Goal: Task Accomplishment & Management: Complete application form

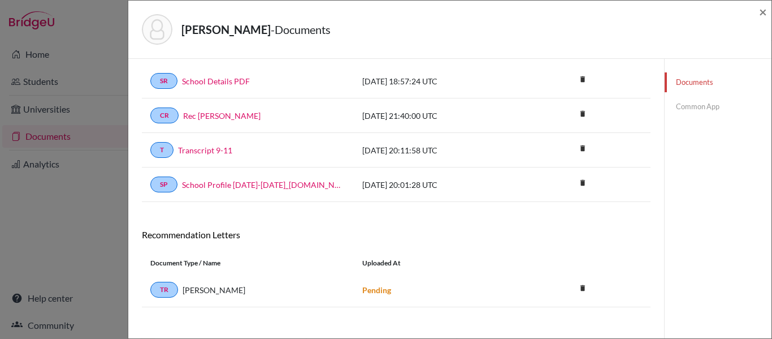
scroll to position [49, 0]
click at [700, 107] on link "Common App" at bounding box center [718, 107] width 107 height 20
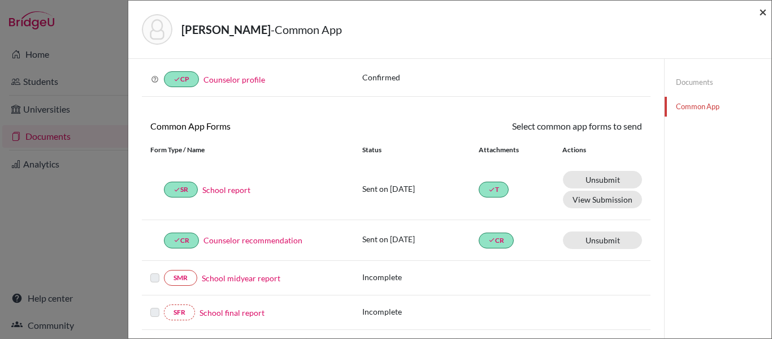
click at [762, 13] on span "×" at bounding box center [763, 11] width 8 height 16
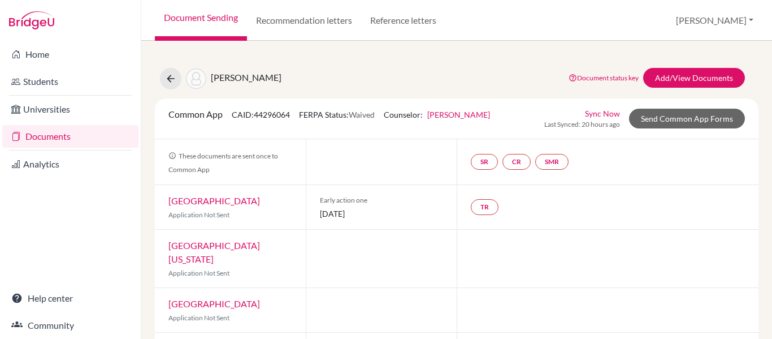
click at [55, 137] on link "Documents" at bounding box center [70, 136] width 136 height 23
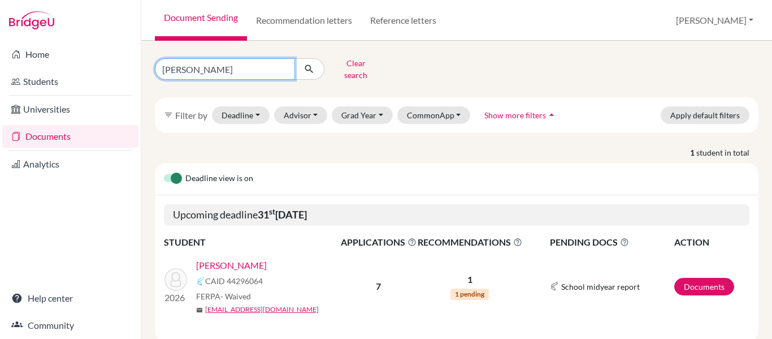
click at [201, 64] on input "majano" at bounding box center [225, 68] width 140 height 21
type input "m"
type input "faraj"
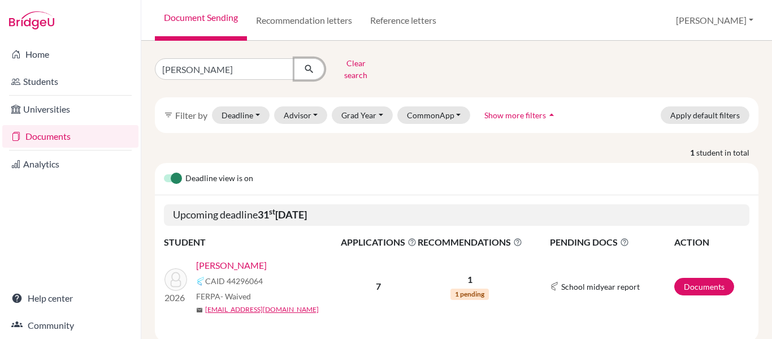
click at [311, 68] on icon "submit" at bounding box center [309, 68] width 11 height 11
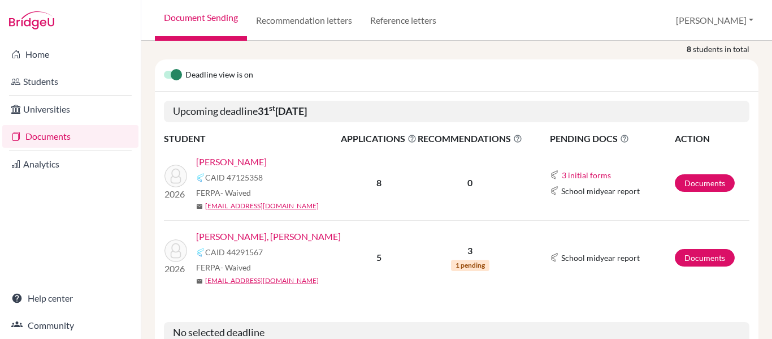
scroll to position [116, 0]
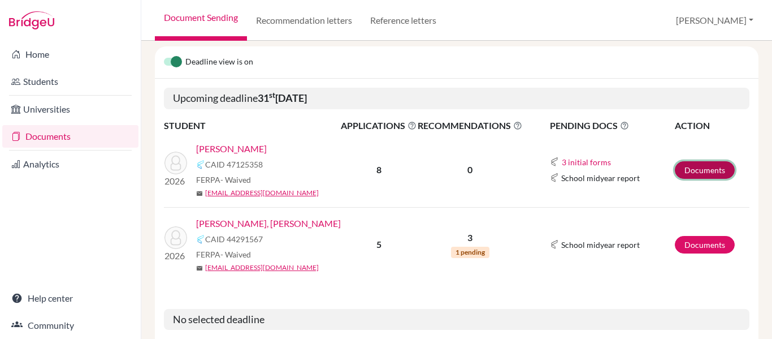
click at [704, 161] on link "Documents" at bounding box center [705, 170] width 60 height 18
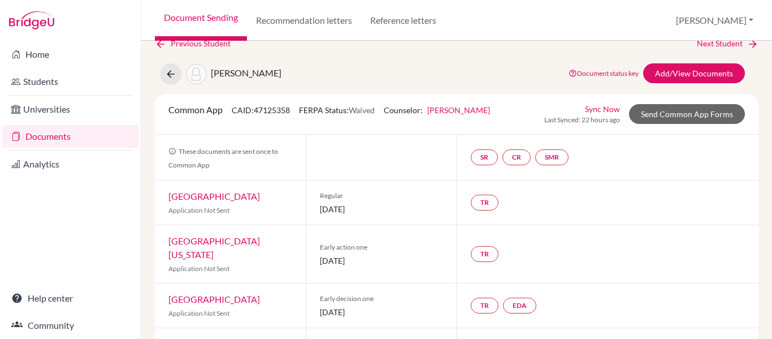
scroll to position [16, 0]
click at [513, 298] on link "EDA" at bounding box center [519, 306] width 33 height 16
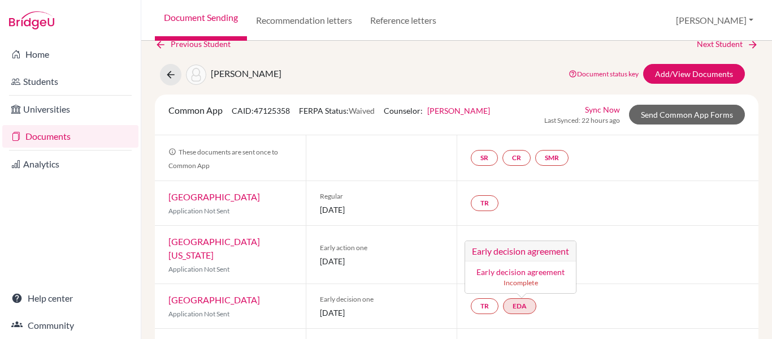
click at [518, 267] on link "Early decision agreement" at bounding box center [521, 272] width 88 height 10
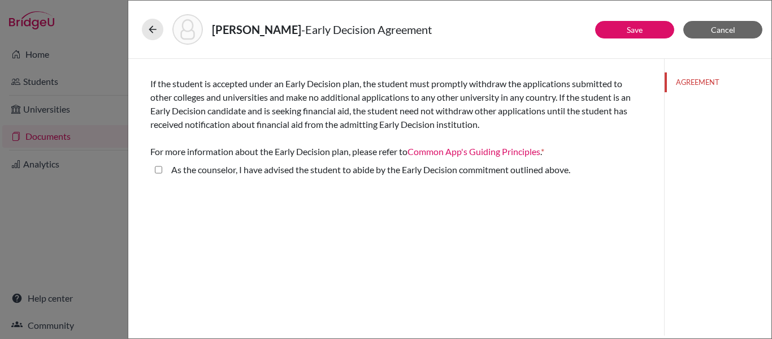
click at [158, 170] on above\ "As the counselor, I have advised the student to abide by the Early Decision com…" at bounding box center [158, 170] width 7 height 14
checkbox above\ "true"
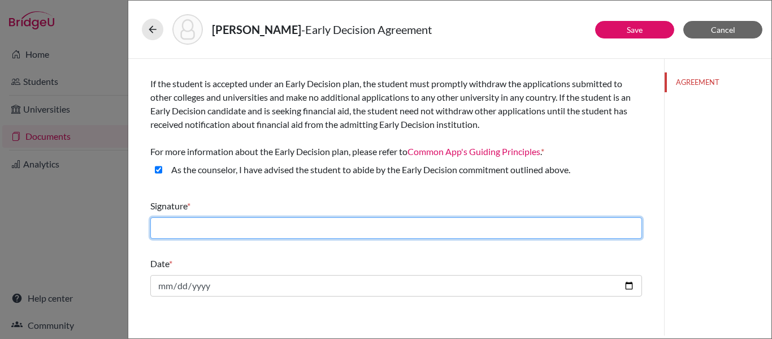
click at [171, 234] on input "text" at bounding box center [396, 227] width 492 height 21
type input "[PERSON_NAME]"
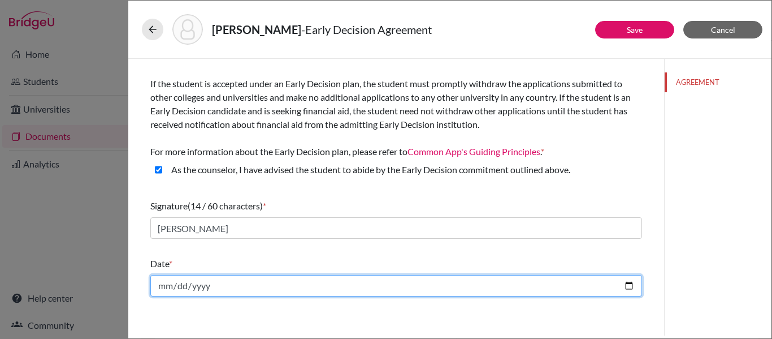
click at [463, 284] on input "date" at bounding box center [396, 285] width 492 height 21
type input "2025-10-14"
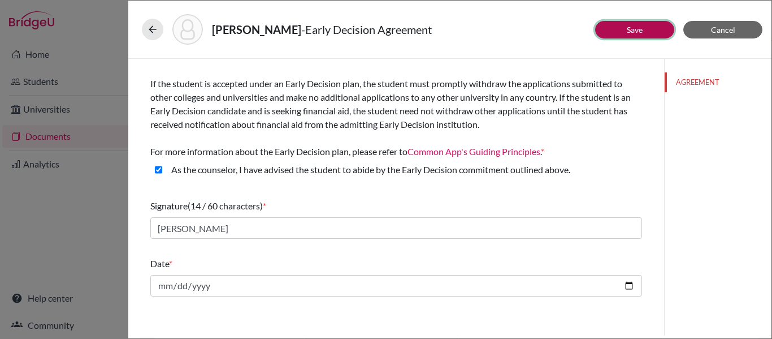
click at [637, 25] on link "Save" at bounding box center [635, 30] width 16 height 10
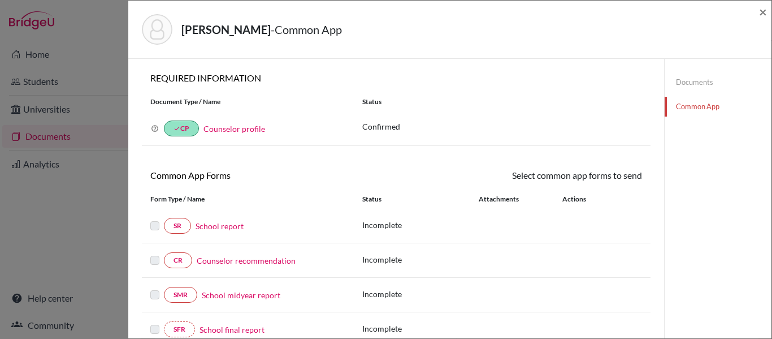
click at [693, 80] on link "Documents" at bounding box center [718, 82] width 107 height 20
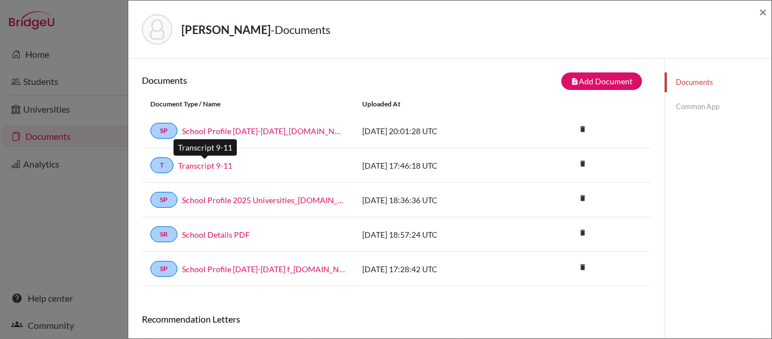
click at [218, 165] on link "Transcript 9-11" at bounding box center [205, 165] width 54 height 12
click at [701, 109] on link "Common App" at bounding box center [718, 107] width 107 height 20
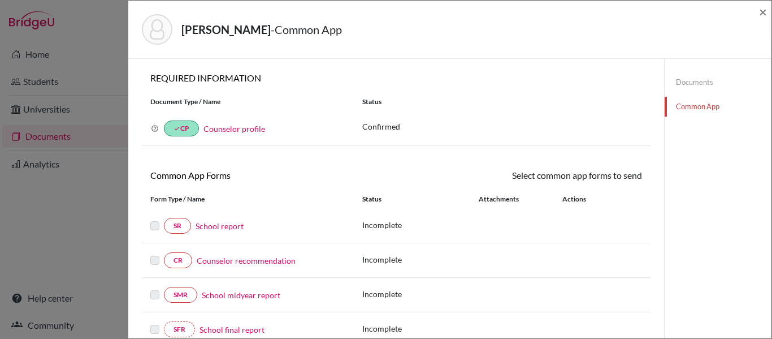
click at [235, 226] on link "School report" at bounding box center [220, 226] width 48 height 12
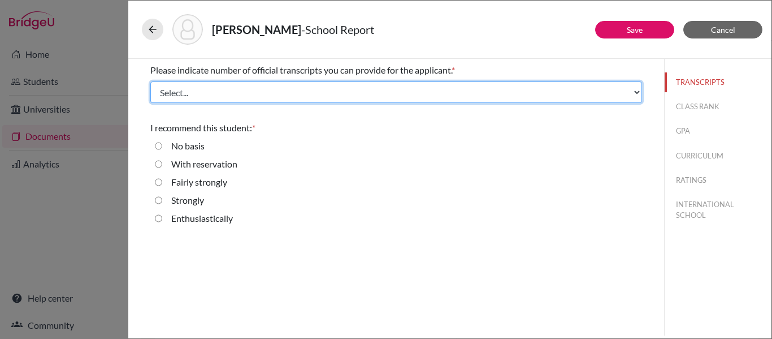
click at [228, 90] on select "Select... 1 2 3 4" at bounding box center [396, 91] width 492 height 21
select select "1"
click at [150, 81] on select "Select... 1 2 3 4" at bounding box center [396, 91] width 492 height 21
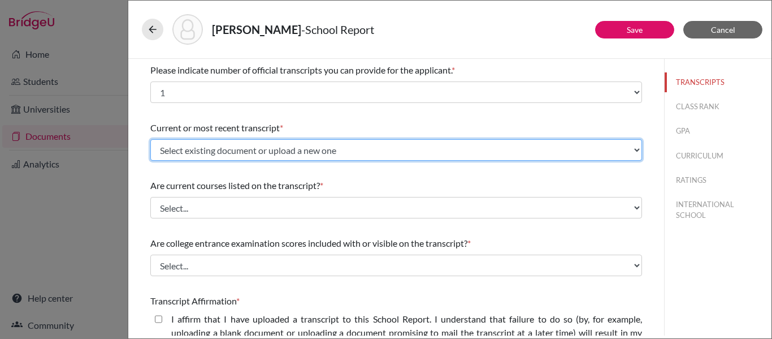
click at [226, 152] on select "Select existing document or upload a new one Transcript 9-11 Upload New File" at bounding box center [396, 149] width 492 height 21
select select "667168"
click at [150, 139] on select "Select existing document or upload a new one Transcript 9-11 Upload New File" at bounding box center [396, 149] width 492 height 21
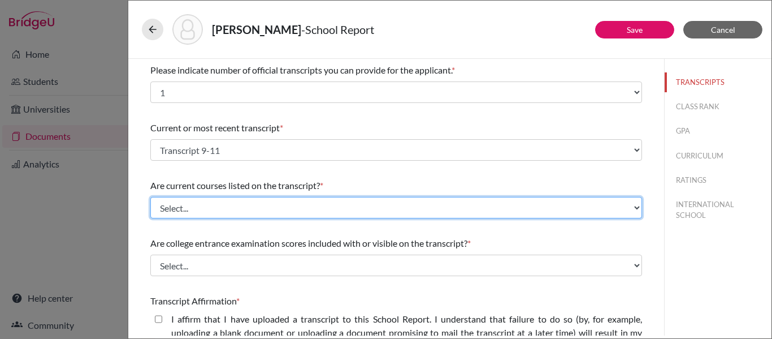
click at [200, 211] on select "Select... Yes No" at bounding box center [396, 207] width 492 height 21
select select "0"
click at [150, 197] on select "Select... Yes No" at bounding box center [396, 207] width 492 height 21
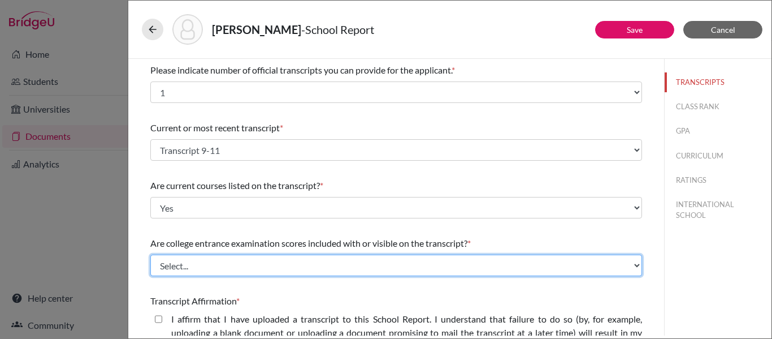
click at [193, 271] on select "Select... Yes No" at bounding box center [396, 264] width 492 height 21
select select "1"
click at [150, 254] on select "Select... Yes No" at bounding box center [396, 264] width 492 height 21
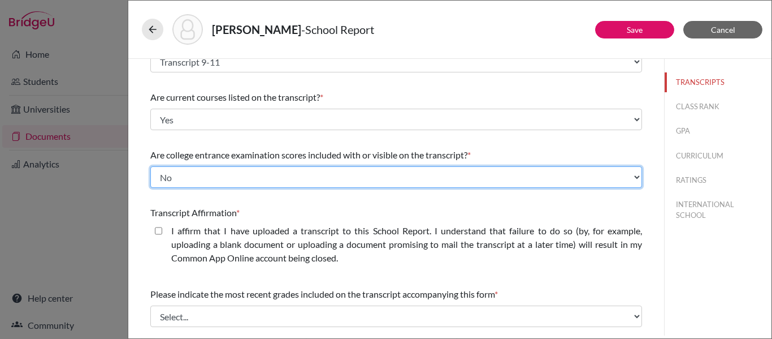
scroll to position [101, 0]
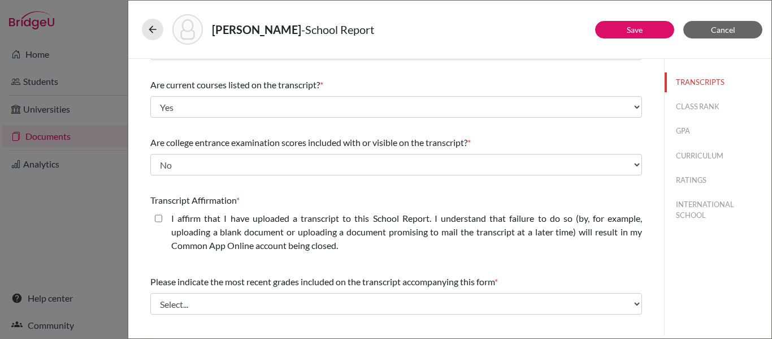
click at [160, 218] on closed\ "I affirm that I have uploaded a transcript to this School Report. I understand …" at bounding box center [158, 218] width 7 height 14
checkbox closed\ "true"
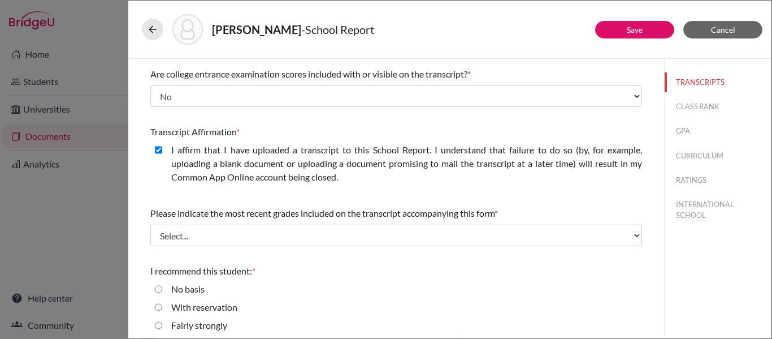
scroll to position [211, 0]
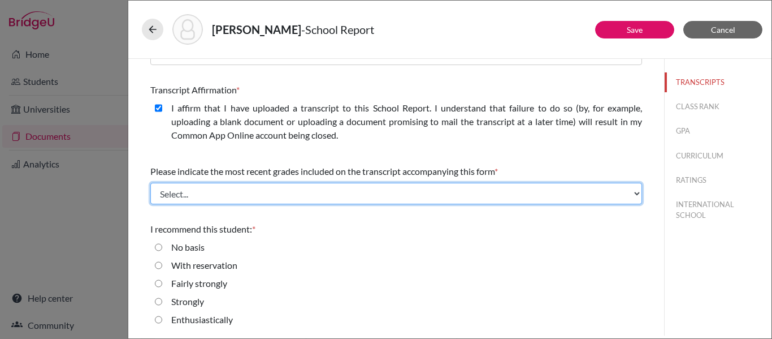
click at [228, 197] on select "Select... Final junior year grades 1st Quarter senior year grades 2nd Quarter/1…" at bounding box center [396, 193] width 492 height 21
select select "0"
click at [150, 183] on select "Select... Final junior year grades 1st Quarter senior year grades 2nd Quarter/1…" at bounding box center [396, 193] width 492 height 21
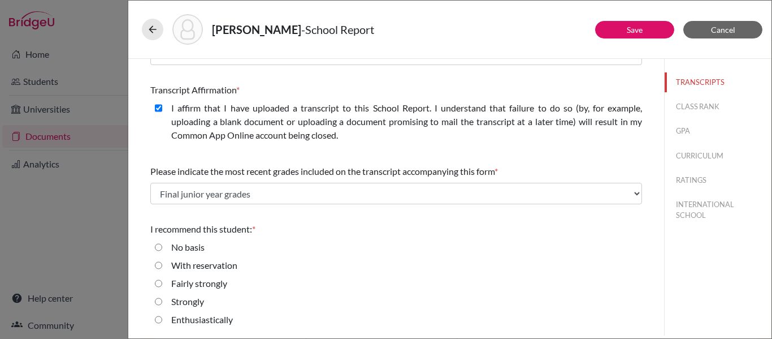
click at [161, 299] on input "Strongly" at bounding box center [158, 302] width 7 height 14
radio input "true"
click at [159, 301] on input "Strongly" at bounding box center [158, 302] width 7 height 14
click at [690, 107] on button "CLASS RANK" at bounding box center [718, 107] width 107 height 20
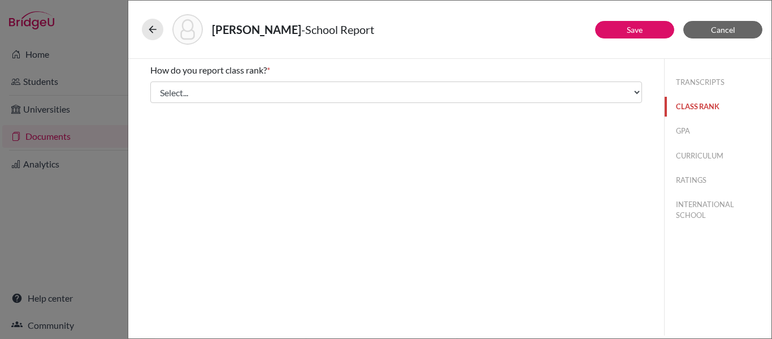
scroll to position [0, 0]
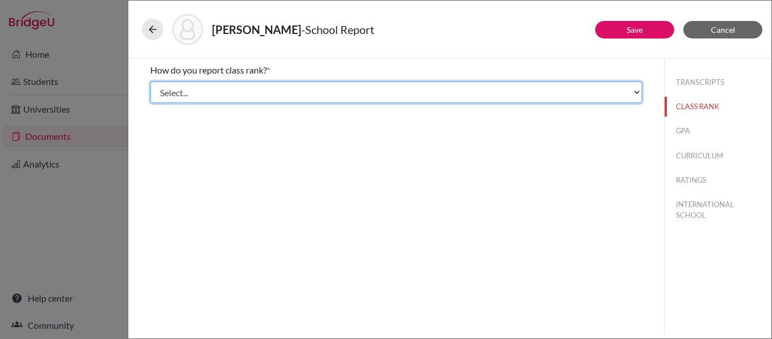
click at [607, 92] on select "Select... Exact Decile Quintile Quartile None" at bounding box center [396, 91] width 492 height 21
select select "5"
click at [150, 81] on select "Select... Exact Decile Quintile Quartile None" at bounding box center [396, 91] width 492 height 21
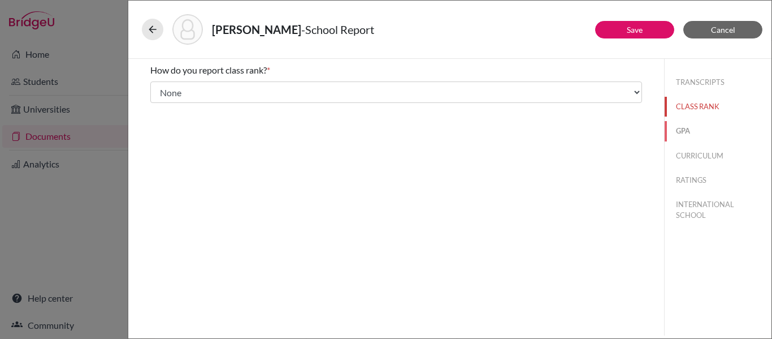
click at [686, 130] on button "GPA" at bounding box center [718, 131] width 107 height 20
click at [156, 89] on input "Yes" at bounding box center [158, 88] width 7 height 14
radio input "true"
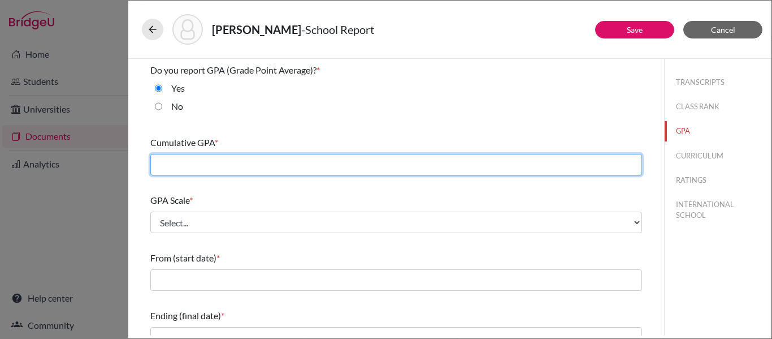
click at [171, 158] on input "text" at bounding box center [396, 164] width 492 height 21
type input "3.82"
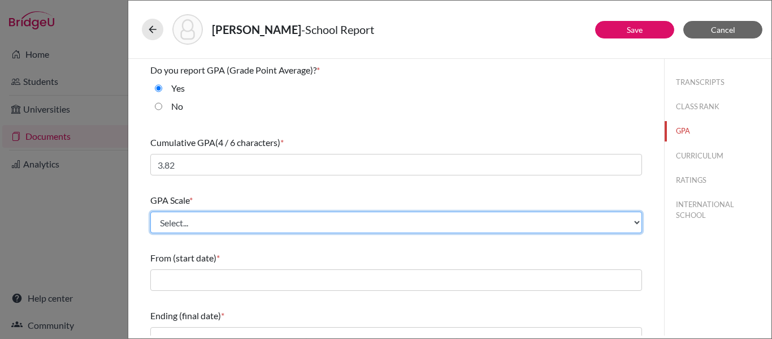
click at [166, 226] on select "Select... 4 5 6 7 8 9 10 11 12 13 14 15 16 17 18 19 20 100" at bounding box center [396, 221] width 492 height 21
select select "4"
click at [150, 211] on select "Select... 4 5 6 7 8 9 10 11 12 13 14 15 16 17 18 19 20 100" at bounding box center [396, 221] width 492 height 21
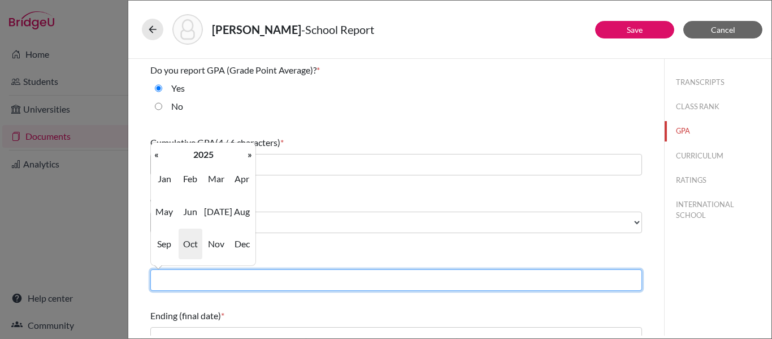
click at [186, 282] on input "text" at bounding box center [396, 279] width 492 height 21
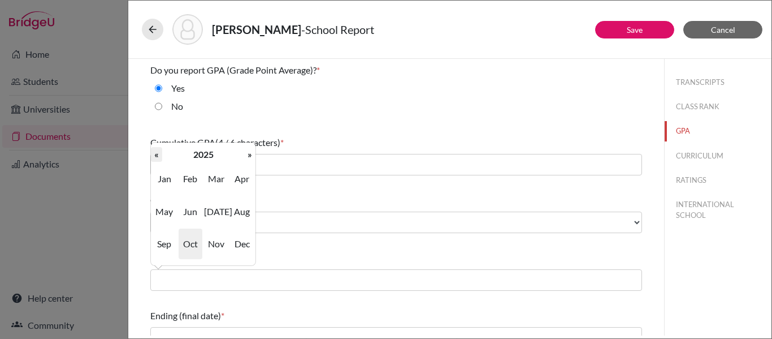
click at [157, 154] on th "«" at bounding box center [156, 154] width 11 height 15
click at [241, 214] on span "Aug" at bounding box center [242, 211] width 24 height 31
type input "08/2022"
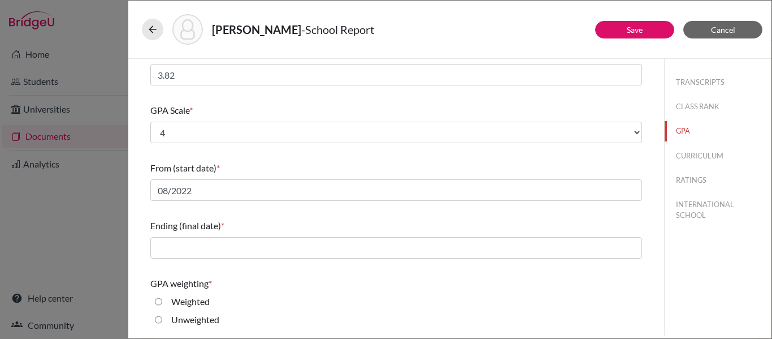
scroll to position [90, 0]
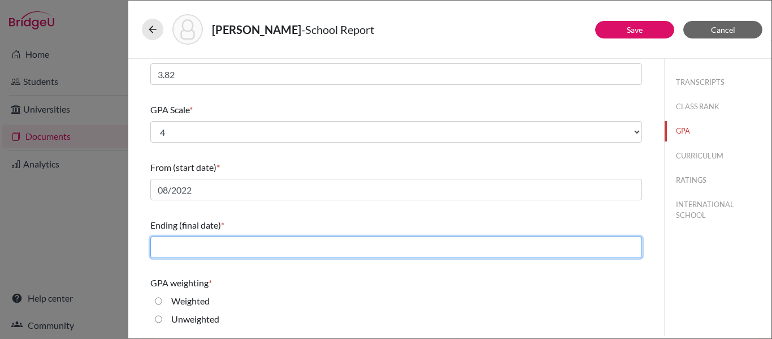
click at [225, 246] on input "text" at bounding box center [396, 246] width 492 height 21
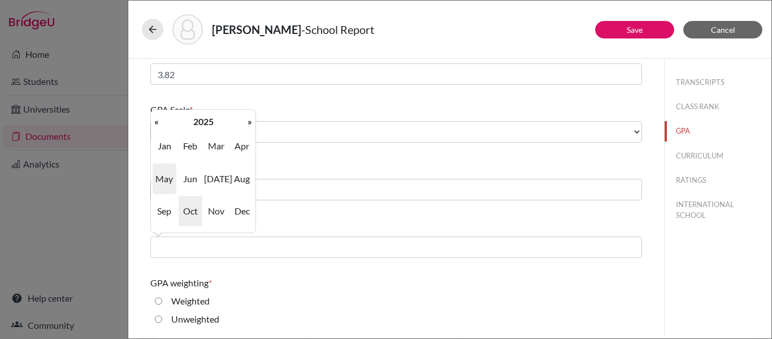
click at [166, 180] on span "May" at bounding box center [165, 178] width 24 height 31
type input "05/2025"
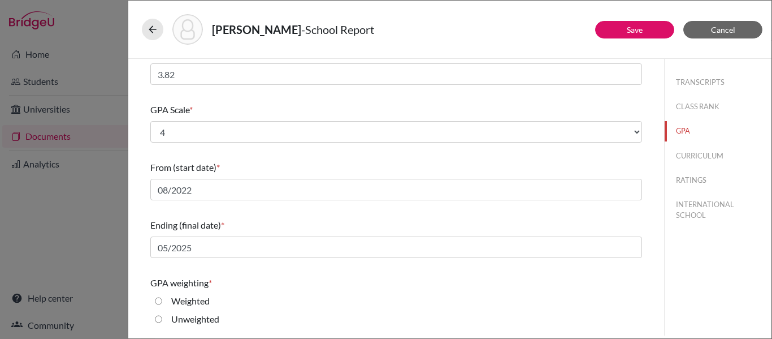
click at [160, 298] on input "Weighted" at bounding box center [158, 301] width 7 height 14
radio input "true"
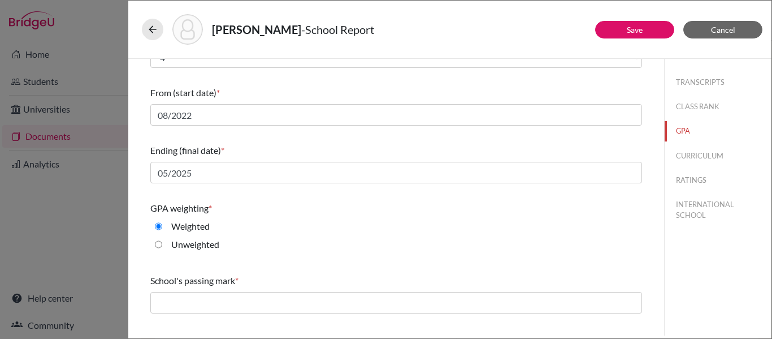
scroll to position [205, 0]
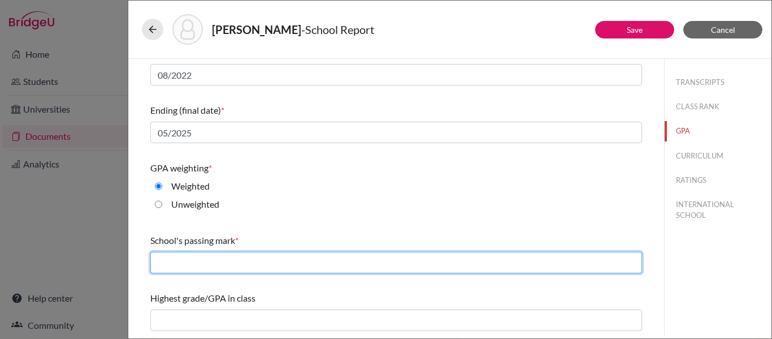
click at [284, 266] on input "text" at bounding box center [396, 262] width 492 height 21
type input "70"
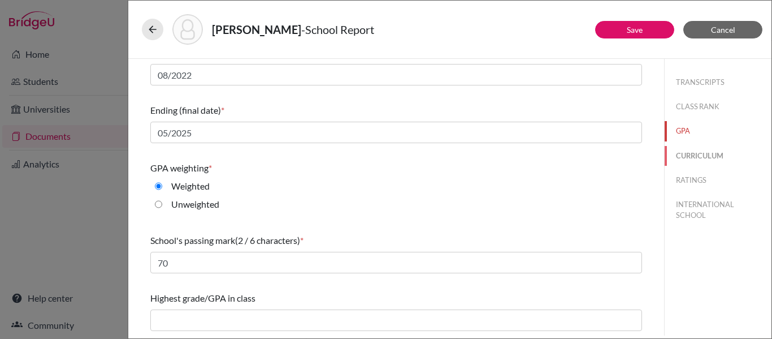
click at [687, 153] on button "CURRICULUM" at bounding box center [718, 156] width 107 height 20
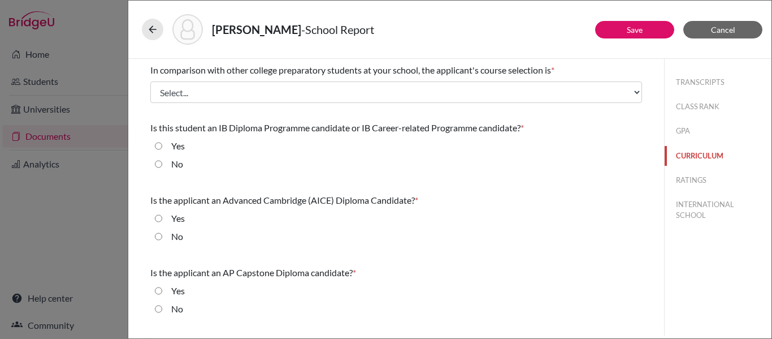
scroll to position [0, 0]
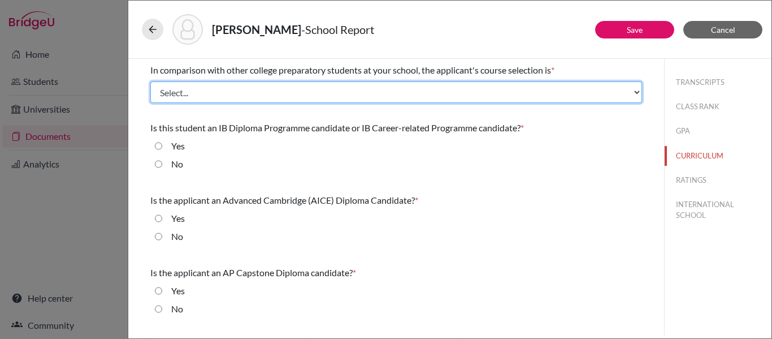
click at [347, 89] on select "Select... Less than demanding Average Demanding Very demanding Most demanding P…" at bounding box center [396, 91] width 492 height 21
select select "3"
click at [150, 81] on select "Select... Less than demanding Average Demanding Very demanding Most demanding P…" at bounding box center [396, 91] width 492 height 21
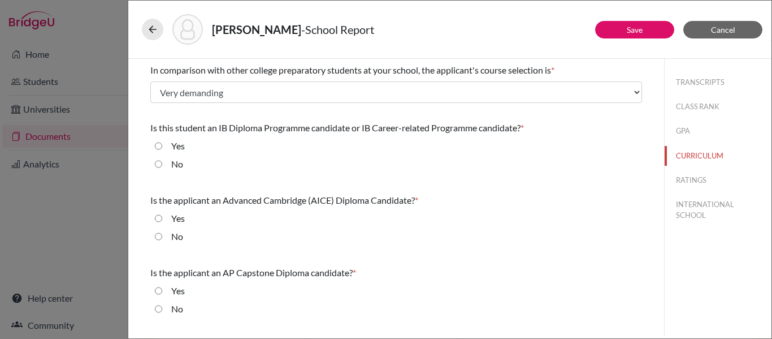
click at [161, 145] on input "Yes" at bounding box center [158, 146] width 7 height 14
radio input "true"
click at [161, 235] on input "No" at bounding box center [158, 237] width 7 height 14
radio input "true"
click at [158, 308] on input "No" at bounding box center [158, 309] width 7 height 14
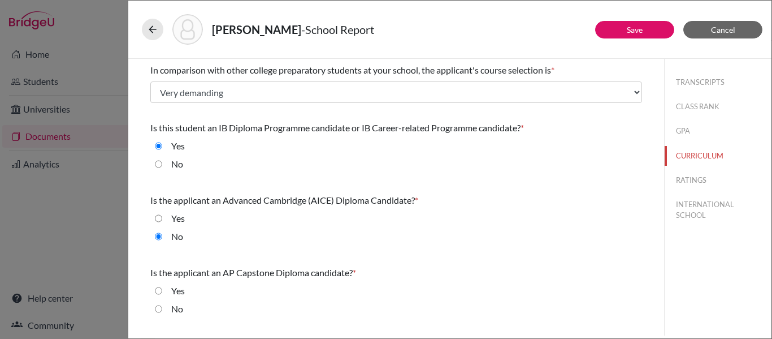
radio input "true"
click at [693, 180] on button "RATINGS" at bounding box center [718, 180] width 107 height 20
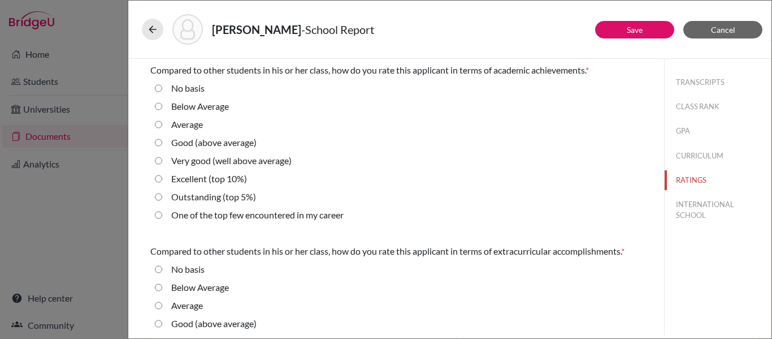
click at [161, 160] on average\) "Very good (well above average)" at bounding box center [158, 161] width 7 height 14
radio average\) "true"
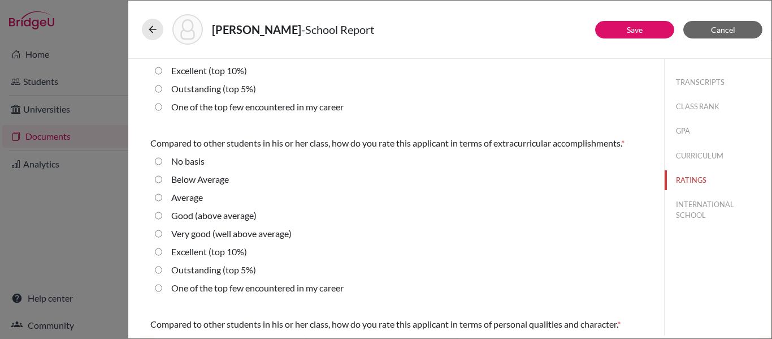
scroll to position [109, 0]
click at [160, 233] on average\) "Very good (well above average)" at bounding box center [158, 233] width 7 height 14
radio average\) "true"
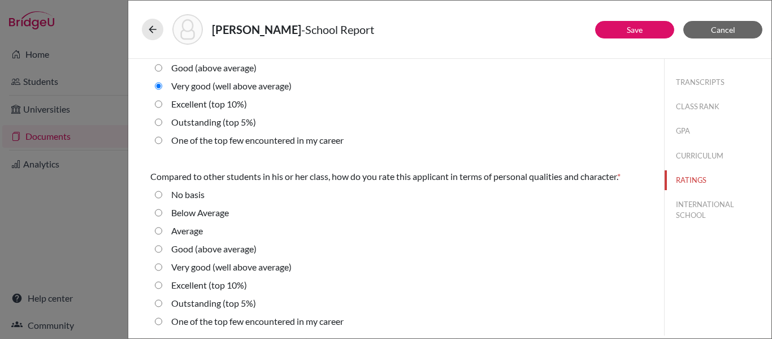
scroll to position [258, 0]
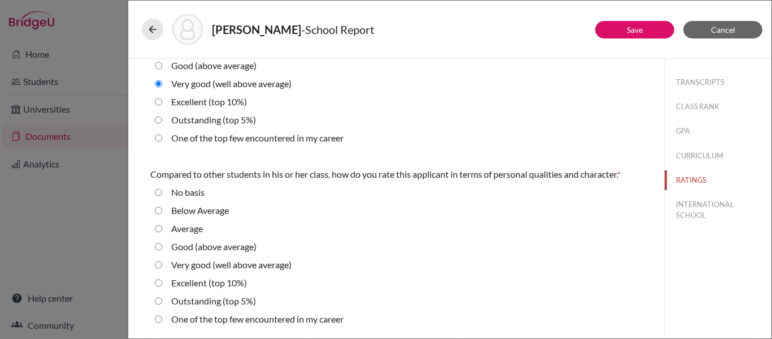
click at [160, 263] on average\) "Very good (well above average)" at bounding box center [158, 265] width 7 height 14
radio average\) "true"
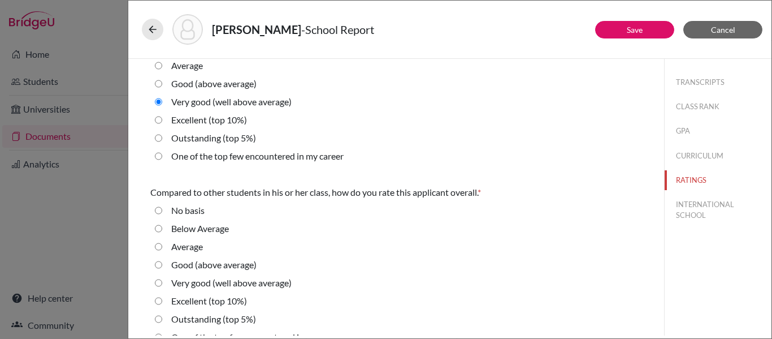
scroll to position [438, 0]
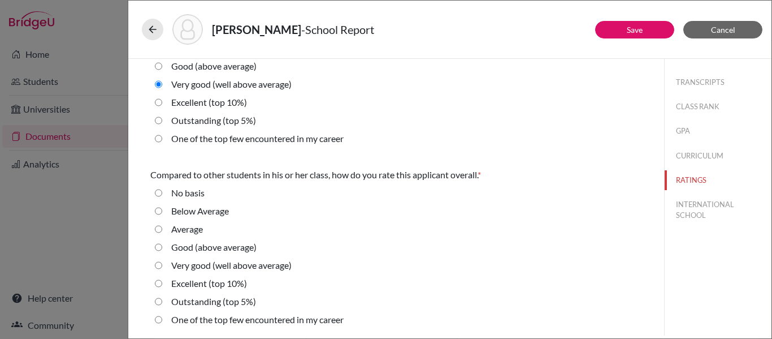
click at [158, 263] on average\) "Very good (well above average)" at bounding box center [158, 265] width 7 height 14
radio average\) "true"
click at [159, 103] on 10\%\) "Excellent (top 10%)" at bounding box center [158, 103] width 7 height 14
radio 10\%\) "true"
click at [687, 201] on button "INTERNATIONAL SCHOOL" at bounding box center [718, 210] width 107 height 31
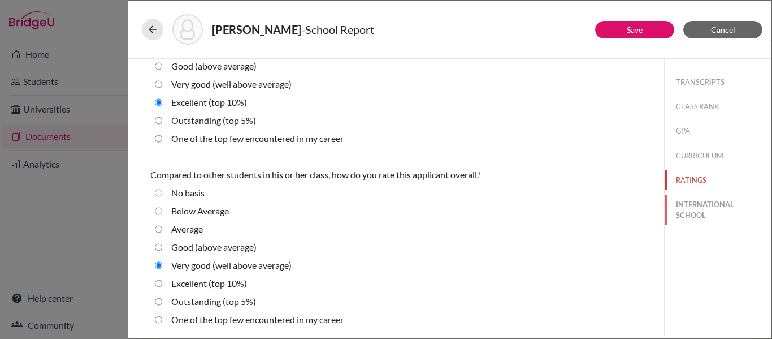
scroll to position [0, 0]
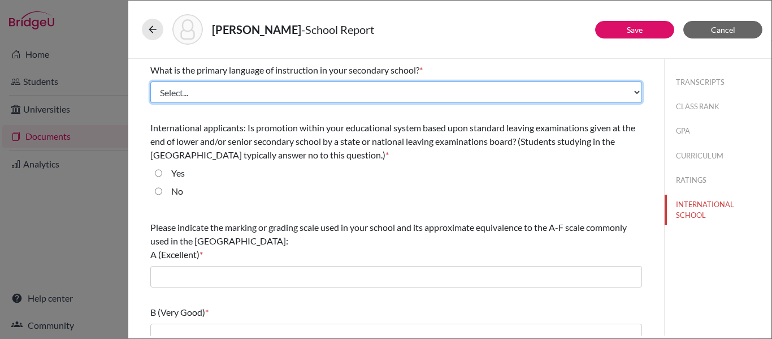
click at [409, 98] on select "Select... Albanian Arabic Armenian Assamese Azerbaijani Belarusian Bengali Bulg…" at bounding box center [396, 91] width 492 height 21
select select "14"
click at [150, 81] on select "Select... Albanian Arabic Armenian Assamese Azerbaijani Belarusian Bengali Bulg…" at bounding box center [396, 91] width 492 height 21
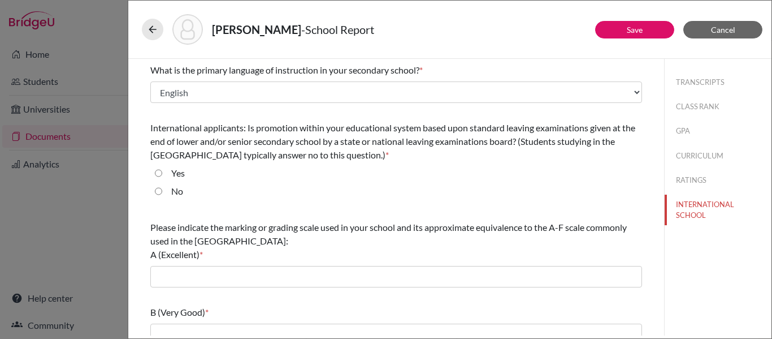
click at [155, 191] on input "No" at bounding box center [158, 191] width 7 height 14
radio input "true"
click at [161, 195] on input "No" at bounding box center [158, 191] width 7 height 14
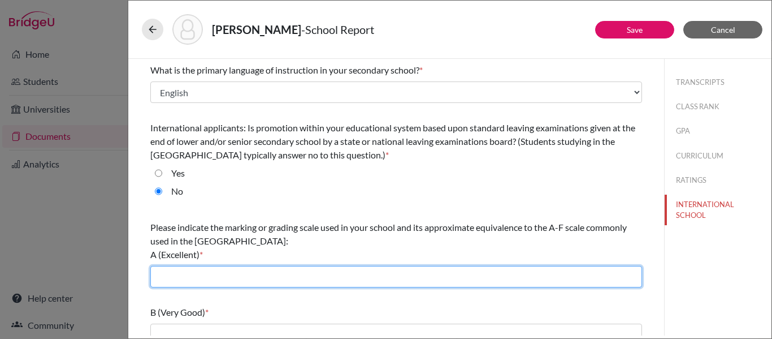
click at [172, 279] on input "text" at bounding box center [396, 276] width 492 height 21
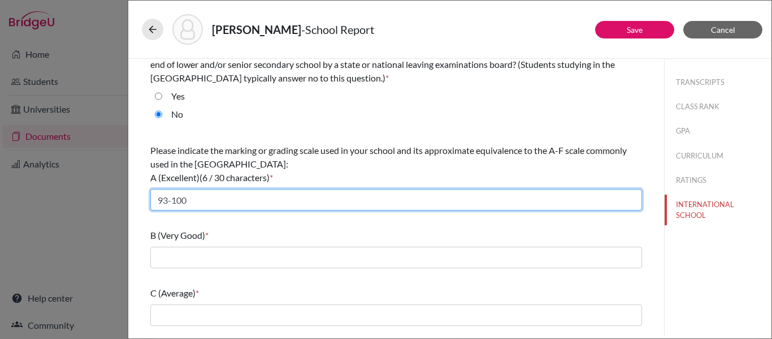
scroll to position [77, 0]
type input "93-100"
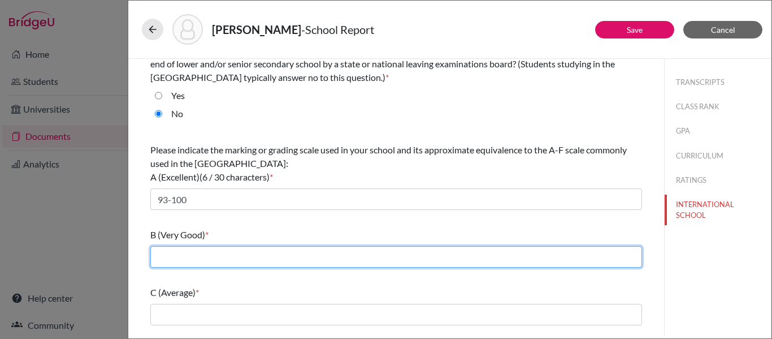
click at [204, 259] on input "text" at bounding box center [396, 256] width 492 height 21
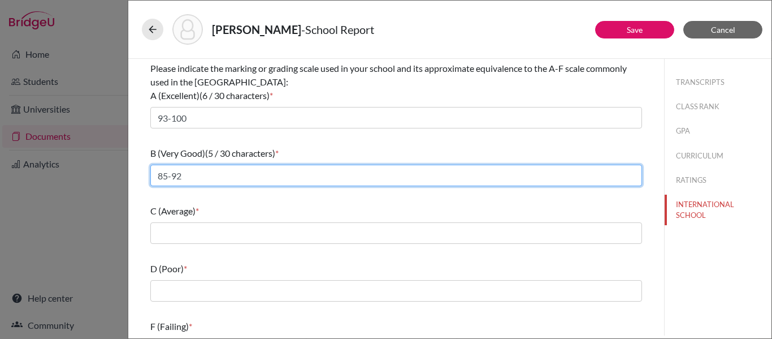
scroll to position [167, 0]
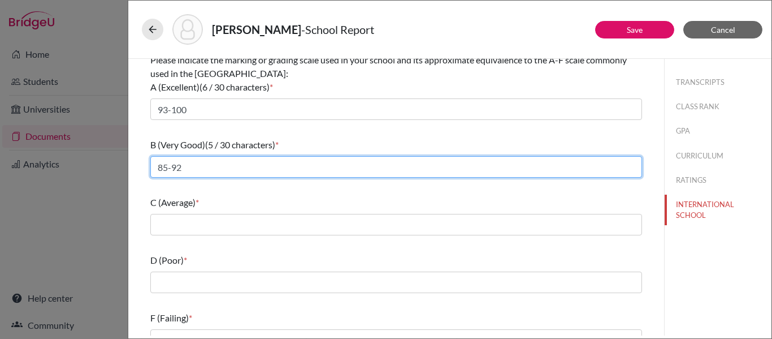
type input "85-92"
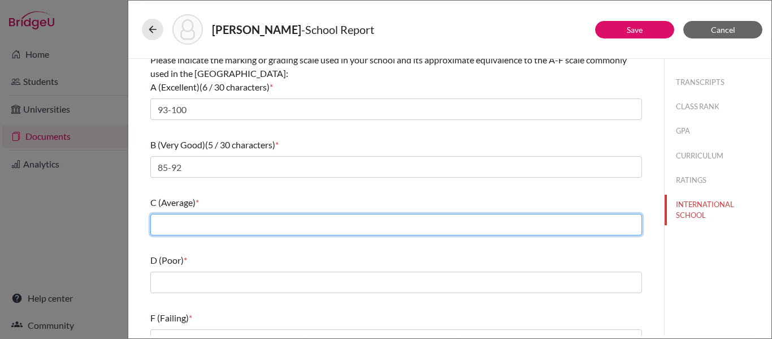
click at [170, 228] on input "text" at bounding box center [396, 224] width 492 height 21
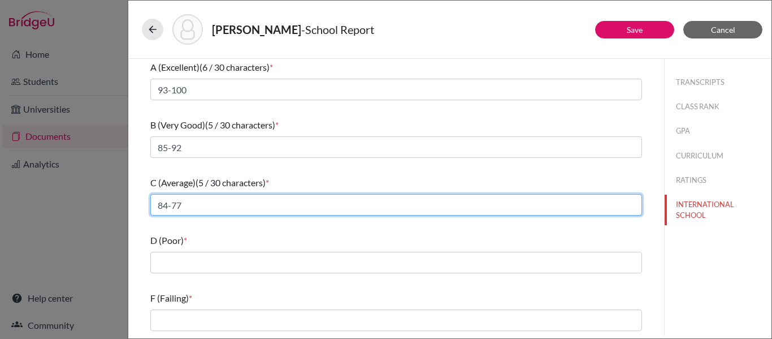
type input "84-77"
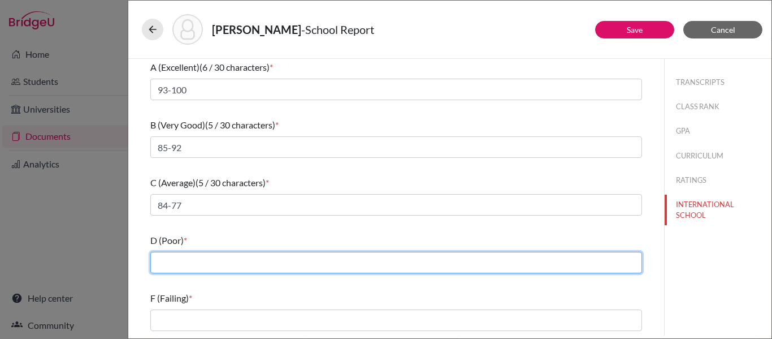
click at [167, 262] on input "text" at bounding box center [396, 262] width 492 height 21
type input "70-76"
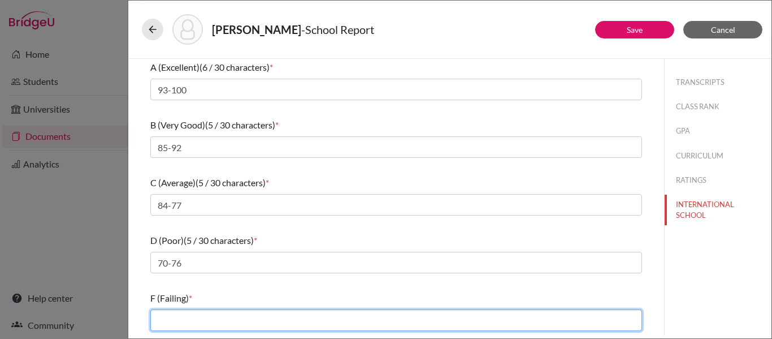
click at [165, 327] on input "text" at bounding box center [396, 319] width 492 height 21
type input "0-69"
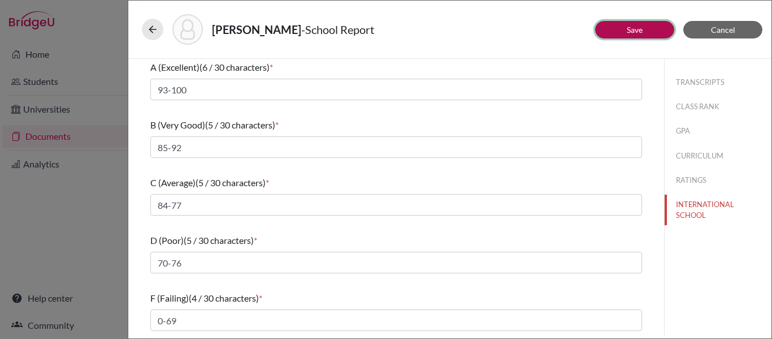
click at [628, 31] on link "Save" at bounding box center [635, 30] width 16 height 10
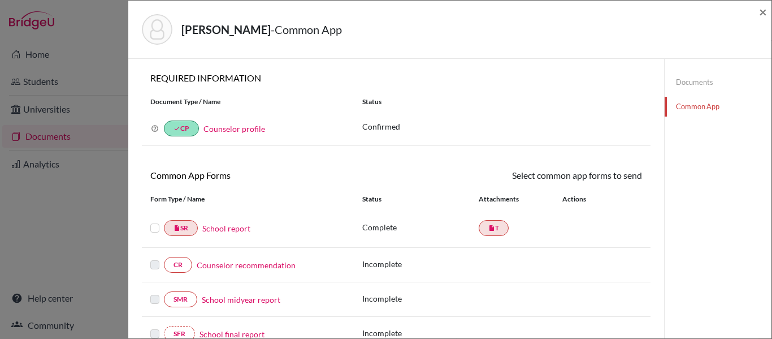
click at [157, 221] on label at bounding box center [154, 221] width 9 height 0
click at [0, 0] on input "checkbox" at bounding box center [0, 0] width 0 height 0
click at [616, 178] on link "Send" at bounding box center [618, 177] width 47 height 18
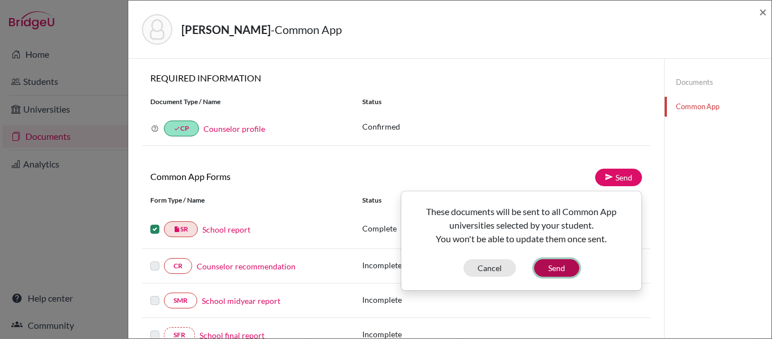
click at [554, 272] on button "Send" at bounding box center [556, 268] width 45 height 18
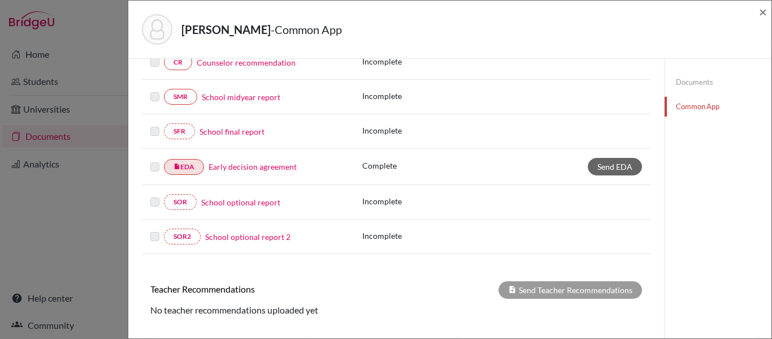
scroll to position [206, 0]
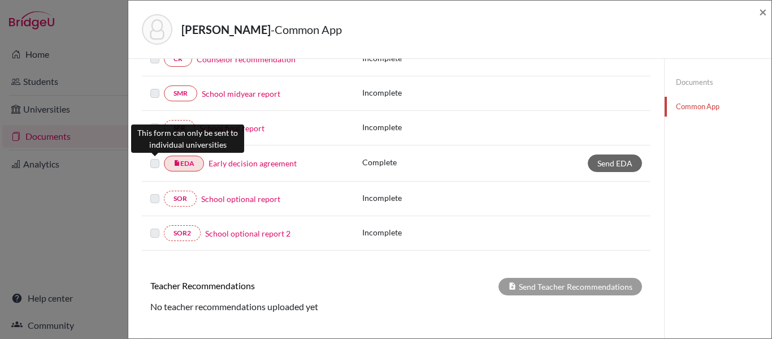
click at [158, 157] on label at bounding box center [154, 157] width 9 height 0
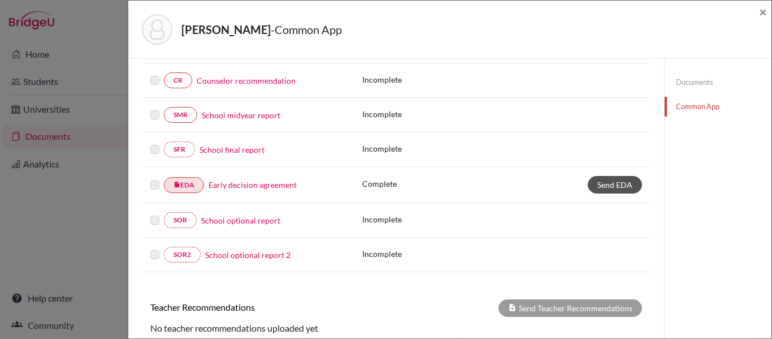
scroll to position [227, 0]
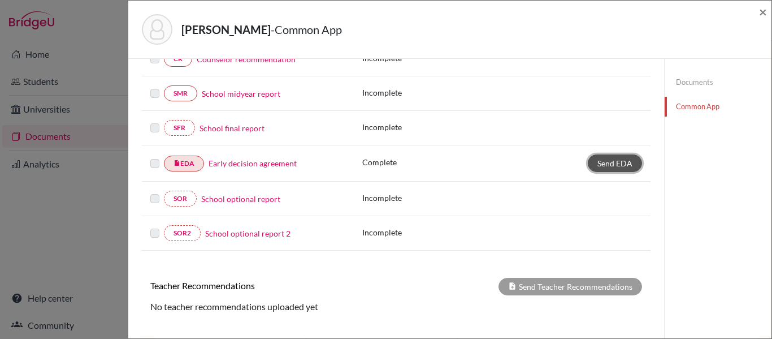
click at [621, 161] on span "Send EDA" at bounding box center [615, 163] width 35 height 10
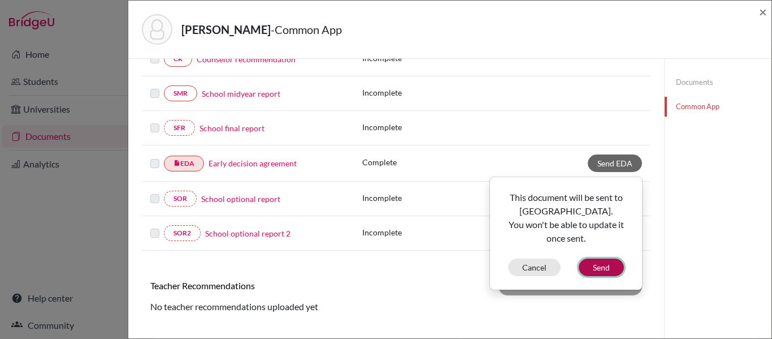
click at [596, 261] on button "Send" at bounding box center [601, 267] width 45 height 18
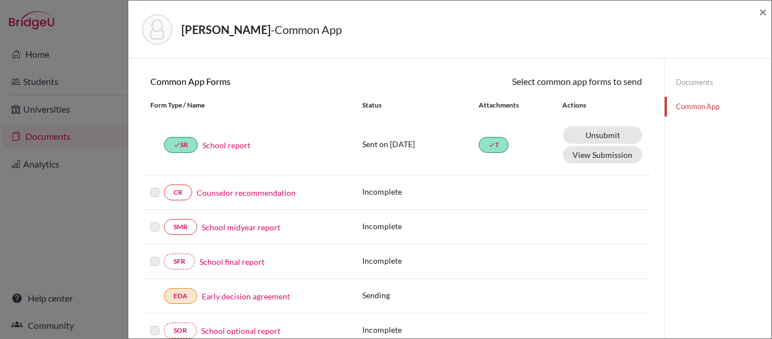
scroll to position [84, 0]
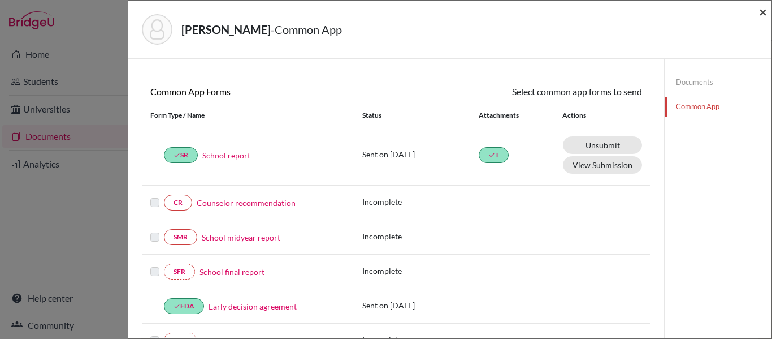
click at [763, 10] on span "×" at bounding box center [763, 11] width 8 height 16
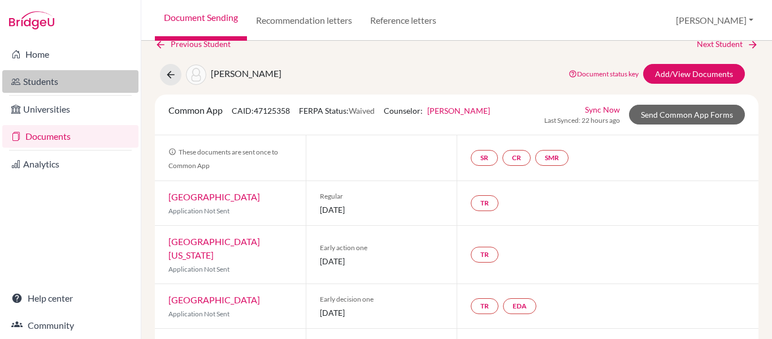
click at [51, 83] on link "Students" at bounding box center [70, 81] width 136 height 23
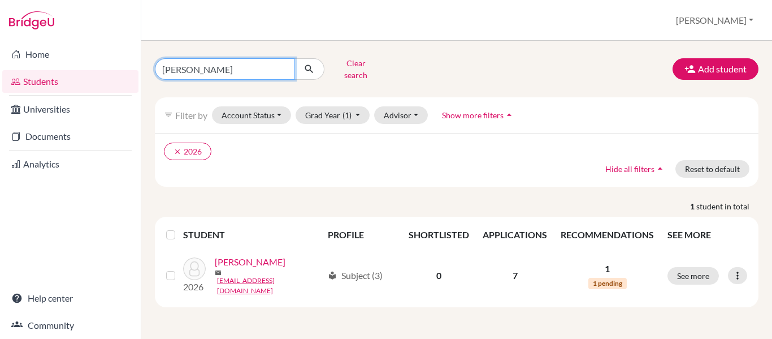
click at [206, 62] on input "majano" at bounding box center [225, 68] width 140 height 21
type input "m"
type input "erazo"
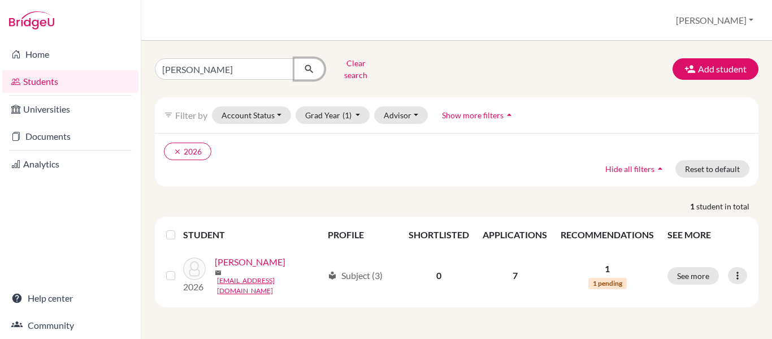
click at [306, 64] on icon "submit" at bounding box center [309, 68] width 11 height 11
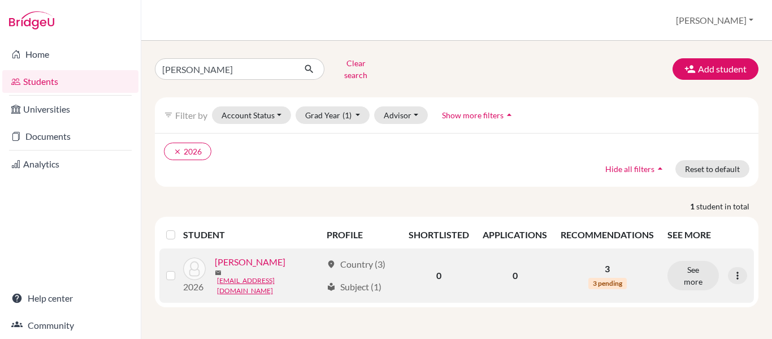
click at [250, 260] on link "Erazo, Dara" at bounding box center [250, 262] width 71 height 14
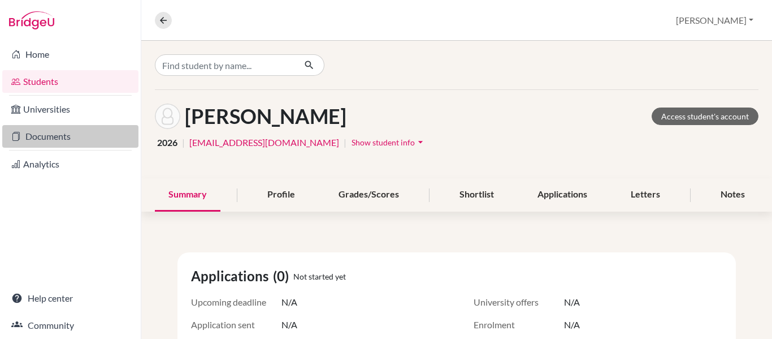
click at [36, 140] on link "Documents" at bounding box center [70, 136] width 136 height 23
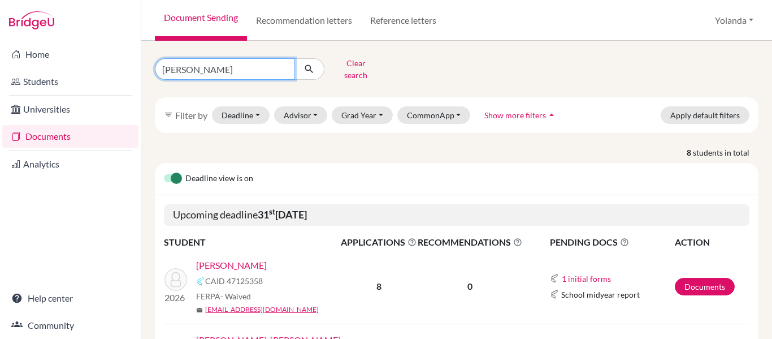
click at [183, 64] on input "faraj" at bounding box center [225, 68] width 140 height 21
type input "f"
type input "erazo"
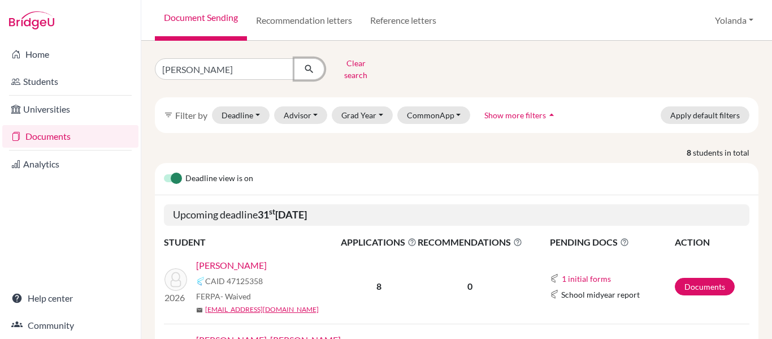
click at [312, 66] on icon "submit" at bounding box center [309, 68] width 11 height 11
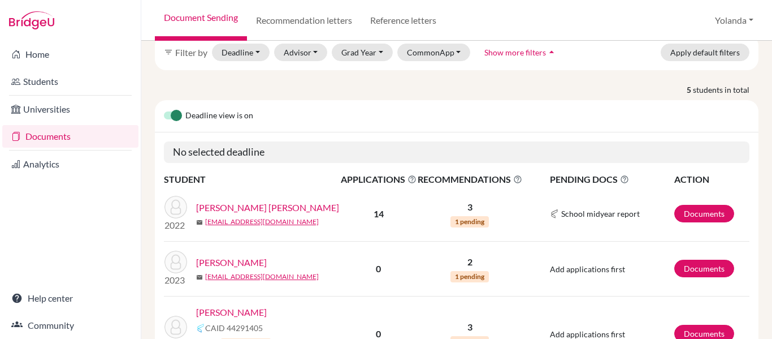
scroll to position [80, 0]
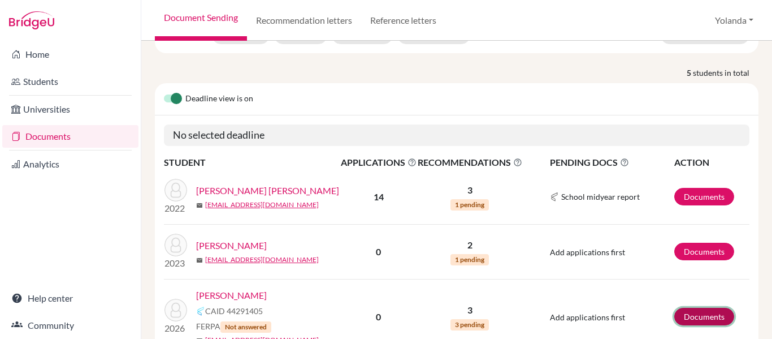
click at [697, 308] on link "Documents" at bounding box center [705, 317] width 60 height 18
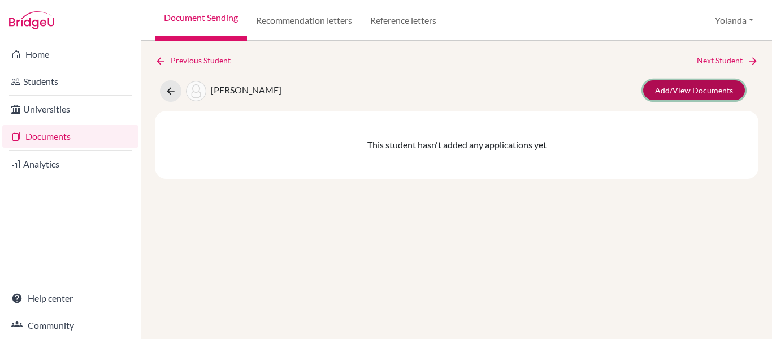
click at [676, 93] on link "Add/View Documents" at bounding box center [694, 90] width 102 height 20
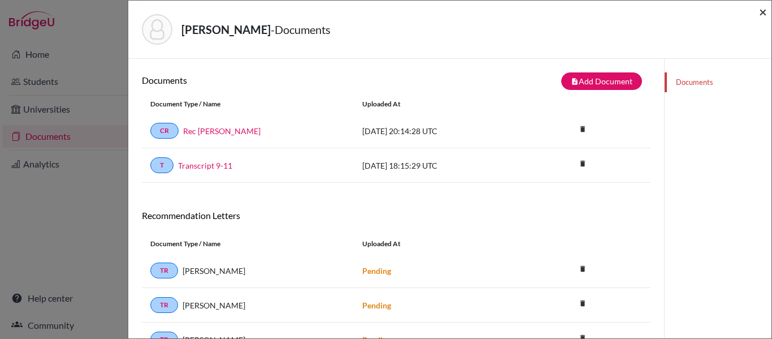
click at [762, 12] on span "×" at bounding box center [763, 11] width 8 height 16
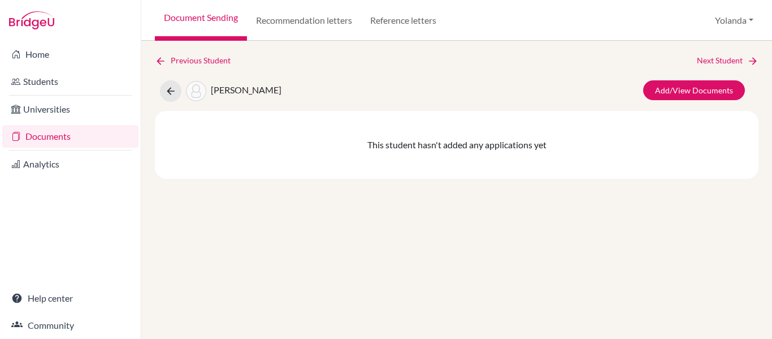
click at [58, 133] on link "Documents" at bounding box center [70, 136] width 136 height 23
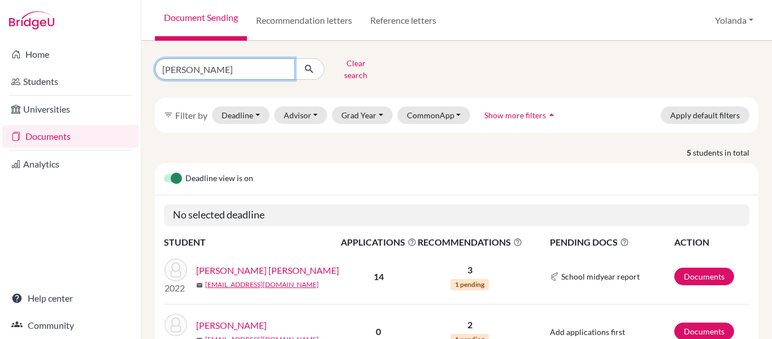
click at [215, 63] on input "[PERSON_NAME]" at bounding box center [225, 68] width 140 height 21
type input "e"
type input "[PERSON_NAME]"
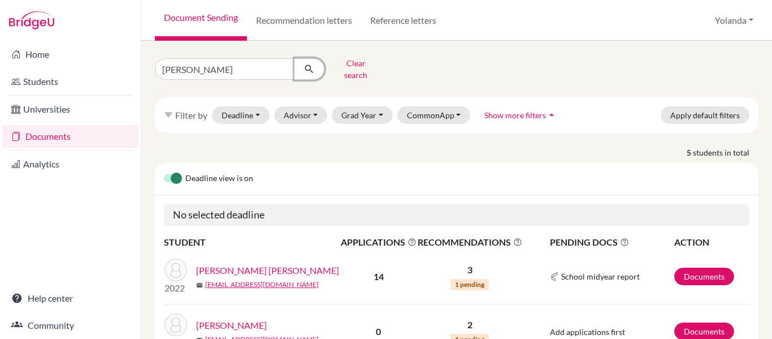
click at [310, 63] on icon "submit" at bounding box center [309, 68] width 11 height 11
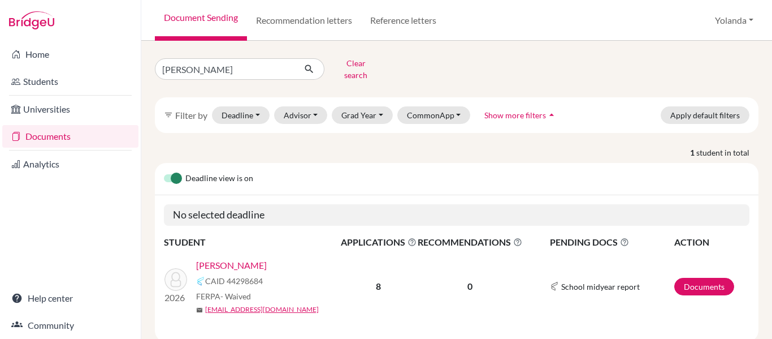
scroll to position [22, 0]
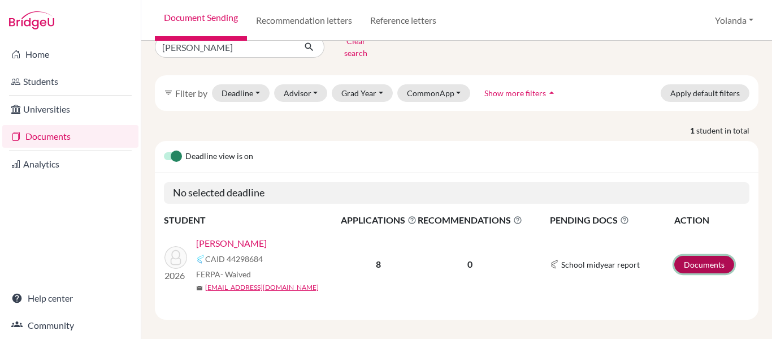
click at [690, 259] on link "Documents" at bounding box center [705, 265] width 60 height 18
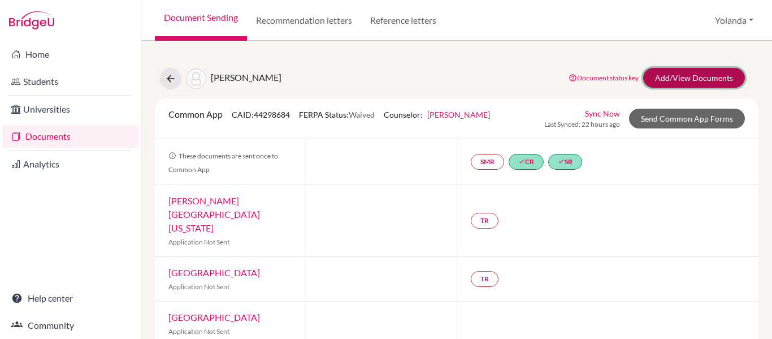
click at [691, 80] on link "Add/View Documents" at bounding box center [694, 78] width 102 height 20
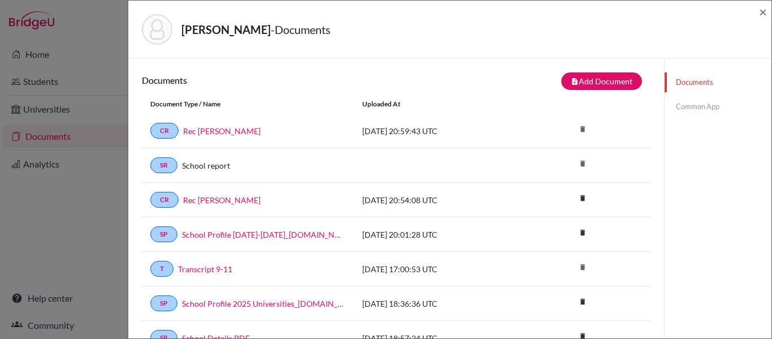
click at [688, 106] on link "Common App" at bounding box center [718, 107] width 107 height 20
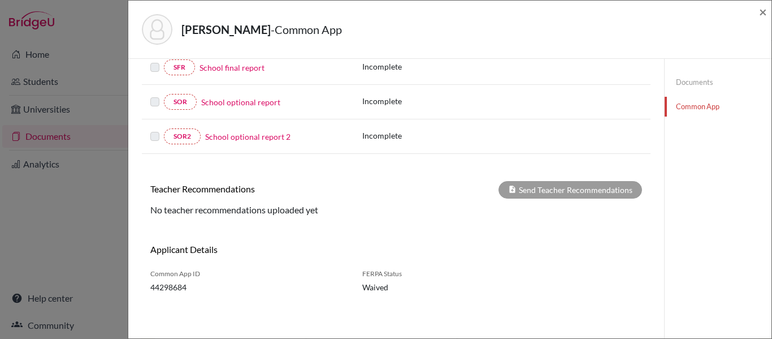
scroll to position [116, 0]
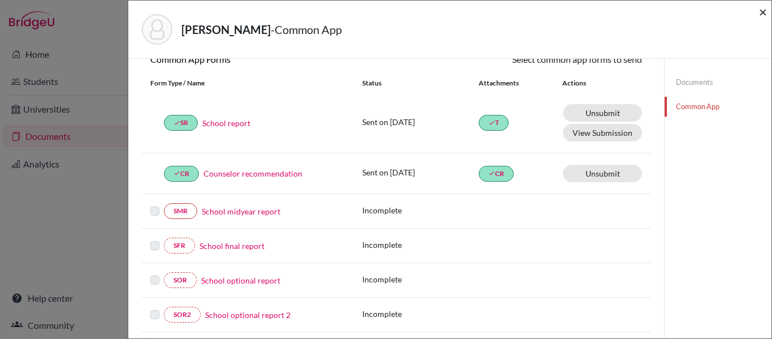
click at [761, 14] on span "×" at bounding box center [763, 11] width 8 height 16
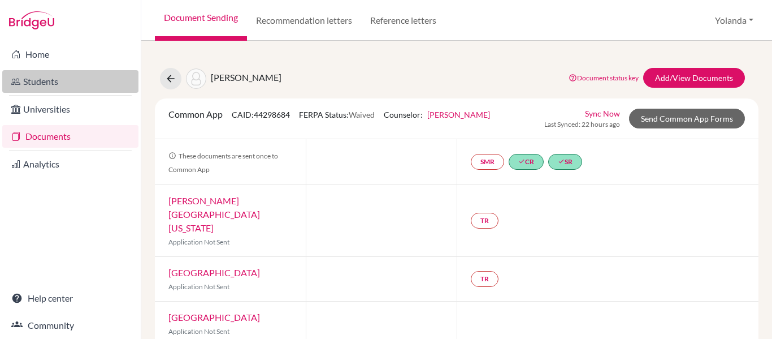
click at [52, 84] on link "Students" at bounding box center [70, 81] width 136 height 23
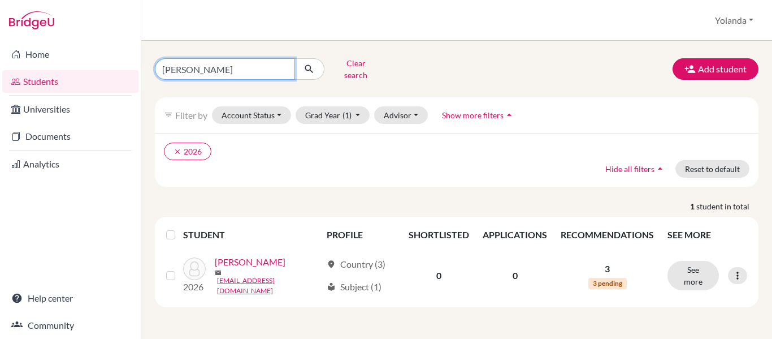
click at [201, 62] on input "[PERSON_NAME]" at bounding box center [225, 68] width 140 height 21
type input "e"
type input "[PERSON_NAME]"
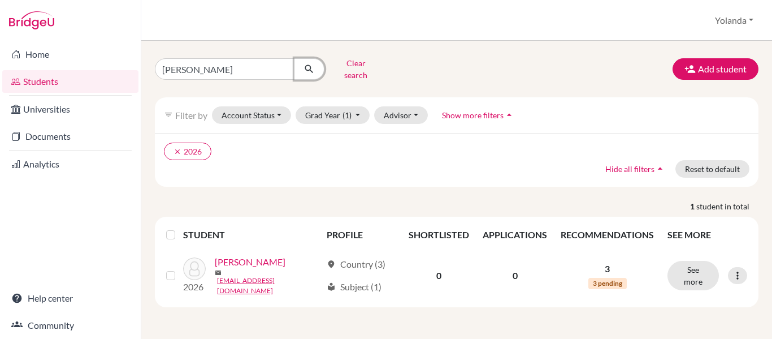
click at [308, 66] on icon "submit" at bounding box center [309, 68] width 11 height 11
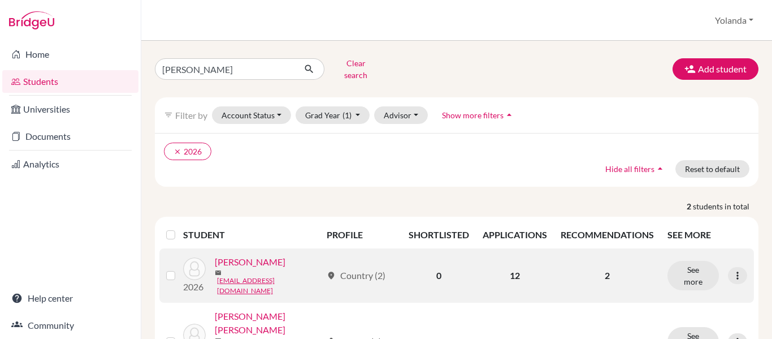
click at [256, 262] on link "[PERSON_NAME]" at bounding box center [250, 262] width 71 height 14
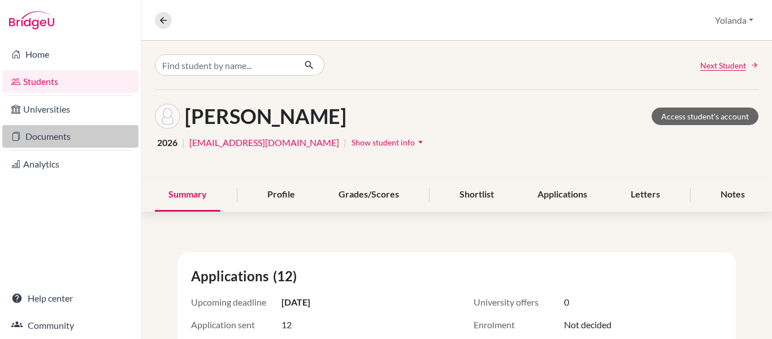
click at [62, 141] on link "Documents" at bounding box center [70, 136] width 136 height 23
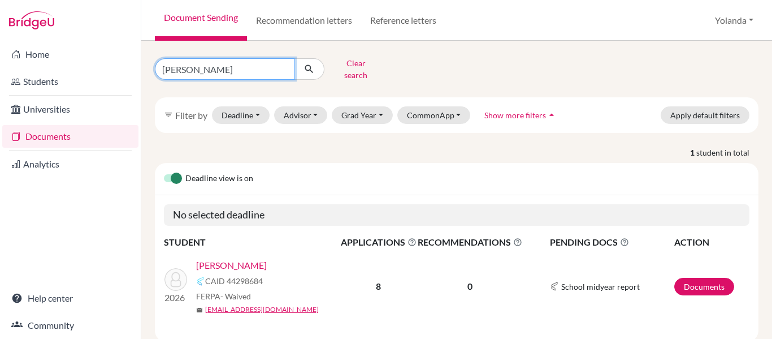
click at [213, 70] on input "[PERSON_NAME]" at bounding box center [225, 68] width 140 height 21
type input "a"
type input "[PERSON_NAME]"
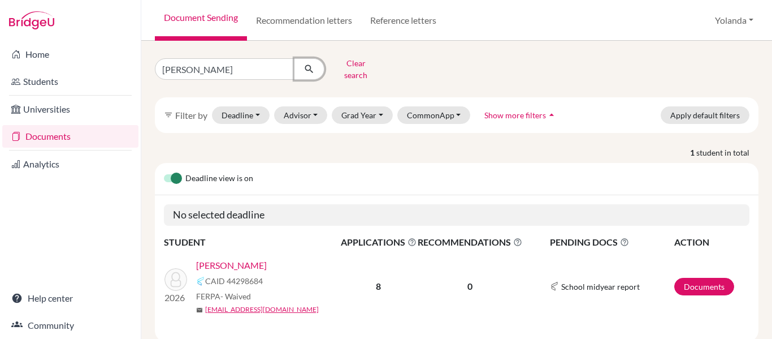
click at [315, 66] on button "submit" at bounding box center [310, 68] width 30 height 21
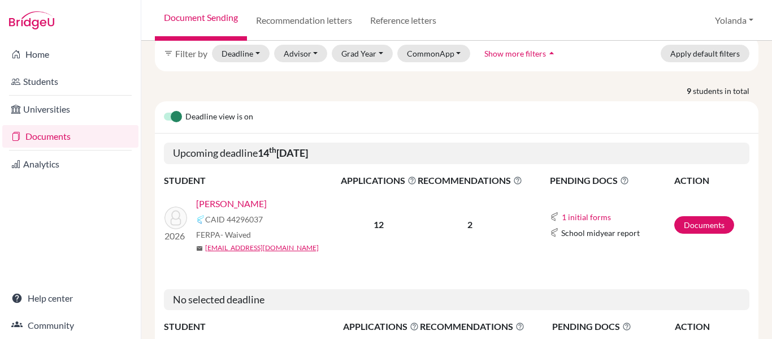
scroll to position [64, 0]
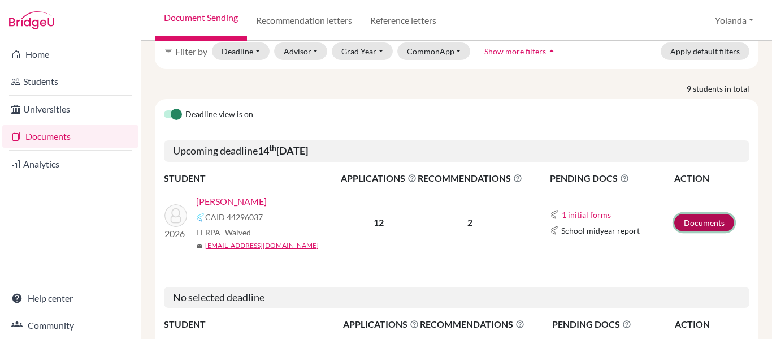
click at [690, 219] on link "Documents" at bounding box center [705, 223] width 60 height 18
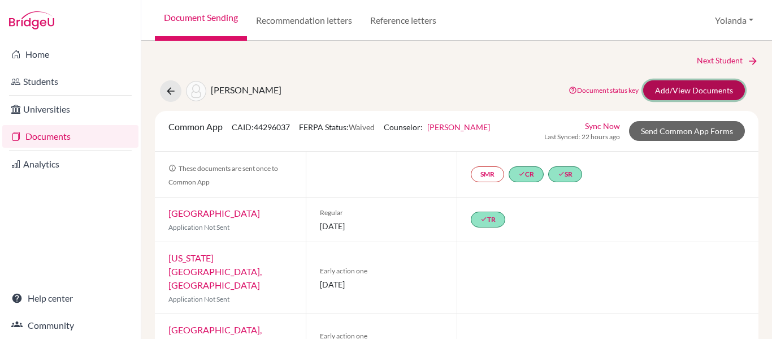
click at [703, 94] on link "Add/View Documents" at bounding box center [694, 90] width 102 height 20
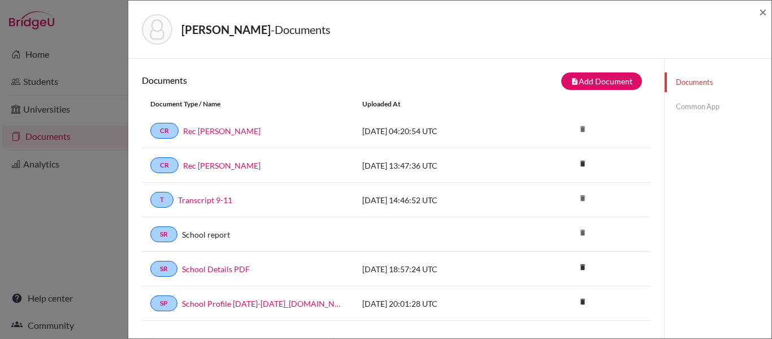
click at [701, 103] on link "Common App" at bounding box center [718, 107] width 107 height 20
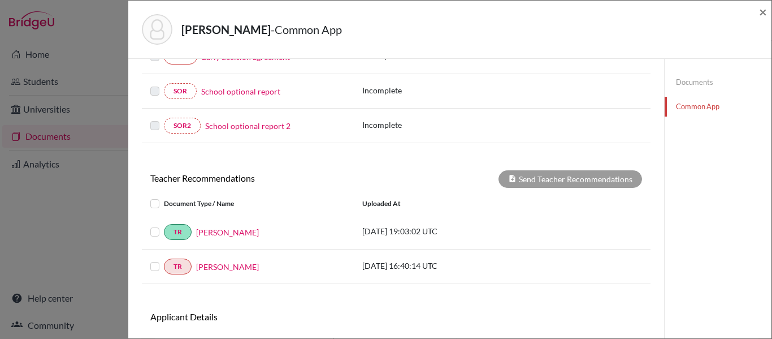
scroll to position [341, 0]
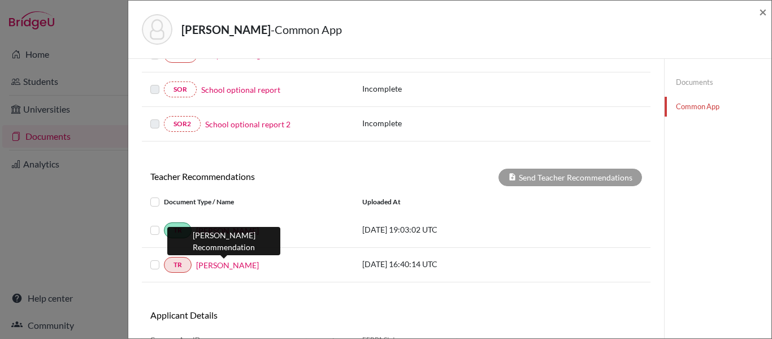
click at [237, 265] on link "Carla Rodriguez" at bounding box center [227, 265] width 63 height 12
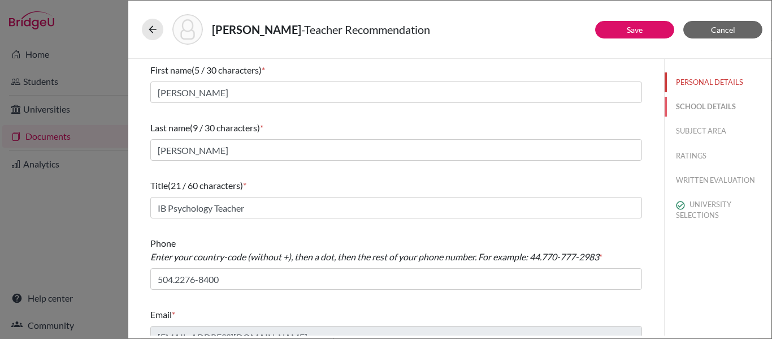
click at [692, 109] on button "SCHOOL DETAILS" at bounding box center [718, 107] width 107 height 20
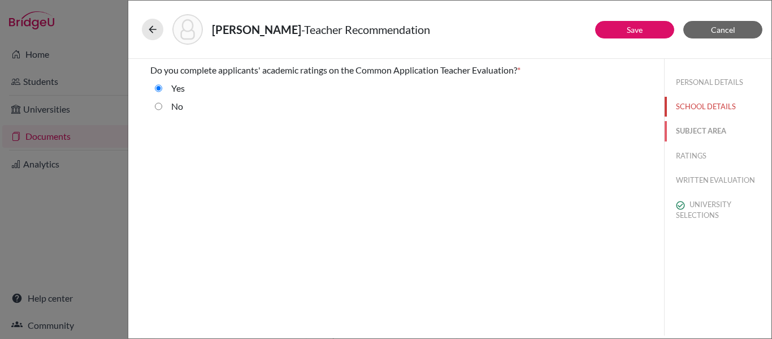
click at [689, 137] on button "SUBJECT AREA" at bounding box center [718, 131] width 107 height 20
select select "4"
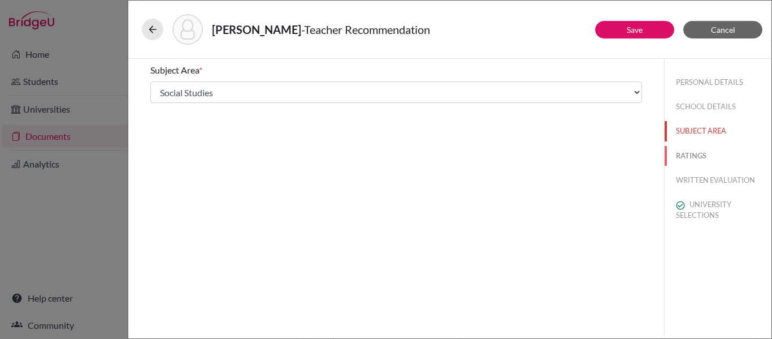
click at [691, 155] on button "RATINGS" at bounding box center [718, 156] width 107 height 20
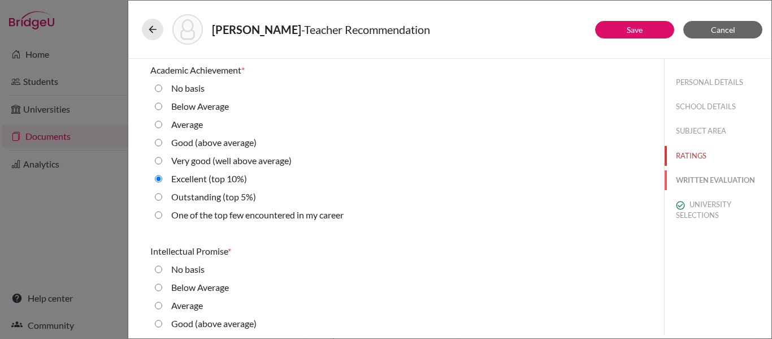
click at [690, 180] on button "WRITTEN EVALUATION" at bounding box center [718, 180] width 107 height 20
radio Average "true"
radio input "true"
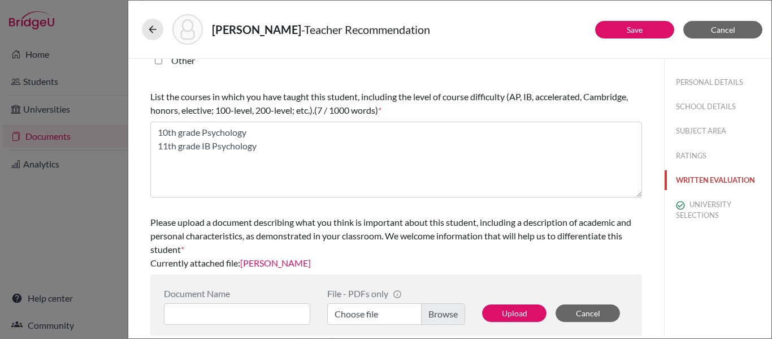
scroll to position [377, 0]
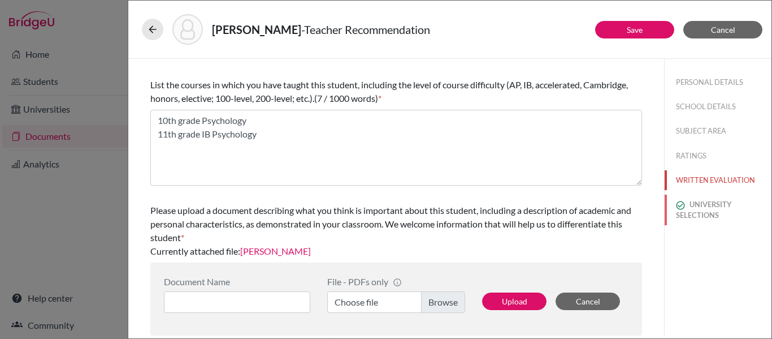
click at [705, 204] on button "UNIVERSITY SELECTIONS" at bounding box center [718, 210] width 107 height 31
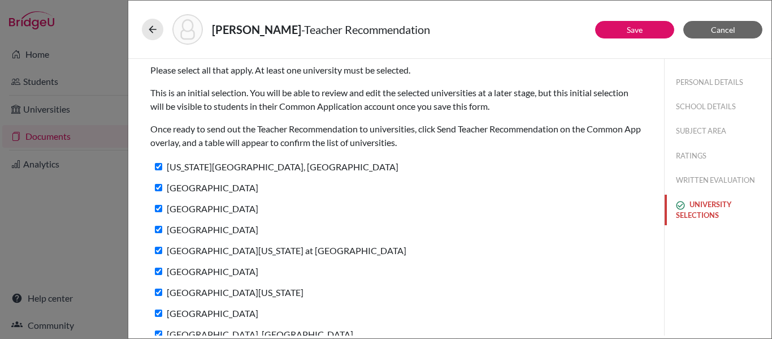
scroll to position [58, 0]
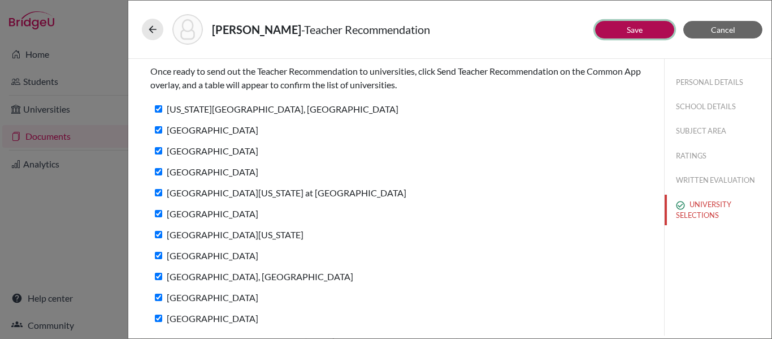
click at [624, 27] on button "Save" at bounding box center [634, 30] width 79 height 18
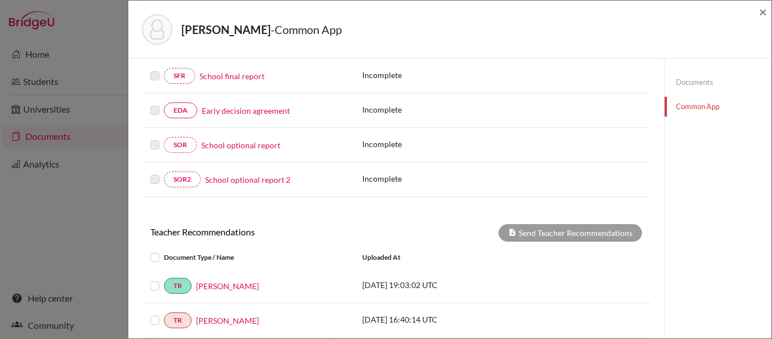
scroll to position [305, 0]
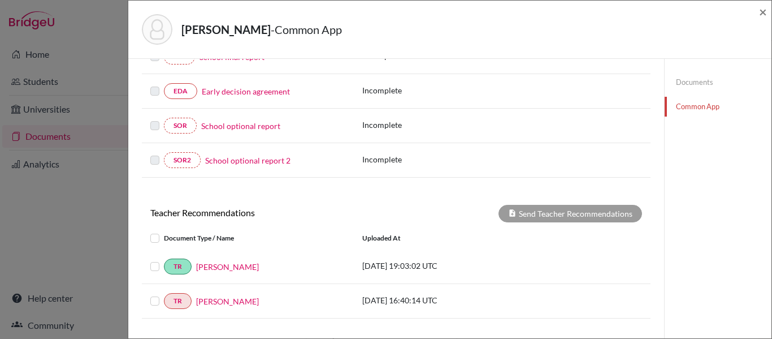
click at [164, 294] on label at bounding box center [164, 294] width 0 height 0
click at [0, 0] on input "checkbox" at bounding box center [0, 0] width 0 height 0
click at [537, 213] on button "Send Teacher Recommendations" at bounding box center [571, 214] width 144 height 18
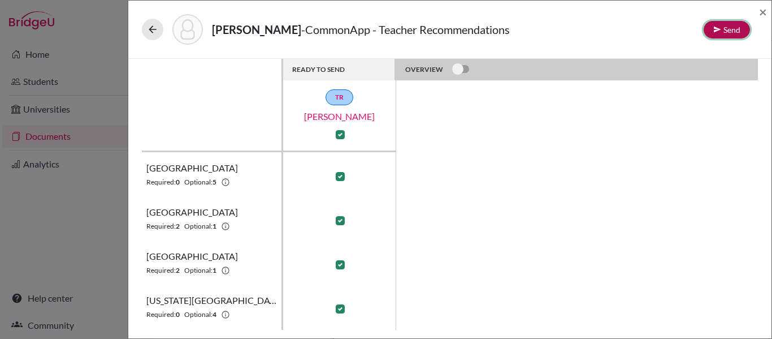
click at [727, 27] on button "Send" at bounding box center [727, 30] width 46 height 18
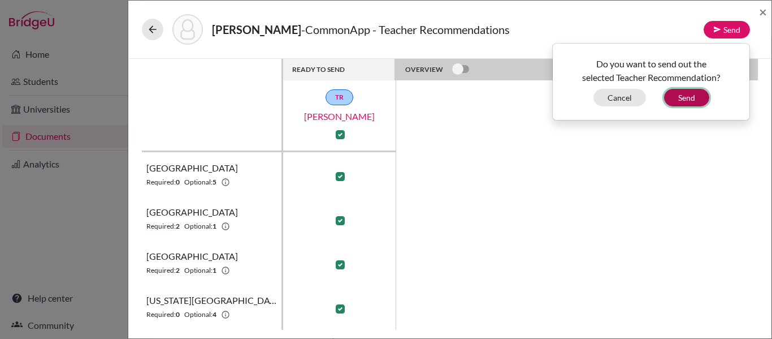
click at [692, 99] on button "Send" at bounding box center [686, 98] width 45 height 18
checkbox input "false"
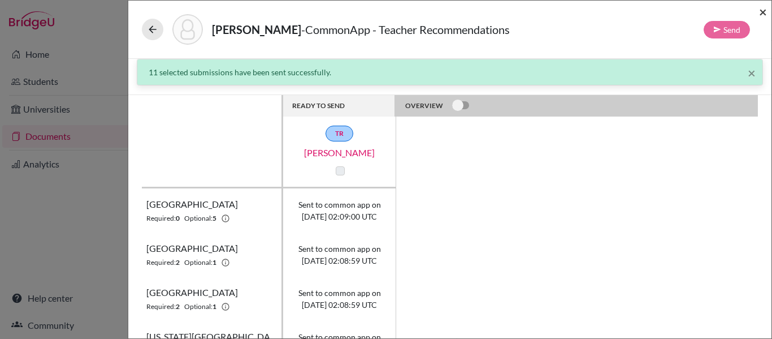
click at [763, 11] on span "×" at bounding box center [763, 11] width 8 height 16
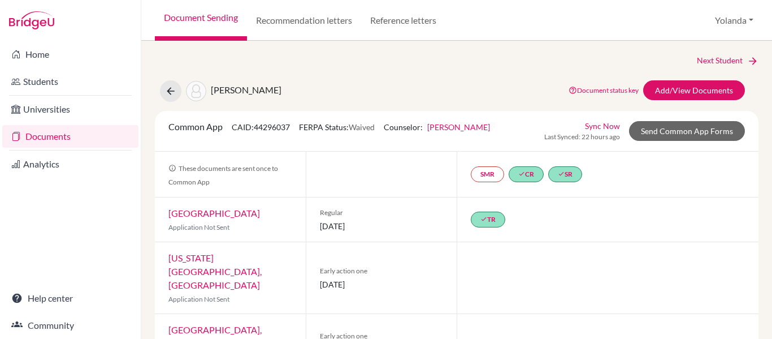
click at [51, 137] on link "Documents" at bounding box center [70, 136] width 136 height 23
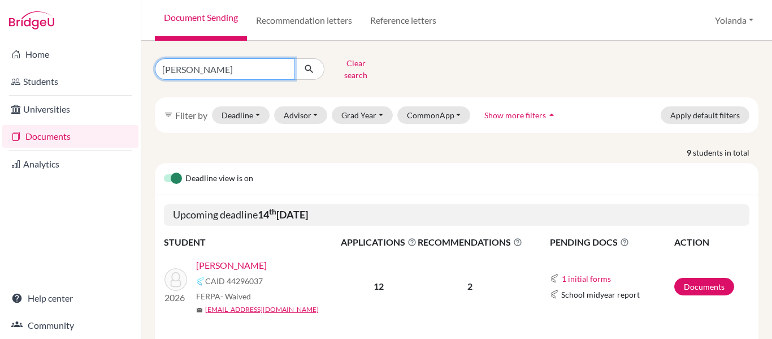
click at [199, 64] on input "[PERSON_NAME]" at bounding box center [225, 68] width 140 height 21
type input "r"
type input "garcia"
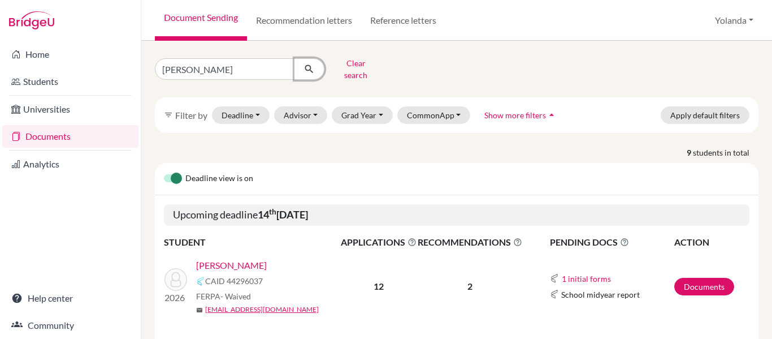
click at [309, 70] on icon "submit" at bounding box center [309, 68] width 11 height 11
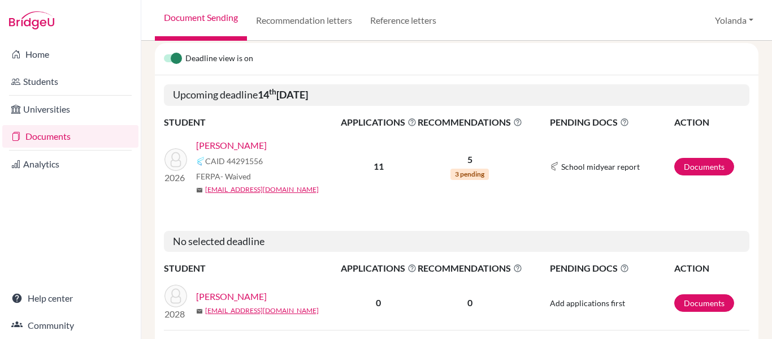
scroll to position [120, 0]
click at [692, 157] on link "Documents" at bounding box center [705, 166] width 60 height 18
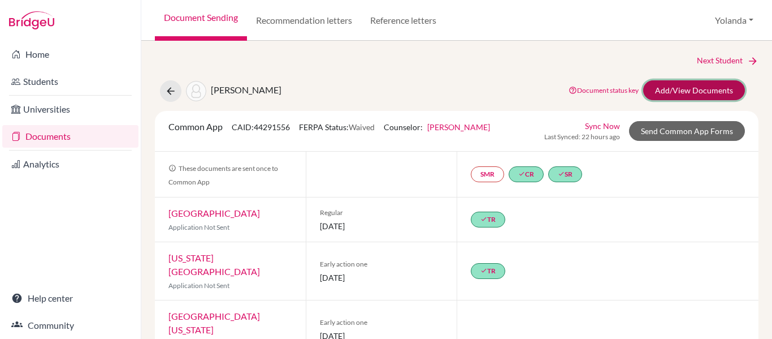
click at [695, 92] on link "Add/View Documents" at bounding box center [694, 90] width 102 height 20
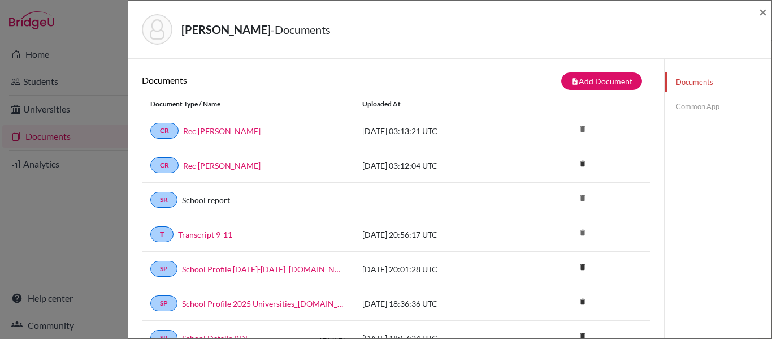
click at [690, 107] on link "Common App" at bounding box center [718, 107] width 107 height 20
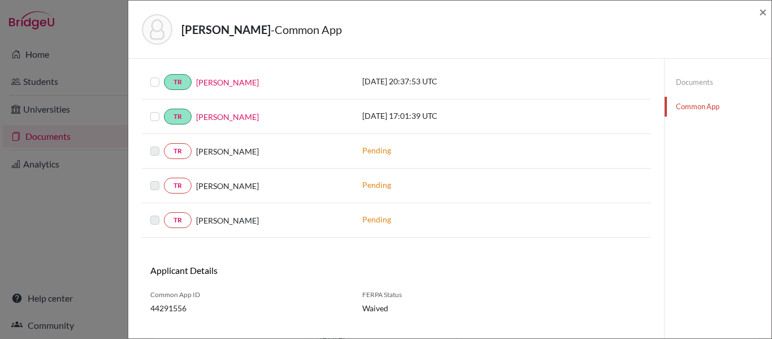
scroll to position [257, 0]
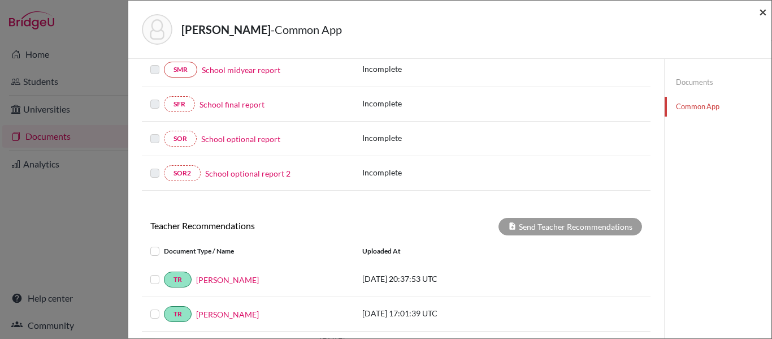
click at [764, 14] on span "×" at bounding box center [763, 11] width 8 height 16
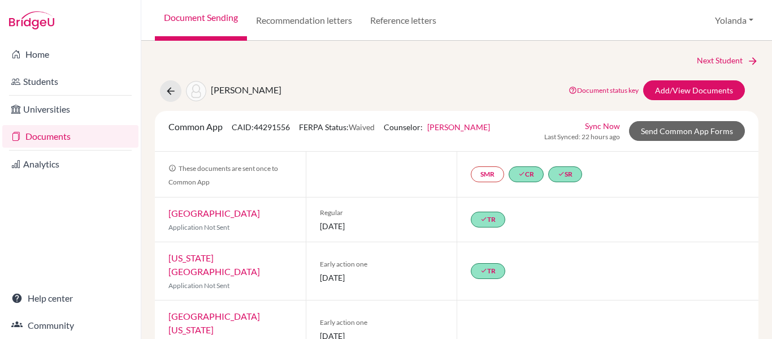
click at [57, 136] on link "Documents" at bounding box center [70, 136] width 136 height 23
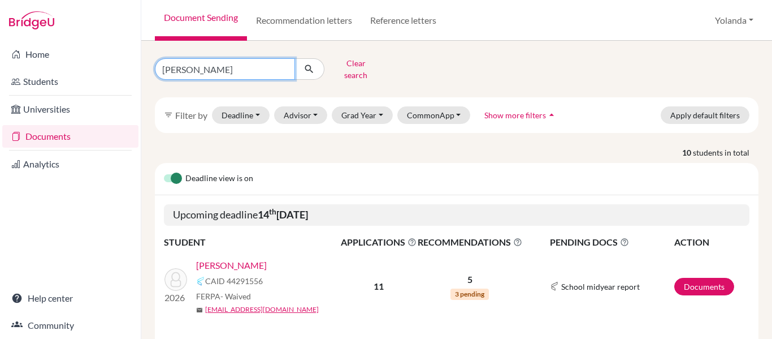
click at [199, 63] on input "garcia" at bounding box center [225, 68] width 140 height 21
type input "guillen"
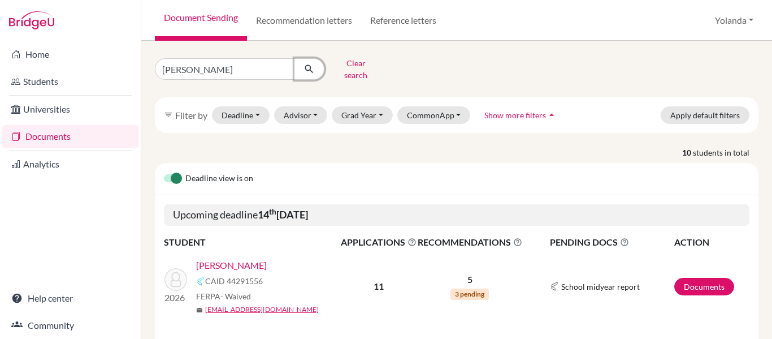
click at [309, 65] on icon "submit" at bounding box center [309, 68] width 11 height 11
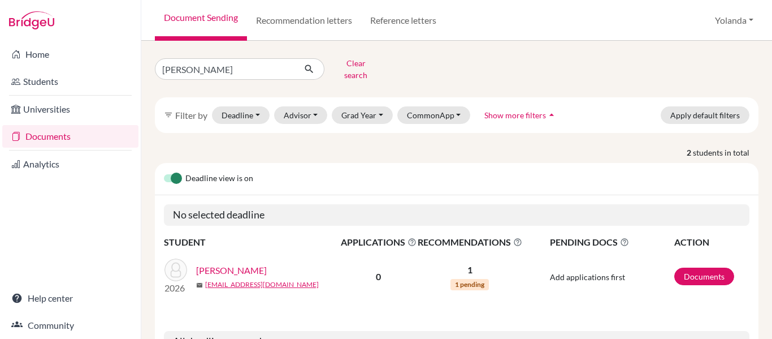
scroll to position [128, 0]
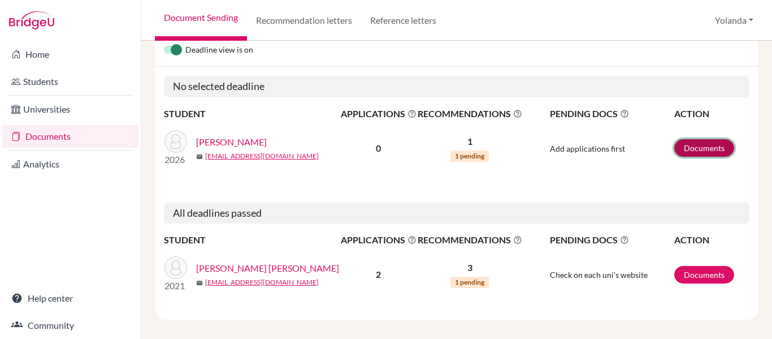
click at [716, 141] on link "Documents" at bounding box center [705, 148] width 60 height 18
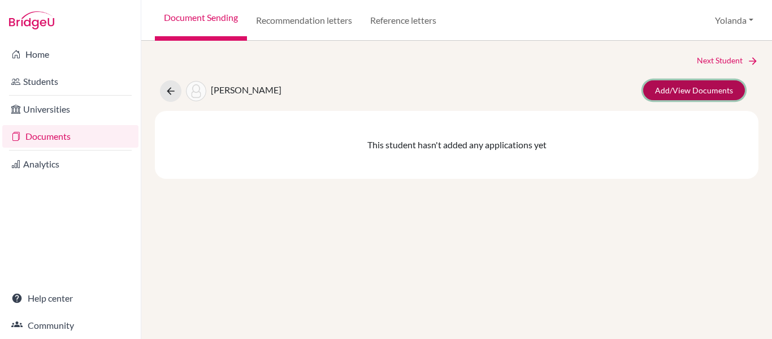
click at [700, 90] on link "Add/View Documents" at bounding box center [694, 90] width 102 height 20
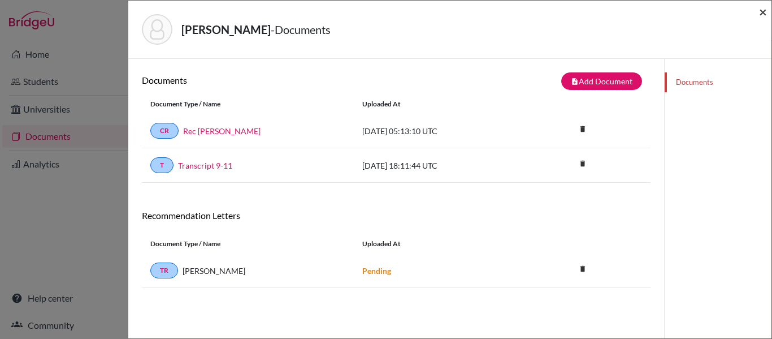
click at [763, 10] on span "×" at bounding box center [763, 11] width 8 height 16
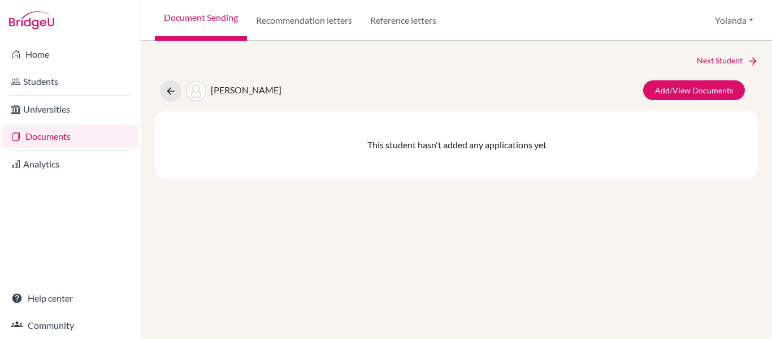
click at [51, 140] on link "Documents" at bounding box center [70, 136] width 136 height 23
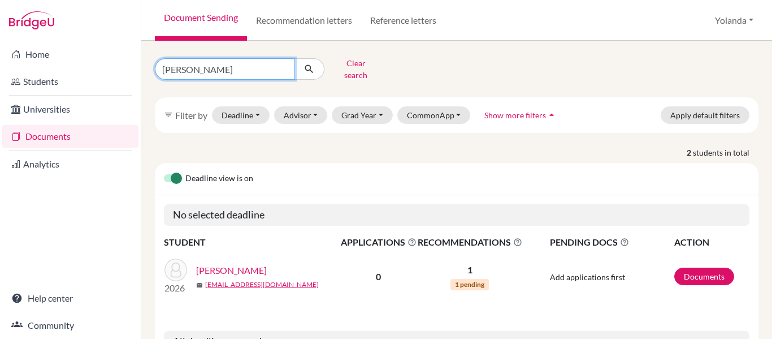
click at [199, 64] on input "[PERSON_NAME]" at bounding box center [225, 68] width 140 height 21
type input "g"
type input "[PERSON_NAME]"
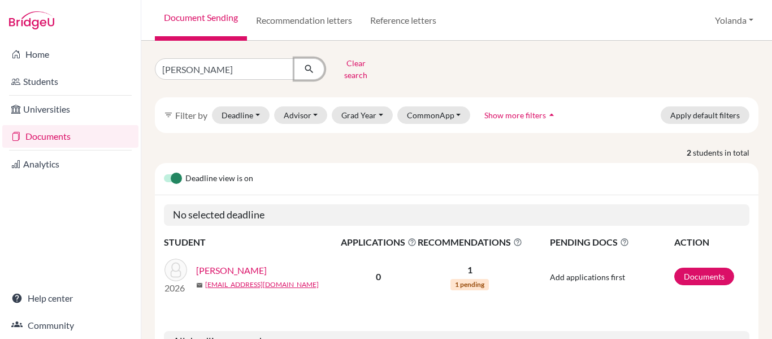
click at [315, 63] on button "submit" at bounding box center [310, 68] width 30 height 21
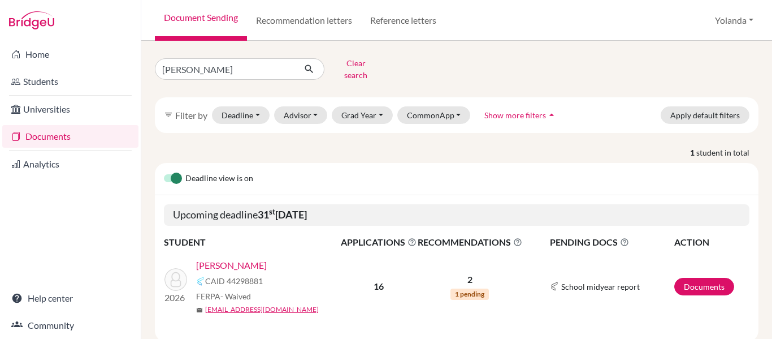
scroll to position [22, 0]
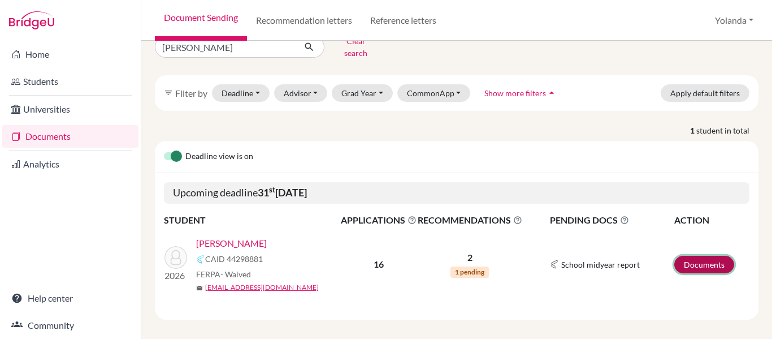
click at [706, 256] on link "Documents" at bounding box center [705, 265] width 60 height 18
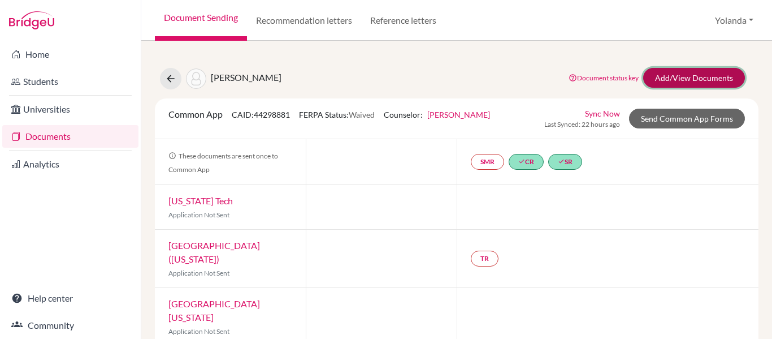
click at [694, 76] on link "Add/View Documents" at bounding box center [694, 78] width 102 height 20
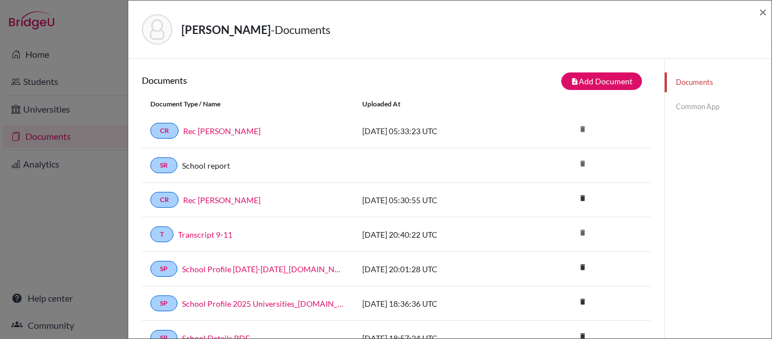
click at [690, 106] on link "Common App" at bounding box center [718, 107] width 107 height 20
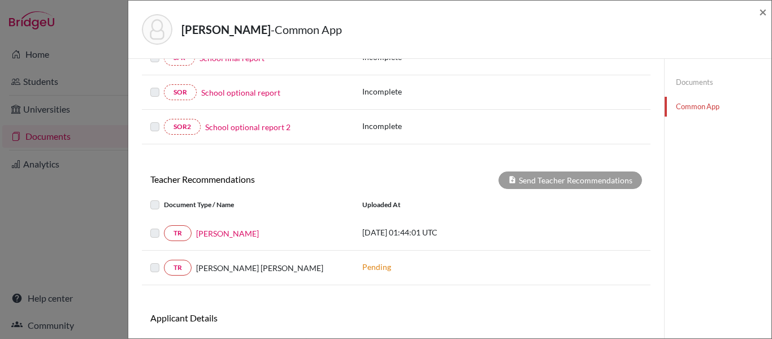
scroll to position [305, 0]
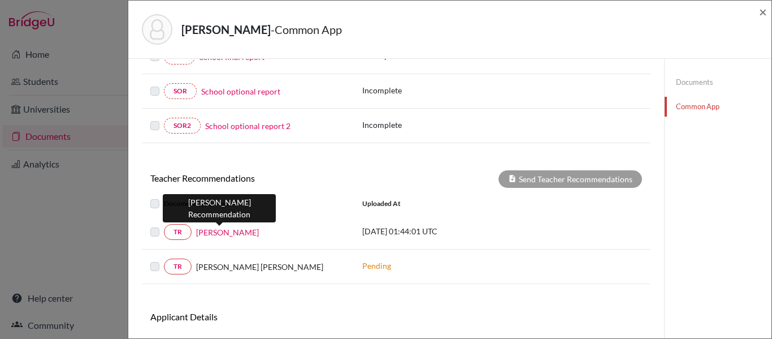
click at [236, 232] on link "[PERSON_NAME]" at bounding box center [227, 232] width 63 height 12
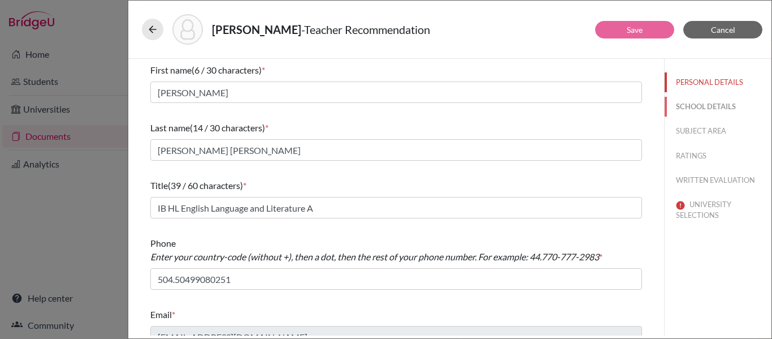
click at [711, 105] on button "SCHOOL DETAILS" at bounding box center [718, 107] width 107 height 20
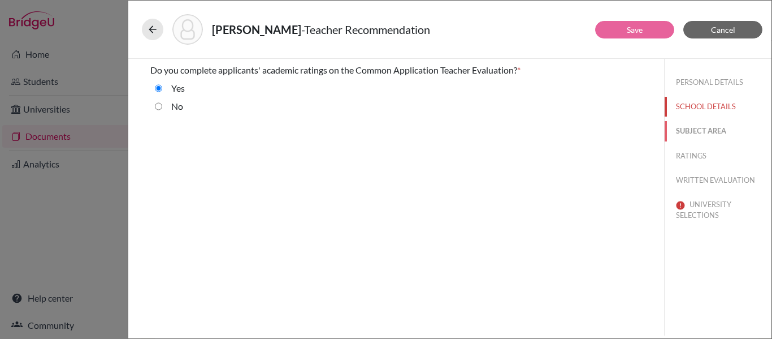
click at [694, 129] on button "SUBJECT AREA" at bounding box center [718, 131] width 107 height 20
select select "1"
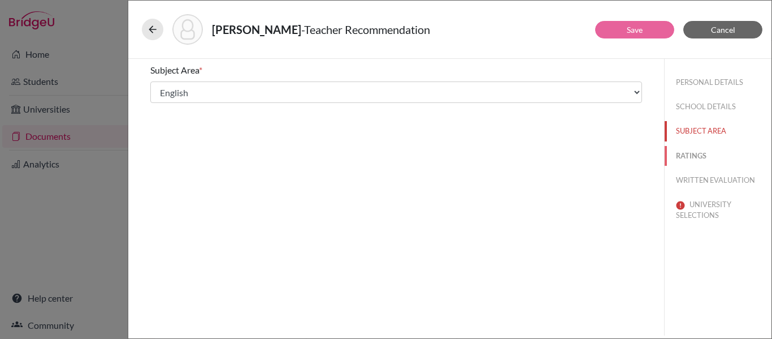
click at [689, 155] on button "RATINGS" at bounding box center [718, 156] width 107 height 20
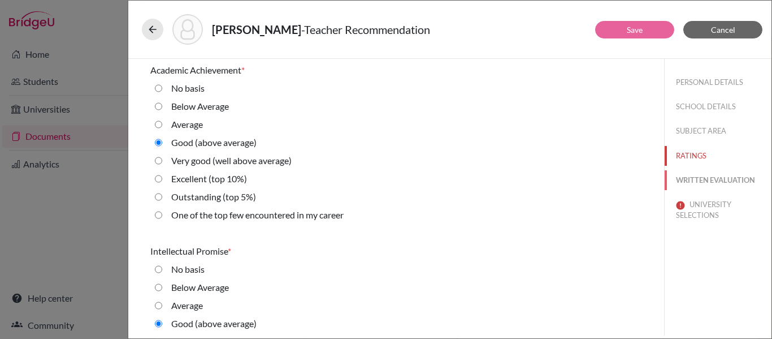
click at [690, 184] on button "WRITTEN EVALUATION" at bounding box center [718, 180] width 107 height 20
radio basis "true"
radio input "false"
radio average\) "true"
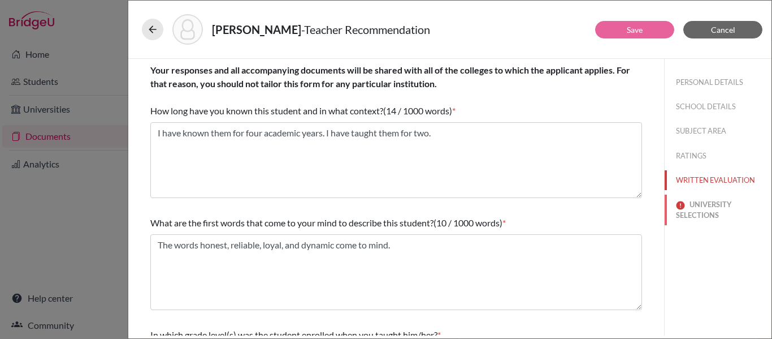
click at [697, 210] on button "UNIVERSITY SELECTIONS" at bounding box center [718, 210] width 107 height 31
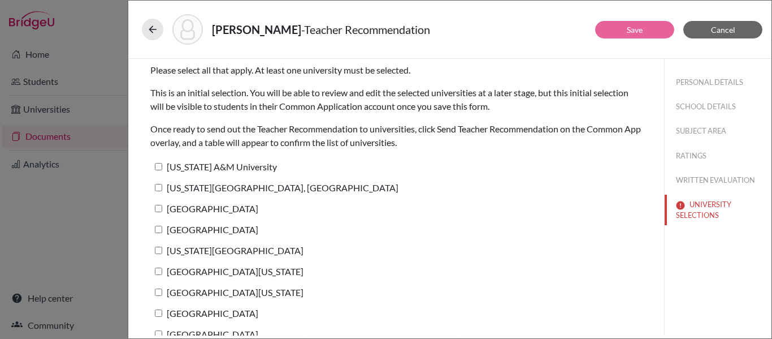
click at [159, 168] on input "Texas A&M University" at bounding box center [158, 166] width 7 height 7
checkbox input "true"
click at [158, 186] on input "Pennsylvania State University, University Park" at bounding box center [158, 187] width 7 height 7
checkbox input "true"
click at [159, 209] on input "Auburn University" at bounding box center [158, 208] width 7 height 7
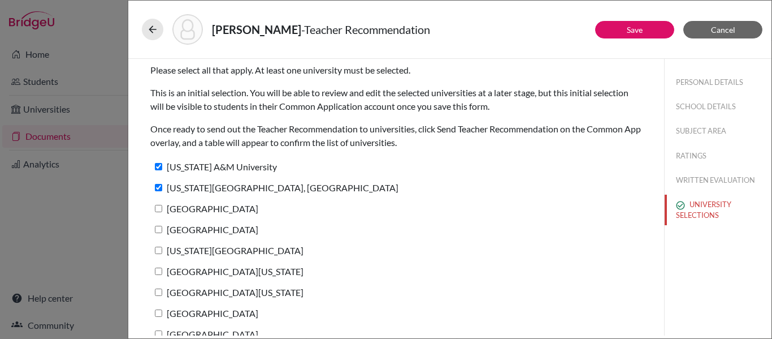
checkbox input "true"
click at [159, 227] on input "University of Notre Dame" at bounding box center [158, 229] width 7 height 7
checkbox input "true"
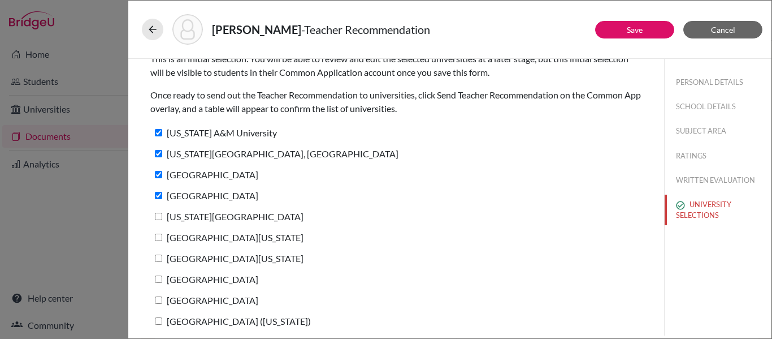
scroll to position [41, 0]
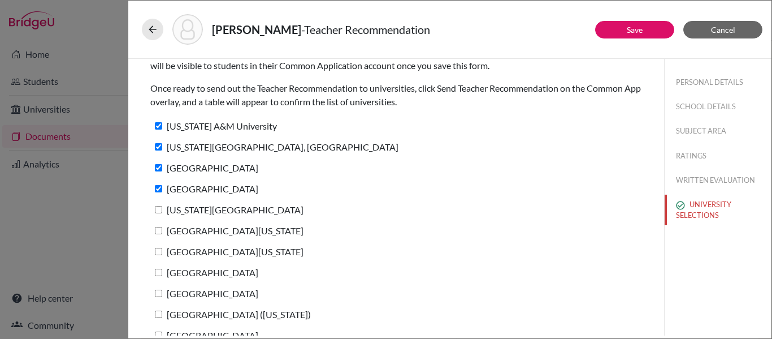
click at [161, 211] on input "Texas Christian University" at bounding box center [158, 209] width 7 height 7
checkbox input "true"
click at [158, 232] on input "University of Connecticut" at bounding box center [158, 230] width 7 height 7
checkbox input "true"
click at [161, 254] on input "University of Kentucky" at bounding box center [158, 251] width 7 height 7
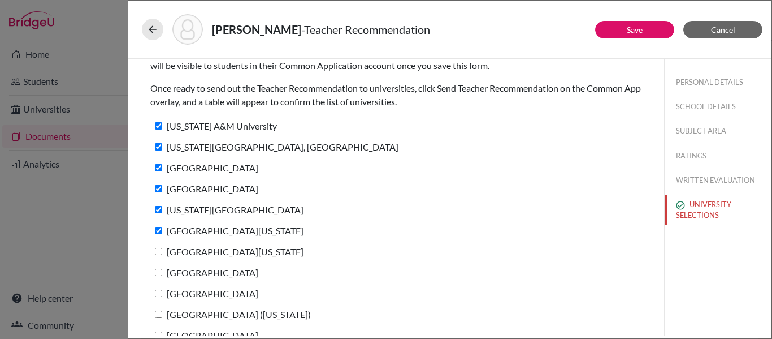
checkbox input "true"
click at [160, 270] on input "Temple University" at bounding box center [158, 272] width 7 height 7
checkbox input "true"
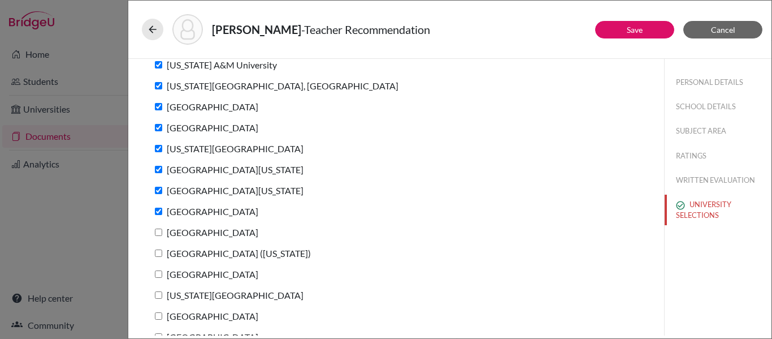
scroll to position [119, 0]
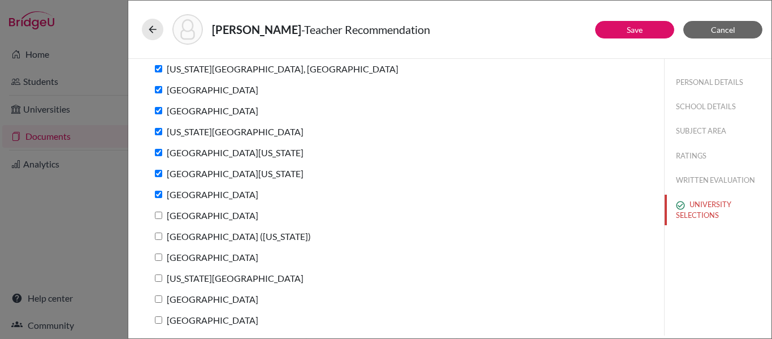
click at [161, 215] on input "Southern Methodist University" at bounding box center [158, 214] width 7 height 7
checkbox input "true"
click at [157, 236] on input "Trinity University (Texas)" at bounding box center [158, 235] width 7 height 7
checkbox input "true"
click at [159, 257] on input "Syracuse University" at bounding box center [158, 256] width 7 height 7
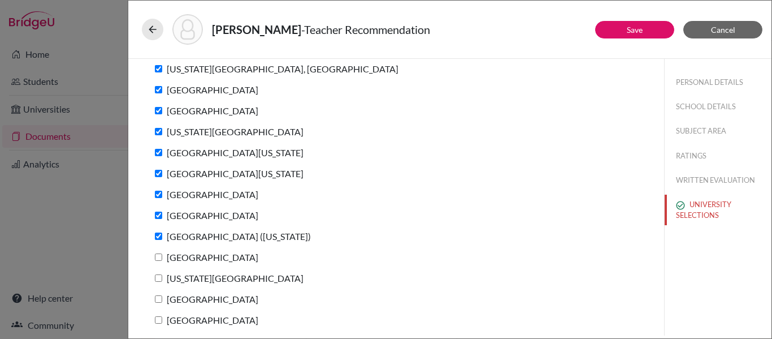
checkbox input "true"
click at [159, 279] on input "Louisiana State University" at bounding box center [158, 277] width 7 height 7
checkbox input "true"
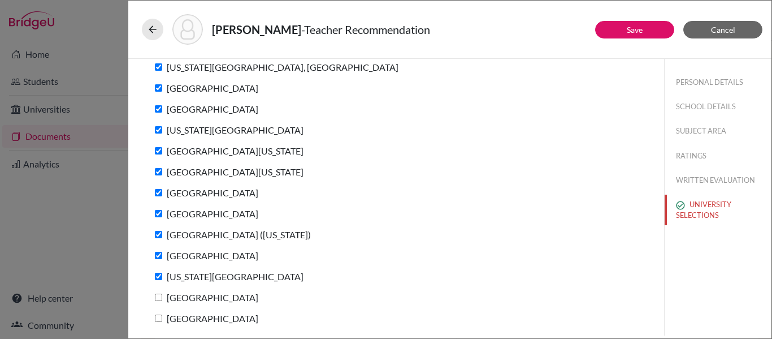
scroll to position [120, 0]
click at [158, 299] on input "Saint Louis University" at bounding box center [158, 297] width 7 height 7
checkbox input "true"
click at [159, 319] on input "Loyola University Chicago" at bounding box center [158, 318] width 7 height 7
checkbox input "true"
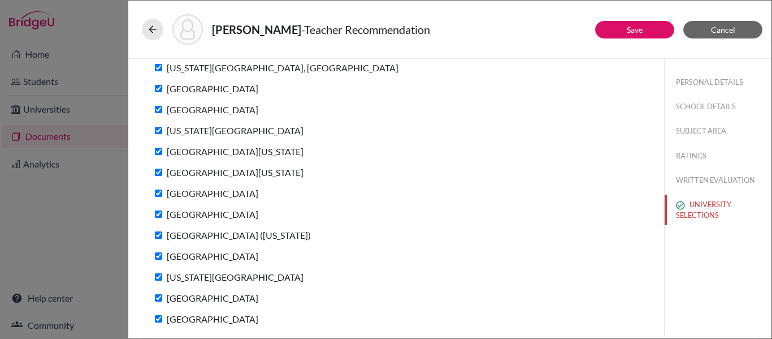
scroll to position [120, 0]
click at [627, 25] on link "Save" at bounding box center [635, 30] width 16 height 10
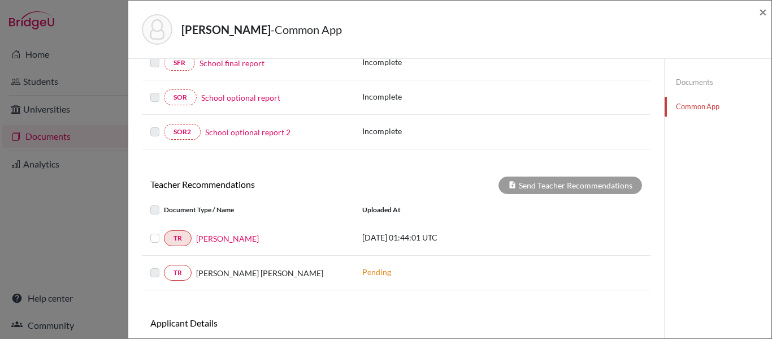
scroll to position [311, 0]
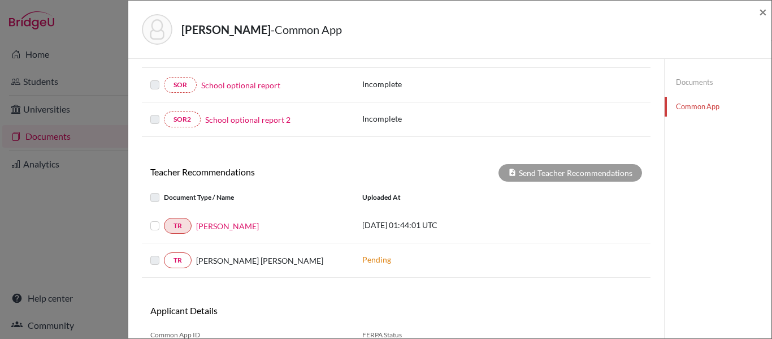
click at [164, 219] on label at bounding box center [164, 219] width 0 height 0
click at [0, 0] on input "checkbox" at bounding box center [0, 0] width 0 height 0
click at [555, 173] on button "Send Teacher Recommendations" at bounding box center [571, 173] width 144 height 18
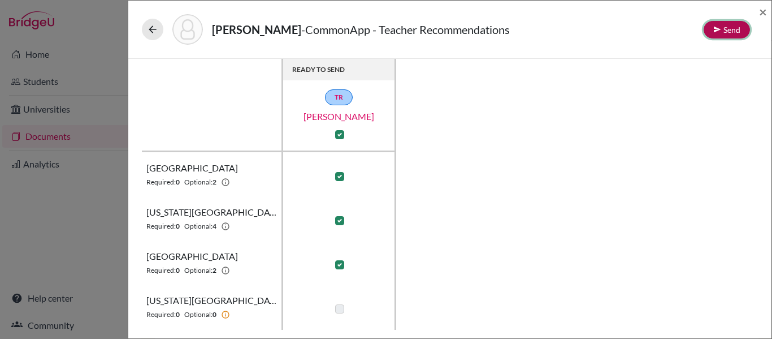
click at [733, 31] on button "Send" at bounding box center [727, 30] width 46 height 18
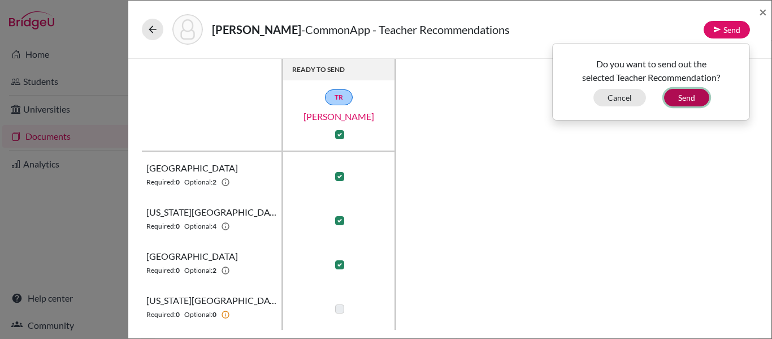
click at [688, 98] on button "Send" at bounding box center [686, 98] width 45 height 18
checkbox input "false"
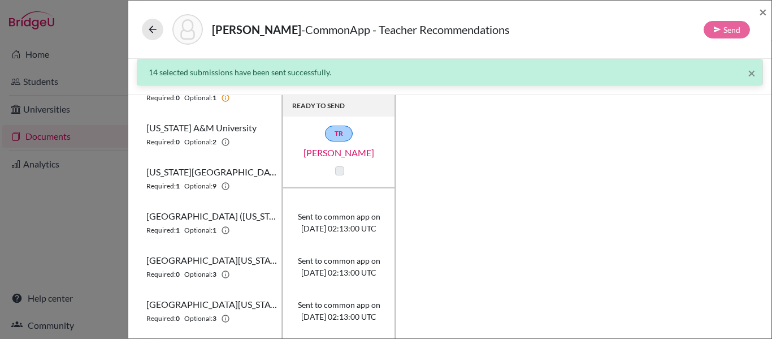
scroll to position [528, 0]
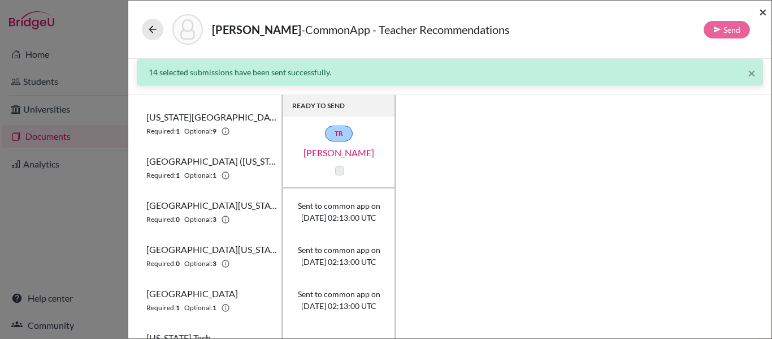
click at [761, 14] on span "×" at bounding box center [763, 11] width 8 height 16
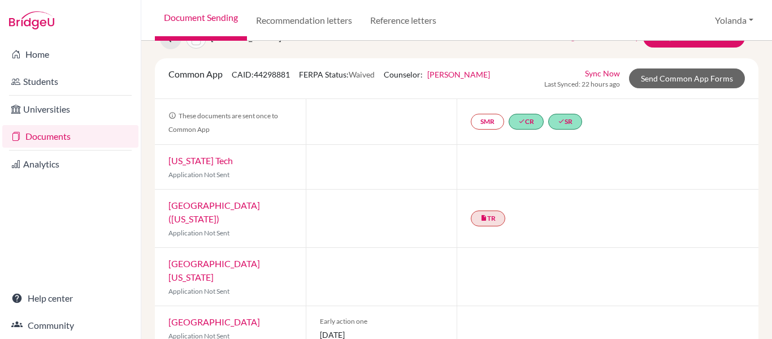
scroll to position [41, 0]
click at [465, 97] on div "Common App CAID: 44298881 FERPA Status: Waived Counselor: Yolanda Aviles First …" at bounding box center [457, 78] width 604 height 41
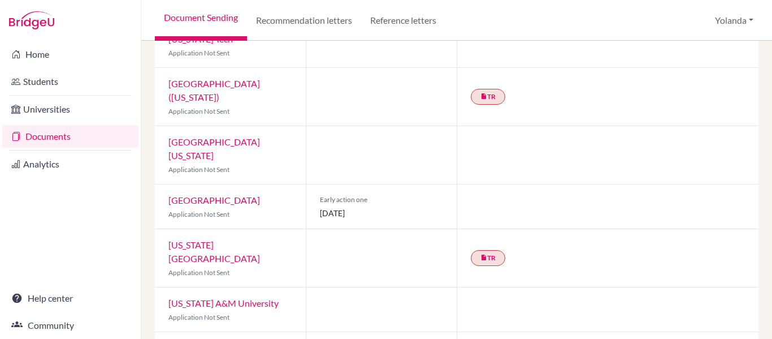
scroll to position [0, 0]
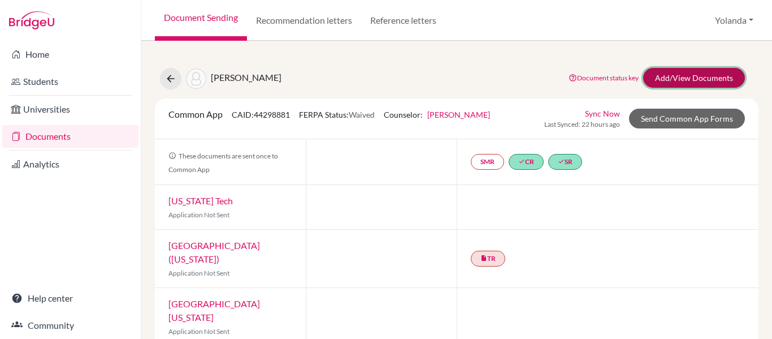
click at [710, 79] on link "Add/View Documents" at bounding box center [694, 78] width 102 height 20
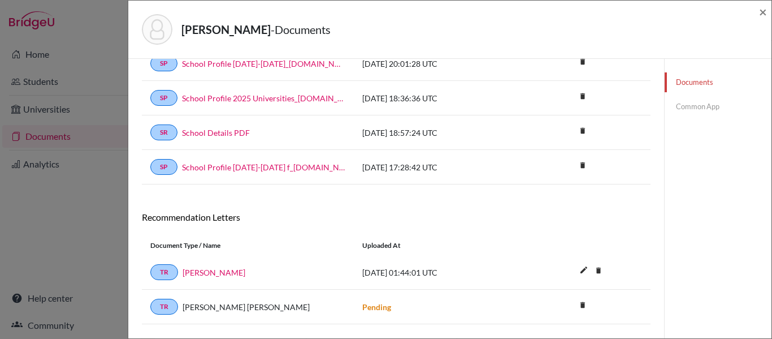
scroll to position [232, 0]
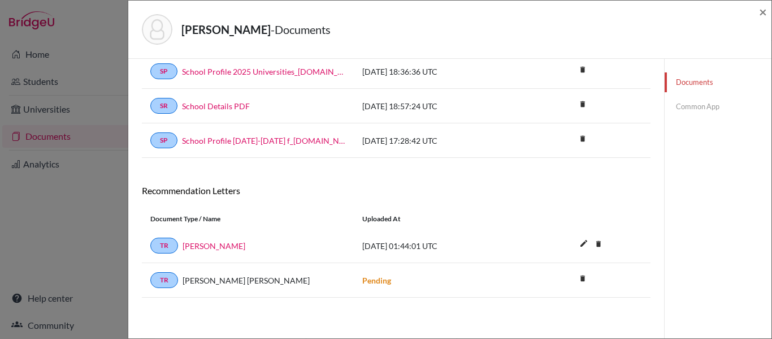
click at [707, 104] on link "Common App" at bounding box center [718, 107] width 107 height 20
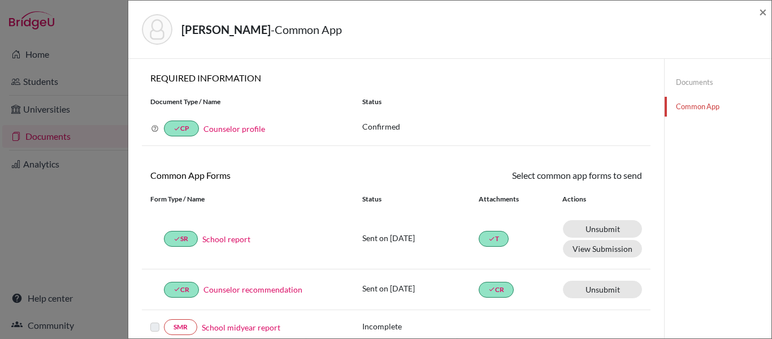
scroll to position [3, 0]
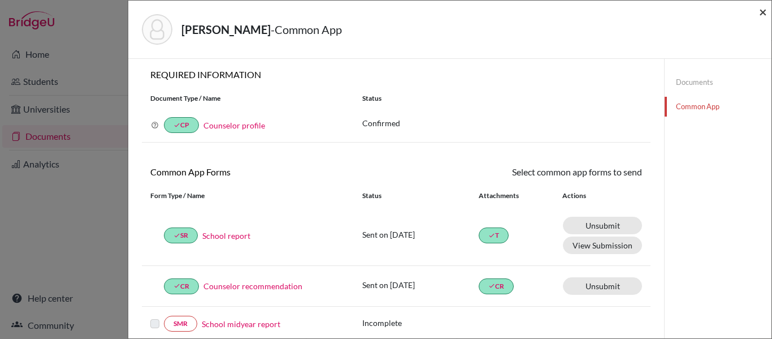
click at [762, 11] on span "×" at bounding box center [763, 11] width 8 height 16
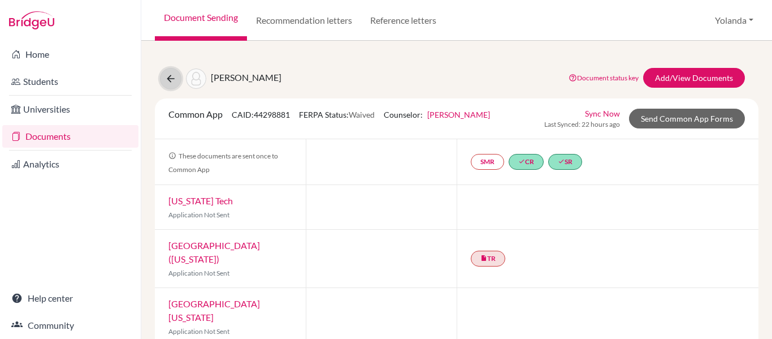
click at [164, 79] on button at bounding box center [170, 78] width 21 height 21
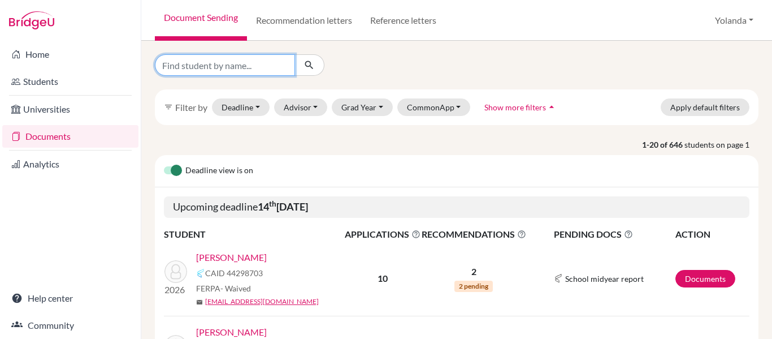
click at [184, 60] on input "Find student by name..." at bounding box center [225, 64] width 140 height 21
type input "atala"
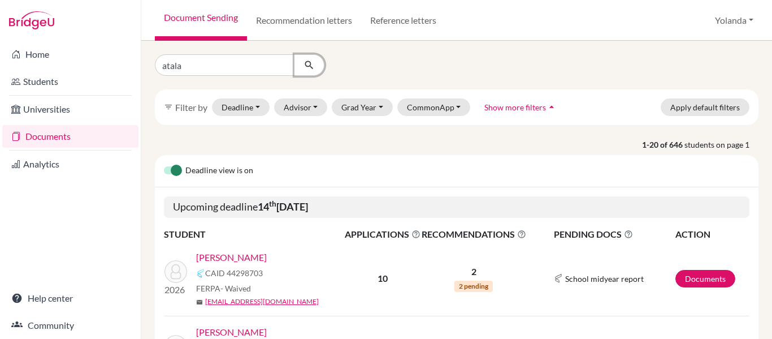
click at [304, 66] on icon "submit" at bounding box center [309, 64] width 11 height 11
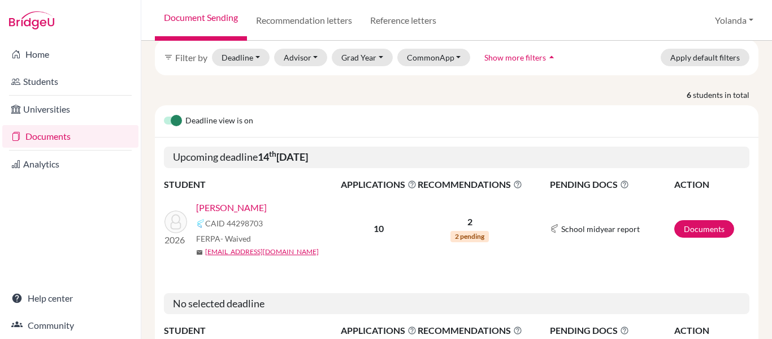
scroll to position [61, 0]
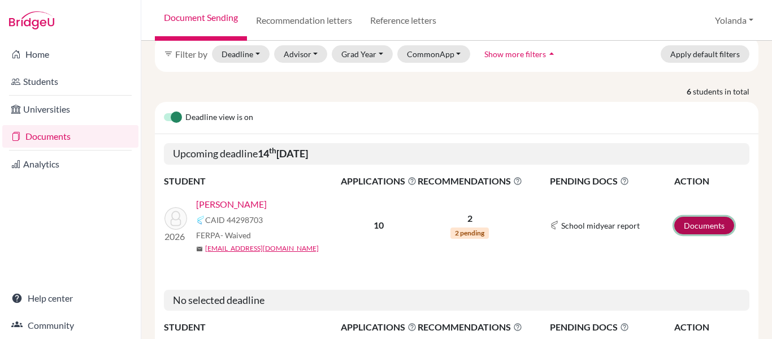
click at [707, 217] on link "Documents" at bounding box center [705, 226] width 60 height 18
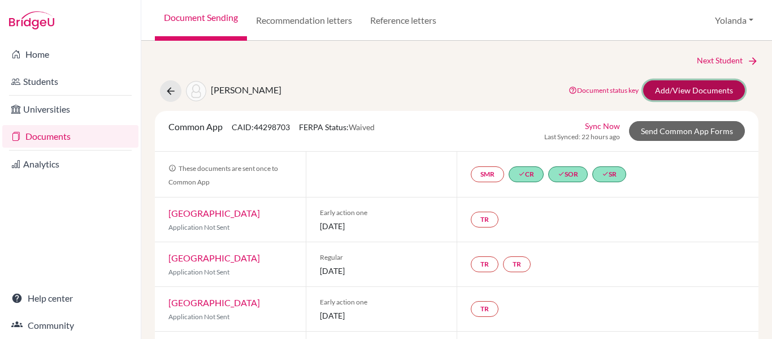
click at [699, 91] on link "Add/View Documents" at bounding box center [694, 90] width 102 height 20
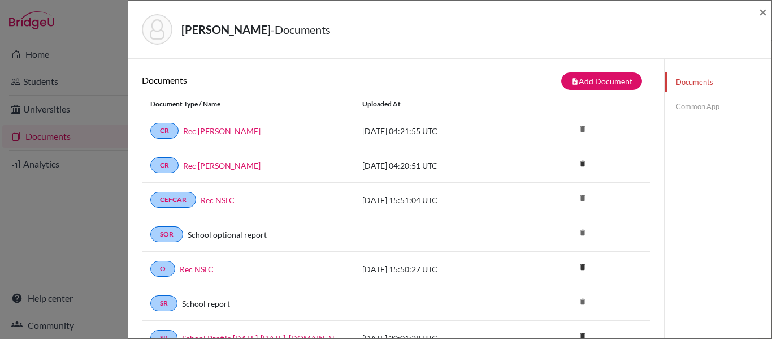
scroll to position [5, 0]
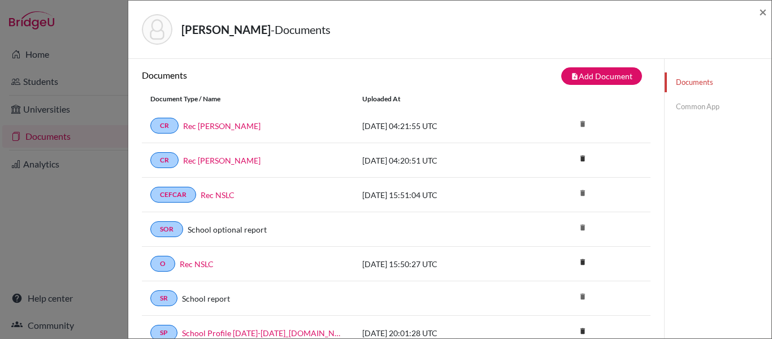
click at [695, 105] on link "Common App" at bounding box center [718, 107] width 107 height 20
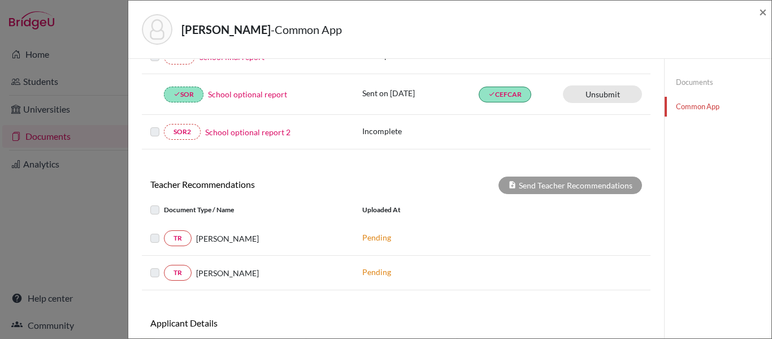
scroll to position [298, 0]
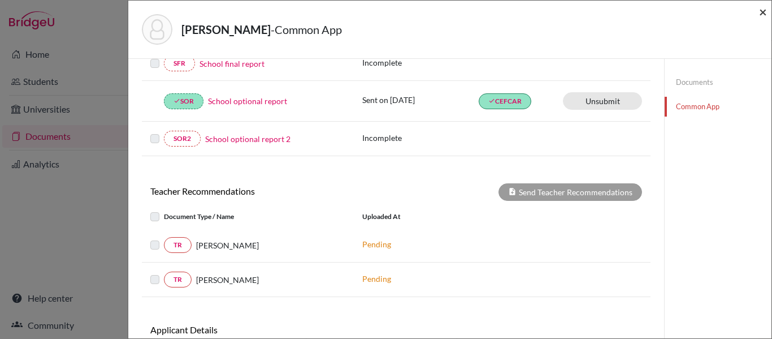
click at [766, 12] on span "×" at bounding box center [763, 11] width 8 height 16
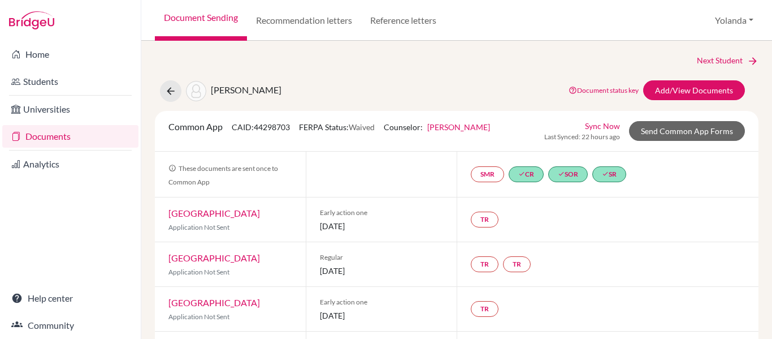
click at [766, 12] on div "Document Sending Recommendation letters Reference letters [PERSON_NAME] Profile…" at bounding box center [456, 20] width 631 height 41
click at [44, 137] on link "Documents" at bounding box center [70, 136] width 136 height 23
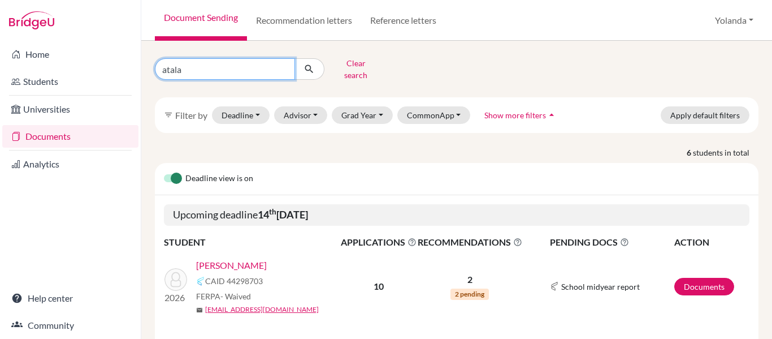
click at [197, 61] on input "atala" at bounding box center [225, 68] width 140 height 21
type input "a"
type input "[PERSON_NAME]"
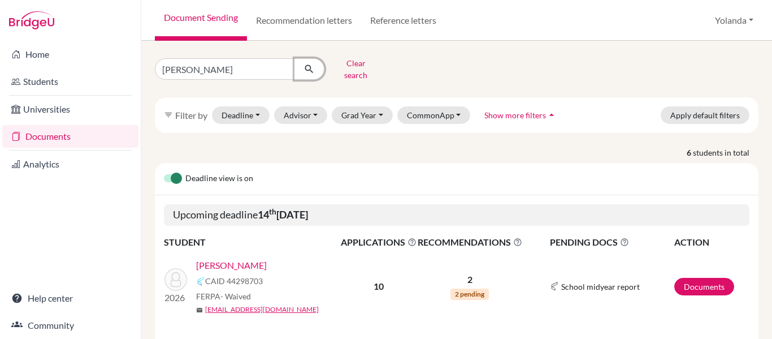
click at [310, 63] on icon "submit" at bounding box center [309, 68] width 11 height 11
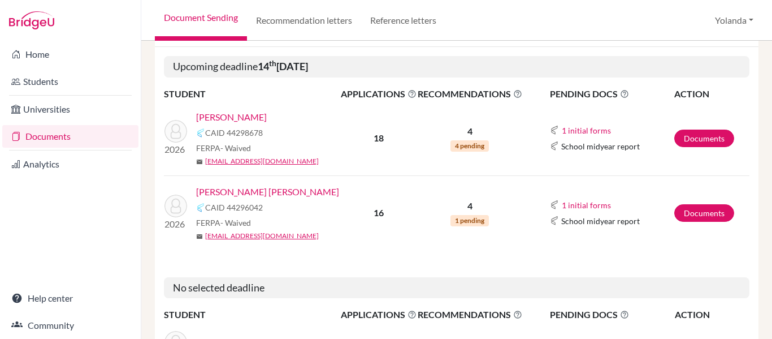
scroll to position [150, 0]
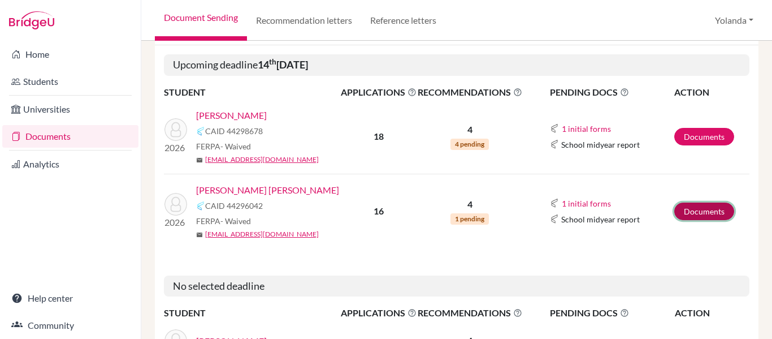
click at [694, 202] on link "Documents" at bounding box center [705, 211] width 60 height 18
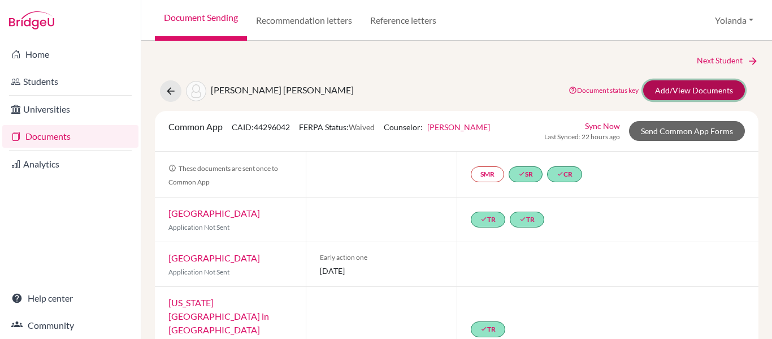
click at [692, 93] on link "Add/View Documents" at bounding box center [694, 90] width 102 height 20
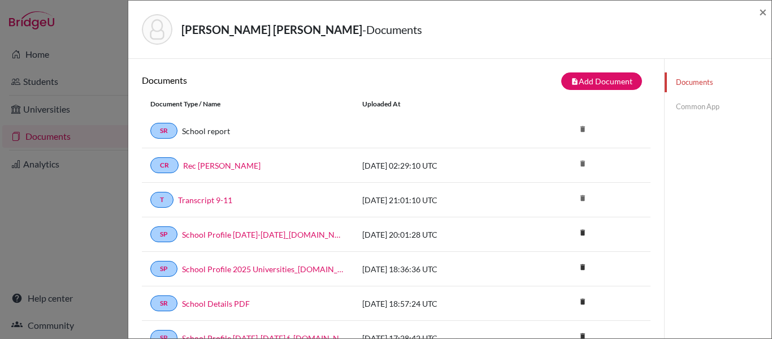
click at [694, 107] on link "Common App" at bounding box center [718, 107] width 107 height 20
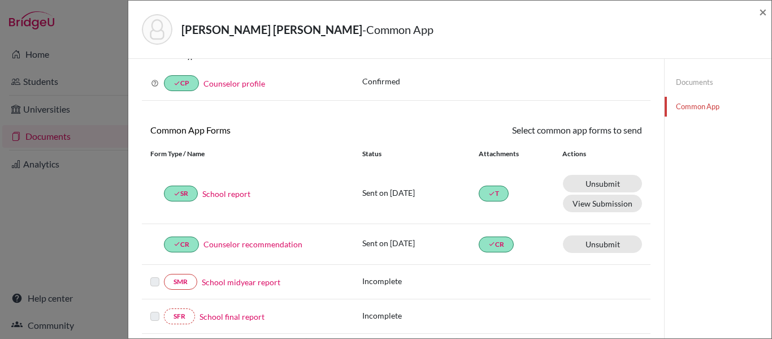
scroll to position [45, 0]
click at [763, 12] on span "×" at bounding box center [763, 11] width 8 height 16
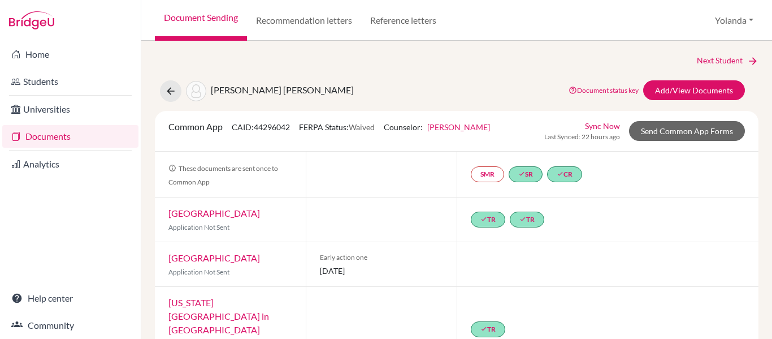
click at [56, 139] on link "Documents" at bounding box center [70, 136] width 136 height 23
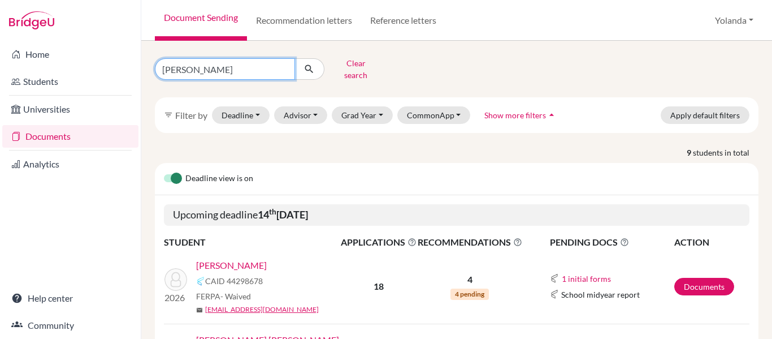
click at [187, 72] on input "simon" at bounding box center [225, 68] width 140 height 21
type input "s"
type input "barahona"
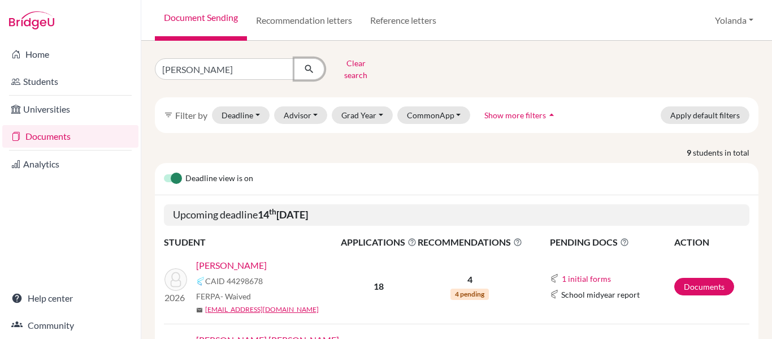
click at [309, 68] on icon "submit" at bounding box center [309, 68] width 11 height 11
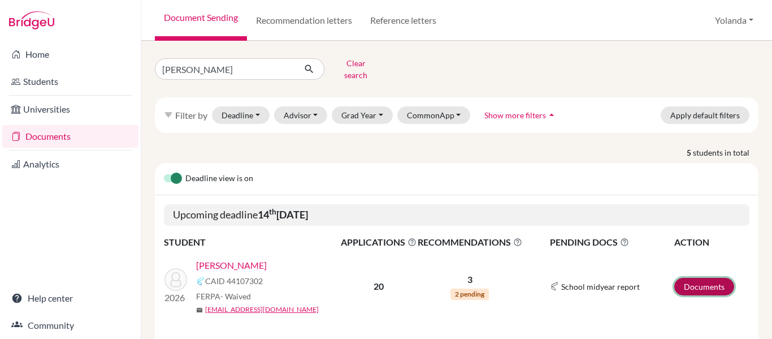
click at [693, 278] on link "Documents" at bounding box center [705, 287] width 60 height 18
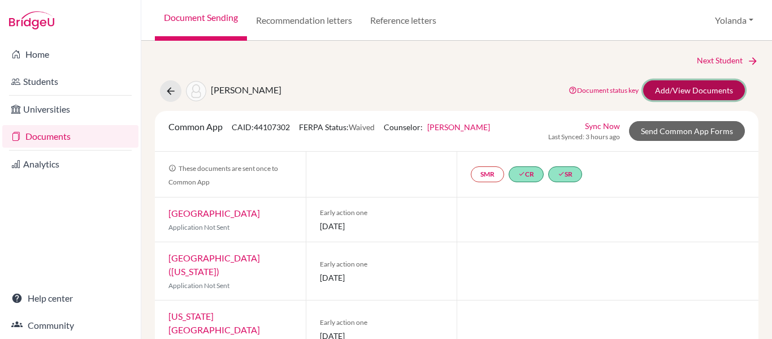
click at [698, 87] on link "Add/View Documents" at bounding box center [694, 90] width 102 height 20
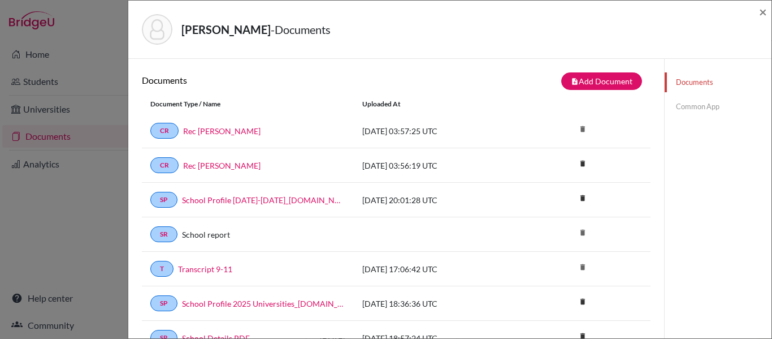
click at [690, 109] on link "Common App" at bounding box center [718, 107] width 107 height 20
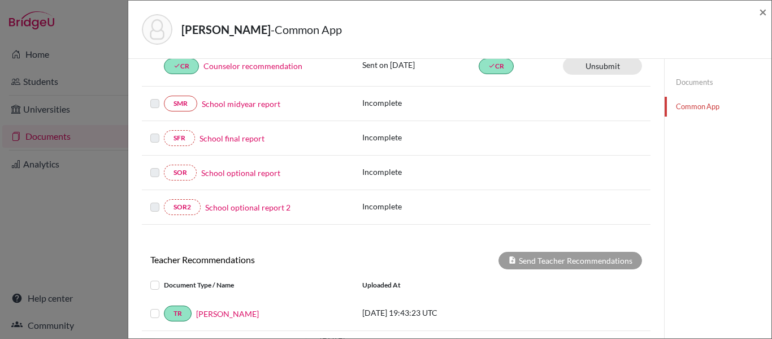
scroll to position [218, 0]
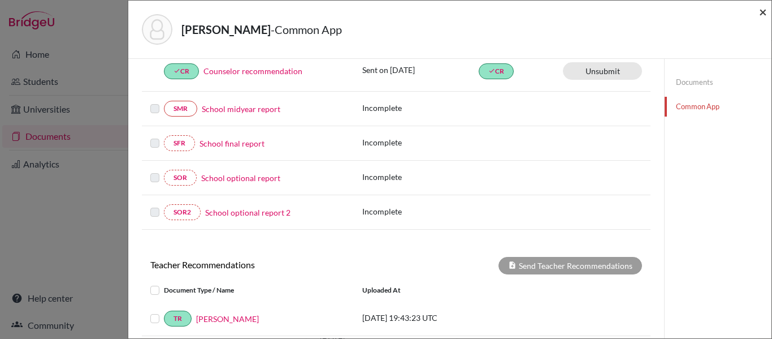
click at [765, 10] on span "×" at bounding box center [763, 11] width 8 height 16
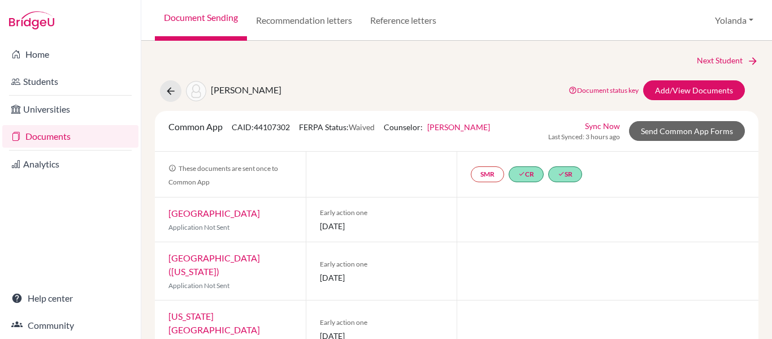
click at [53, 139] on link "Documents" at bounding box center [70, 136] width 136 height 23
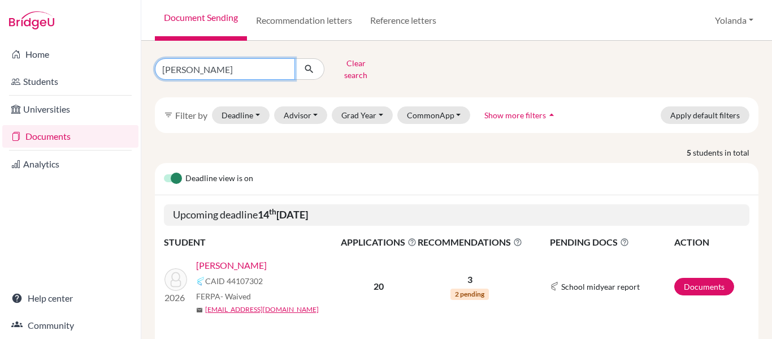
click at [211, 62] on input "[PERSON_NAME]" at bounding box center [225, 68] width 140 height 21
type input "b"
type input "casco"
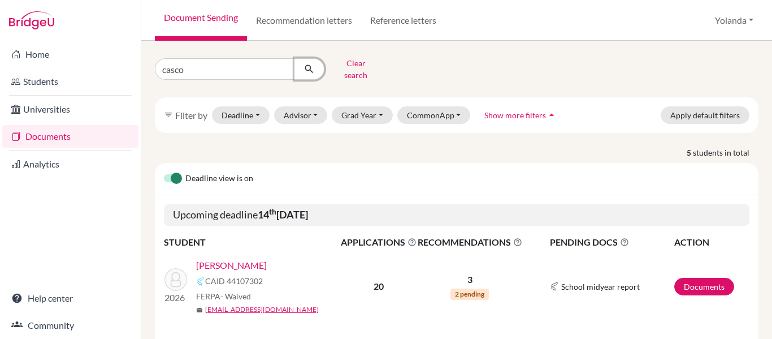
click at [310, 65] on icon "submit" at bounding box center [309, 68] width 11 height 11
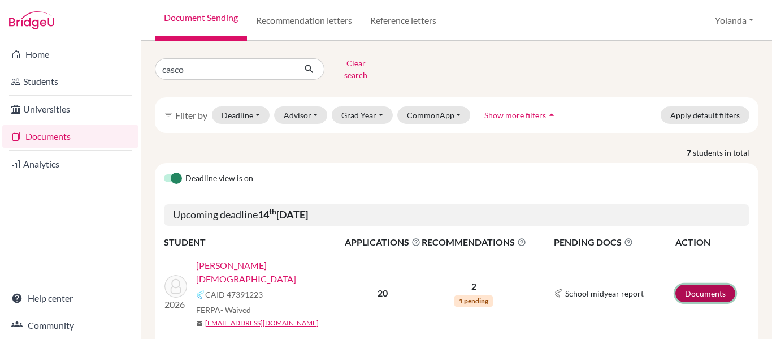
click at [697, 284] on link "Documents" at bounding box center [706, 293] width 60 height 18
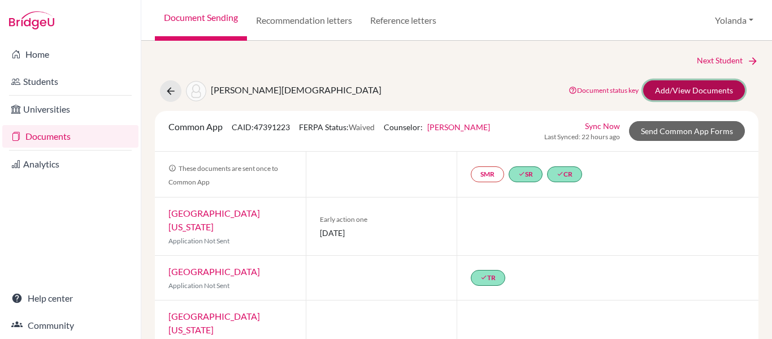
click at [720, 92] on link "Add/View Documents" at bounding box center [694, 90] width 102 height 20
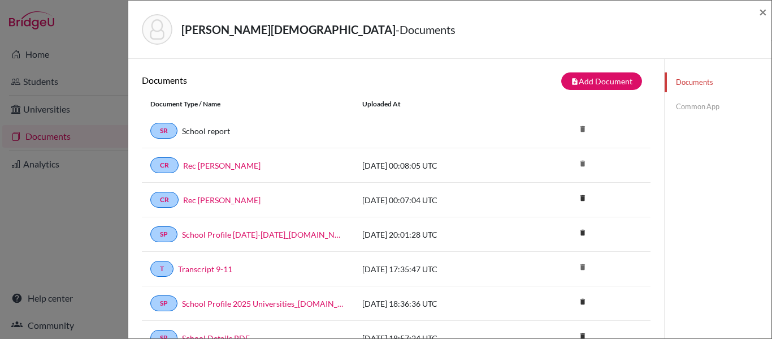
click at [693, 106] on link "Common App" at bounding box center [718, 107] width 107 height 20
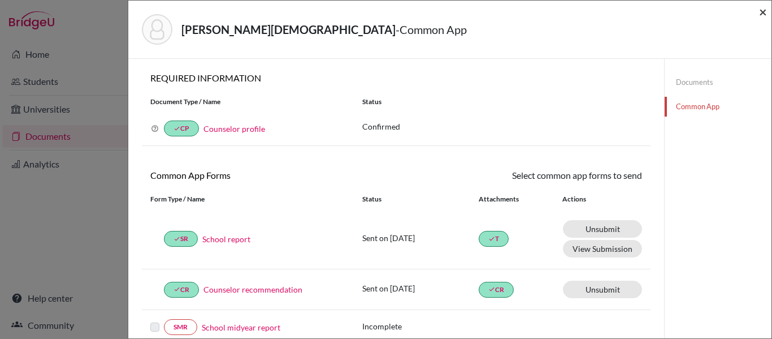
click at [760, 11] on span "×" at bounding box center [763, 11] width 8 height 16
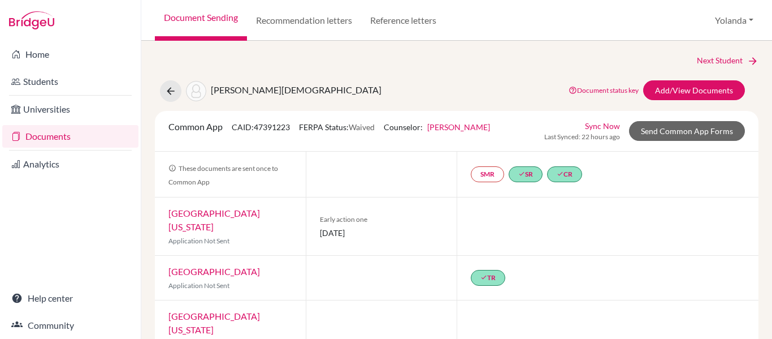
click at [45, 139] on link "Documents" at bounding box center [70, 136] width 136 height 23
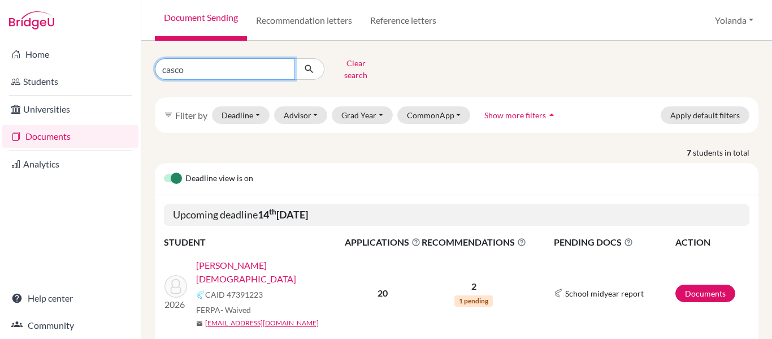
click at [195, 62] on input "casco" at bounding box center [225, 68] width 140 height 21
type input "c"
type input "[PERSON_NAME]"
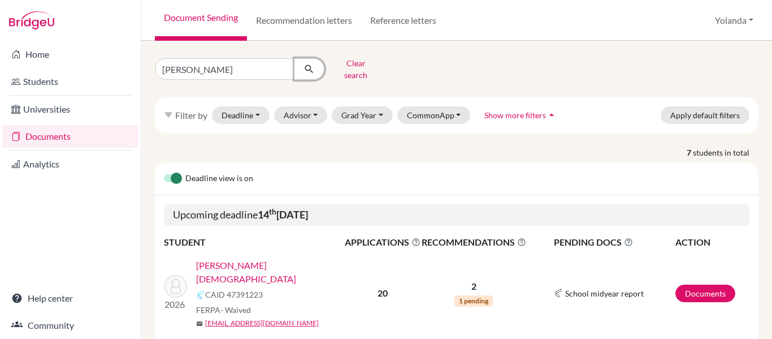
click at [309, 66] on icon "submit" at bounding box center [309, 68] width 11 height 11
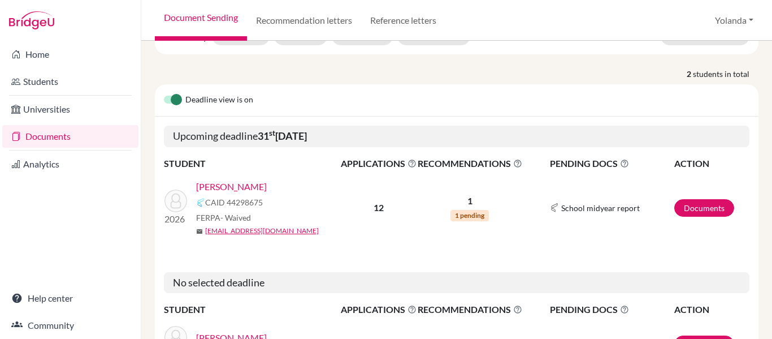
scroll to position [79, 0]
click at [703, 199] on link "Documents" at bounding box center [705, 208] width 60 height 18
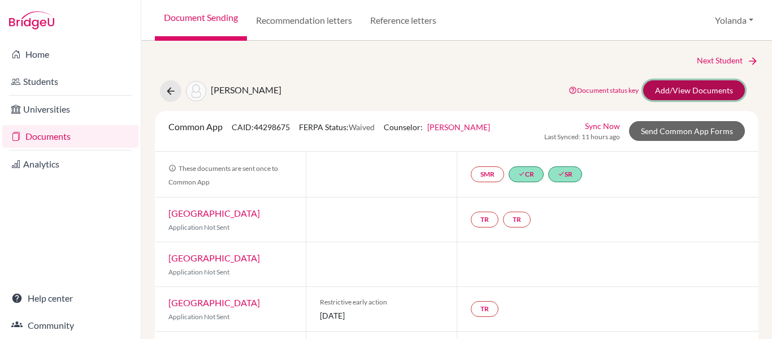
click at [693, 91] on link "Add/View Documents" at bounding box center [694, 90] width 102 height 20
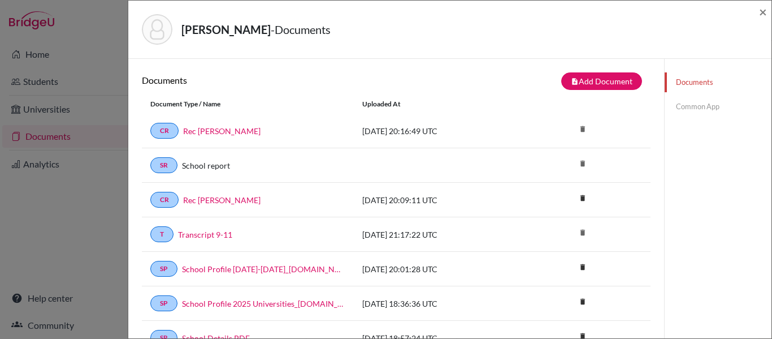
click at [686, 111] on link "Common App" at bounding box center [718, 107] width 107 height 20
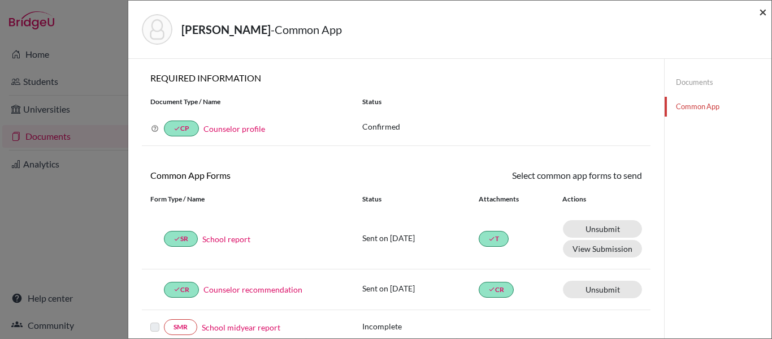
click at [762, 13] on span "×" at bounding box center [763, 11] width 8 height 16
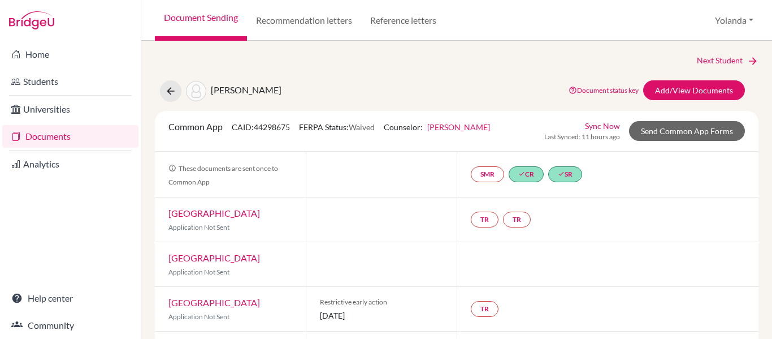
click at [53, 139] on link "Documents" at bounding box center [70, 136] width 136 height 23
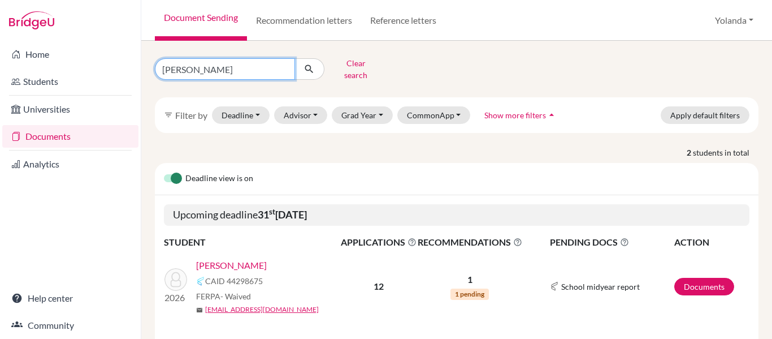
click at [193, 68] on input "tavel" at bounding box center [225, 68] width 140 height 21
type input "t"
type input "z"
type input "[PERSON_NAME]"
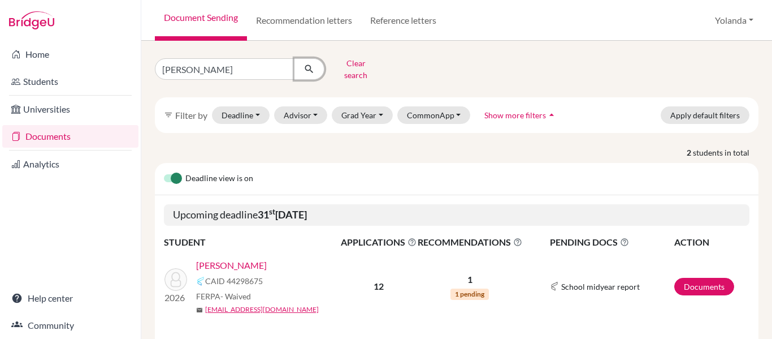
click at [308, 69] on icon "submit" at bounding box center [309, 68] width 11 height 11
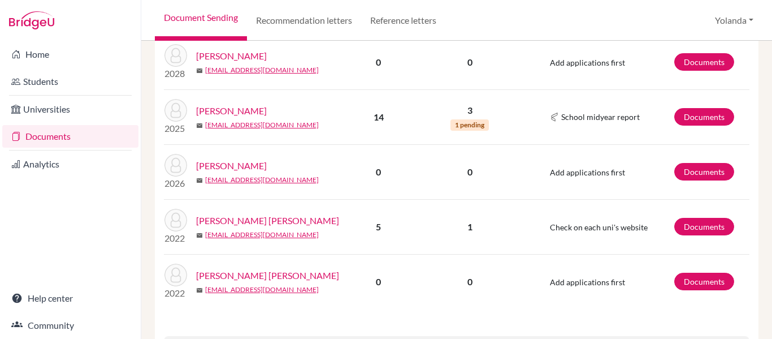
scroll to position [326, 0]
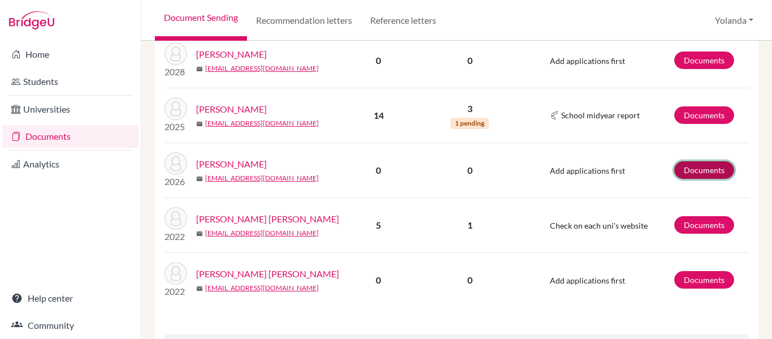
click at [695, 161] on link "Documents" at bounding box center [705, 170] width 60 height 18
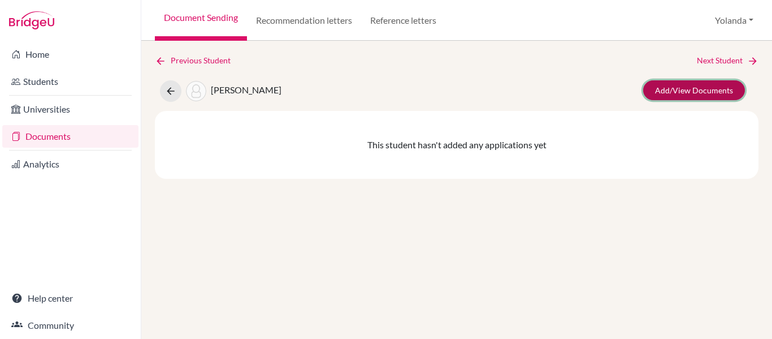
click at [693, 89] on link "Add/View Documents" at bounding box center [694, 90] width 102 height 20
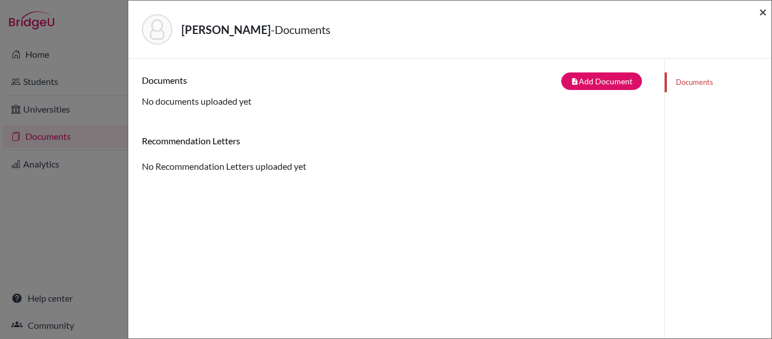
click at [762, 12] on span "×" at bounding box center [763, 11] width 8 height 16
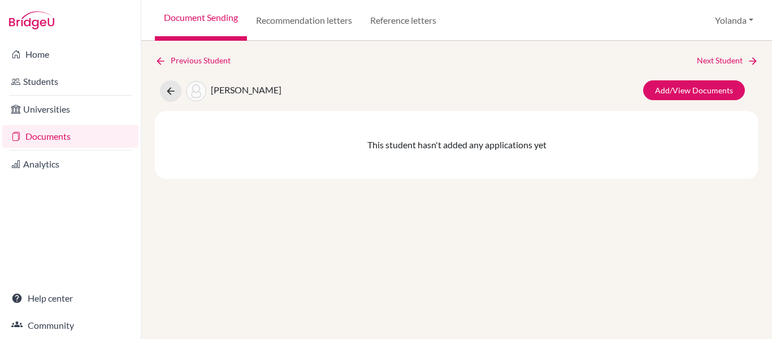
click at [64, 139] on link "Documents" at bounding box center [70, 136] width 136 height 23
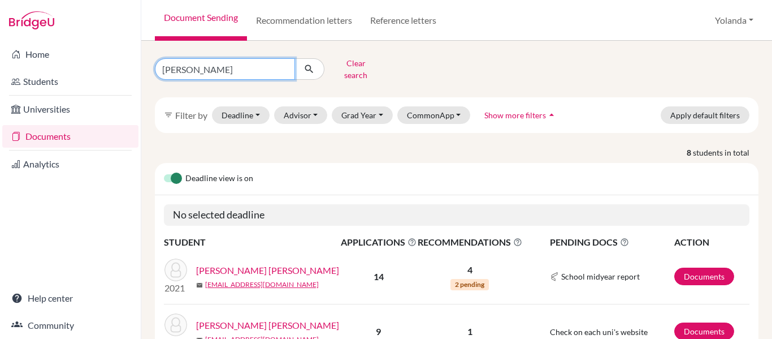
click at [202, 61] on input "[PERSON_NAME]" at bounding box center [225, 68] width 140 height 21
type input "z"
type input "[PERSON_NAME]"
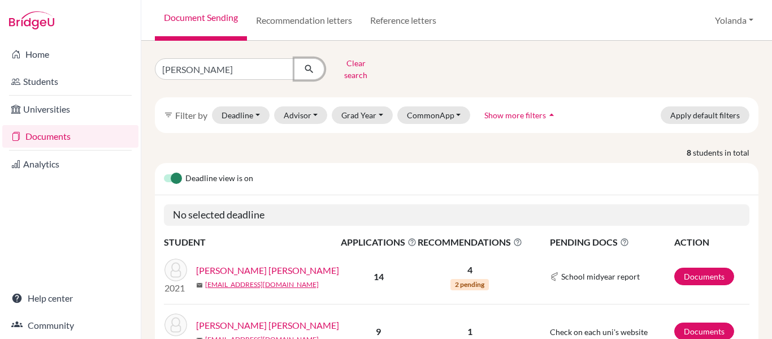
click at [313, 64] on icon "submit" at bounding box center [309, 68] width 11 height 11
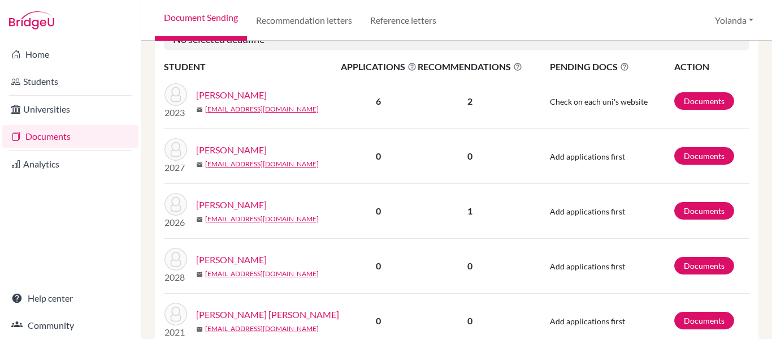
scroll to position [176, 0]
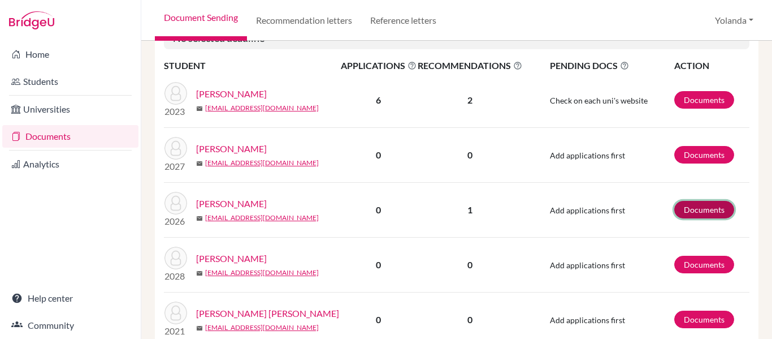
click at [708, 201] on link "Documents" at bounding box center [705, 210] width 60 height 18
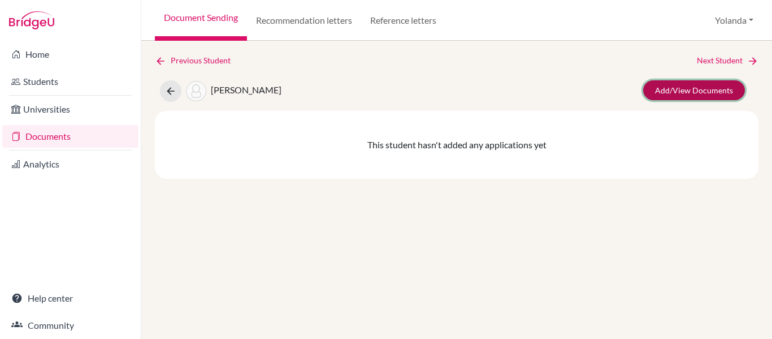
click at [707, 92] on link "Add/View Documents" at bounding box center [694, 90] width 102 height 20
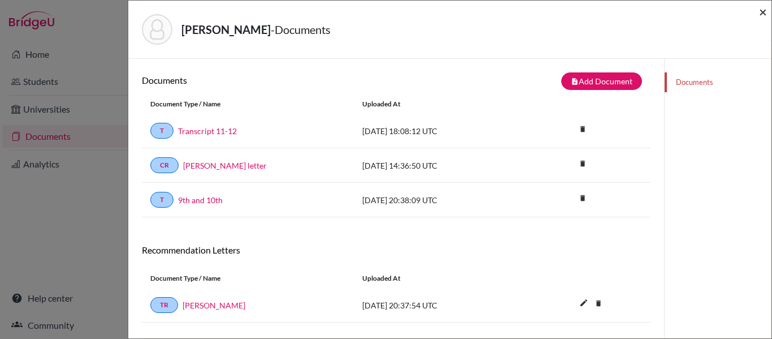
click at [762, 10] on span "×" at bounding box center [763, 11] width 8 height 16
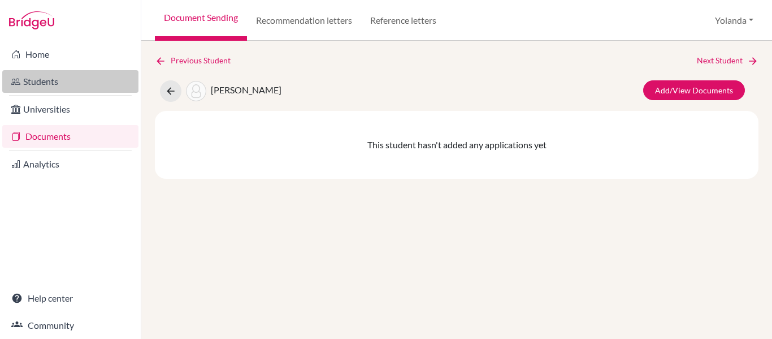
click at [55, 83] on link "Students" at bounding box center [70, 81] width 136 height 23
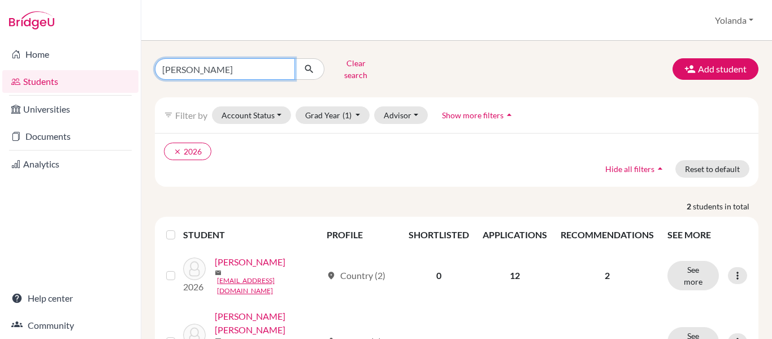
click at [198, 68] on input "[PERSON_NAME]" at bounding box center [225, 68] width 140 height 21
type input "r"
type input "nazar"
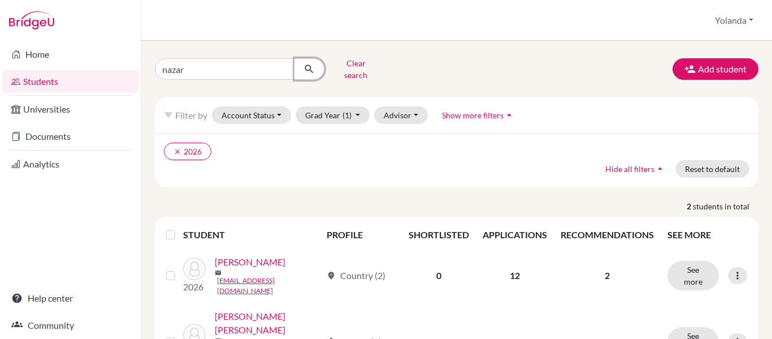
click at [312, 64] on icon "submit" at bounding box center [309, 68] width 11 height 11
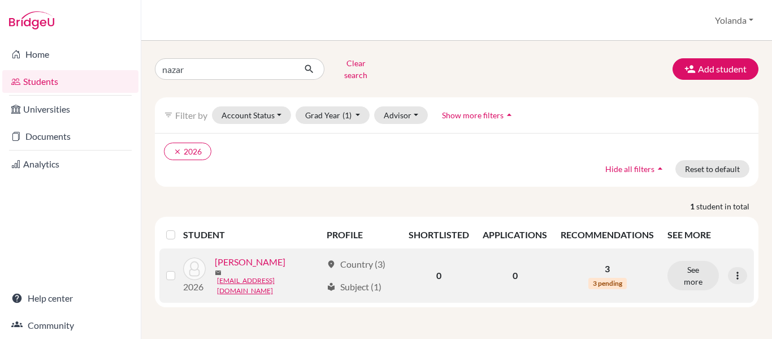
click at [251, 260] on link "[PERSON_NAME]" at bounding box center [250, 262] width 71 height 14
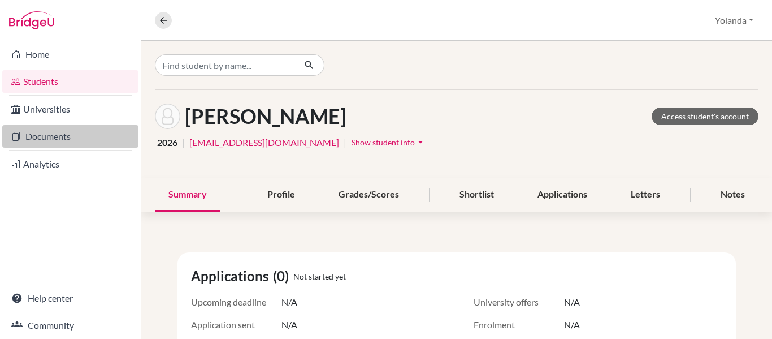
click at [48, 136] on link "Documents" at bounding box center [70, 136] width 136 height 23
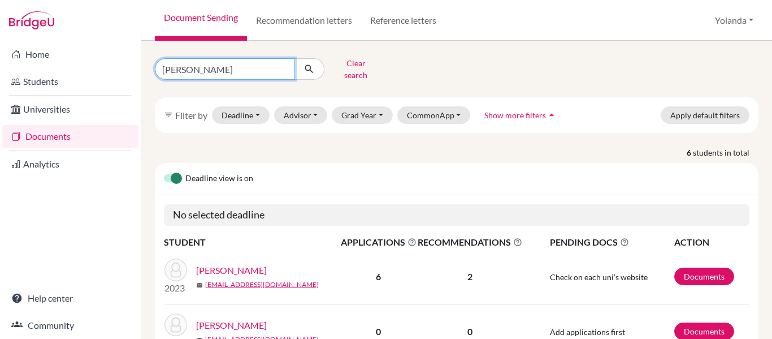
click at [208, 68] on input "[PERSON_NAME]" at bounding box center [225, 68] width 140 height 21
type input "g"
type input "nazar"
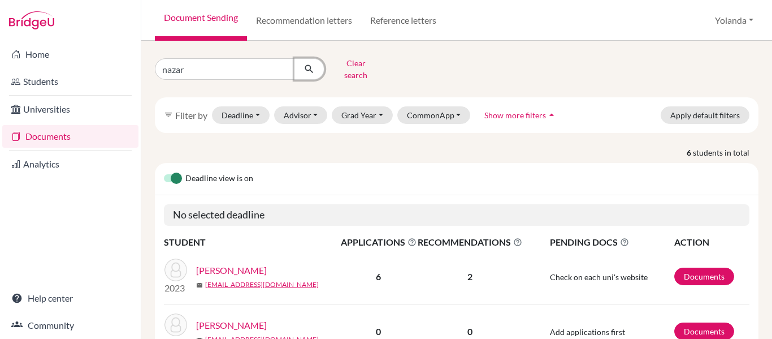
click at [313, 63] on icon "submit" at bounding box center [309, 68] width 11 height 11
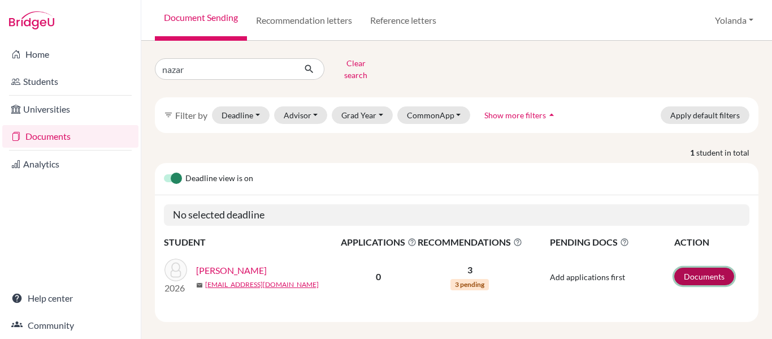
click at [686, 267] on link "Documents" at bounding box center [705, 276] width 60 height 18
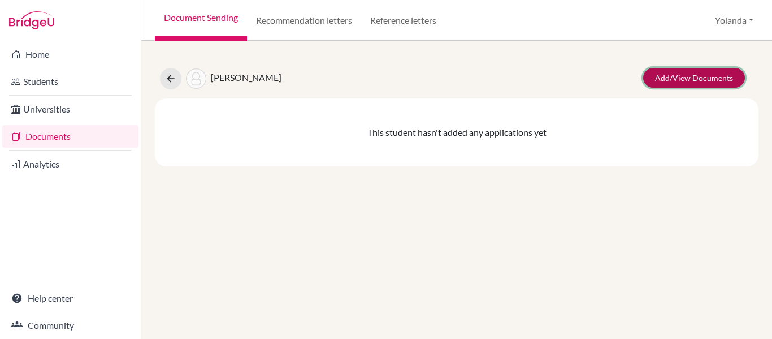
click at [687, 76] on link "Add/View Documents" at bounding box center [694, 78] width 102 height 20
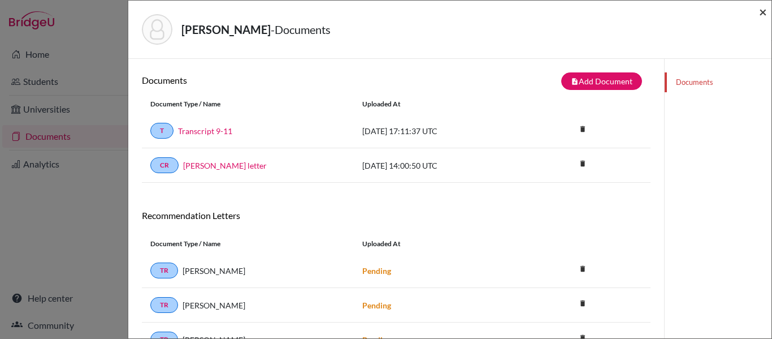
click at [763, 10] on span "×" at bounding box center [763, 11] width 8 height 16
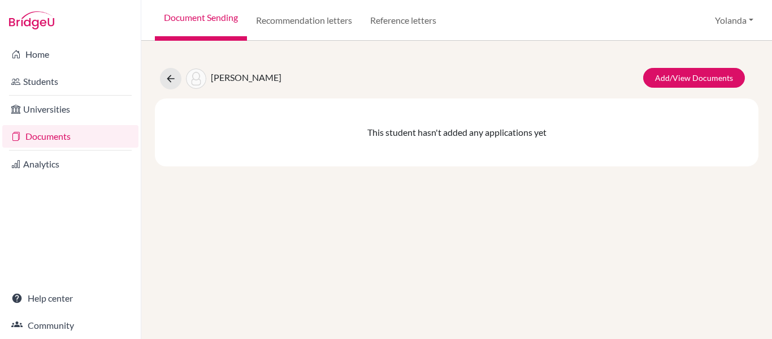
click at [46, 136] on link "Documents" at bounding box center [70, 136] width 136 height 23
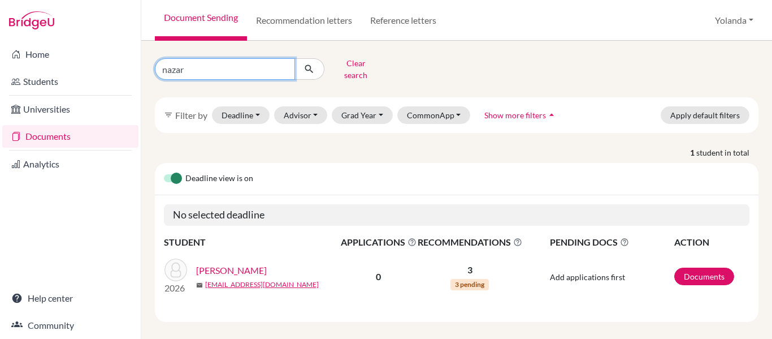
click at [198, 64] on input "nazar" at bounding box center [225, 68] width 140 height 21
type input "n"
type input "flemming"
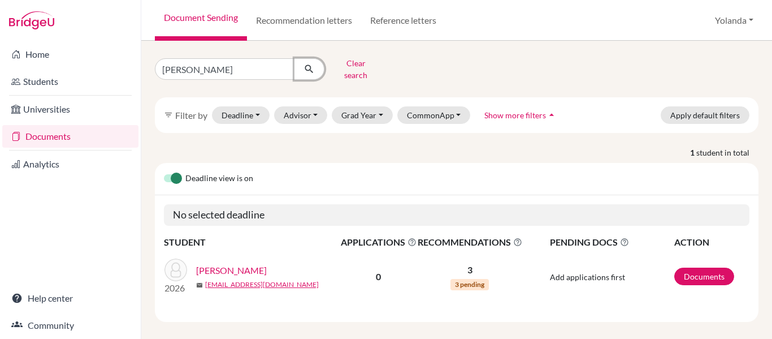
click at [313, 66] on icon "submit" at bounding box center [309, 68] width 11 height 11
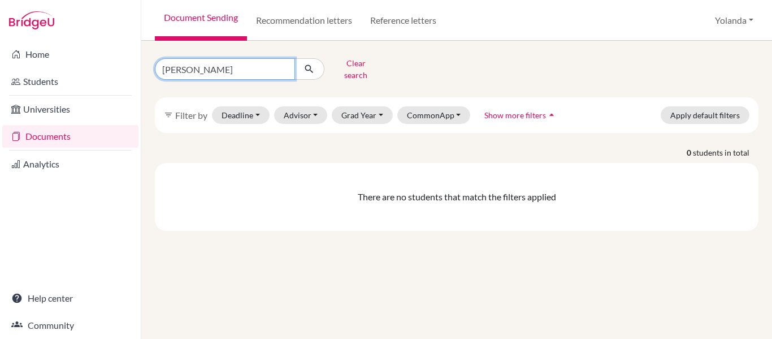
click at [180, 65] on input "flemming" at bounding box center [225, 68] width 140 height 21
type input "[PERSON_NAME]"
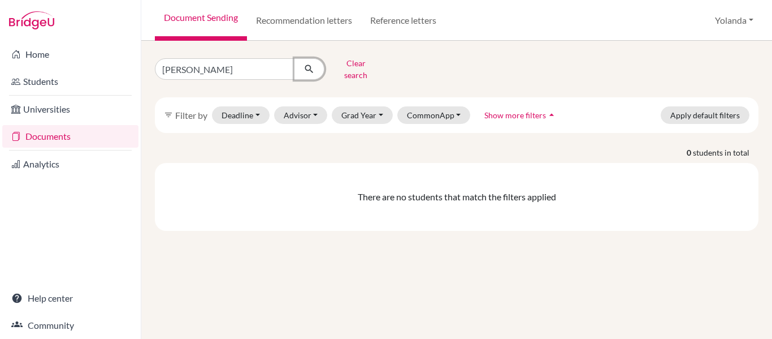
click at [309, 66] on icon "submit" at bounding box center [309, 68] width 11 height 11
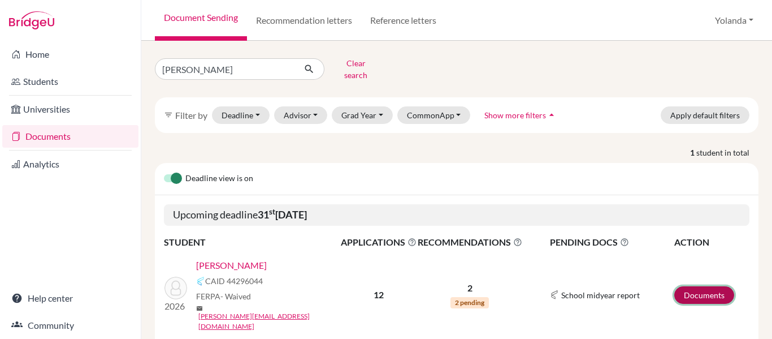
click at [703, 286] on link "Documents" at bounding box center [705, 295] width 60 height 18
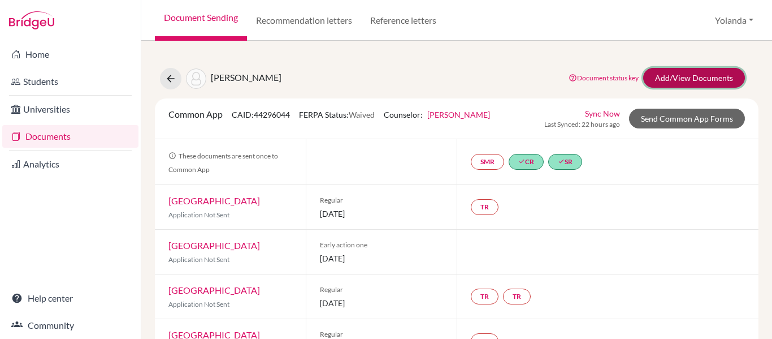
click at [690, 86] on link "Add/View Documents" at bounding box center [694, 78] width 102 height 20
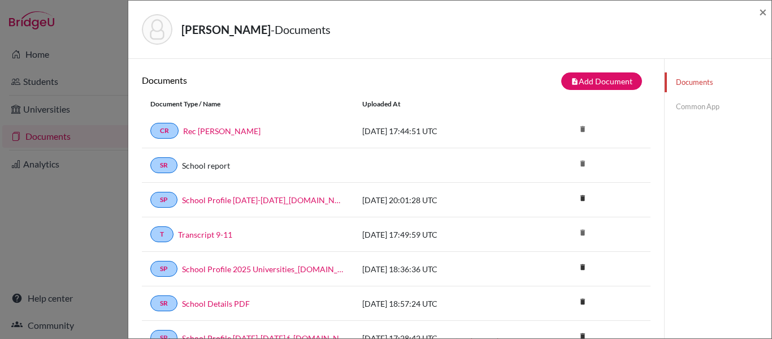
click at [695, 107] on link "Common App" at bounding box center [718, 107] width 107 height 20
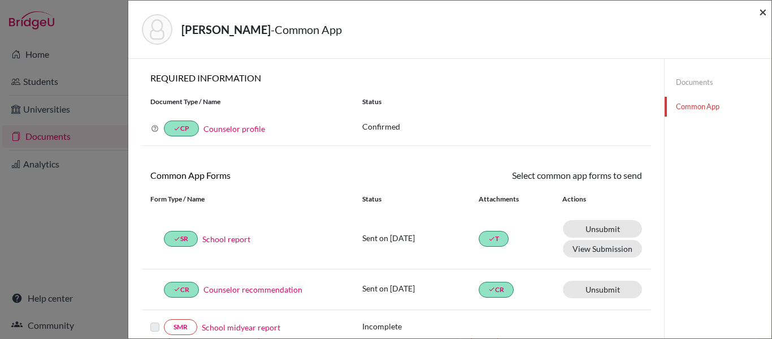
click at [764, 13] on span "×" at bounding box center [763, 11] width 8 height 16
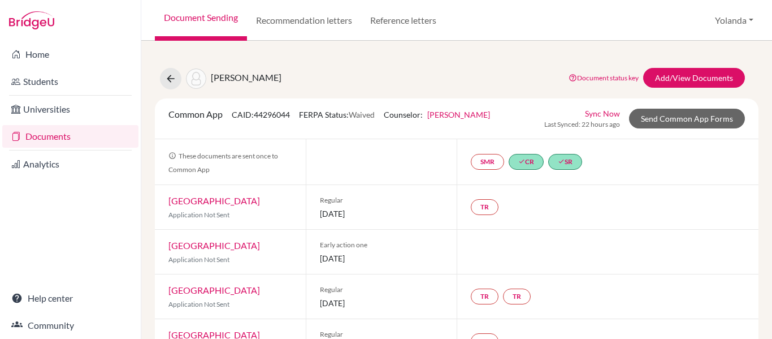
click at [57, 136] on link "Documents" at bounding box center [70, 136] width 136 height 23
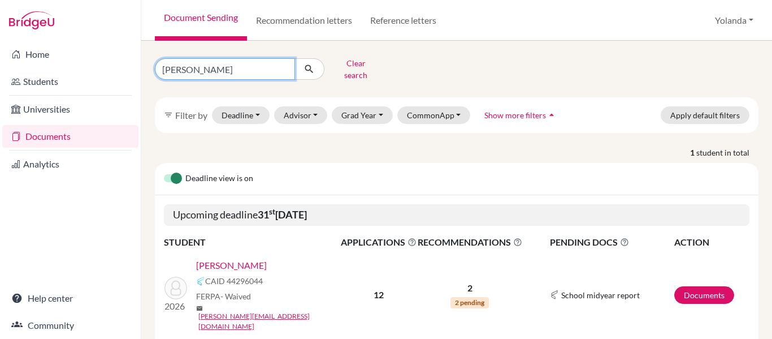
click at [209, 68] on input "[PERSON_NAME]" at bounding box center [225, 68] width 140 height 21
type input "f"
type input "[PERSON_NAME]"
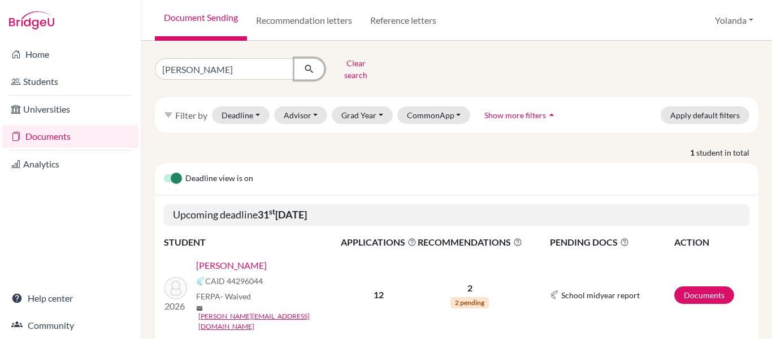
click at [306, 65] on icon "submit" at bounding box center [309, 68] width 11 height 11
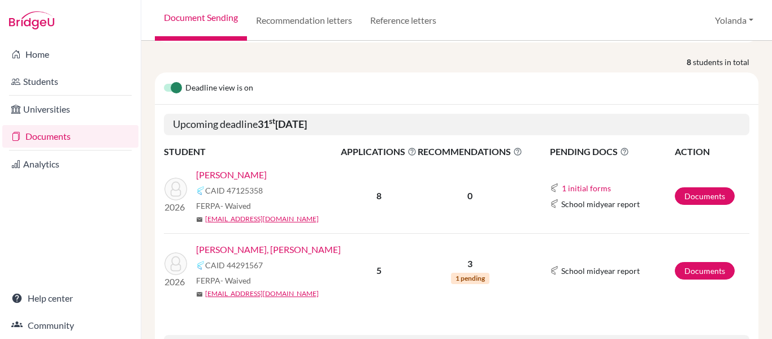
scroll to position [92, 0]
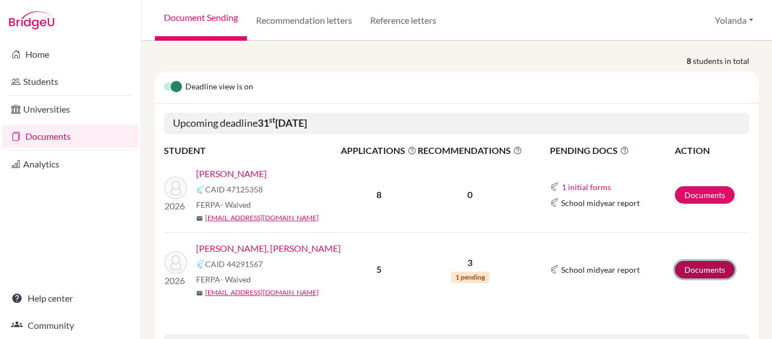
click at [695, 263] on link "Documents" at bounding box center [705, 270] width 60 height 18
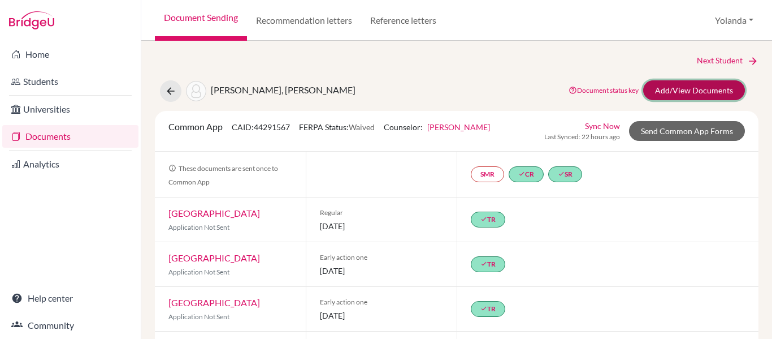
click at [685, 94] on link "Add/View Documents" at bounding box center [694, 90] width 102 height 20
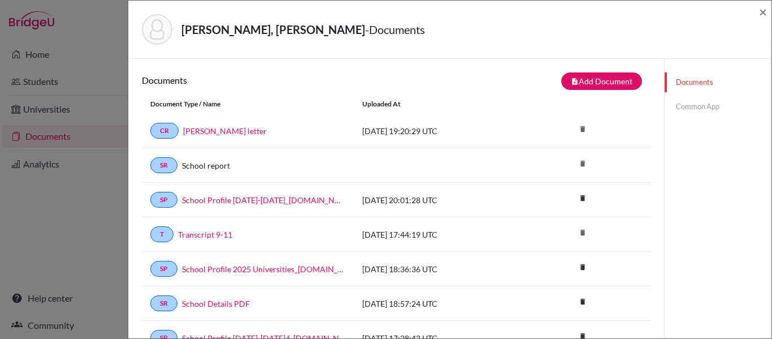
click at [688, 107] on link "Common App" at bounding box center [718, 107] width 107 height 20
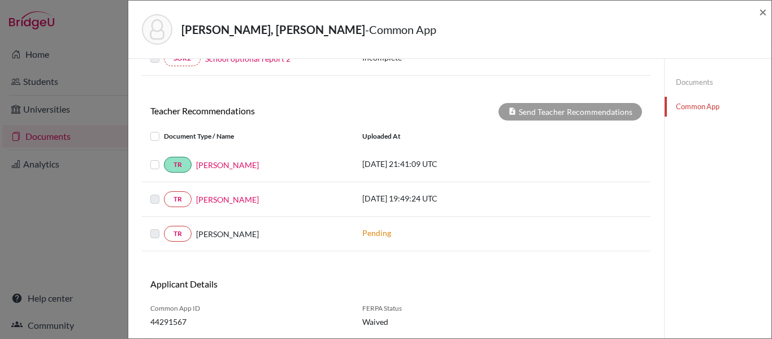
scroll to position [374, 0]
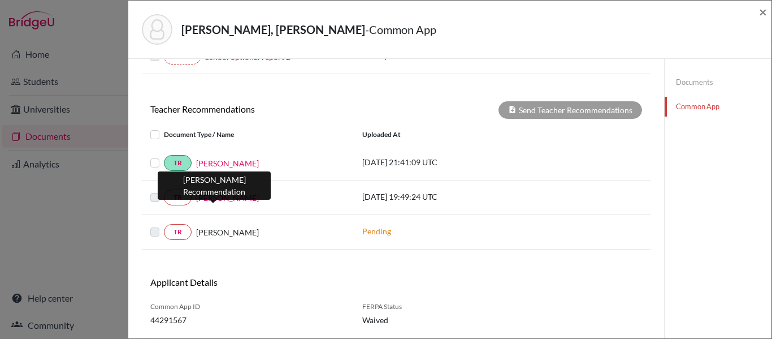
click at [218, 199] on link "Ali Dobbe" at bounding box center [227, 198] width 63 height 12
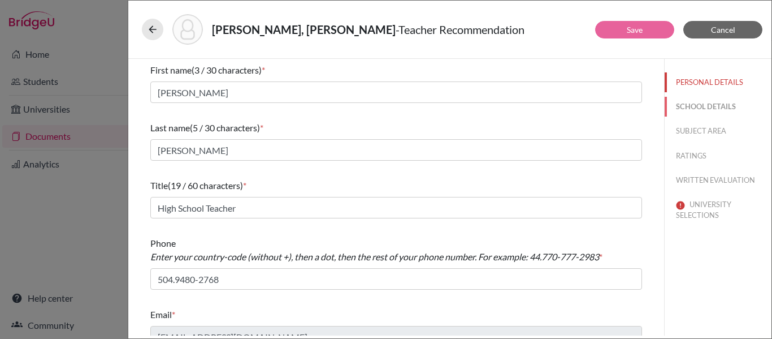
click at [703, 105] on button "SCHOOL DETAILS" at bounding box center [718, 107] width 107 height 20
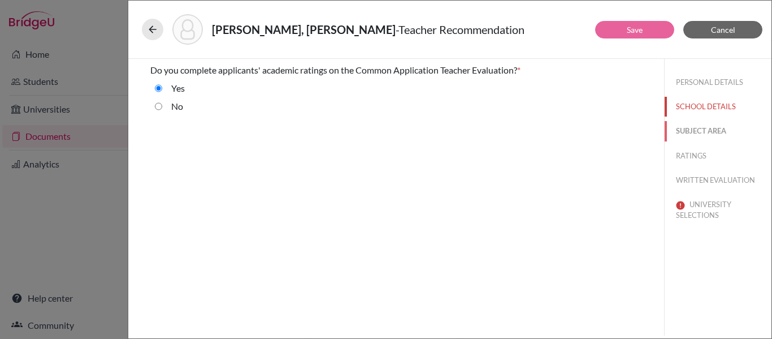
click at [705, 129] on button "SUBJECT AREA" at bounding box center [718, 131] width 107 height 20
select select "2"
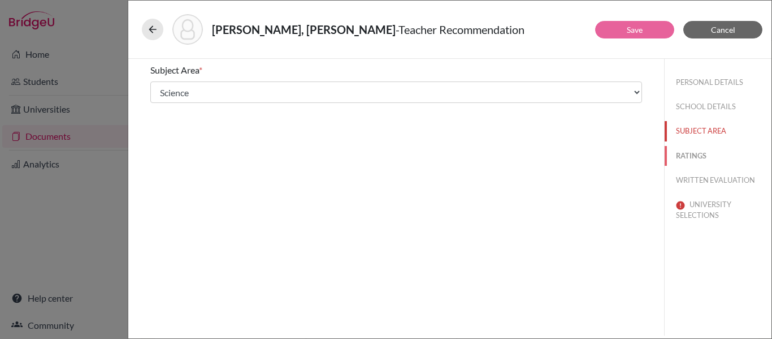
click at [696, 155] on button "RATINGS" at bounding box center [718, 156] width 107 height 20
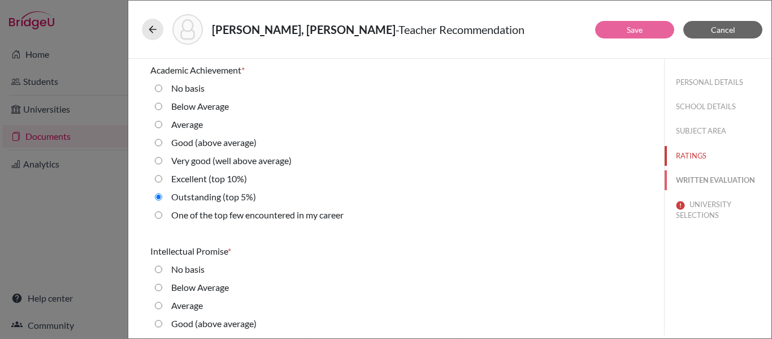
click at [697, 181] on button "WRITTEN EVALUATION" at bounding box center [718, 180] width 107 height 20
radio basis "true"
radio average\) "true"
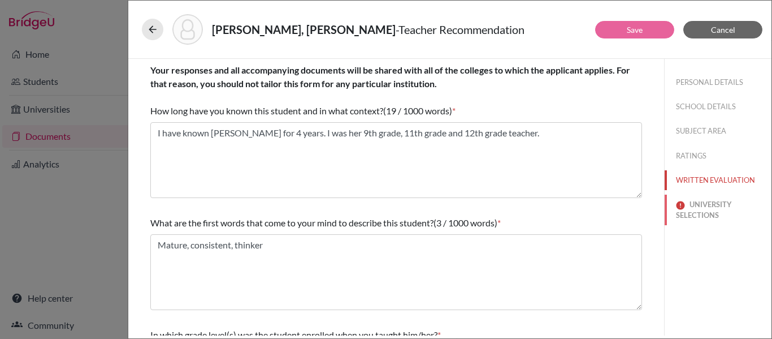
click at [707, 208] on button "UNIVERSITY SELECTIONS" at bounding box center [718, 210] width 107 height 31
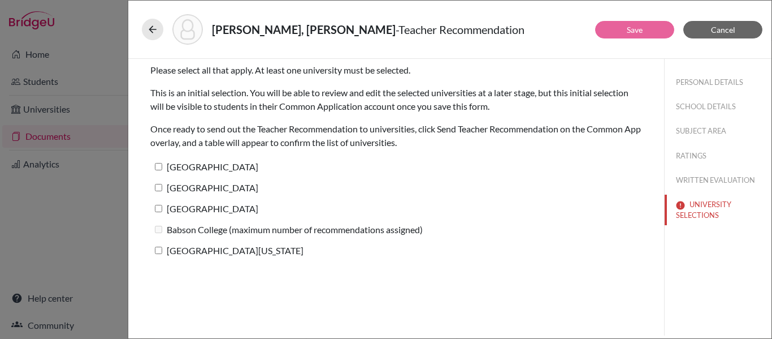
click at [160, 167] on input "University of Chicago" at bounding box center [158, 166] width 7 height 7
checkbox input "true"
click at [157, 189] on input "Boston College" at bounding box center [158, 187] width 7 height 7
checkbox input "true"
click at [160, 207] on input "University of Notre Dame" at bounding box center [158, 208] width 7 height 7
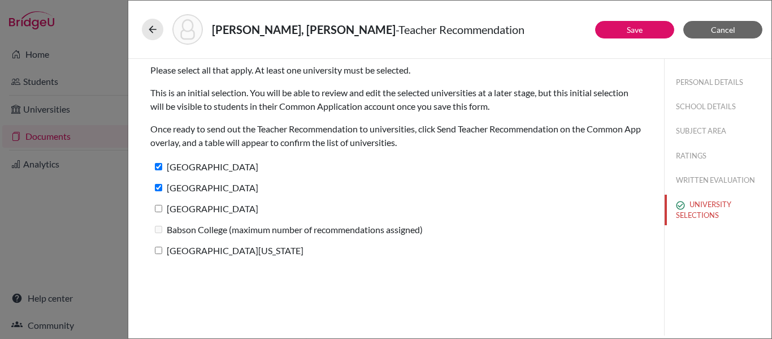
checkbox input "true"
click at [156, 249] on input "University of Virginia" at bounding box center [158, 250] width 7 height 7
checkbox input "true"
click at [627, 28] on link "Save" at bounding box center [635, 30] width 16 height 10
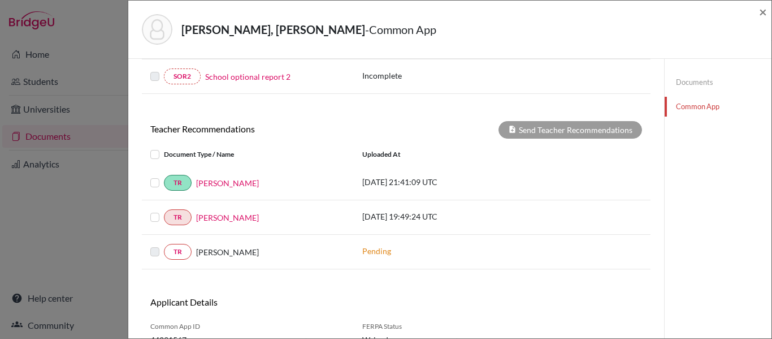
scroll to position [355, 0]
click at [164, 210] on label at bounding box center [164, 210] width 0 height 0
click at [0, 0] on input "checkbox" at bounding box center [0, 0] width 0 height 0
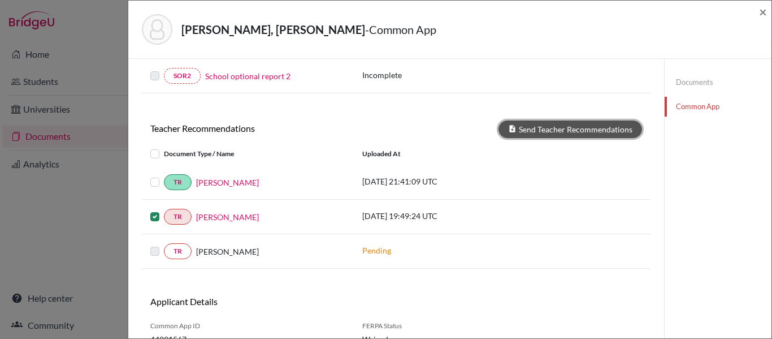
click at [551, 123] on button "Send Teacher Recommendations" at bounding box center [571, 129] width 144 height 18
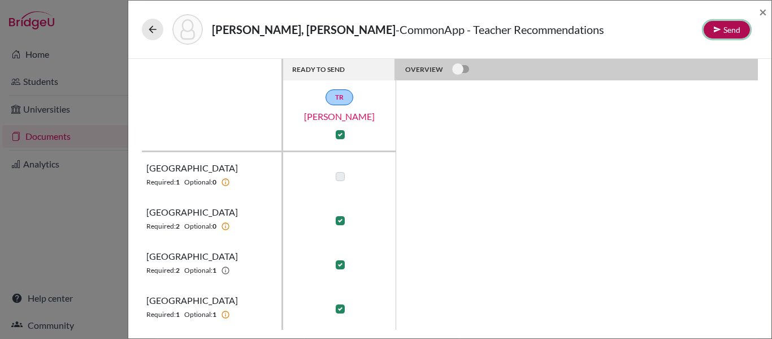
click at [725, 29] on button "Send" at bounding box center [727, 30] width 46 height 18
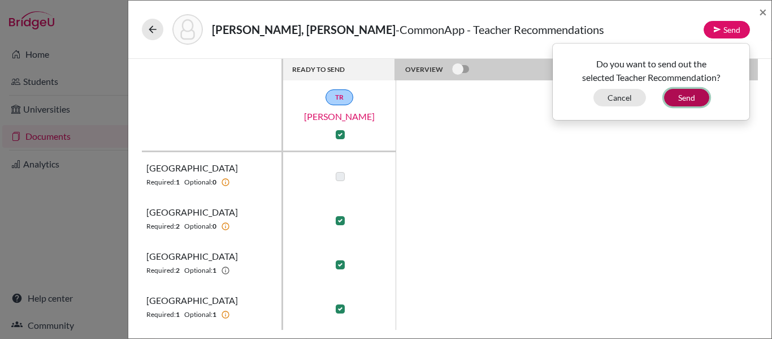
click at [693, 96] on button "Send" at bounding box center [686, 98] width 45 height 18
checkbox input "false"
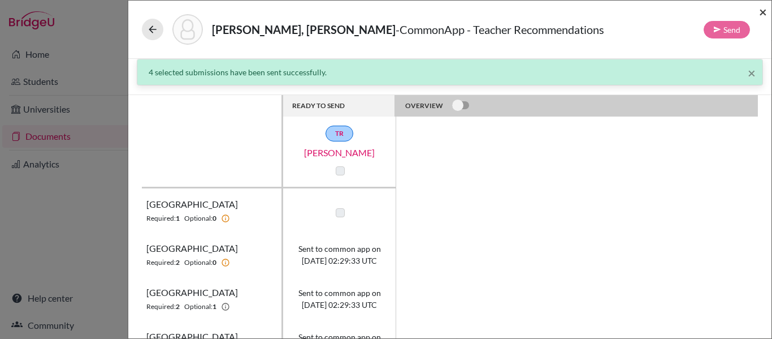
click at [762, 13] on span "×" at bounding box center [763, 11] width 8 height 16
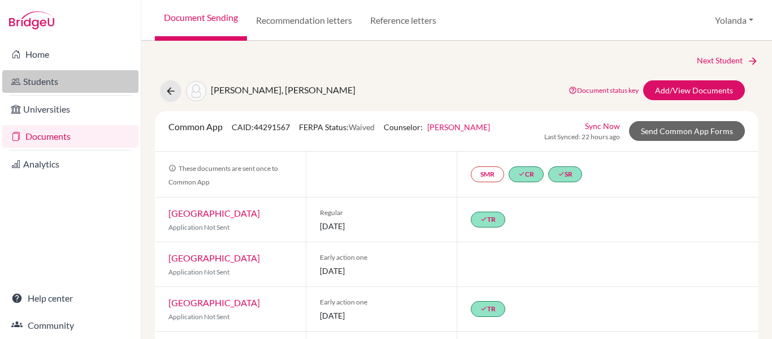
click at [51, 84] on link "Students" at bounding box center [70, 81] width 136 height 23
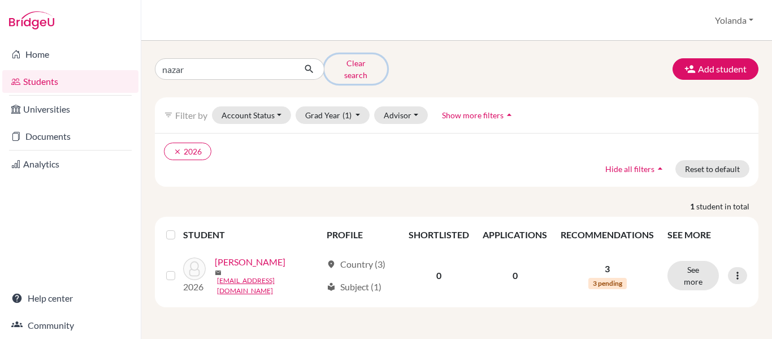
click at [344, 64] on button "Clear search" at bounding box center [356, 68] width 63 height 29
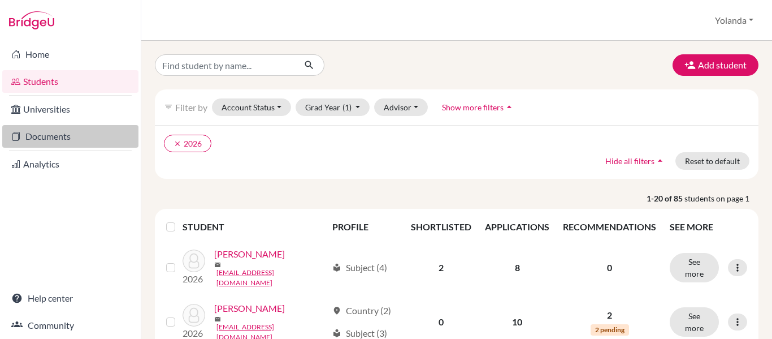
click at [72, 136] on link "Documents" at bounding box center [70, 136] width 136 height 23
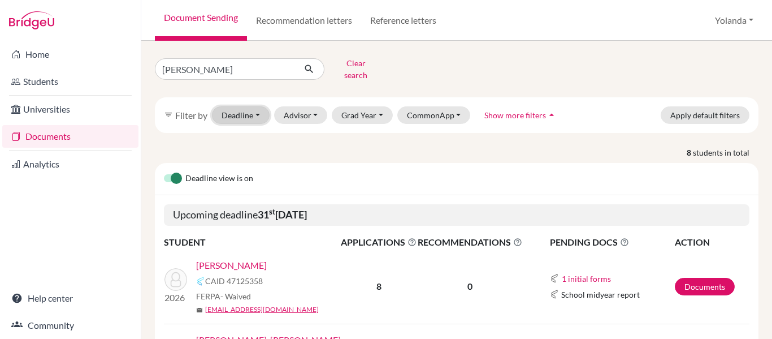
click at [248, 106] on button "Deadline - Select a date range Or double click for a single date selection [DAT…" at bounding box center [241, 115] width 58 height 18
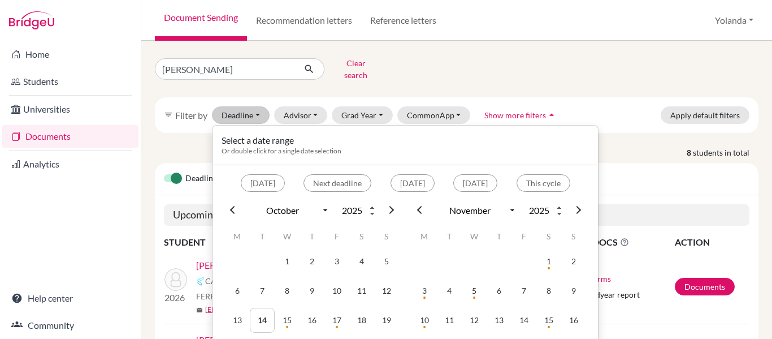
click at [577, 206] on span at bounding box center [577, 210] width 8 height 8
click at [290, 315] on td "15" at bounding box center [287, 320] width 25 height 25
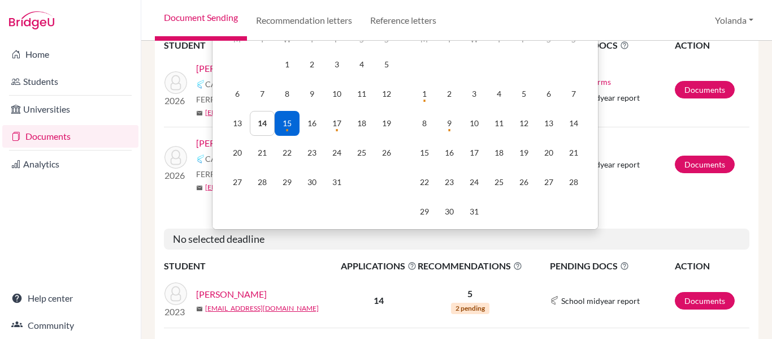
scroll to position [206, 0]
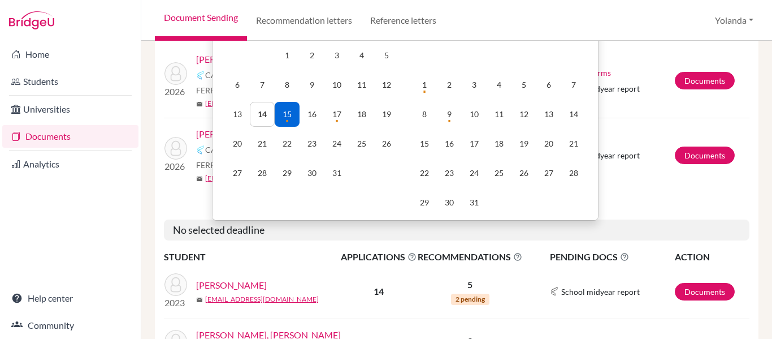
click at [323, 221] on h5 "No selected deadline" at bounding box center [457, 229] width 586 height 21
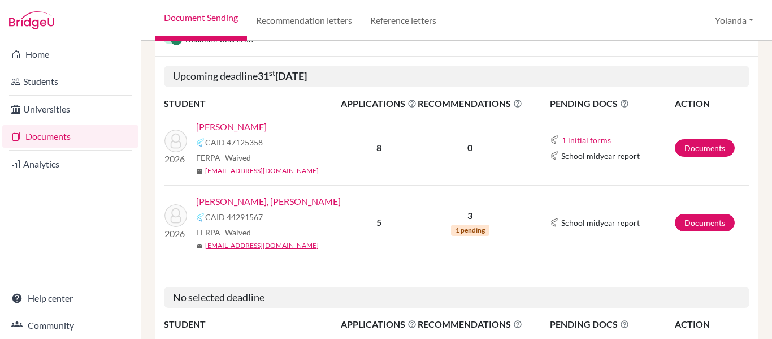
scroll to position [142, 0]
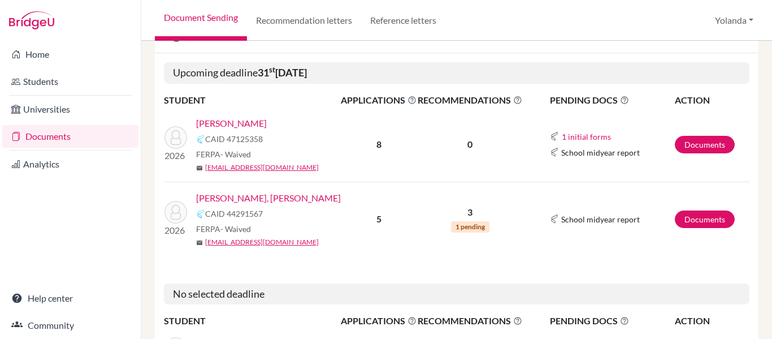
click at [208, 18] on link "Document Sending" at bounding box center [201, 20] width 92 height 41
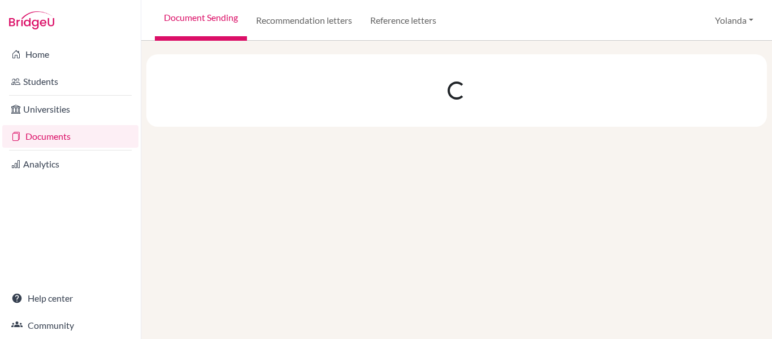
select select "10"
select select "11"
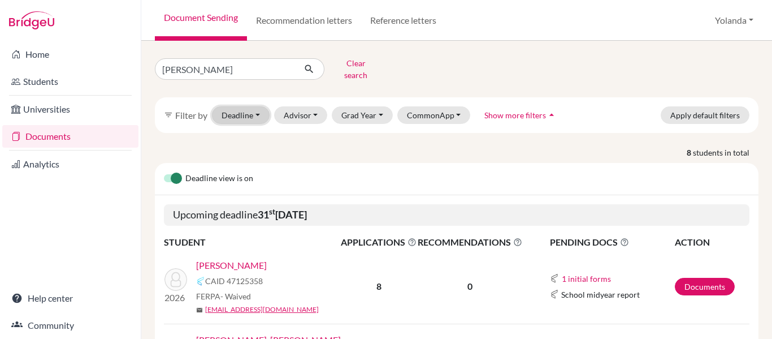
click at [240, 106] on button "Deadline - Select a date range Or double click for a single date selection [DAT…" at bounding box center [241, 115] width 58 height 18
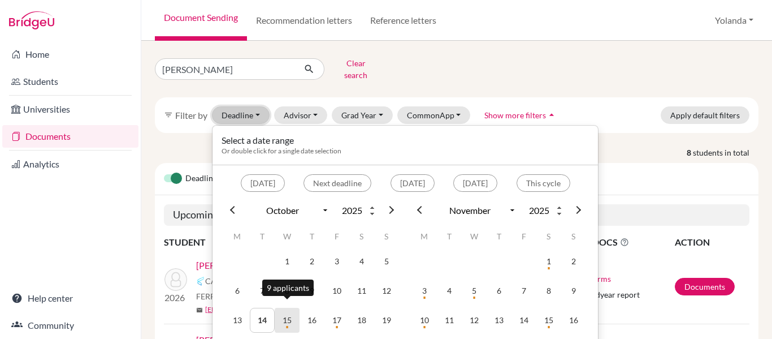
click at [283, 314] on td "15" at bounding box center [287, 320] width 25 height 25
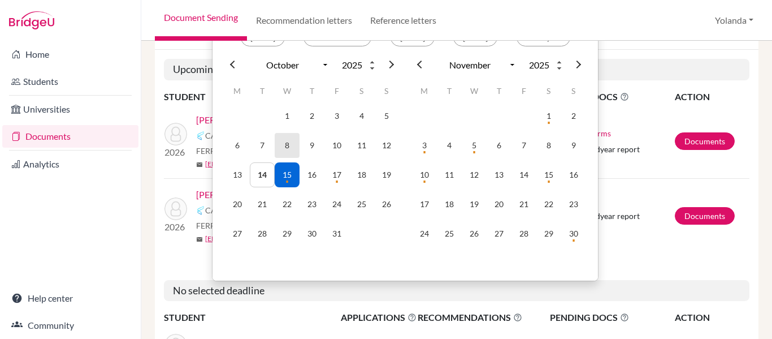
scroll to position [147, 0]
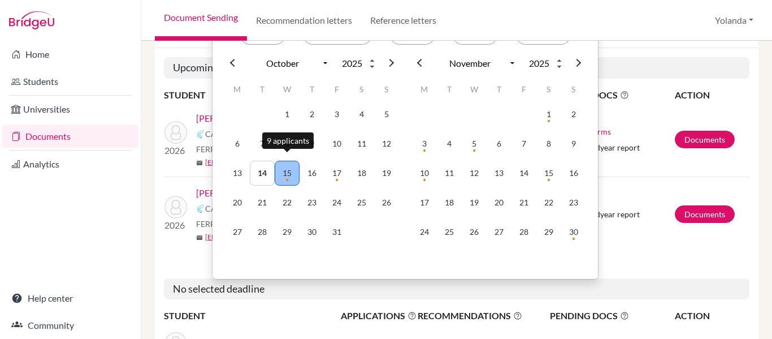
click at [291, 174] on td "15" at bounding box center [287, 173] width 25 height 25
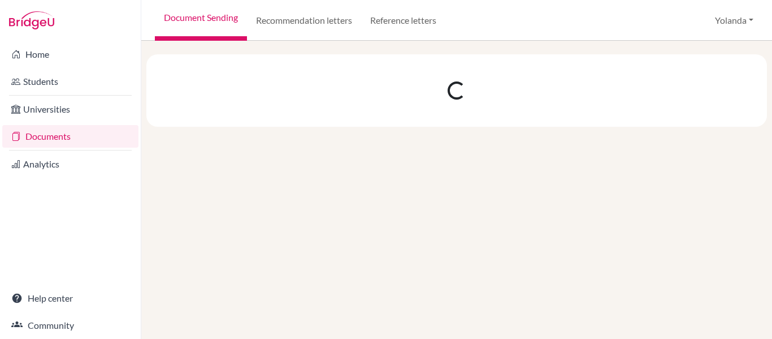
click at [291, 174] on div at bounding box center [456, 190] width 631 height 298
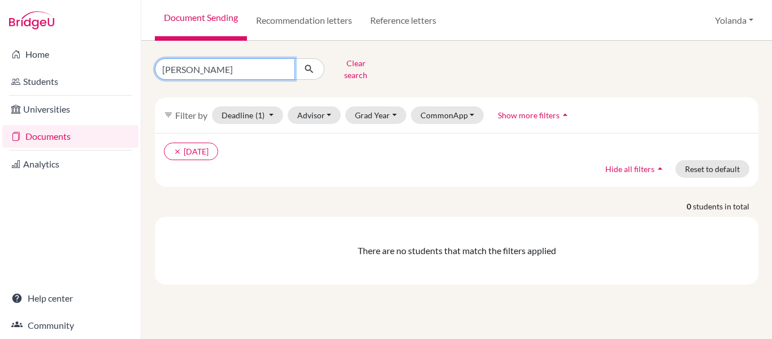
click at [192, 67] on input "faraj" at bounding box center [225, 68] width 140 height 21
type input "f"
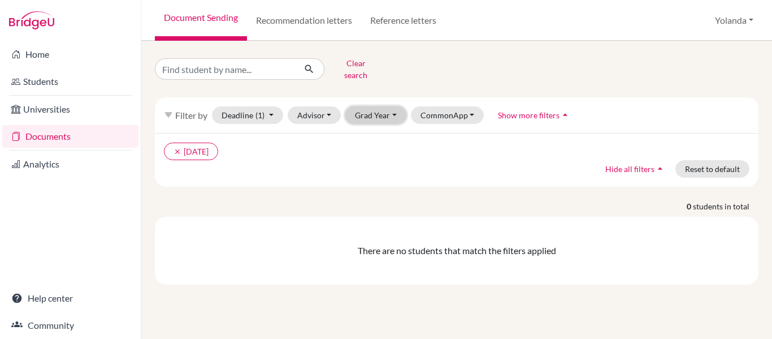
click at [384, 110] on button "Grad Year" at bounding box center [375, 115] width 61 height 18
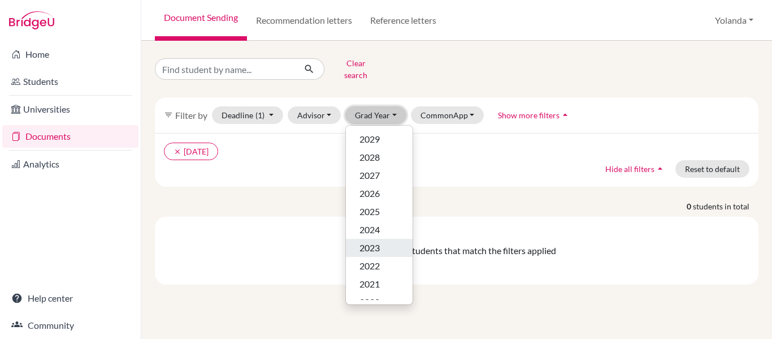
scroll to position [47, 0]
click at [383, 139] on div "2026" at bounding box center [380, 146] width 40 height 14
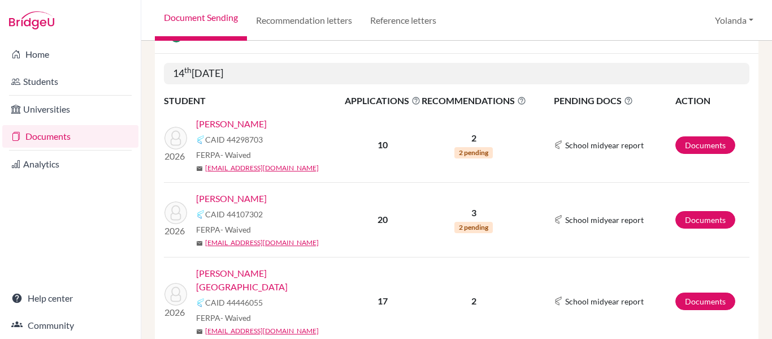
scroll to position [184, 0]
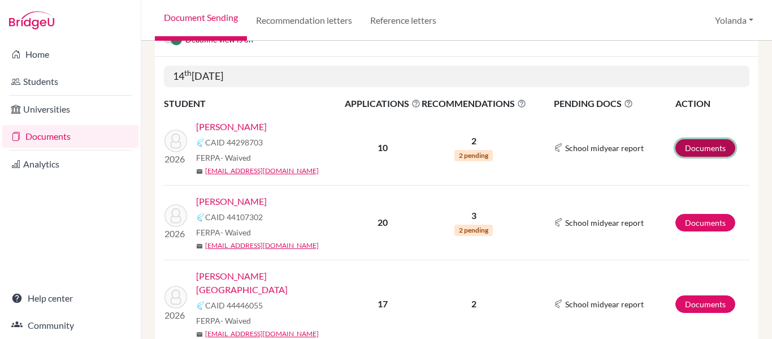
click at [701, 146] on link "Documents" at bounding box center [706, 148] width 60 height 18
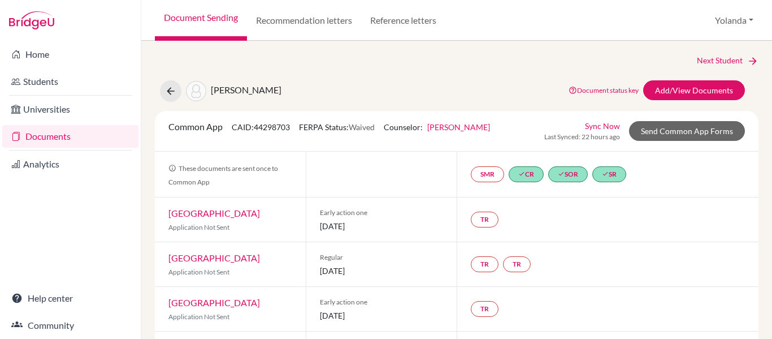
scroll to position [5, 0]
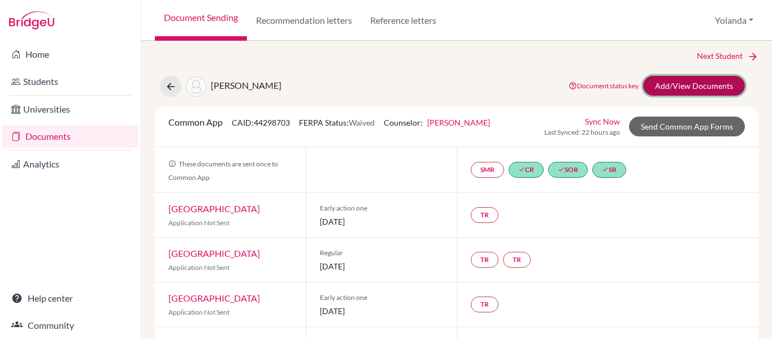
click at [694, 84] on link "Add/View Documents" at bounding box center [694, 86] width 102 height 20
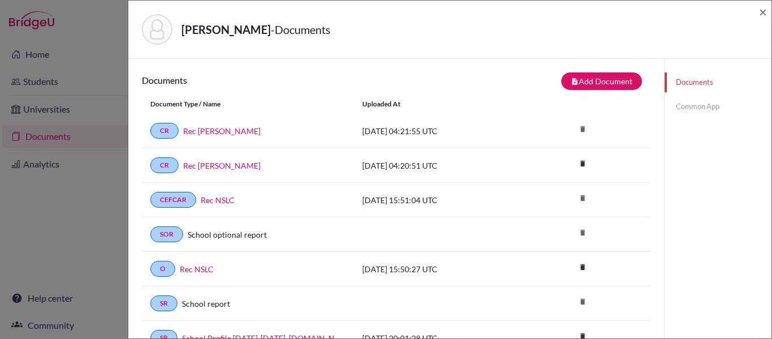
click at [690, 109] on link "Common App" at bounding box center [718, 107] width 107 height 20
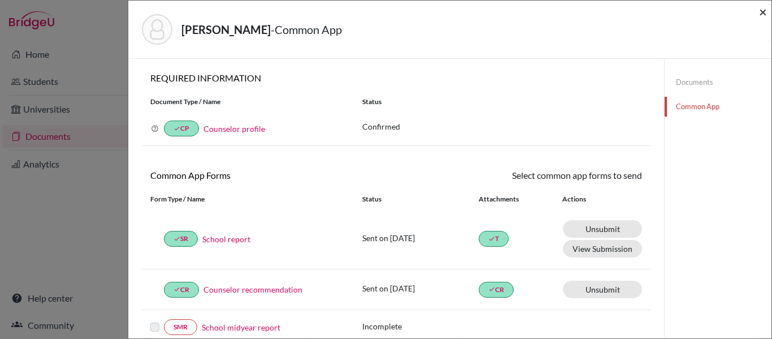
click at [760, 11] on span "×" at bounding box center [763, 11] width 8 height 16
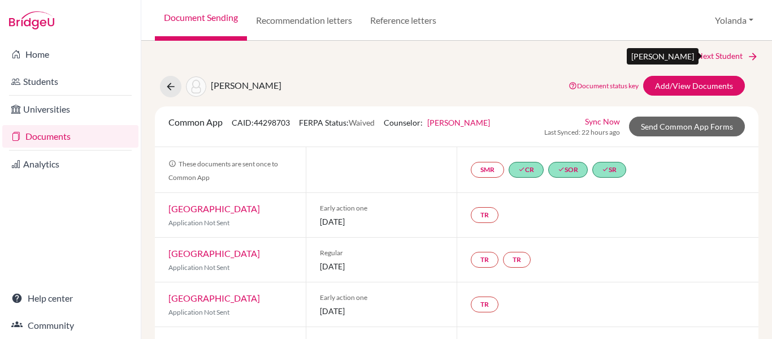
click at [701, 57] on link "Next Student" at bounding box center [728, 56] width 62 height 12
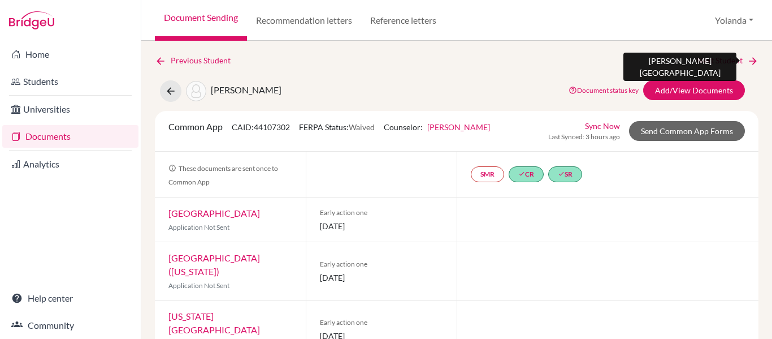
click at [708, 60] on link "Next Student" at bounding box center [728, 60] width 62 height 12
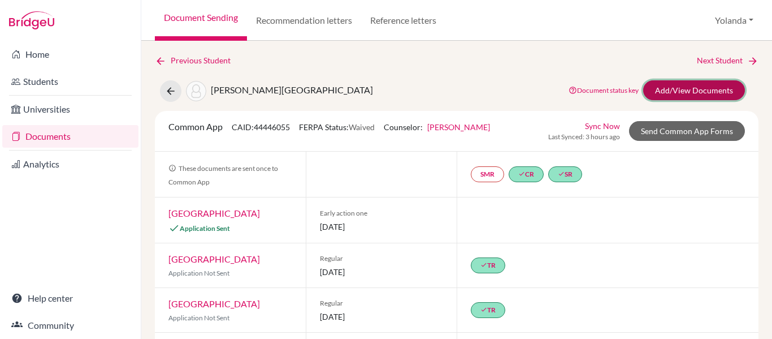
click at [698, 97] on link "Add/View Documents" at bounding box center [694, 90] width 102 height 20
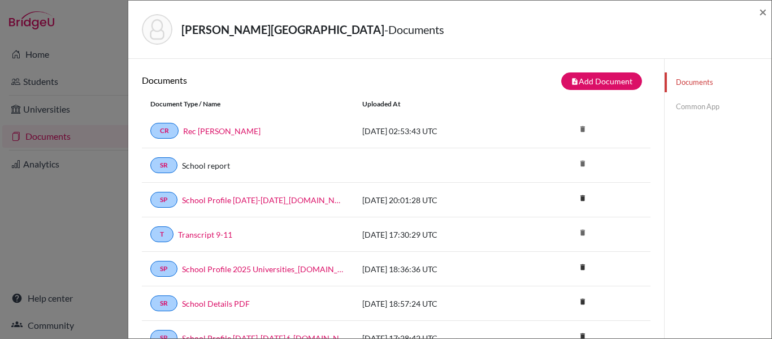
click at [698, 110] on link "Common App" at bounding box center [718, 107] width 107 height 20
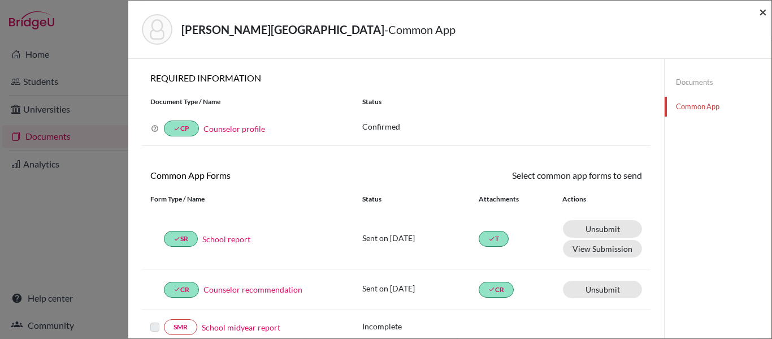
click at [764, 14] on span "×" at bounding box center [763, 11] width 8 height 16
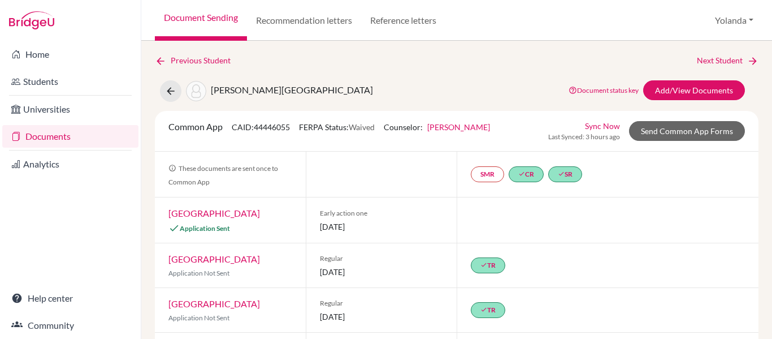
click at [58, 135] on link "Documents" at bounding box center [70, 136] width 136 height 23
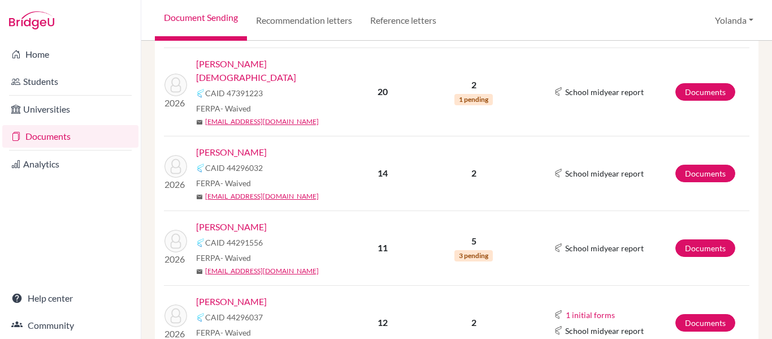
scroll to position [485, 0]
click at [258, 145] on link "[PERSON_NAME]" at bounding box center [231, 152] width 71 height 14
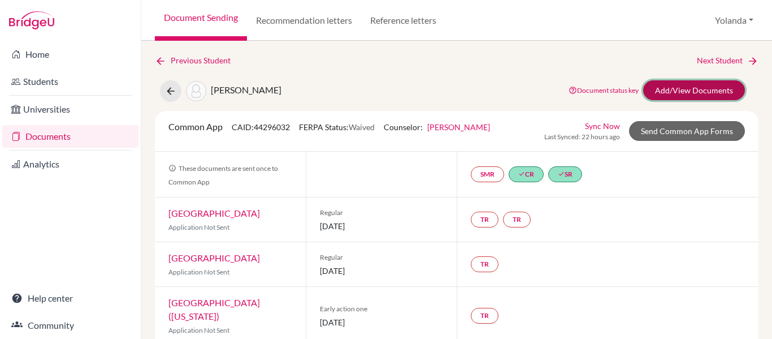
click at [662, 88] on link "Add/View Documents" at bounding box center [694, 90] width 102 height 20
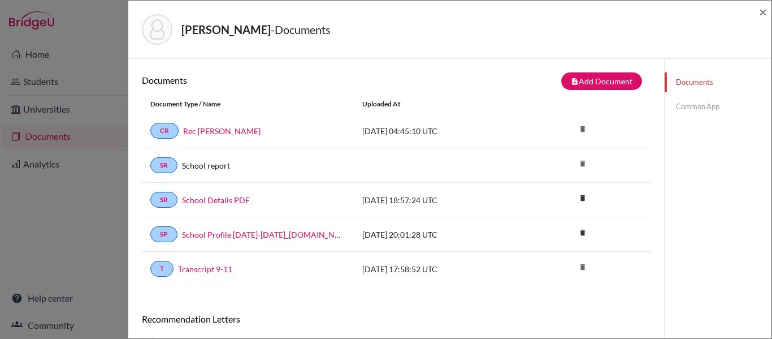
click at [707, 107] on link "Common App" at bounding box center [718, 107] width 107 height 20
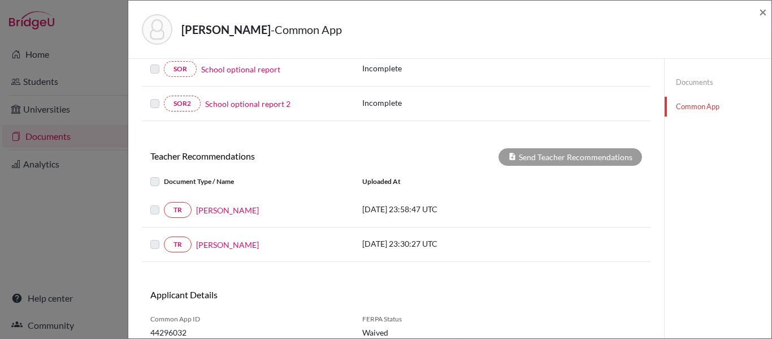
scroll to position [372, 0]
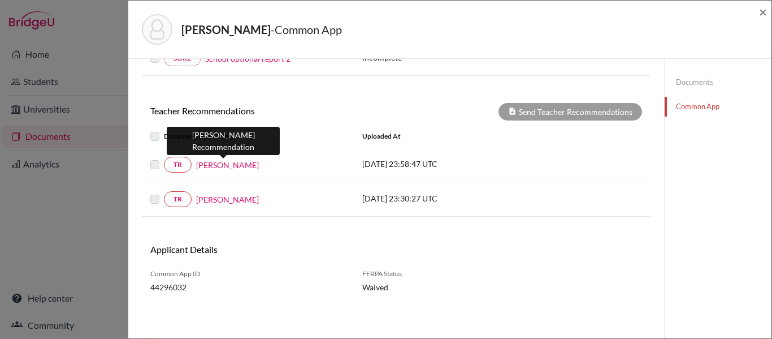
click at [229, 165] on link "Yillian Izaguirre" at bounding box center [227, 165] width 63 height 12
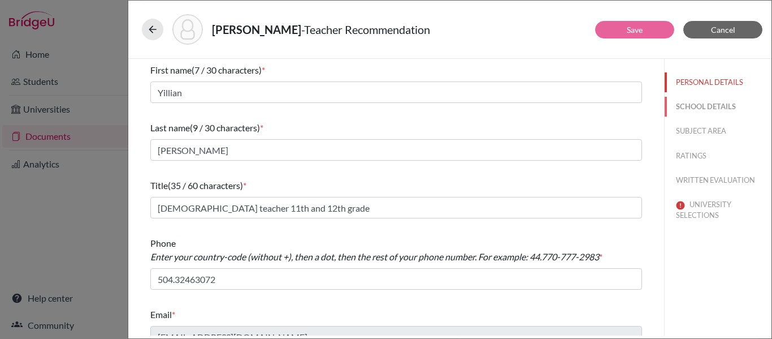
click at [714, 107] on button "SCHOOL DETAILS" at bounding box center [718, 107] width 107 height 20
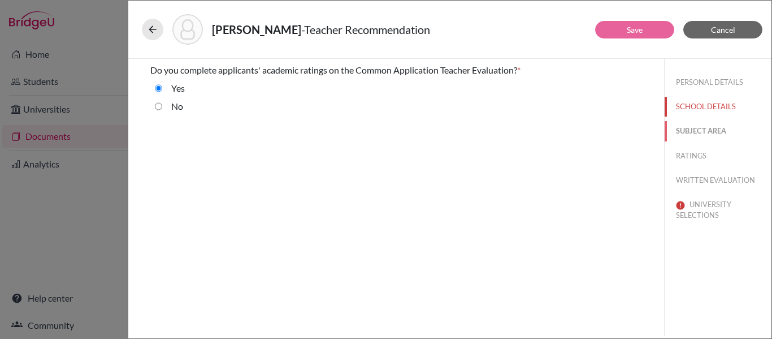
click at [705, 128] on button "SUBJECT AREA" at bounding box center [718, 131] width 107 height 20
select select "3"
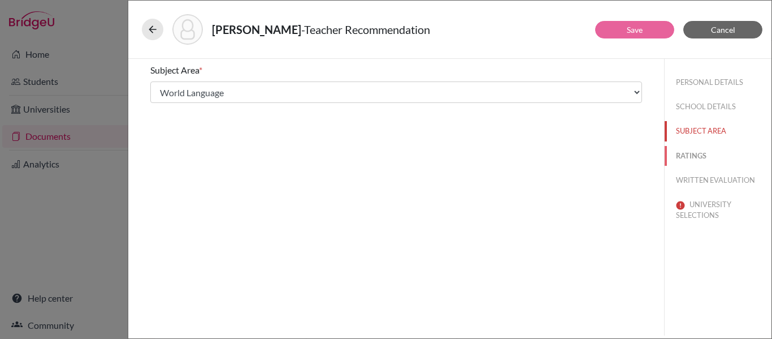
click at [699, 157] on button "RATINGS" at bounding box center [718, 156] width 107 height 20
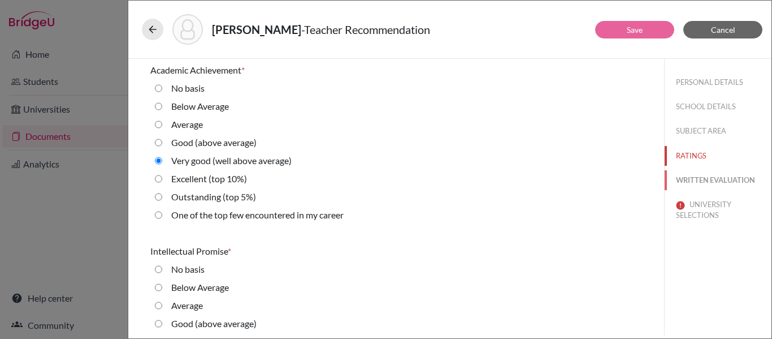
click at [690, 179] on button "WRITTEN EVALUATION" at bounding box center [718, 180] width 107 height 20
radio basis "true"
radio input "true"
radio average\) "true"
radio average\) "false"
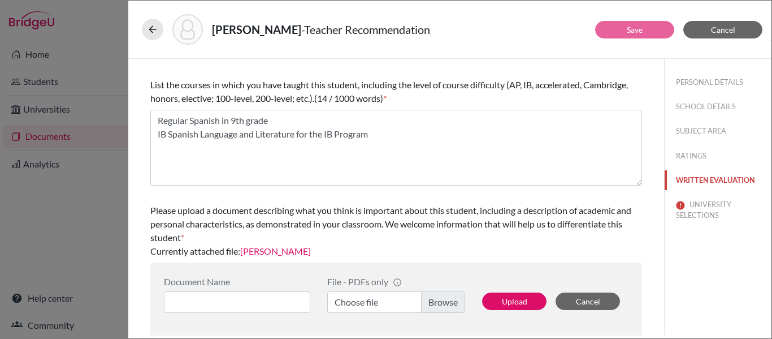
scroll to position [375, 0]
click at [695, 211] on button "UNIVERSITY SELECTIONS" at bounding box center [718, 210] width 107 height 31
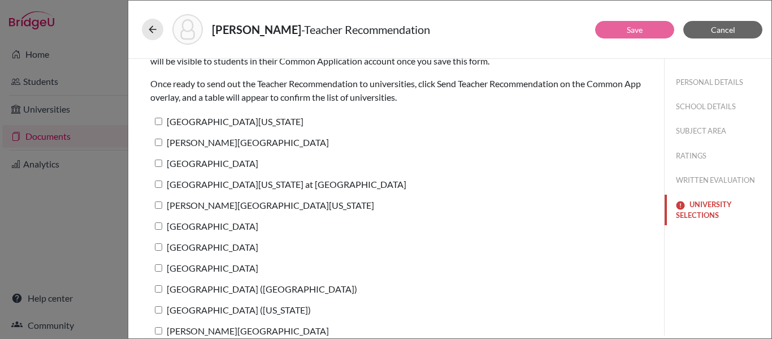
scroll to position [46, 0]
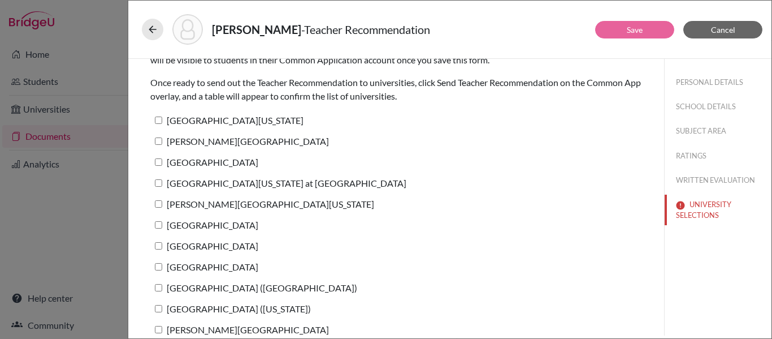
click at [158, 120] on input "[GEOGRAPHIC_DATA][US_STATE]" at bounding box center [158, 119] width 7 height 7
checkbox input "true"
click at [159, 139] on input "Lynn University" at bounding box center [158, 140] width 7 height 7
checkbox input "true"
click at [158, 165] on input "[GEOGRAPHIC_DATA]" at bounding box center [158, 161] width 7 height 7
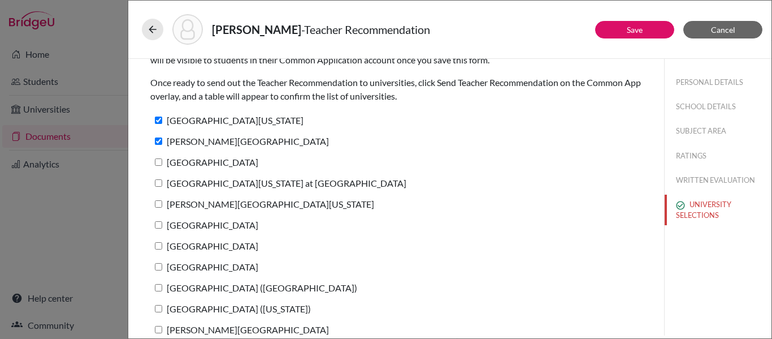
checkbox input "true"
click at [158, 181] on input "University of North Carolina at Chapel Hill" at bounding box center [158, 182] width 7 height 7
checkbox input "true"
click at [158, 206] on input "[PERSON_NAME][GEOGRAPHIC_DATA][US_STATE]" at bounding box center [158, 203] width 7 height 7
checkbox input "true"
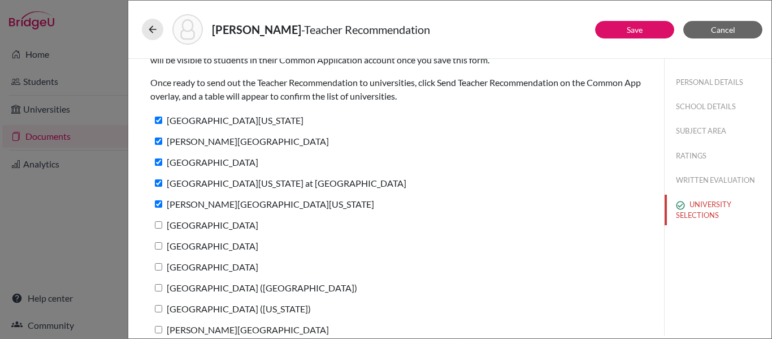
click at [159, 227] on input "Wake Forest University" at bounding box center [158, 224] width 7 height 7
checkbox input "true"
click at [159, 242] on input "Baylor University" at bounding box center [158, 245] width 7 height 7
checkbox input "true"
click at [159, 269] on input "Boston University" at bounding box center [158, 266] width 7 height 7
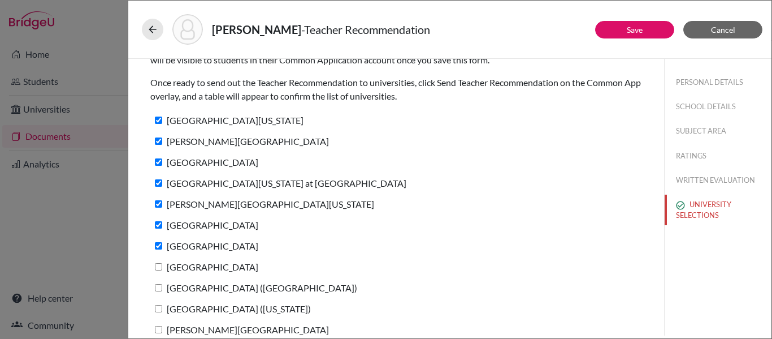
checkbox input "true"
click at [159, 286] on input "IE University (Madrid)" at bounding box center [158, 287] width 7 height 7
checkbox input "true"
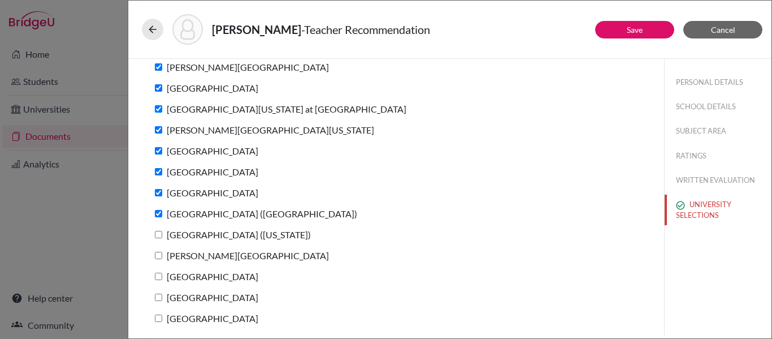
click at [159, 235] on input "Emmanuel College (Massachusetts)" at bounding box center [158, 234] width 7 height 7
checkbox input "true"
click at [158, 254] on input "Rollins College" at bounding box center [158, 255] width 7 height 7
checkbox input "true"
click at [158, 280] on label "[GEOGRAPHIC_DATA]" at bounding box center [204, 276] width 108 height 16
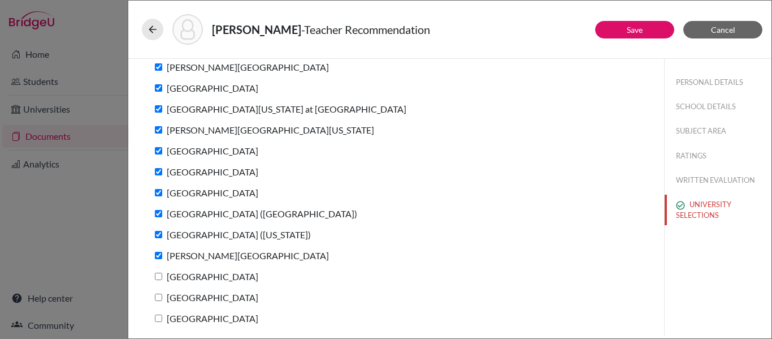
click at [158, 280] on input "[GEOGRAPHIC_DATA]" at bounding box center [158, 276] width 7 height 7
checkbox input "true"
click at [159, 296] on input "University of Tampa" at bounding box center [158, 296] width 7 height 7
checkbox input "true"
click at [158, 316] on input "Loyola University Chicago" at bounding box center [158, 317] width 7 height 7
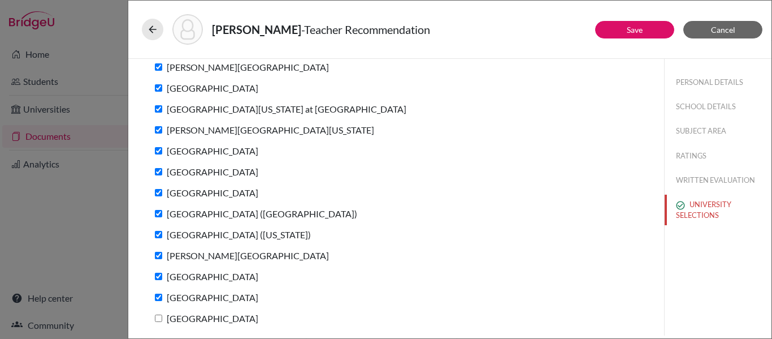
checkbox input "true"
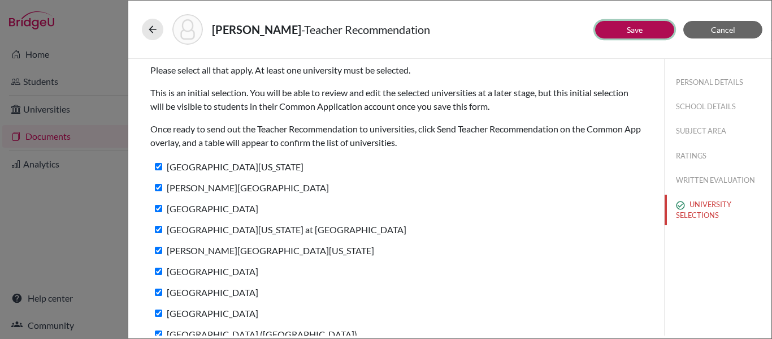
click at [630, 27] on link "Save" at bounding box center [635, 30] width 16 height 10
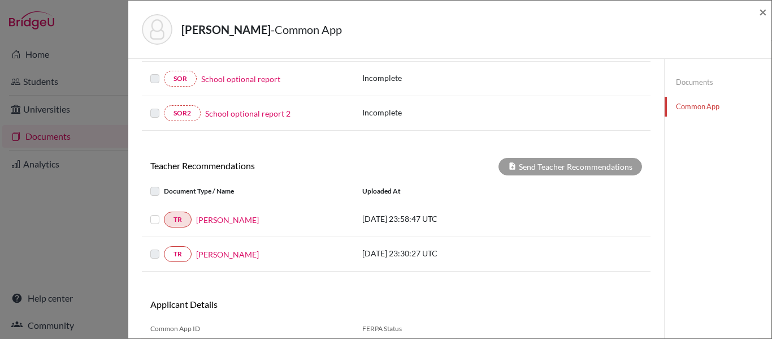
scroll to position [332, 0]
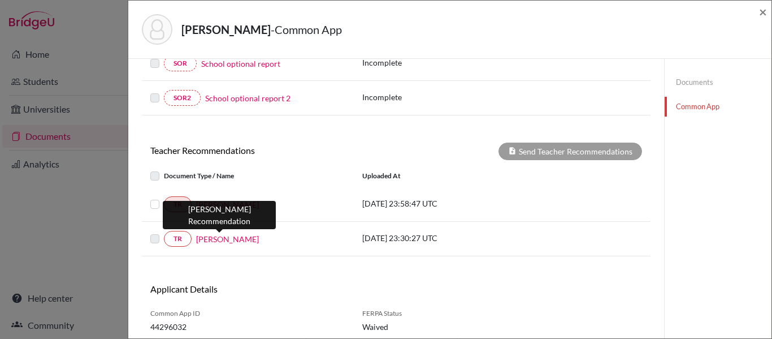
click at [230, 240] on link "Esther Claros" at bounding box center [227, 239] width 63 height 12
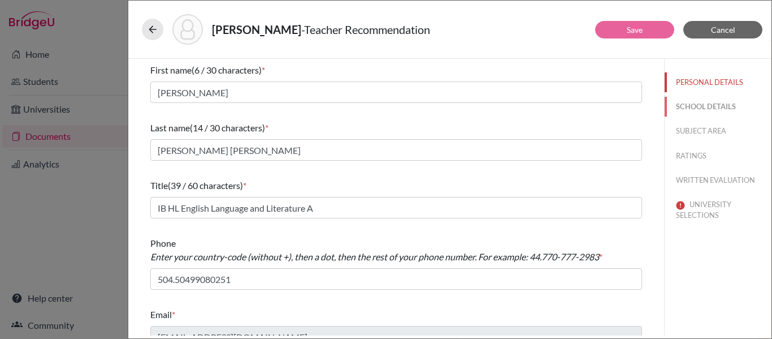
click at [689, 106] on button "SCHOOL DETAILS" at bounding box center [718, 107] width 107 height 20
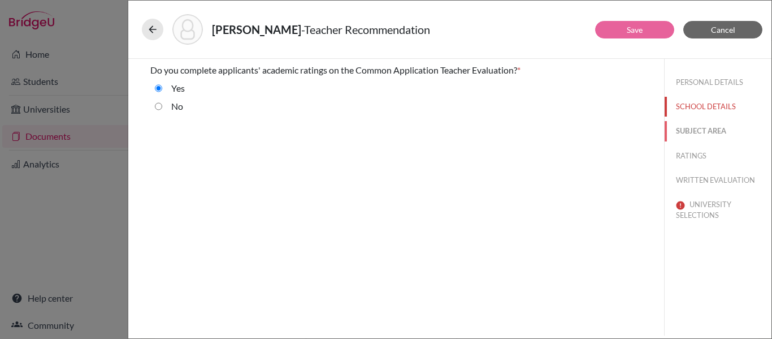
click at [699, 129] on button "SUBJECT AREA" at bounding box center [718, 131] width 107 height 20
select select "1"
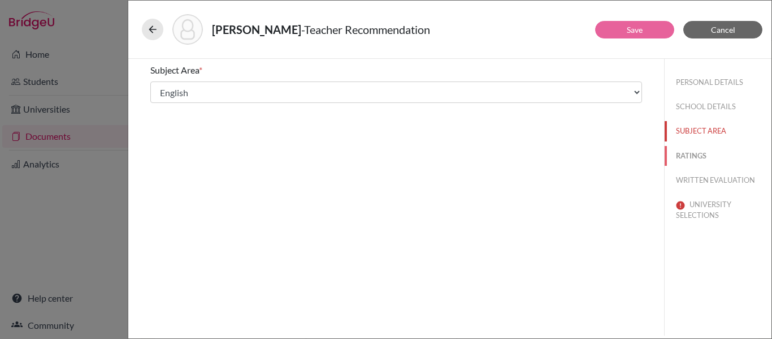
click at [692, 157] on button "RATINGS" at bounding box center [718, 156] width 107 height 20
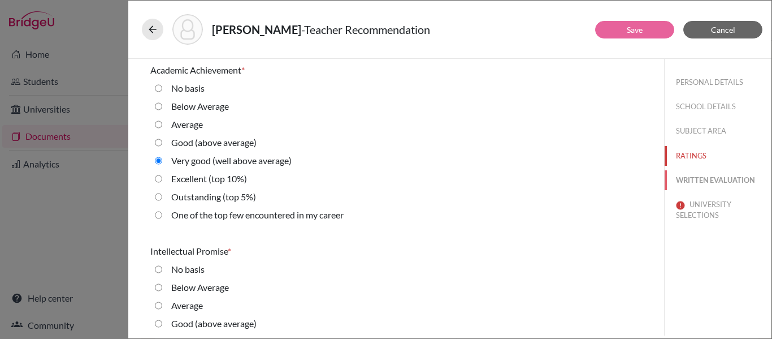
click at [695, 185] on button "WRITTEN EVALUATION" at bounding box center [718, 180] width 107 height 20
radio basis "true"
radio average\) "false"
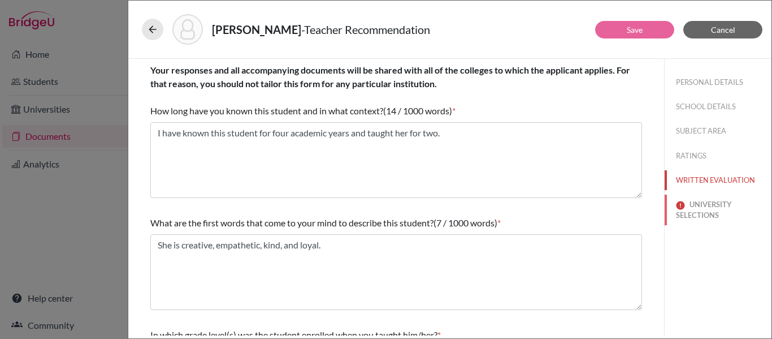
click at [697, 210] on button "UNIVERSITY SELECTIONS" at bounding box center [718, 210] width 107 height 31
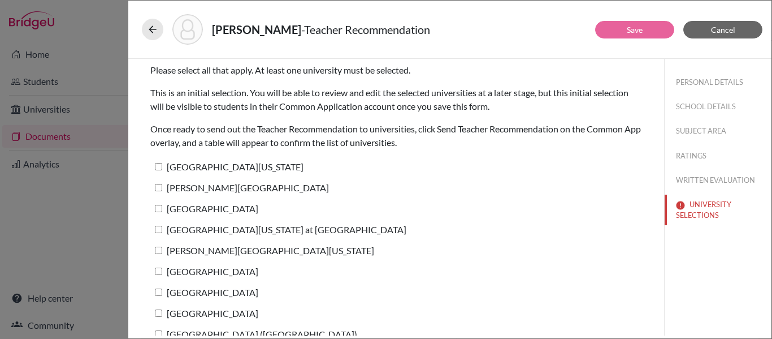
click at [159, 167] on input "University of Texas at Austin" at bounding box center [158, 166] width 7 height 7
checkbox input "true"
click at [157, 188] on input "Lynn University" at bounding box center [158, 187] width 7 height 7
checkbox input "true"
click at [159, 209] on input "Boston College" at bounding box center [158, 208] width 7 height 7
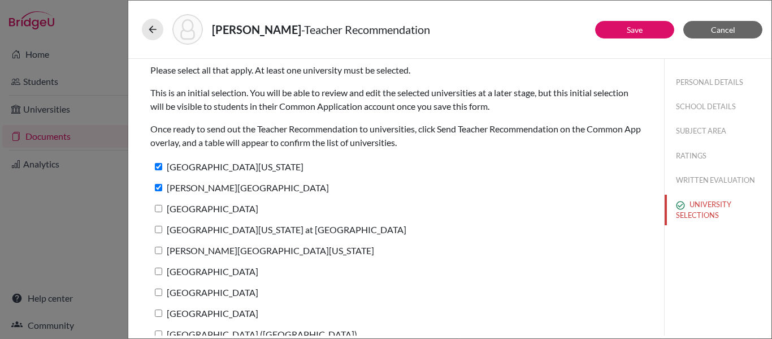
checkbox input "true"
click at [161, 234] on label "University of North Carolina at Chapel Hill" at bounding box center [278, 229] width 256 height 16
click at [161, 233] on input "University of North Carolina at Chapel Hill" at bounding box center [158, 229] width 7 height 7
checkbox input "true"
click at [159, 250] on input "George Washington University" at bounding box center [158, 250] width 7 height 7
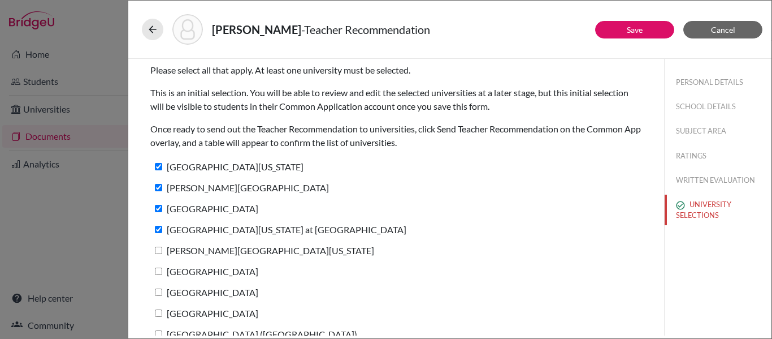
checkbox input "true"
click at [158, 269] on input "Wake Forest University" at bounding box center [158, 270] width 7 height 7
checkbox input "true"
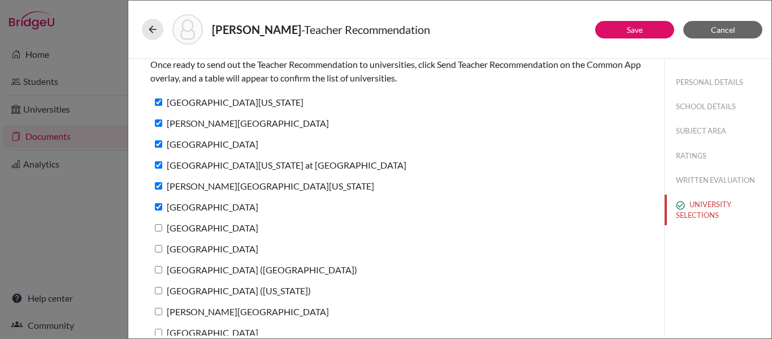
scroll to position [94, 0]
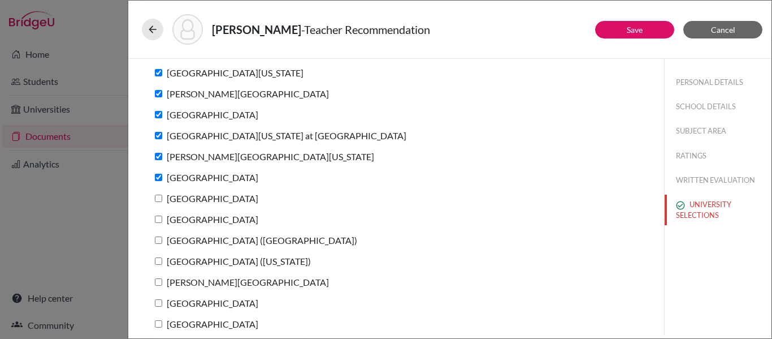
click at [157, 201] on input "Baylor University" at bounding box center [158, 198] width 7 height 7
checkbox input "true"
click at [158, 222] on input "Boston University" at bounding box center [158, 218] width 7 height 7
checkbox input "true"
click at [159, 241] on input "IE University (Madrid)" at bounding box center [158, 239] width 7 height 7
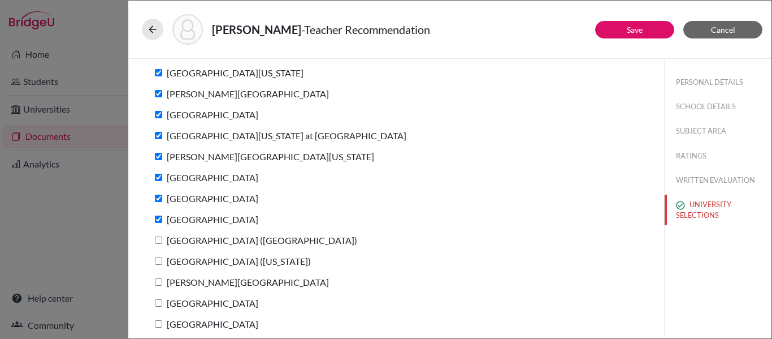
checkbox input "true"
click at [161, 257] on input "Emmanuel College (Massachusetts)" at bounding box center [158, 260] width 7 height 7
checkbox input "true"
click at [161, 282] on input "Rollins College" at bounding box center [158, 281] width 7 height 7
checkbox input "true"
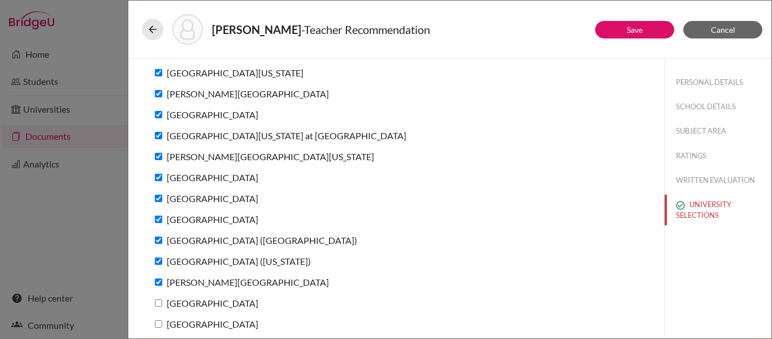
click at [158, 299] on input "Southern Methodist University" at bounding box center [158, 302] width 7 height 7
checkbox input "true"
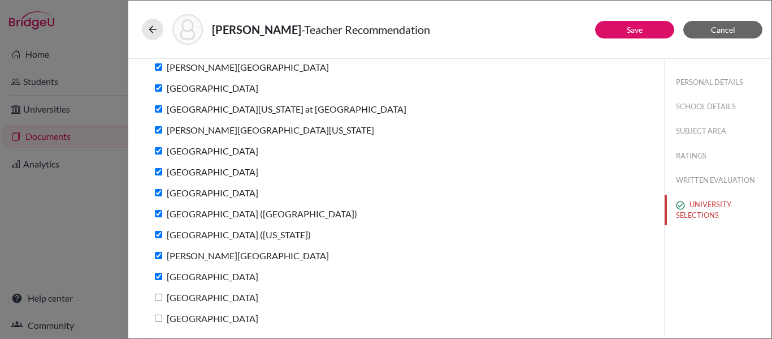
click at [158, 296] on input "University of Tampa" at bounding box center [158, 296] width 7 height 7
checkbox input "true"
click at [158, 319] on input "Loyola University Chicago" at bounding box center [158, 317] width 7 height 7
checkbox input "true"
click at [634, 28] on link "Save" at bounding box center [635, 30] width 16 height 10
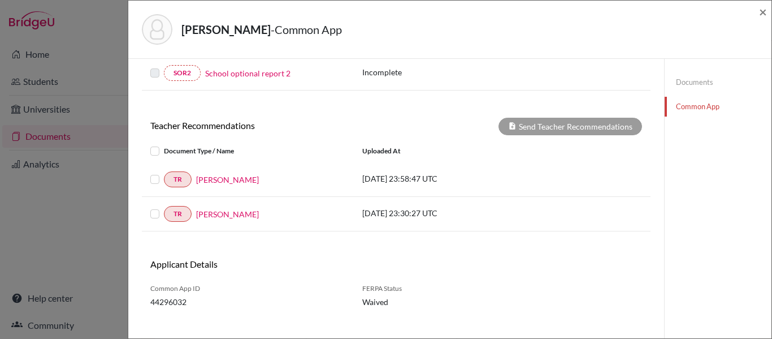
scroll to position [372, 0]
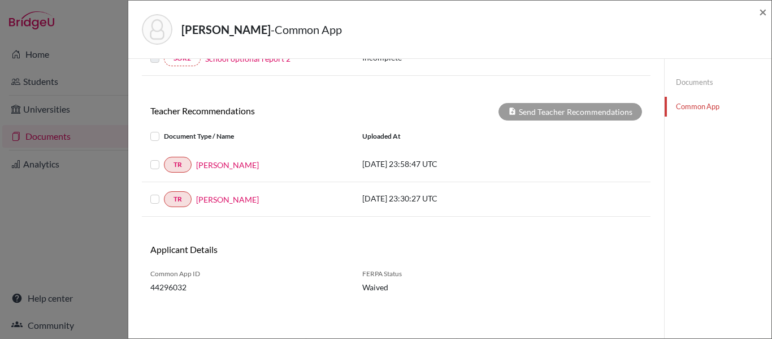
click at [164, 192] on label at bounding box center [164, 192] width 0 height 0
click at [0, 0] on input "checkbox" at bounding box center [0, 0] width 0 height 0
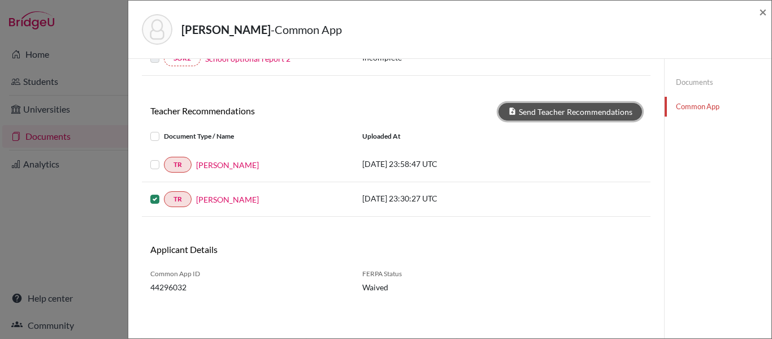
click at [581, 106] on button "Send Teacher Recommendations" at bounding box center [571, 112] width 144 height 18
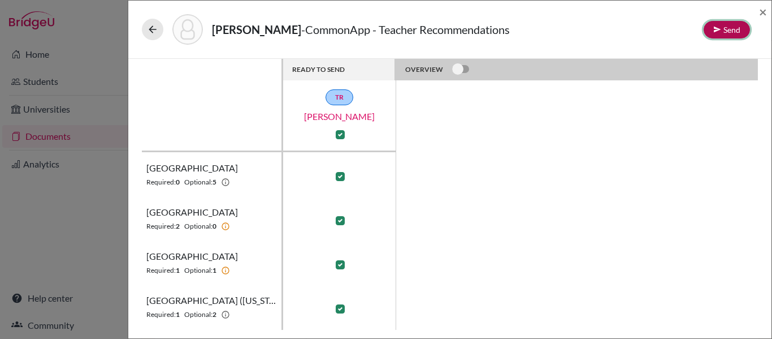
click at [727, 33] on button "Send" at bounding box center [727, 30] width 46 height 18
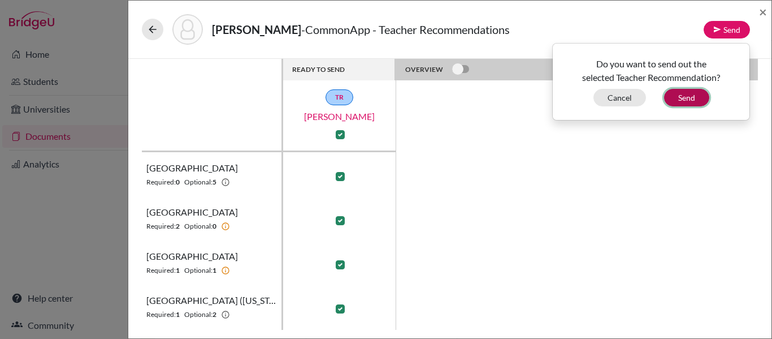
click at [691, 98] on button "Send" at bounding box center [686, 98] width 45 height 18
checkbox input "false"
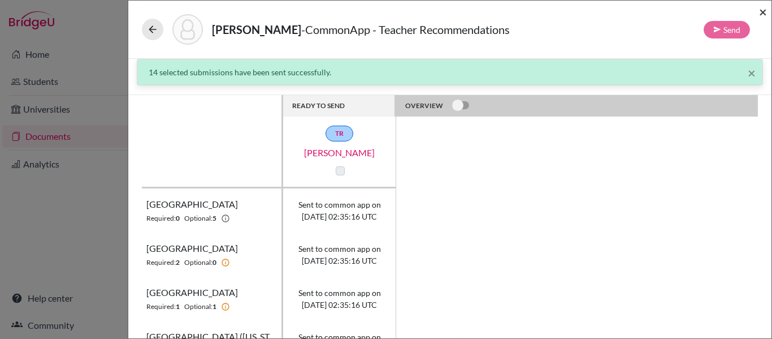
click at [764, 12] on span "×" at bounding box center [763, 11] width 8 height 16
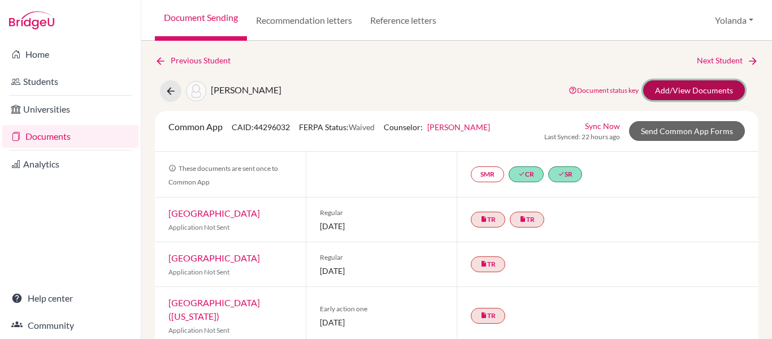
click at [686, 91] on link "Add/View Documents" at bounding box center [694, 90] width 102 height 20
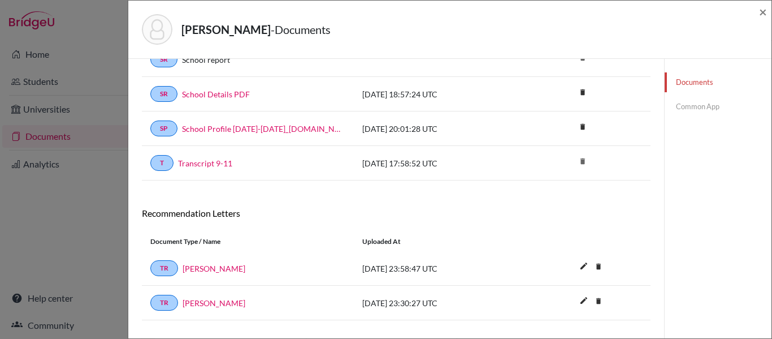
scroll to position [124, 0]
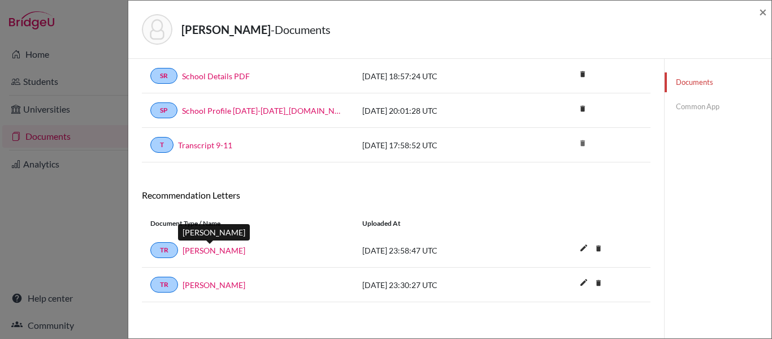
click at [196, 252] on link "[PERSON_NAME]" at bounding box center [214, 250] width 63 height 12
click at [691, 106] on link "Common App" at bounding box center [718, 107] width 107 height 20
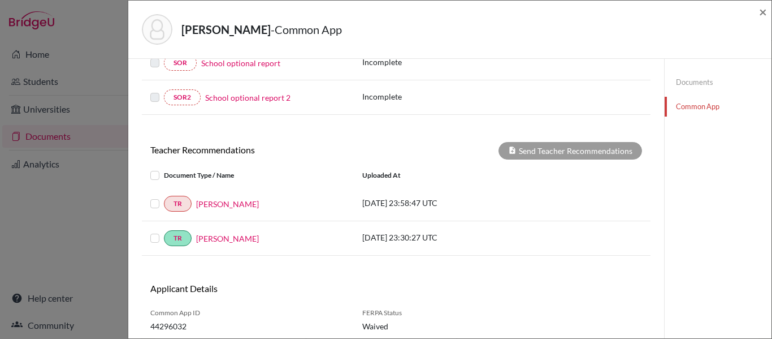
scroll to position [351, 0]
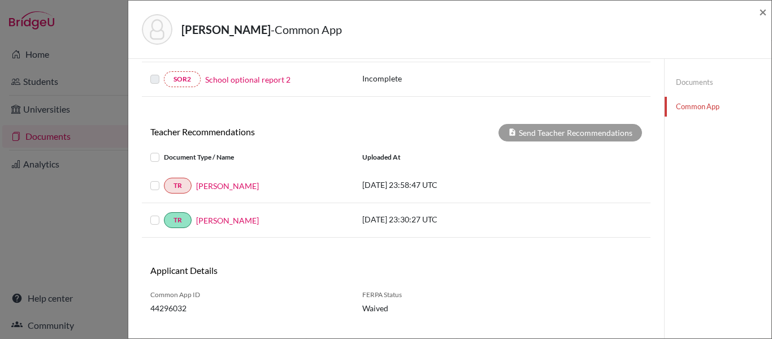
click at [164, 179] on label at bounding box center [164, 179] width 0 height 0
click at [0, 0] on input "checkbox" at bounding box center [0, 0] width 0 height 0
click at [556, 136] on button "Send Teacher Recommendations" at bounding box center [571, 133] width 144 height 18
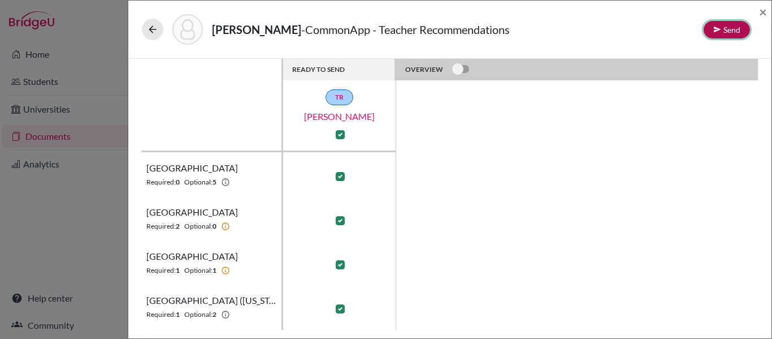
click at [733, 24] on button "Send" at bounding box center [727, 30] width 46 height 18
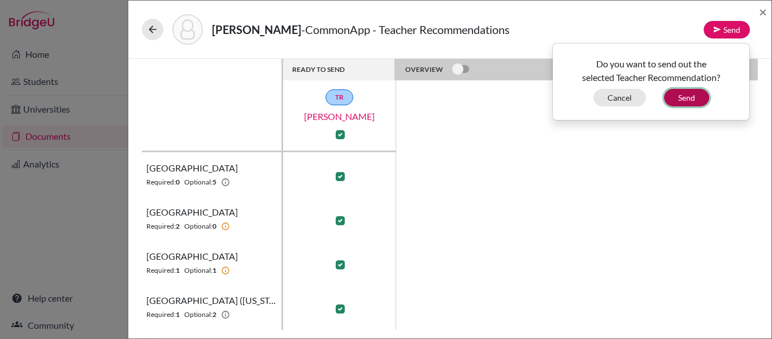
click at [693, 97] on button "Send" at bounding box center [686, 98] width 45 height 18
checkbox input "false"
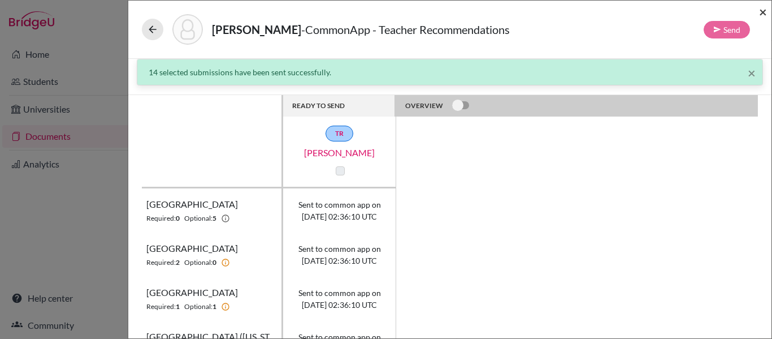
click at [759, 16] on span "×" at bounding box center [763, 11] width 8 height 16
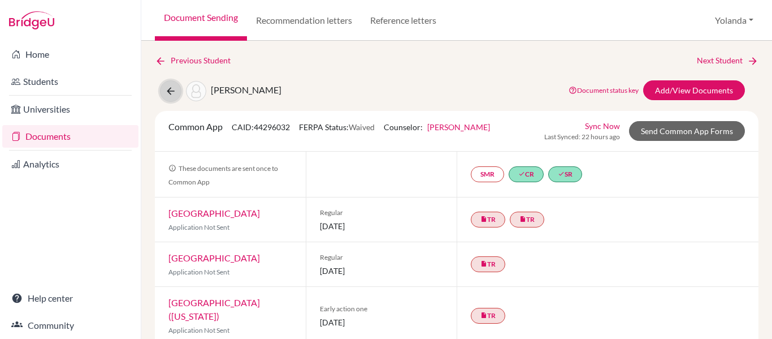
click at [168, 90] on icon at bounding box center [170, 90] width 11 height 11
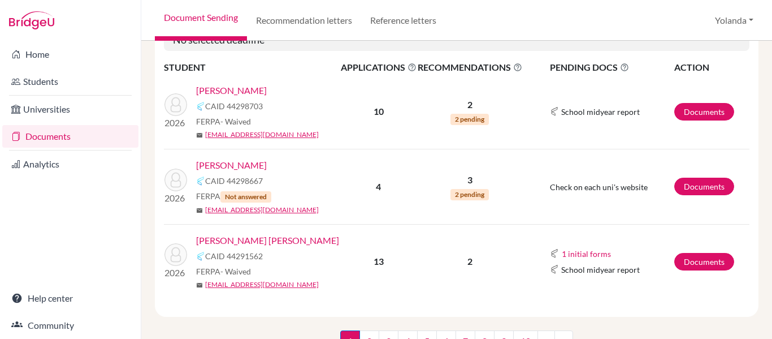
scroll to position [129, 0]
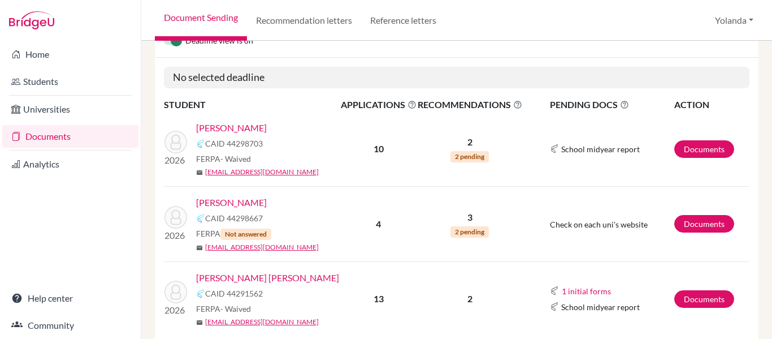
click at [45, 141] on link "Documents" at bounding box center [70, 136] width 136 height 23
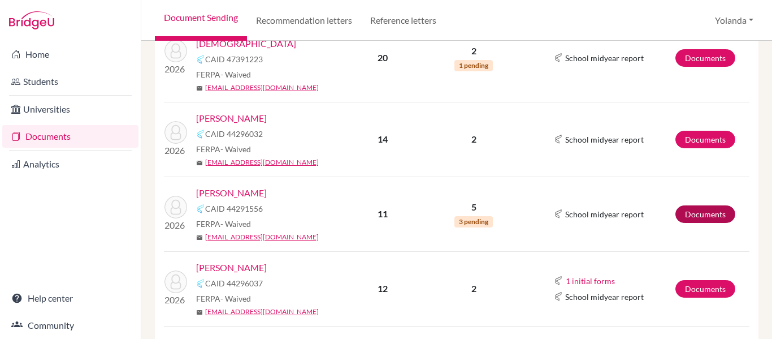
scroll to position [502, 0]
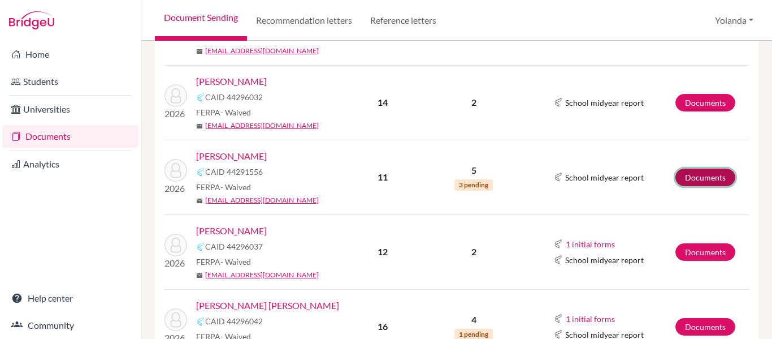
click at [706, 168] on link "Documents" at bounding box center [706, 177] width 60 height 18
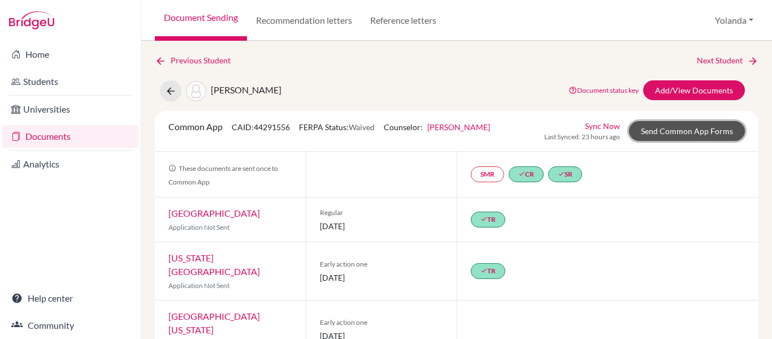
click at [684, 133] on link "Send Common App Forms" at bounding box center [687, 131] width 116 height 20
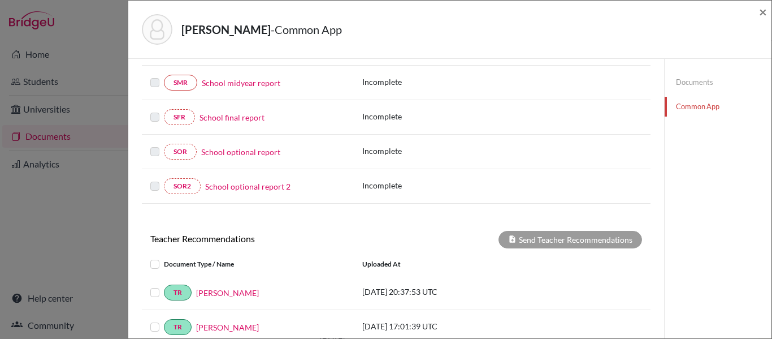
scroll to position [238, 0]
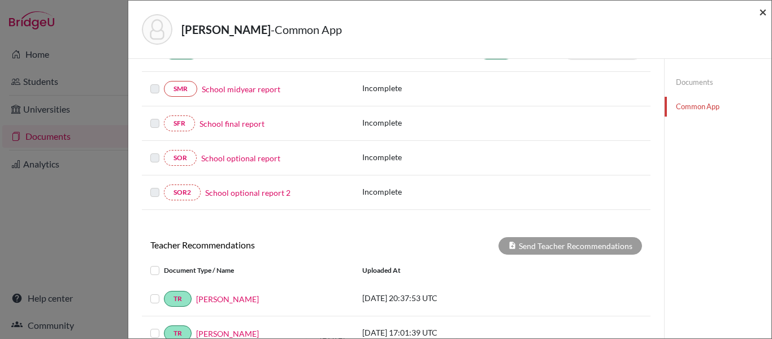
click at [763, 12] on span "×" at bounding box center [763, 11] width 8 height 16
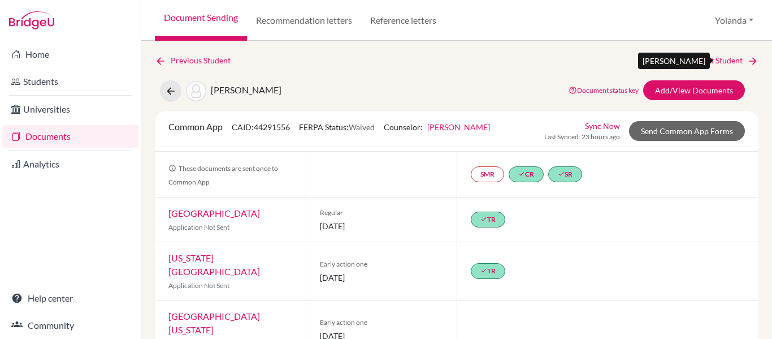
click at [713, 59] on link "Next Student" at bounding box center [728, 60] width 62 height 12
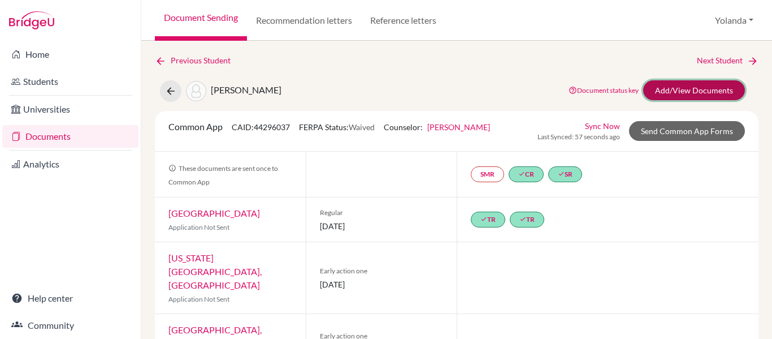
click at [712, 94] on link "Add/View Documents" at bounding box center [694, 90] width 102 height 20
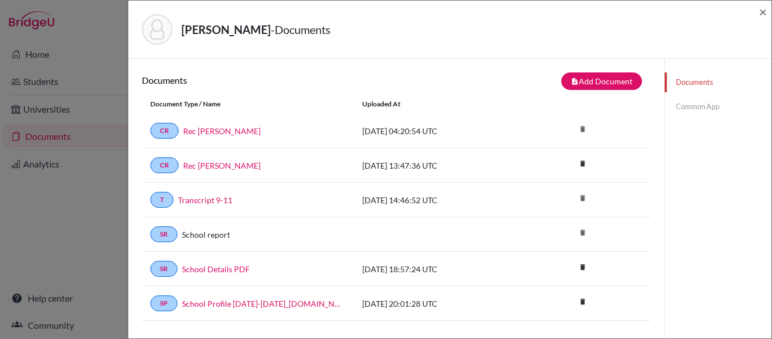
click at [697, 114] on link "Common App" at bounding box center [718, 107] width 107 height 20
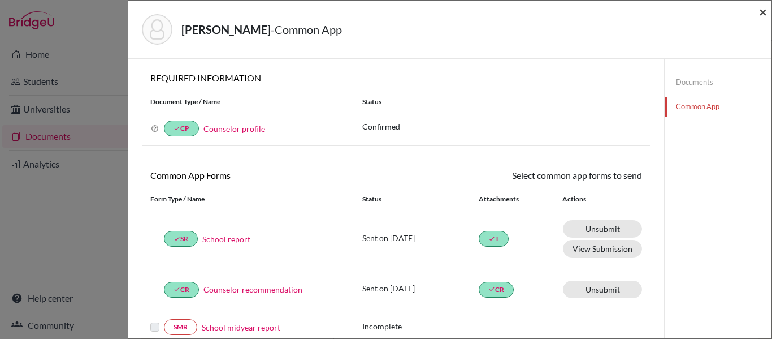
click at [762, 10] on span "×" at bounding box center [763, 11] width 8 height 16
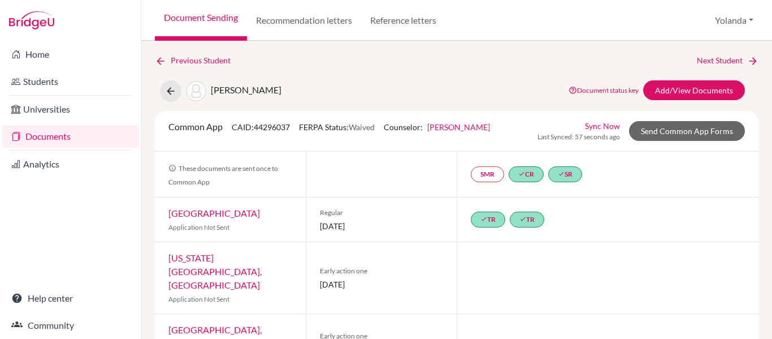
click at [60, 133] on link "Documents" at bounding box center [70, 136] width 136 height 23
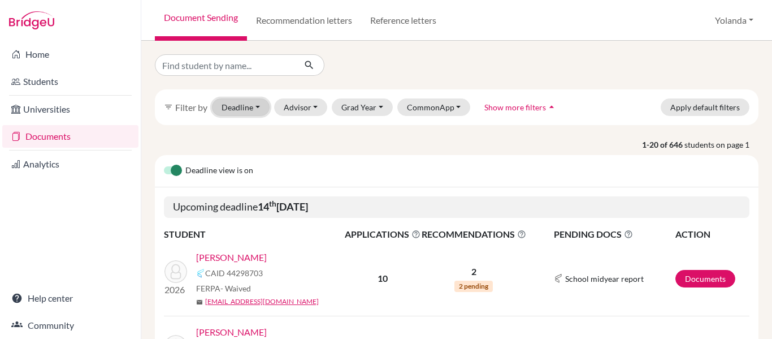
click at [248, 113] on button "Deadline - Select a date range Or double click for a single date selection [DAT…" at bounding box center [241, 107] width 58 height 18
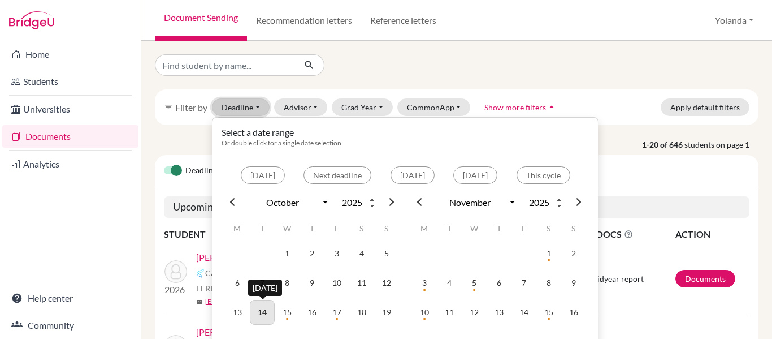
click at [265, 317] on td "14" at bounding box center [262, 312] width 25 height 25
click at [282, 309] on td "15" at bounding box center [287, 312] width 25 height 25
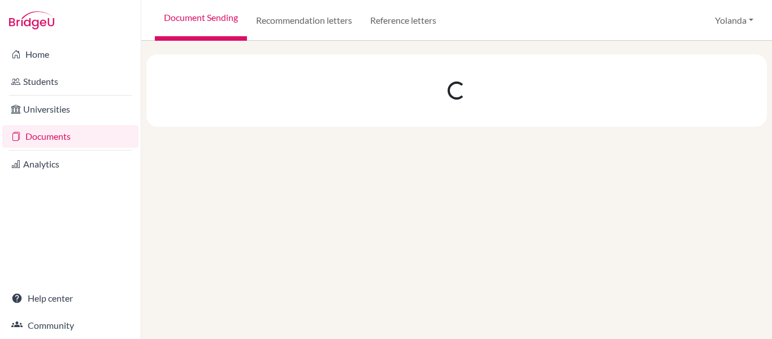
select select "10"
select select "11"
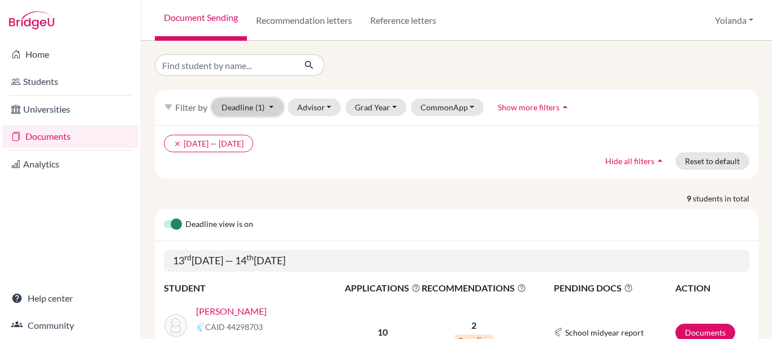
click at [265, 101] on button "Deadline (1) 10/13/2025 - 10/14/2025 Select a date range Or double click for a …" at bounding box center [247, 107] width 71 height 18
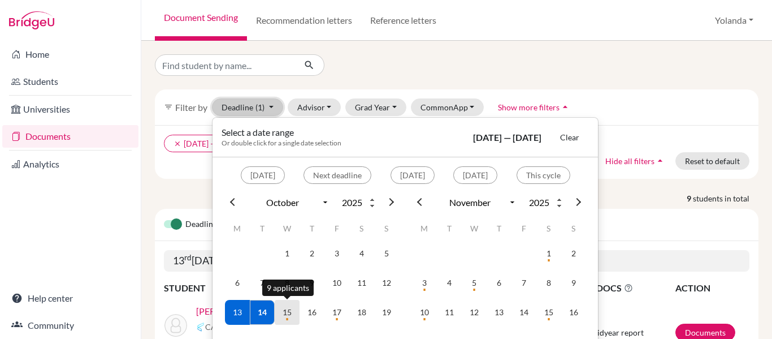
click at [286, 310] on td "15" at bounding box center [287, 312] width 25 height 25
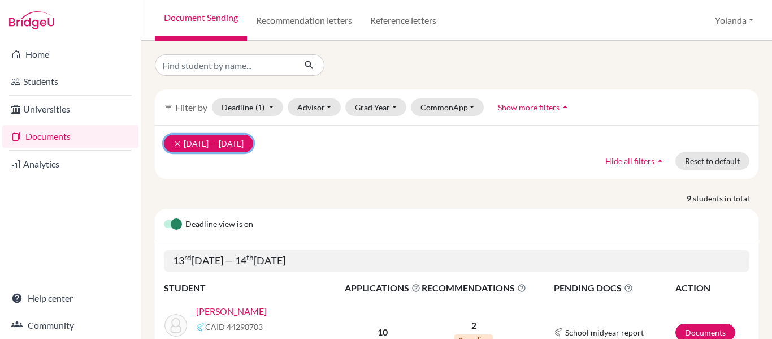
click at [176, 142] on icon "clear" at bounding box center [178, 144] width 8 height 8
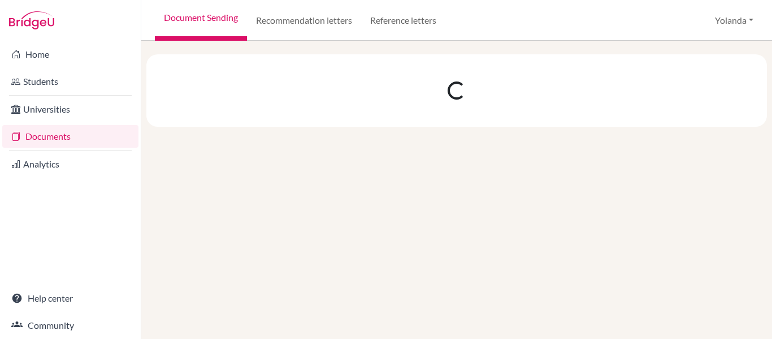
select select "10"
select select "11"
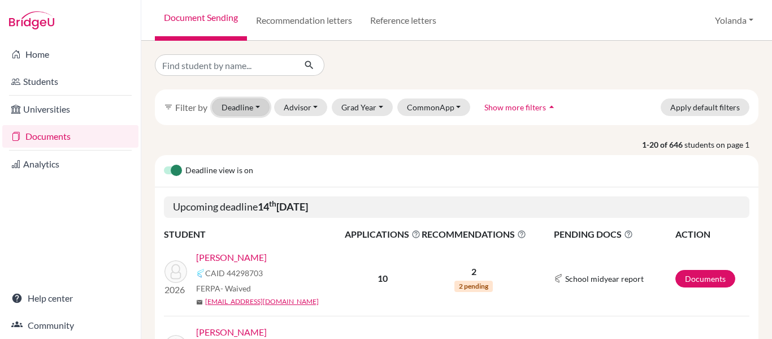
click at [258, 109] on button "Deadline - Select a date range Or double click for a single date selection Toda…" at bounding box center [241, 107] width 58 height 18
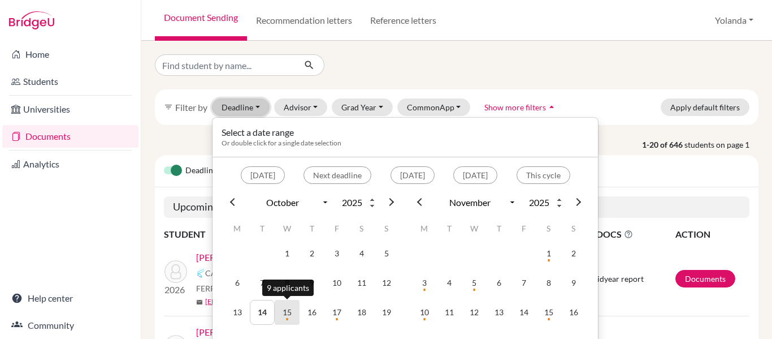
click at [287, 317] on td "15" at bounding box center [287, 312] width 25 height 25
click at [198, 124] on div "filter_list Filter by Deadline 10/15/2025 - 10/15/2025 Select a date range Or d…" at bounding box center [457, 107] width 604 height 36
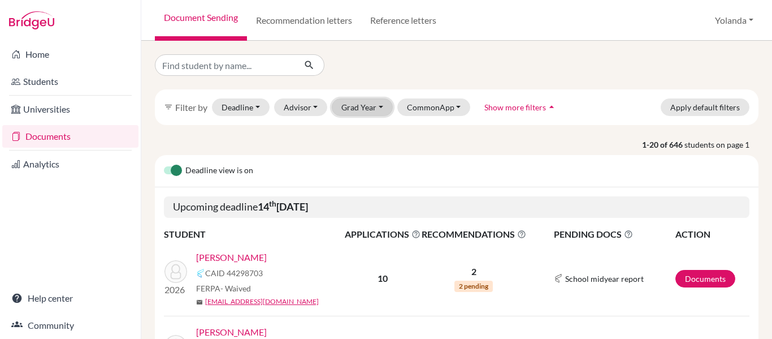
click at [379, 103] on button "Grad Year" at bounding box center [362, 107] width 61 height 18
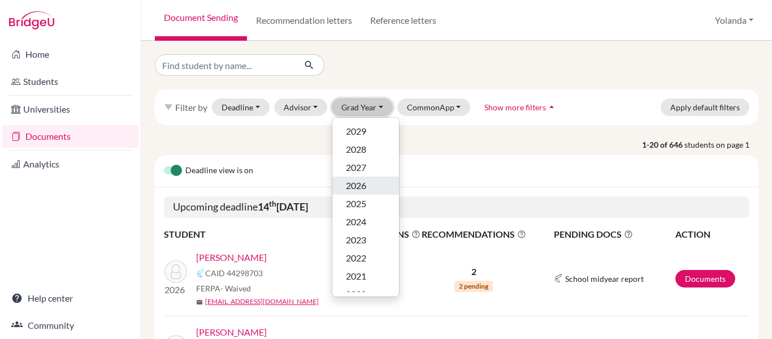
scroll to position [1, 0]
click at [365, 185] on span "2026" at bounding box center [356, 185] width 20 height 14
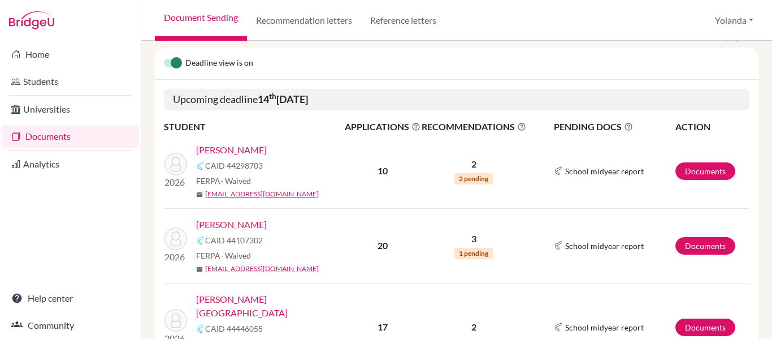
scroll to position [157, 0]
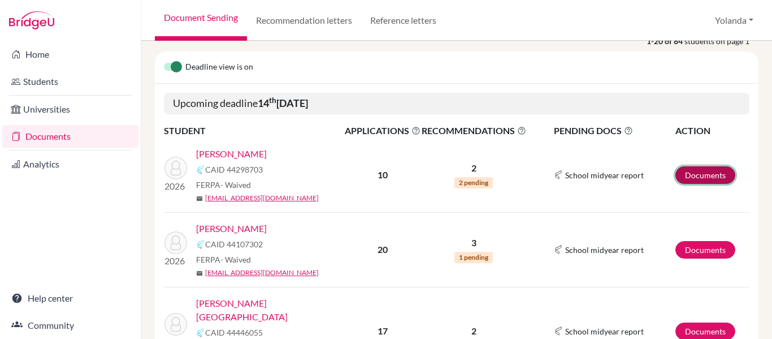
click at [707, 176] on link "Documents" at bounding box center [706, 175] width 60 height 18
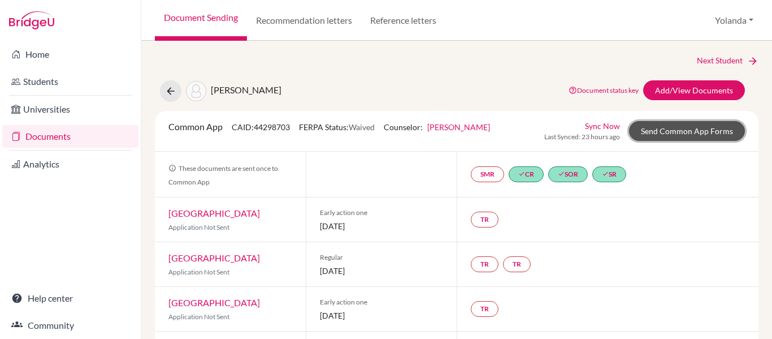
click at [697, 128] on link "Send Common App Forms" at bounding box center [687, 131] width 116 height 20
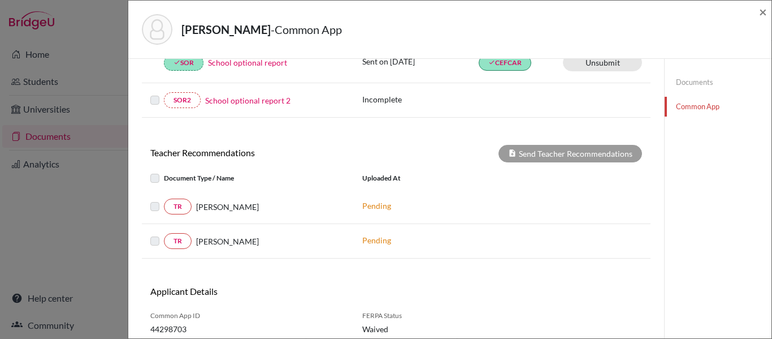
scroll to position [338, 0]
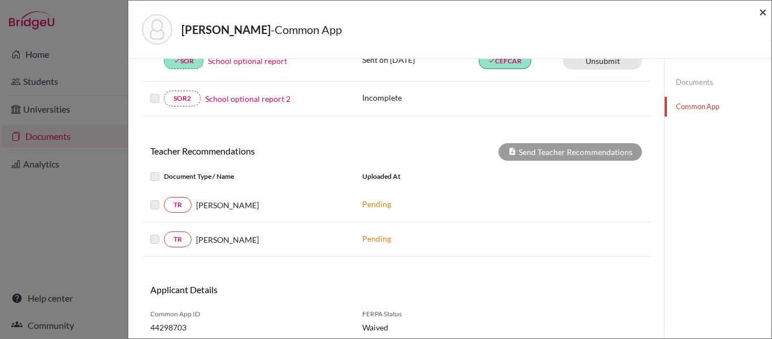
click at [765, 10] on span "×" at bounding box center [763, 11] width 8 height 16
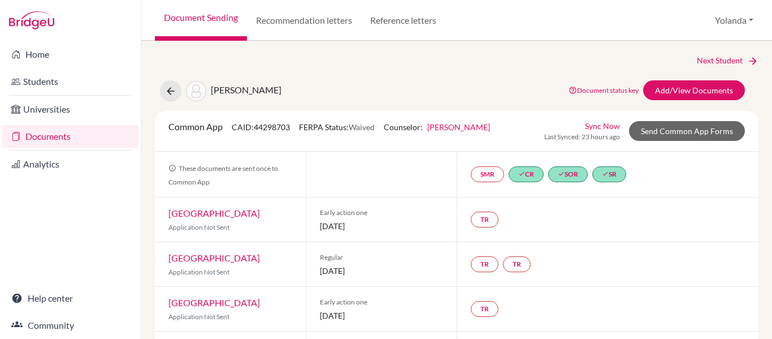
click at [66, 138] on link "Documents" at bounding box center [70, 136] width 136 height 23
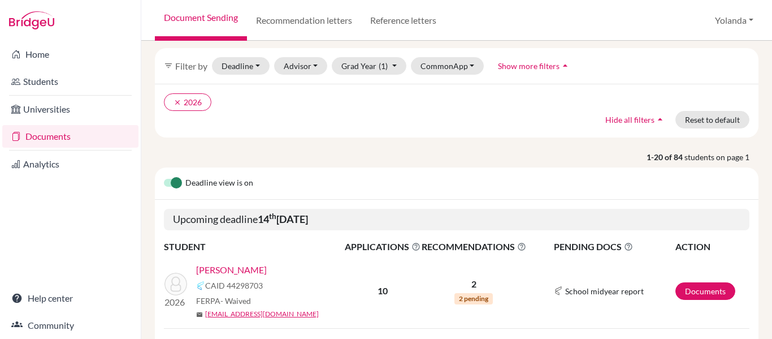
scroll to position [45, 0]
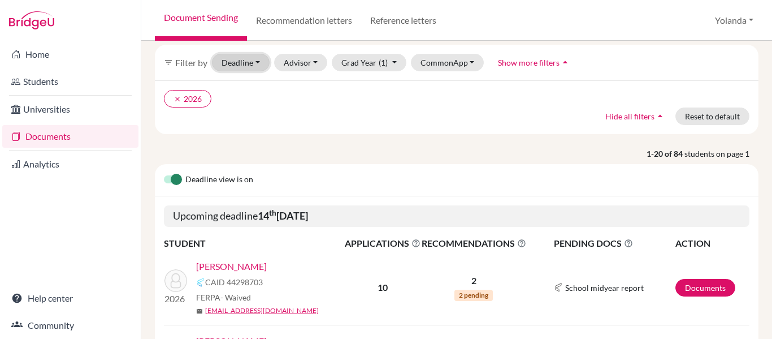
click at [244, 66] on button "Deadline - Select a date range Or double click for a single date selection Toda…" at bounding box center [241, 63] width 58 height 18
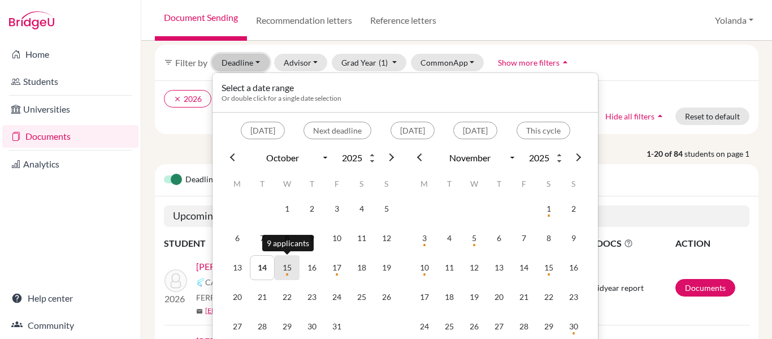
click at [288, 267] on td "15" at bounding box center [287, 267] width 25 height 25
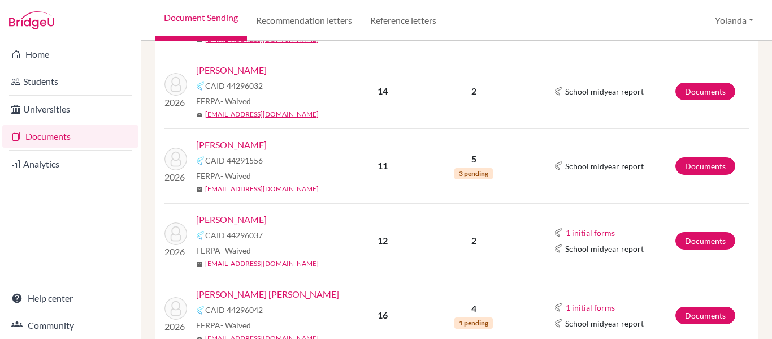
scroll to position [566, 0]
click at [716, 232] on link "Documents" at bounding box center [706, 241] width 60 height 18
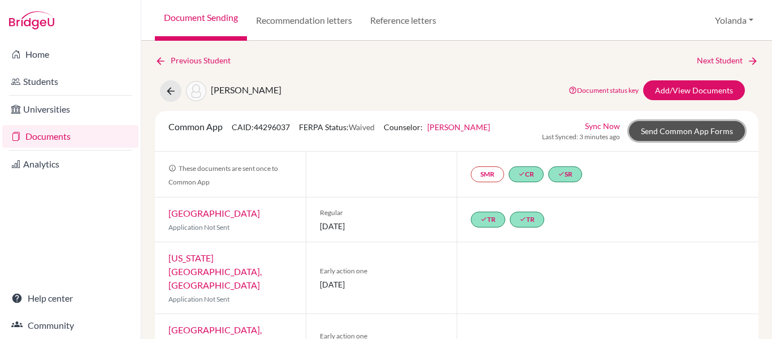
click at [682, 129] on link "Send Common App Forms" at bounding box center [687, 131] width 116 height 20
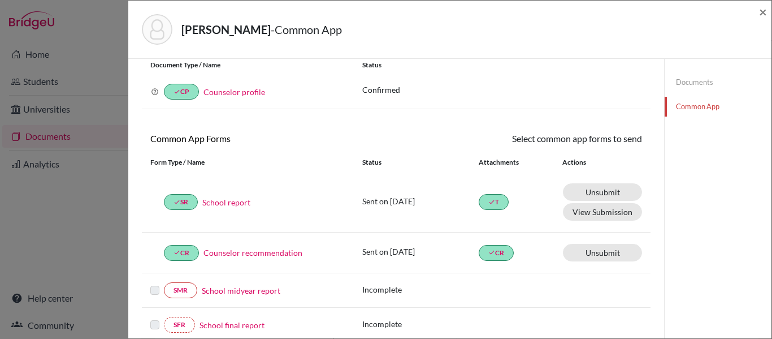
scroll to position [36, 0]
click at [760, 14] on span "×" at bounding box center [763, 11] width 8 height 16
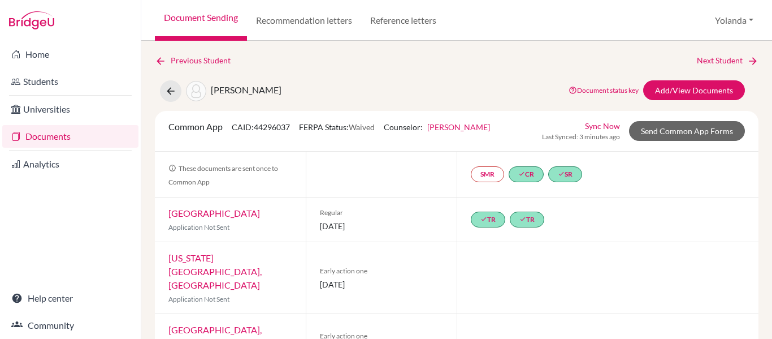
click at [64, 135] on link "Documents" at bounding box center [70, 136] width 136 height 23
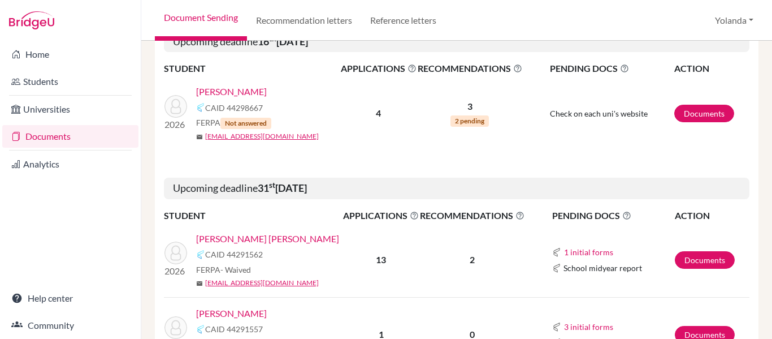
scroll to position [990, 0]
click at [709, 250] on link "Documents" at bounding box center [705, 259] width 60 height 18
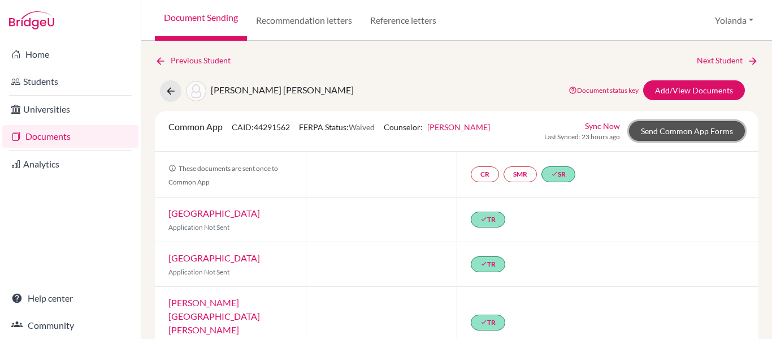
click at [682, 130] on link "Send Common App Forms" at bounding box center [687, 131] width 116 height 20
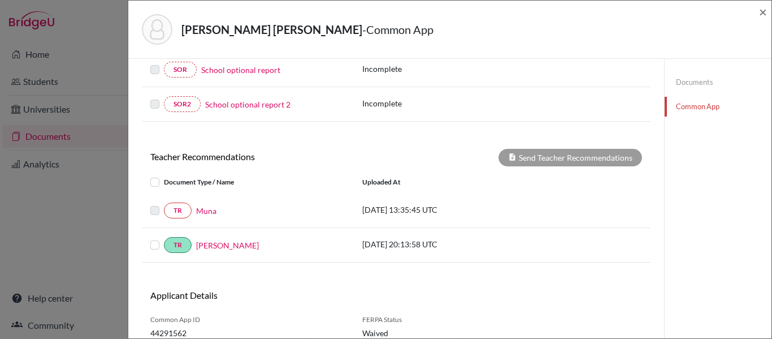
scroll to position [321, 0]
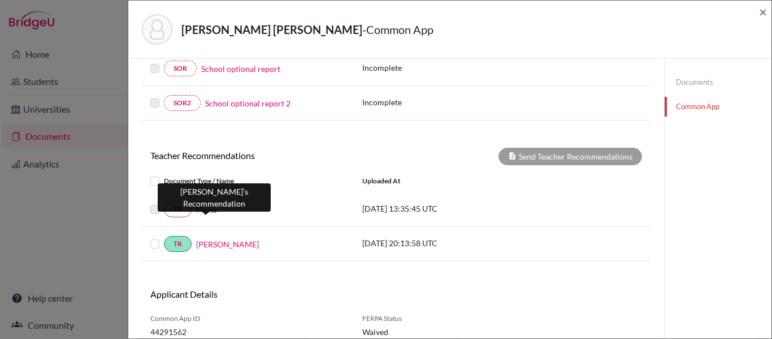
click at [209, 210] on link "Muna" at bounding box center [206, 210] width 20 height 12
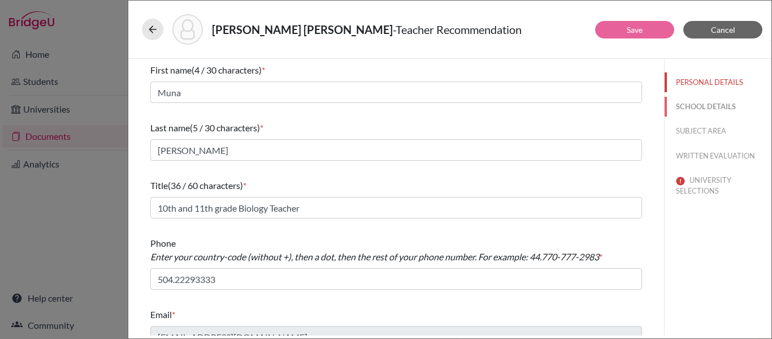
click at [721, 110] on button "SCHOOL DETAILS" at bounding box center [718, 107] width 107 height 20
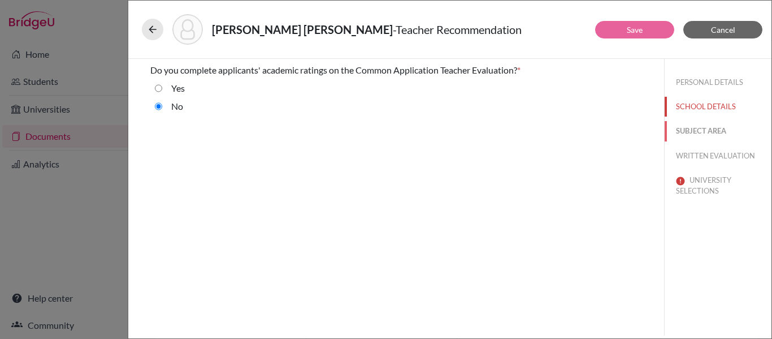
click at [707, 133] on button "SUBJECT AREA" at bounding box center [718, 131] width 107 height 20
select select "2"
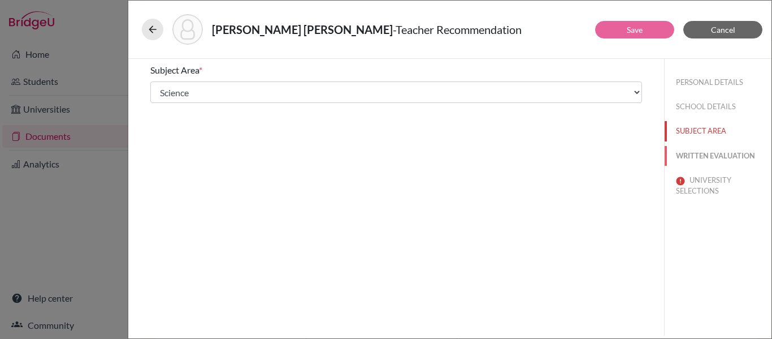
click at [702, 157] on button "WRITTEN EVALUATION" at bounding box center [718, 156] width 107 height 20
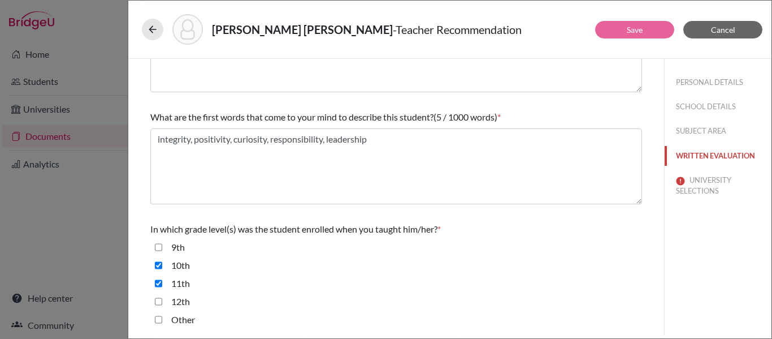
scroll to position [115, 0]
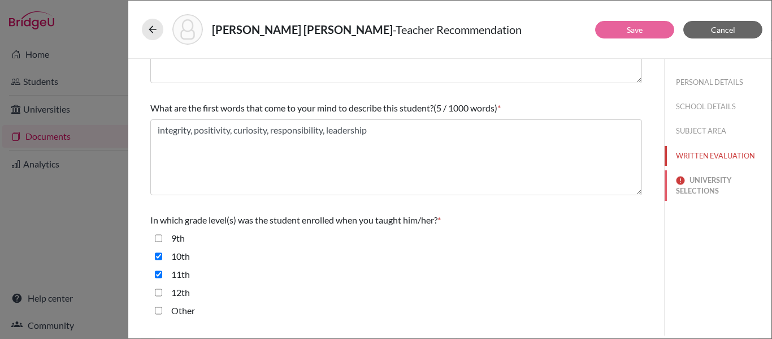
click at [705, 187] on button "UNIVERSITY SELECTIONS" at bounding box center [718, 185] width 107 height 31
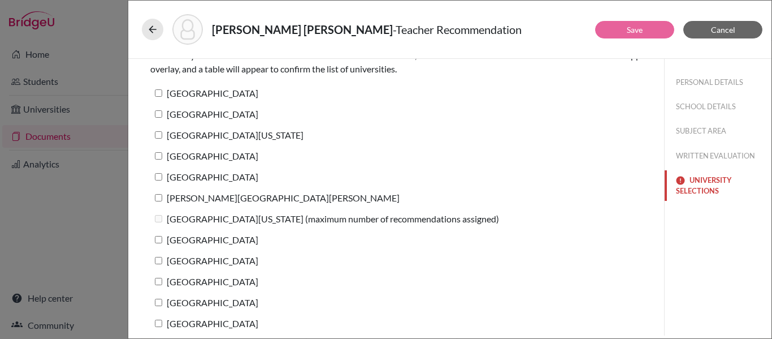
scroll to position [76, 0]
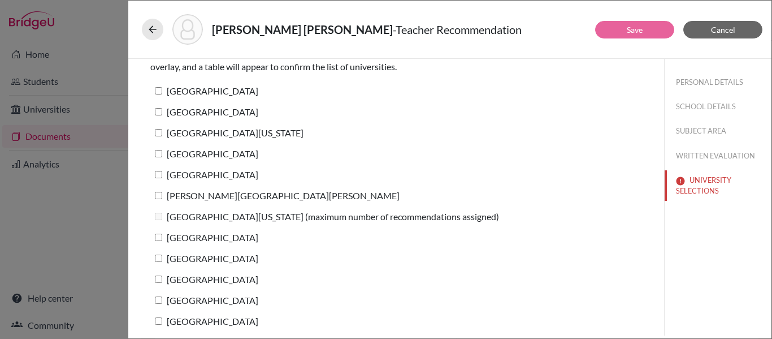
click at [158, 94] on label "[GEOGRAPHIC_DATA]" at bounding box center [204, 91] width 108 height 16
click at [158, 94] on input "[GEOGRAPHIC_DATA]" at bounding box center [158, 90] width 7 height 7
checkbox input "true"
click at [159, 111] on input "[GEOGRAPHIC_DATA]" at bounding box center [158, 111] width 7 height 7
checkbox input "true"
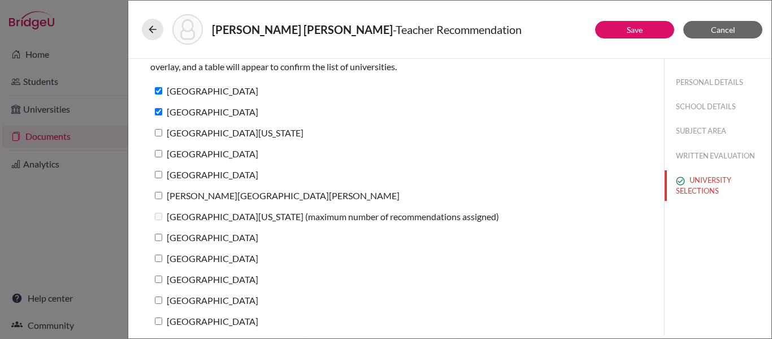
click at [159, 137] on label "[GEOGRAPHIC_DATA][US_STATE]" at bounding box center [226, 132] width 153 height 16
click at [159, 136] on input "[GEOGRAPHIC_DATA][US_STATE]" at bounding box center [158, 132] width 7 height 7
checkbox input "true"
click at [160, 154] on input "Pomona College" at bounding box center [158, 153] width 7 height 7
checkbox input "true"
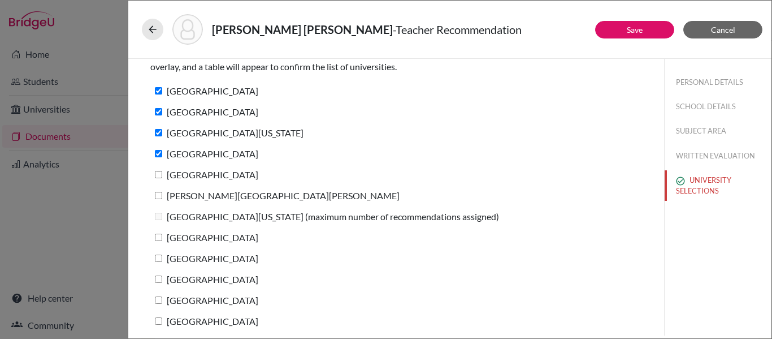
click at [158, 176] on input "Cornell University" at bounding box center [158, 174] width 7 height 7
checkbox input "true"
click at [158, 198] on input "Johns Hopkins University" at bounding box center [158, 195] width 7 height 7
checkbox input "true"
click at [159, 236] on input "Northwestern University" at bounding box center [158, 237] width 7 height 7
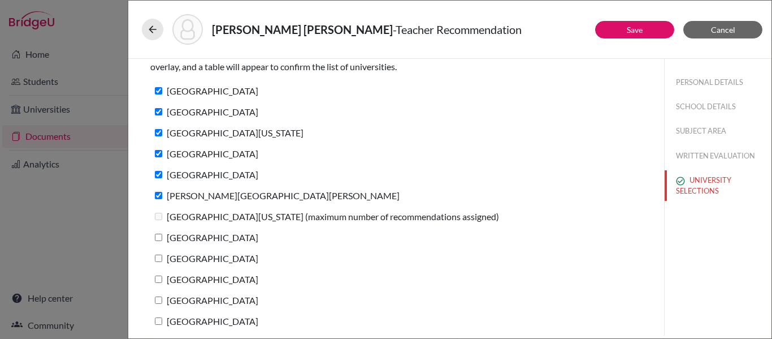
checkbox input "true"
click at [162, 257] on input "[GEOGRAPHIC_DATA]" at bounding box center [158, 257] width 7 height 7
checkbox input "true"
click at [162, 284] on label "University of San Diego" at bounding box center [204, 279] width 108 height 16
click at [162, 283] on input "University of San Diego" at bounding box center [158, 278] width 7 height 7
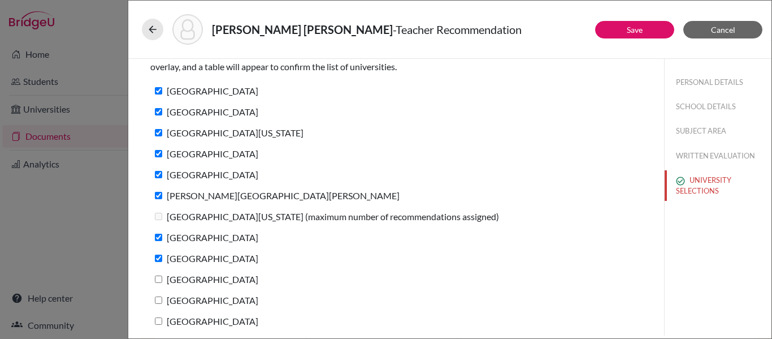
checkbox input "true"
click at [159, 304] on label "Boston University" at bounding box center [204, 300] width 108 height 16
click at [159, 304] on input "[GEOGRAPHIC_DATA]" at bounding box center [158, 299] width 7 height 7
checkbox input "true"
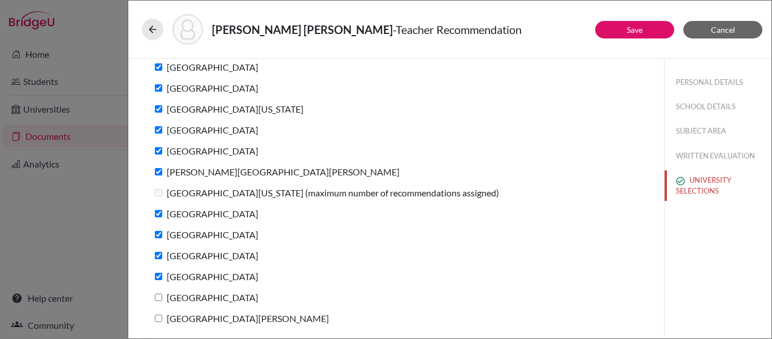
click at [158, 299] on input "Loyola Marymount University" at bounding box center [158, 296] width 7 height 7
checkbox input "true"
click at [158, 320] on input "Santa Clara University" at bounding box center [158, 317] width 7 height 7
checkbox input "true"
click at [631, 34] on link "Save" at bounding box center [635, 30] width 16 height 10
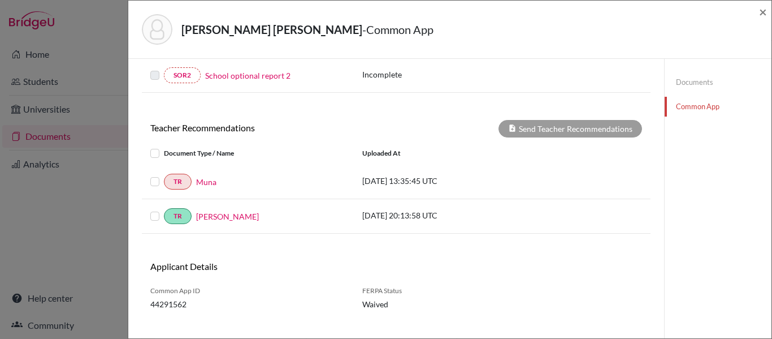
scroll to position [366, 0]
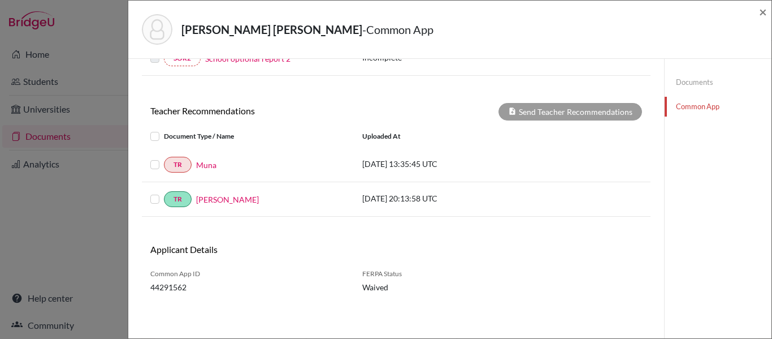
click at [164, 158] on label at bounding box center [164, 158] width 0 height 0
click at [0, 0] on input "checkbox" at bounding box center [0, 0] width 0 height 0
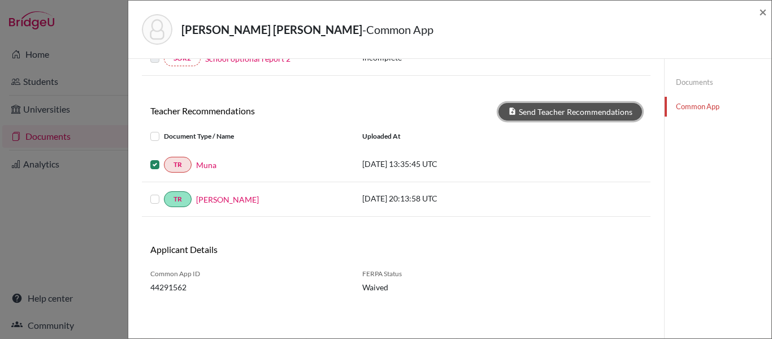
click at [597, 109] on button "Send Teacher Recommendations" at bounding box center [571, 112] width 144 height 18
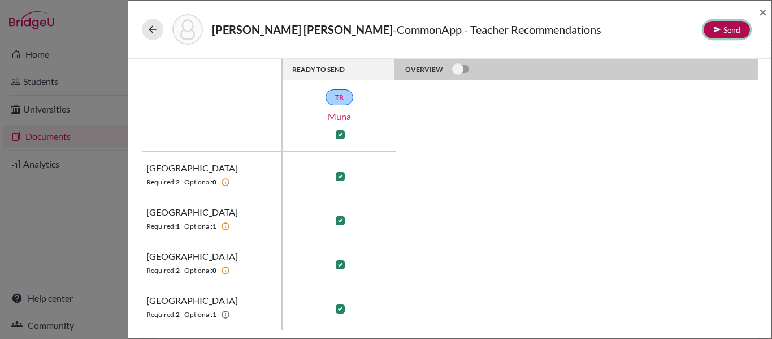
click at [732, 27] on button "Send" at bounding box center [727, 30] width 46 height 18
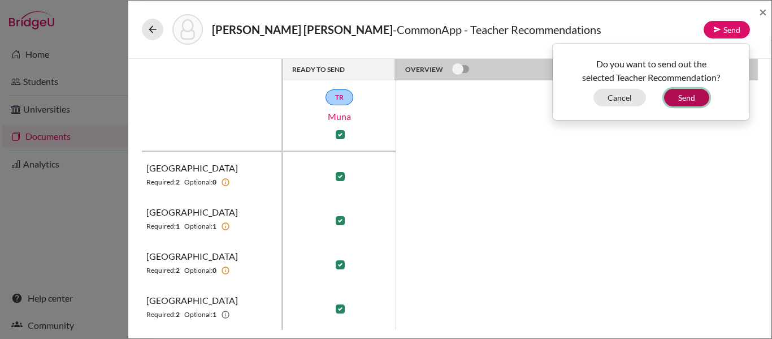
click at [697, 94] on button "Send" at bounding box center [686, 98] width 45 height 18
checkbox input "false"
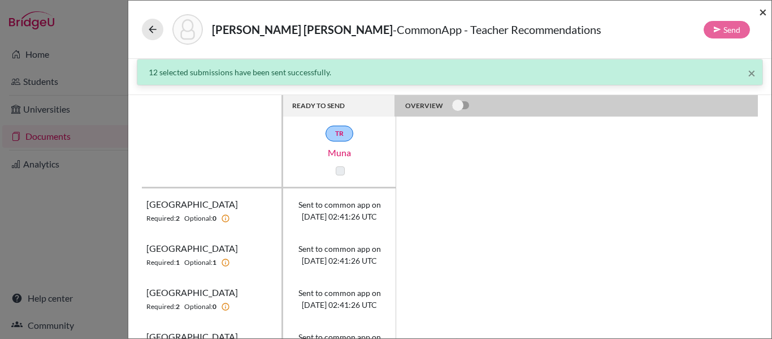
click at [759, 10] on span "×" at bounding box center [763, 11] width 8 height 16
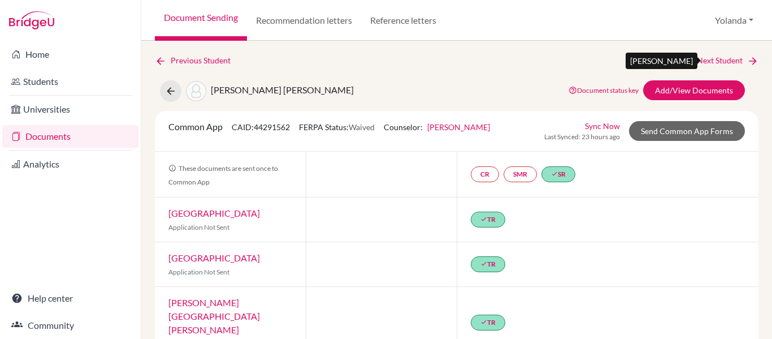
click at [726, 57] on link "Next Student" at bounding box center [728, 60] width 62 height 12
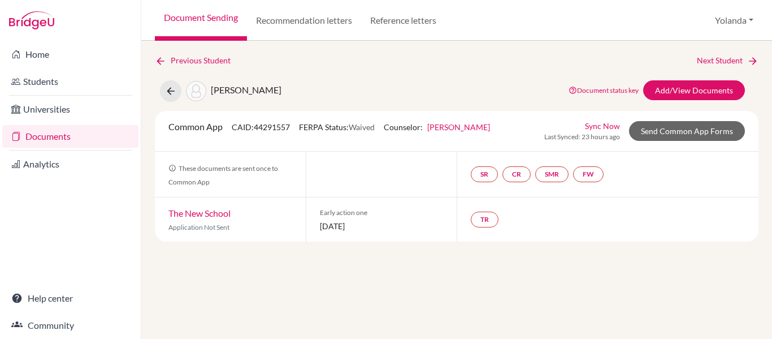
click at [57, 138] on link "Documents" at bounding box center [70, 136] width 136 height 23
click at [52, 135] on link "Documents" at bounding box center [70, 136] width 136 height 23
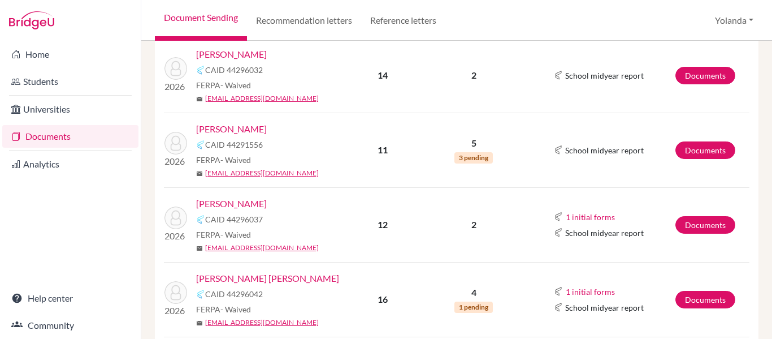
scroll to position [585, 0]
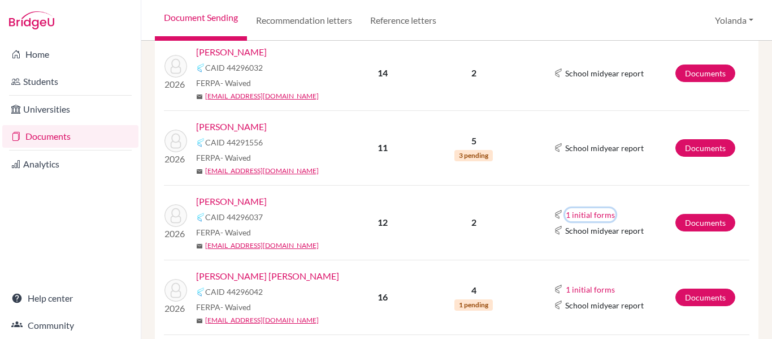
click at [594, 208] on button "1 initial forms" at bounding box center [590, 214] width 50 height 13
click at [619, 185] on td "1 initial forms Early decision agreement School midyear report" at bounding box center [601, 222] width 148 height 75
click at [591, 283] on button "1 initial forms" at bounding box center [590, 289] width 50 height 13
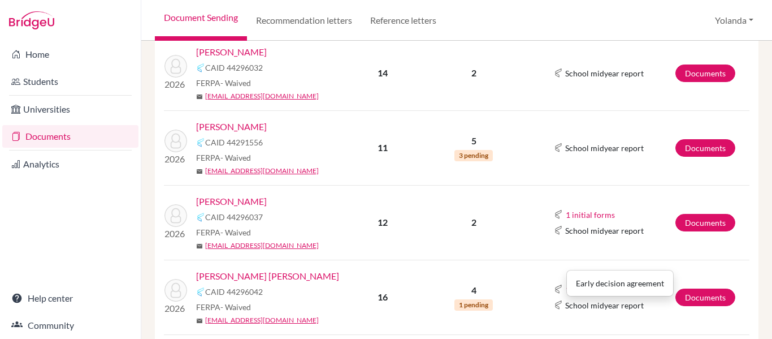
click at [599, 260] on td "1 initial forms Early decision agreement School midyear report" at bounding box center [601, 297] width 148 height 75
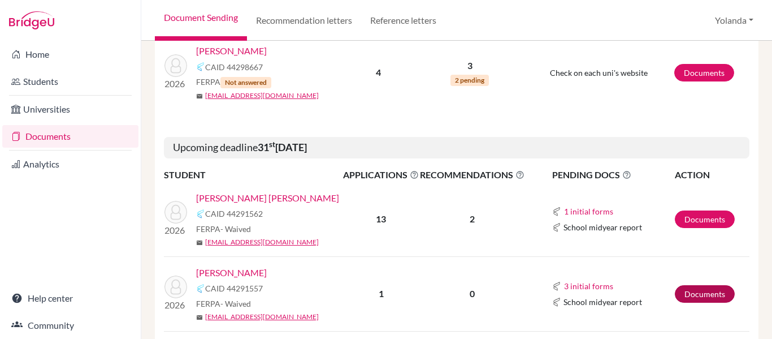
scroll to position [1030, 0]
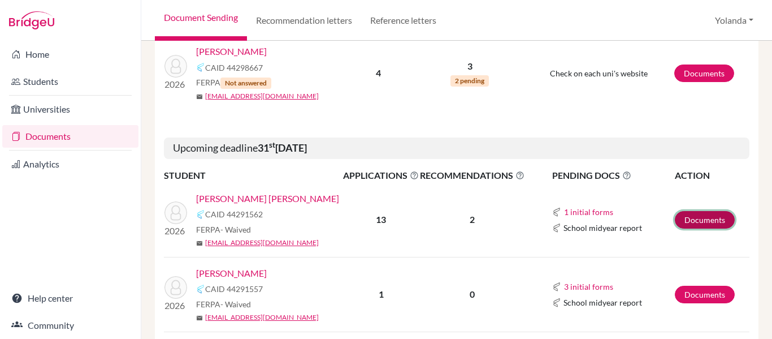
click at [697, 211] on link "Documents" at bounding box center [705, 220] width 60 height 18
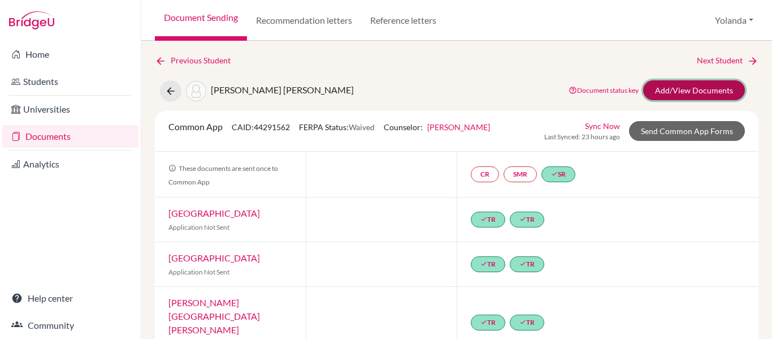
click at [690, 93] on link "Add/View Documents" at bounding box center [694, 90] width 102 height 20
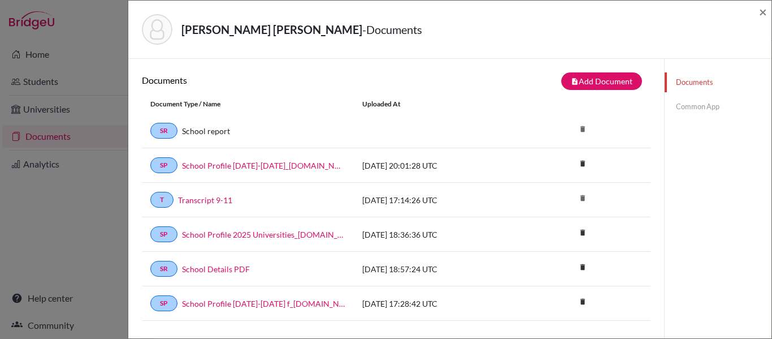
click at [690, 105] on link "Common App" at bounding box center [718, 107] width 107 height 20
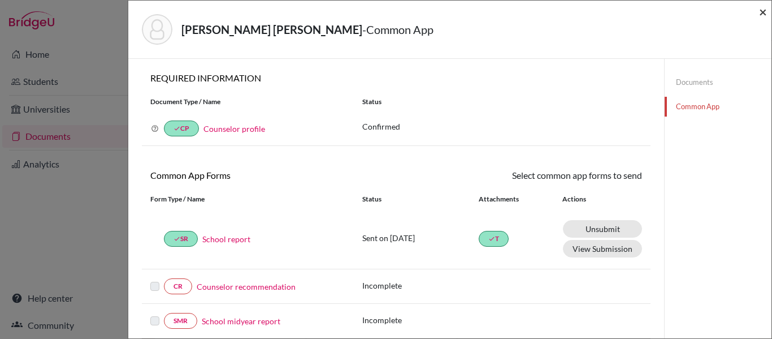
click at [763, 11] on span "×" at bounding box center [763, 11] width 8 height 16
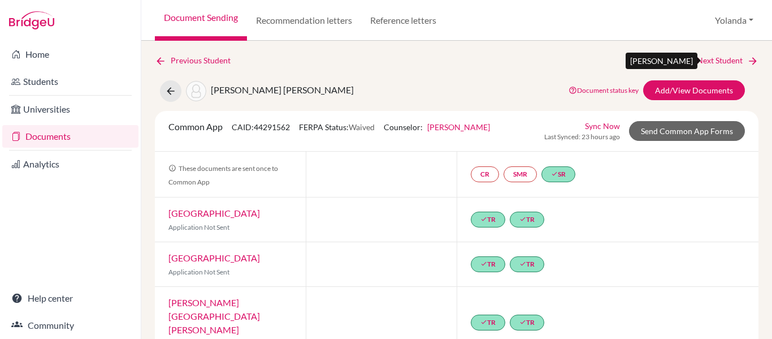
click at [714, 59] on link "Next Student" at bounding box center [728, 60] width 62 height 12
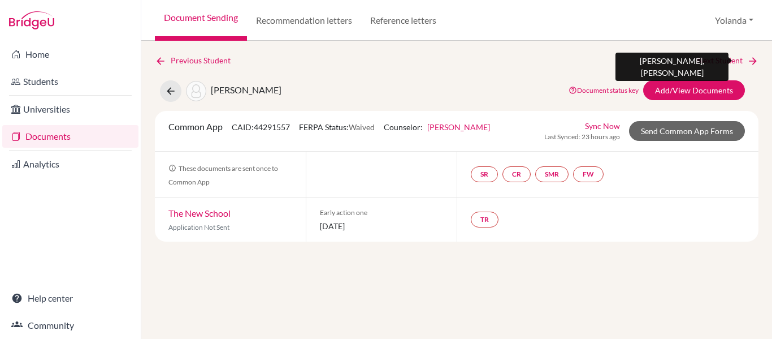
click at [717, 59] on link "Next Student" at bounding box center [728, 60] width 62 height 12
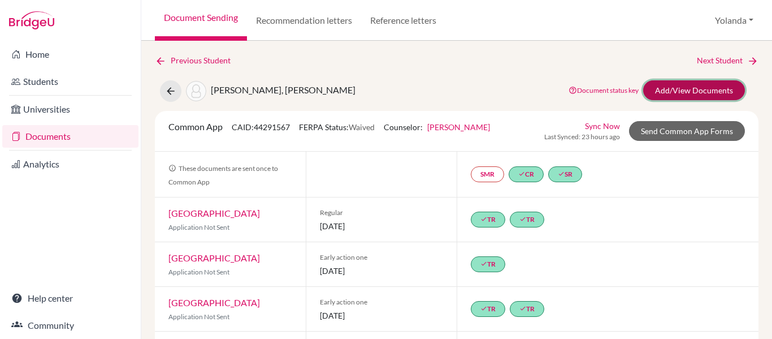
click at [712, 90] on link "Add/View Documents" at bounding box center [694, 90] width 102 height 20
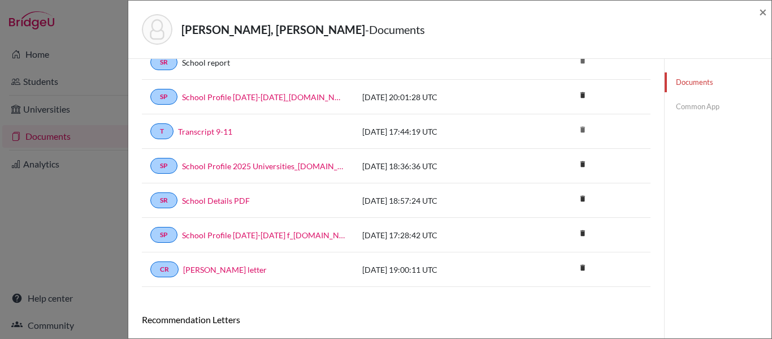
scroll to position [106, 0]
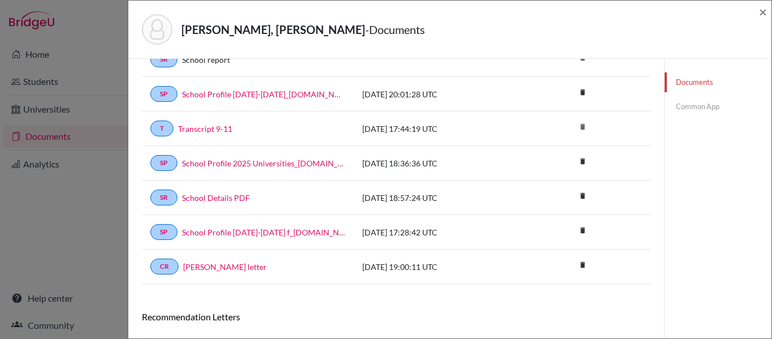
click at [697, 103] on link "Common App" at bounding box center [718, 107] width 107 height 20
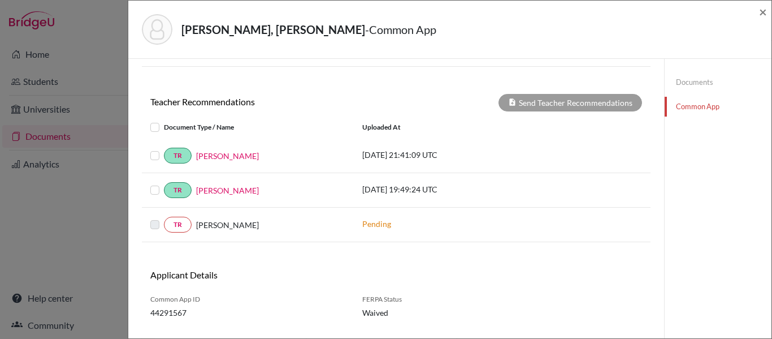
scroll to position [266, 0]
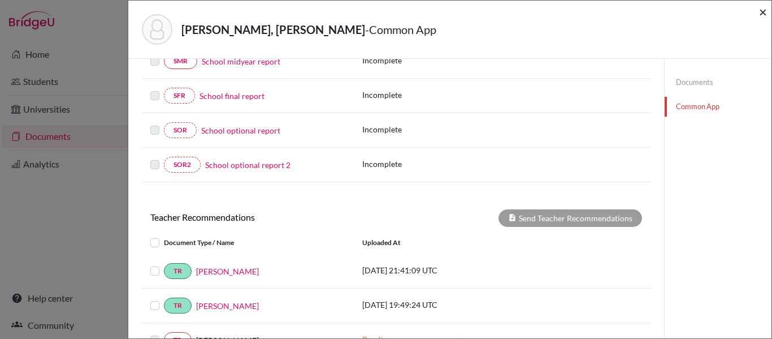
click at [762, 8] on span "×" at bounding box center [763, 11] width 8 height 16
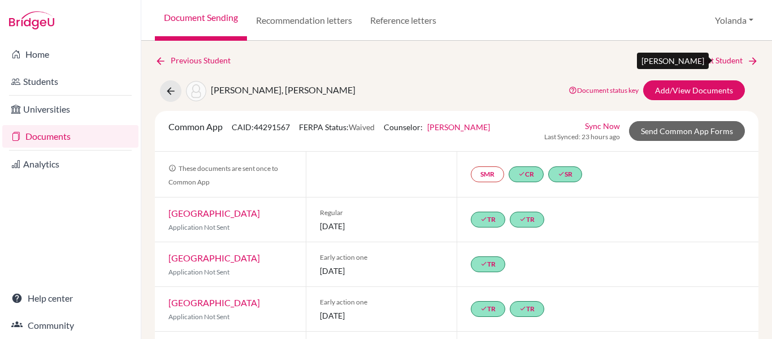
click at [734, 59] on link "Next Student" at bounding box center [728, 60] width 62 height 12
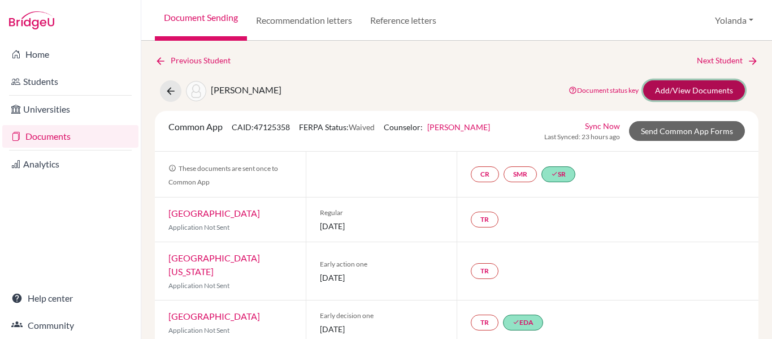
click at [716, 89] on link "Add/View Documents" at bounding box center [694, 90] width 102 height 20
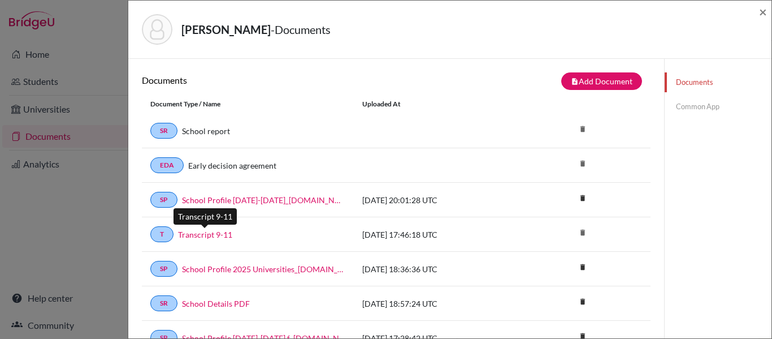
click at [218, 236] on link "Transcript 9-11" at bounding box center [205, 234] width 54 height 12
click at [693, 107] on link "Common App" at bounding box center [718, 107] width 107 height 20
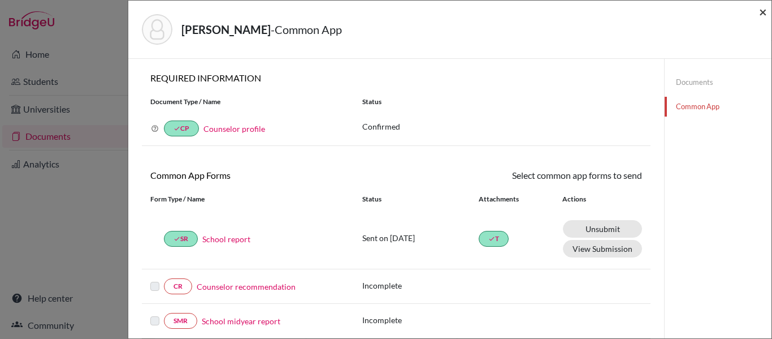
click at [764, 12] on span "×" at bounding box center [763, 11] width 8 height 16
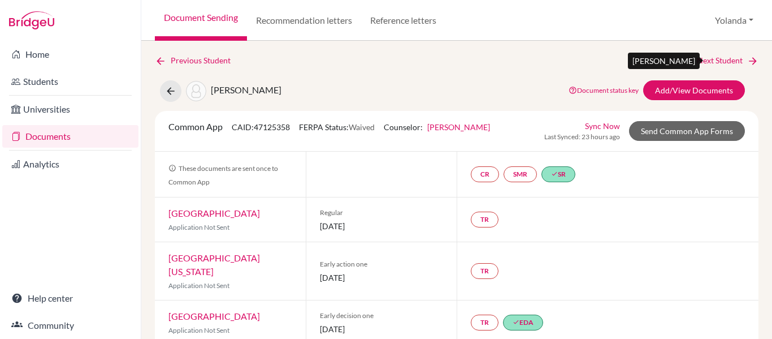
click at [729, 59] on link "Next Student" at bounding box center [728, 60] width 62 height 12
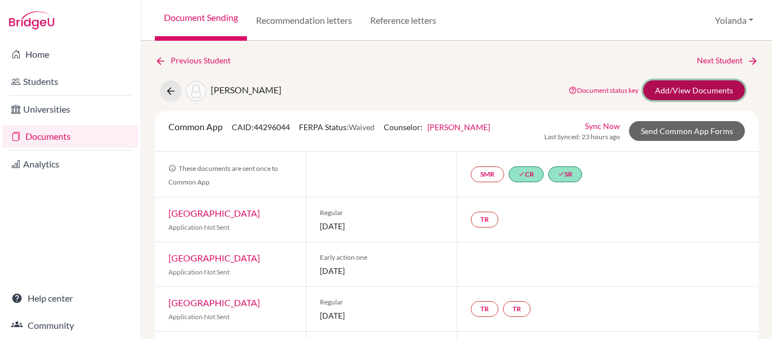
click at [716, 89] on link "Add/View Documents" at bounding box center [694, 90] width 102 height 20
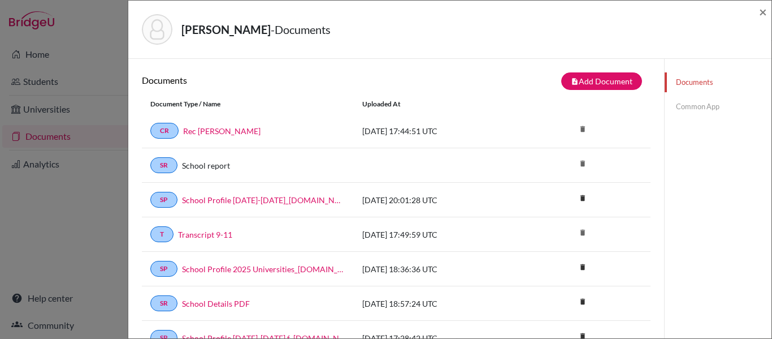
click at [695, 105] on link "Common App" at bounding box center [718, 107] width 107 height 20
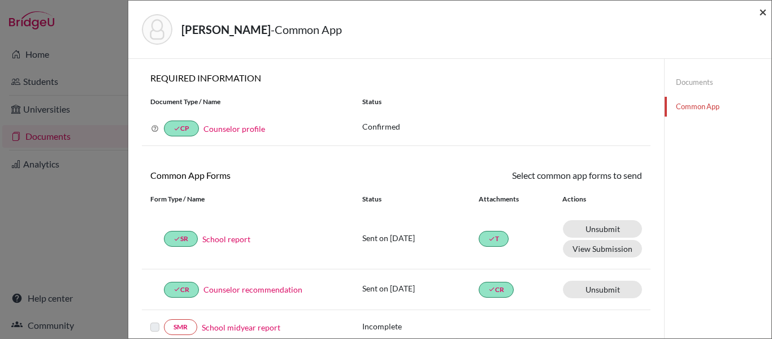
click at [764, 12] on span "×" at bounding box center [763, 11] width 8 height 16
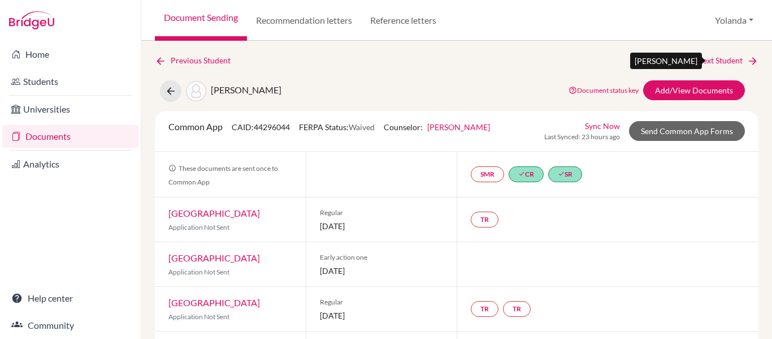
click at [726, 61] on link "Next Student" at bounding box center [728, 60] width 62 height 12
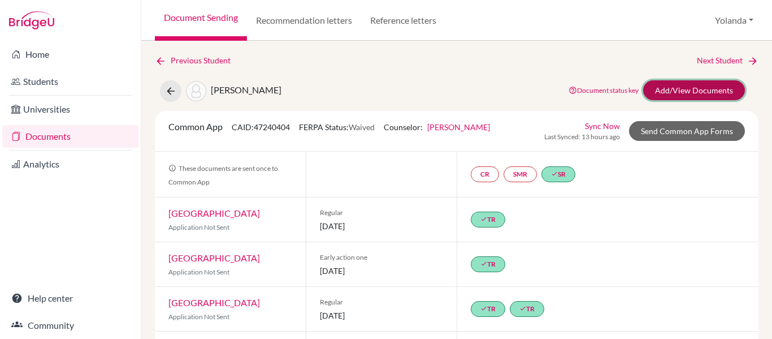
click at [667, 88] on link "Add/View Documents" at bounding box center [694, 90] width 102 height 20
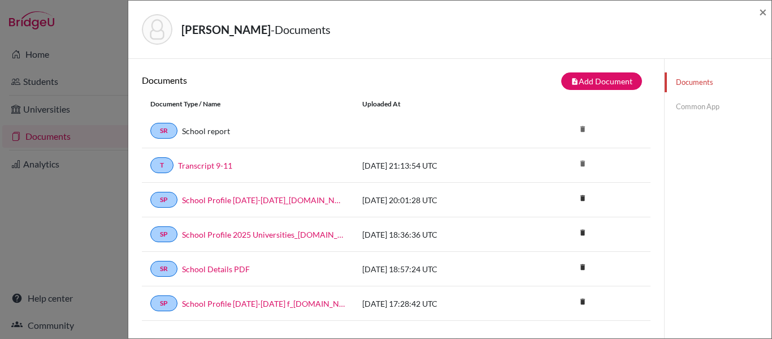
click at [683, 110] on link "Common App" at bounding box center [718, 107] width 107 height 20
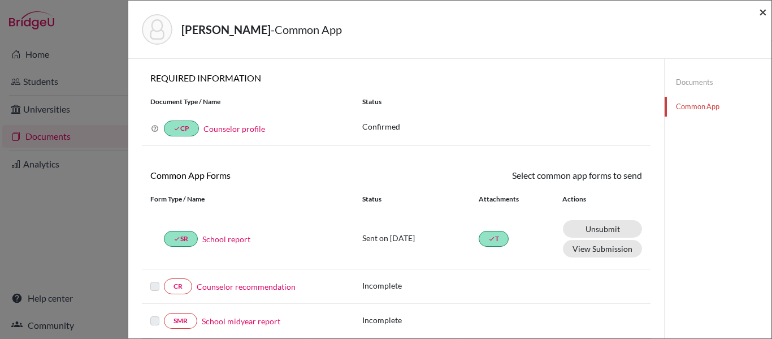
click at [760, 11] on span "×" at bounding box center [763, 11] width 8 height 16
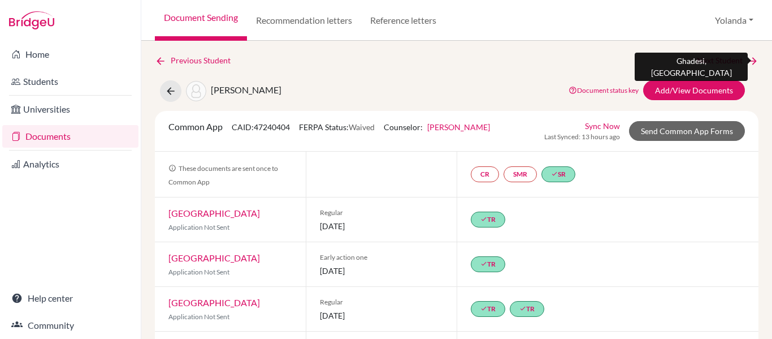
click at [716, 60] on link "Next Student" at bounding box center [728, 60] width 62 height 12
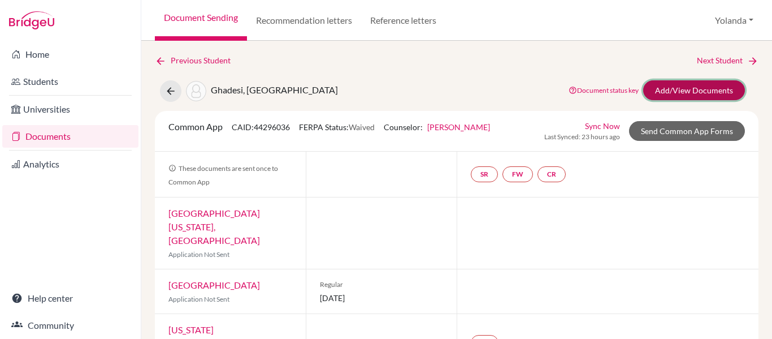
click at [693, 87] on link "Add/View Documents" at bounding box center [694, 90] width 102 height 20
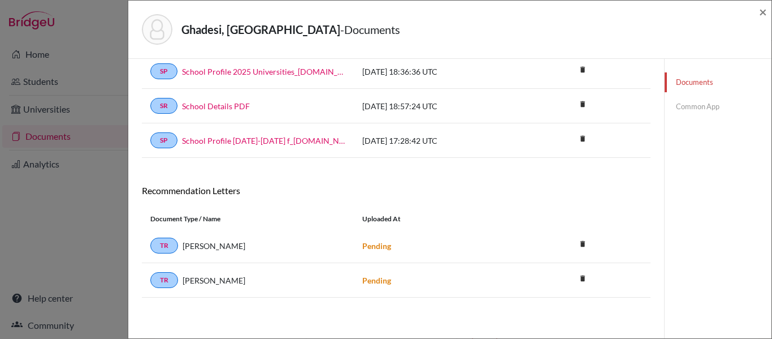
scroll to position [127, 0]
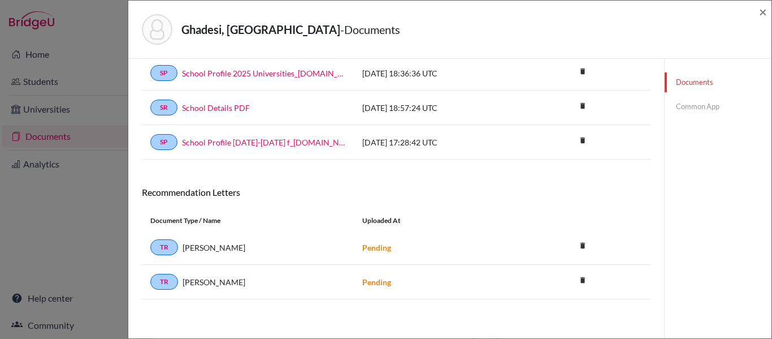
click at [697, 105] on link "Common App" at bounding box center [718, 107] width 107 height 20
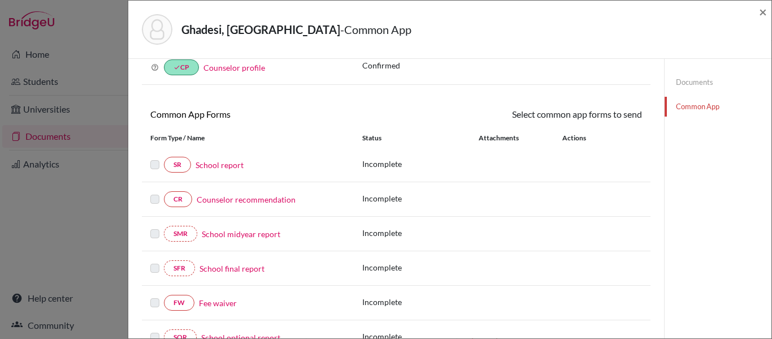
scroll to position [59, 0]
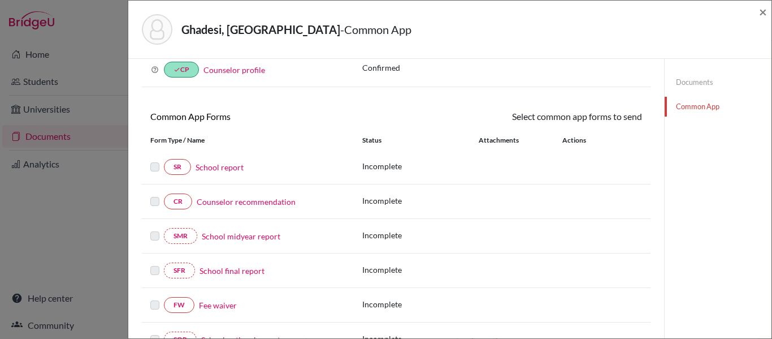
click at [692, 80] on link "Documents" at bounding box center [718, 82] width 107 height 20
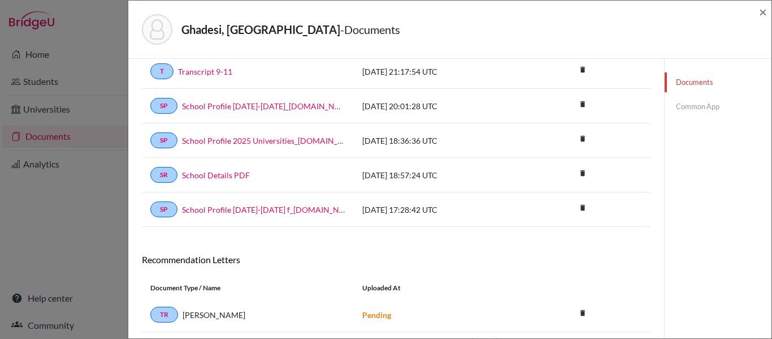
scroll to position [50, 0]
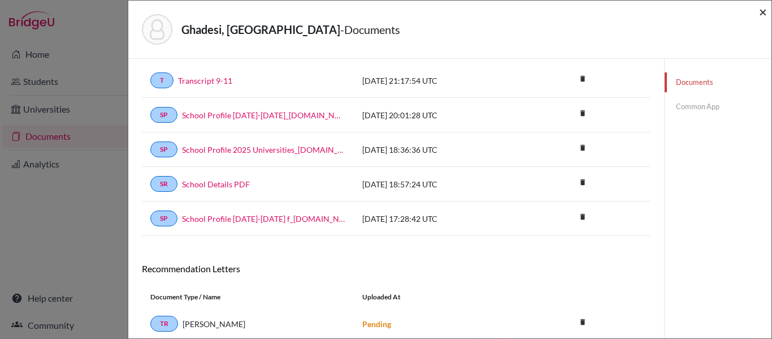
click at [764, 14] on span "×" at bounding box center [763, 11] width 8 height 16
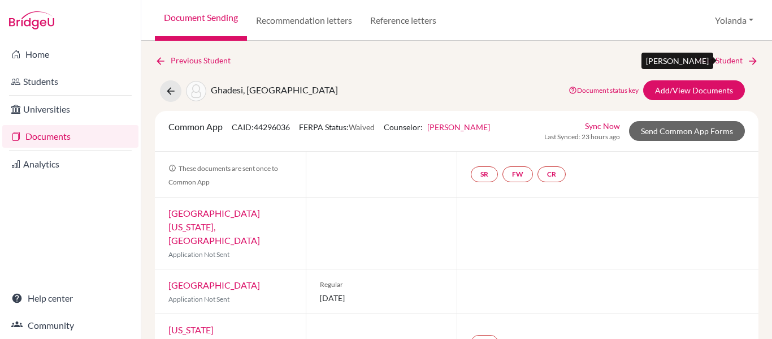
click at [732, 58] on link "Next Student" at bounding box center [728, 60] width 62 height 12
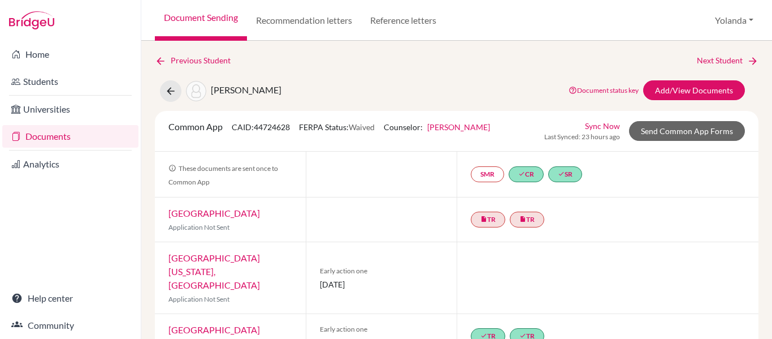
click at [62, 146] on link "Documents" at bounding box center [70, 136] width 136 height 23
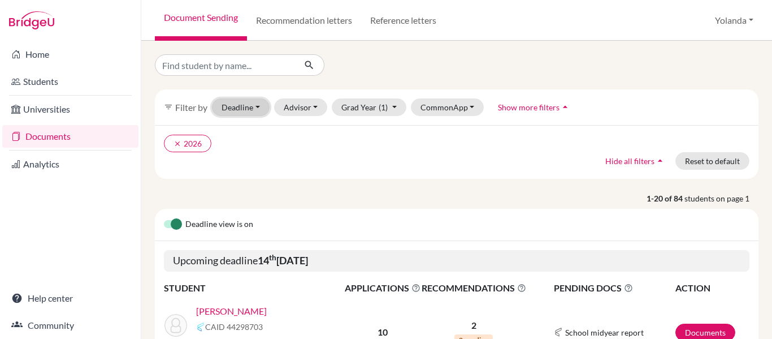
click at [249, 105] on button "Deadline - Select a date range Or double click for a single date selection [DAT…" at bounding box center [241, 107] width 58 height 18
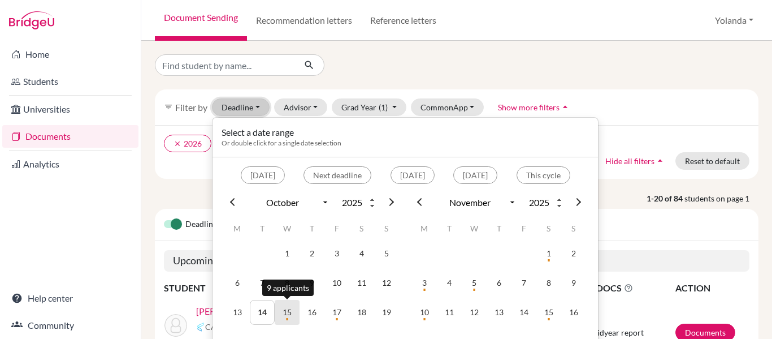
click at [289, 316] on td "15" at bounding box center [287, 312] width 25 height 25
click at [290, 314] on td "15" at bounding box center [287, 312] width 25 height 25
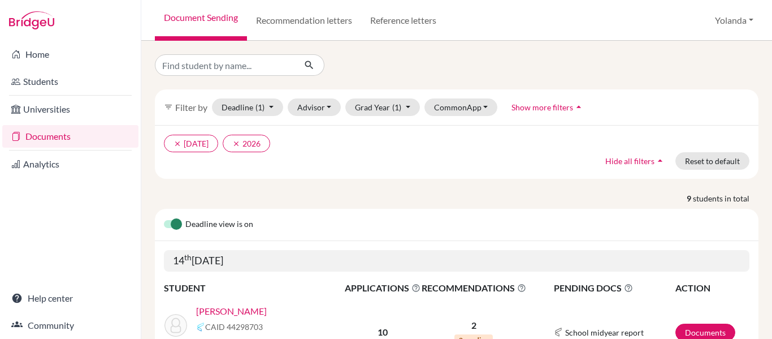
scroll to position [2, 0]
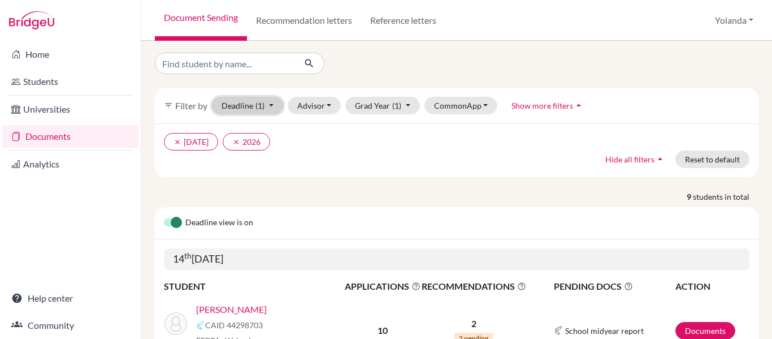
click at [253, 109] on button "Deadline (1) 10/14/2025 - 10/14/2025 Select a date range Or double click for a …" at bounding box center [247, 106] width 71 height 18
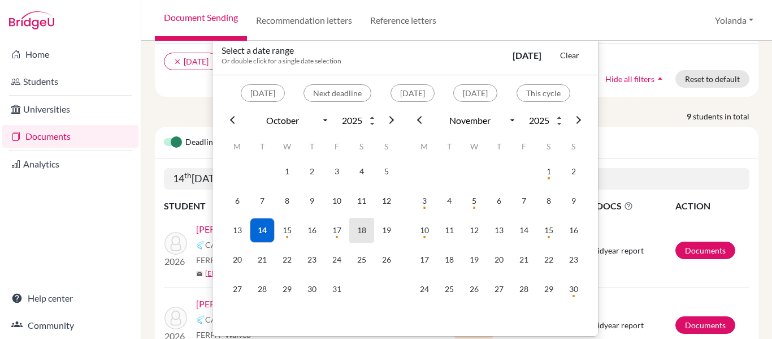
scroll to position [83, 0]
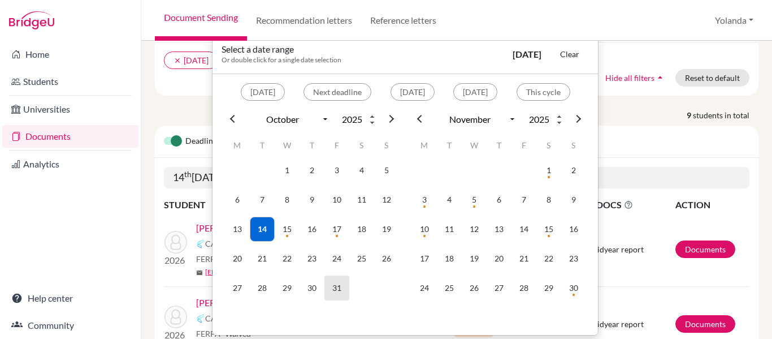
click at [338, 287] on td "31" at bounding box center [337, 287] width 25 height 25
click at [343, 288] on td "31" at bounding box center [337, 287] width 25 height 25
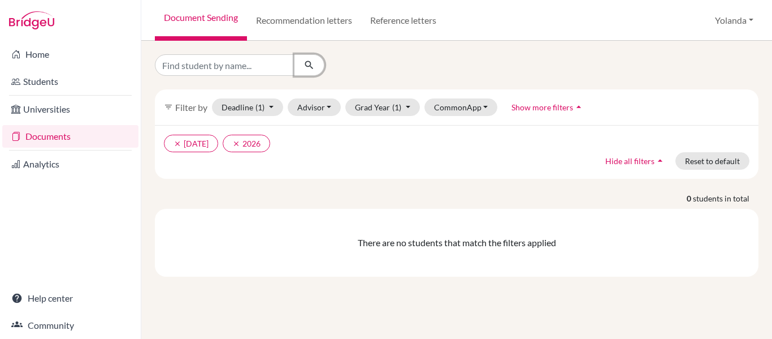
click at [310, 66] on icon "submit" at bounding box center [309, 64] width 11 height 11
click at [316, 149] on ul "clear 30 Oct 2025 clear 2026" at bounding box center [383, 144] width 439 height 18
click at [265, 108] on span "(1)" at bounding box center [260, 107] width 9 height 10
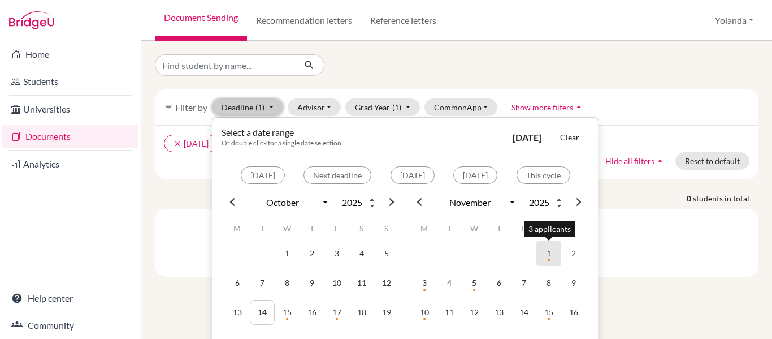
click at [546, 256] on td "1" at bounding box center [549, 253] width 25 height 25
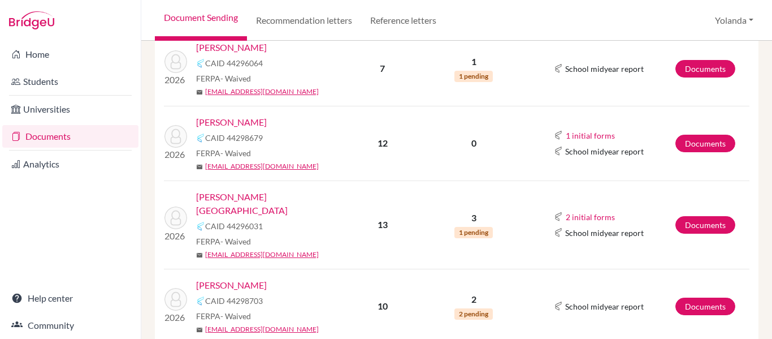
scroll to position [880, 0]
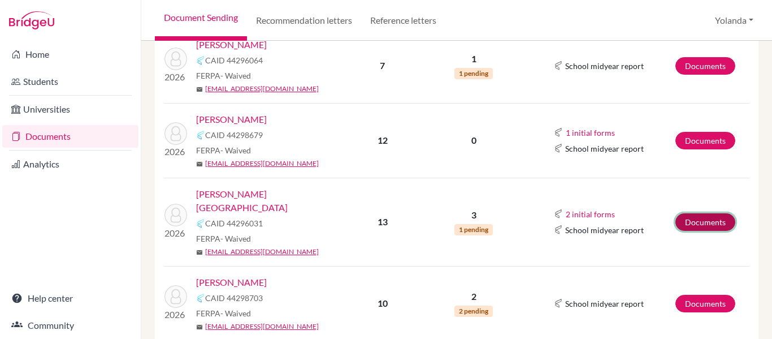
click at [698, 213] on link "Documents" at bounding box center [706, 222] width 60 height 18
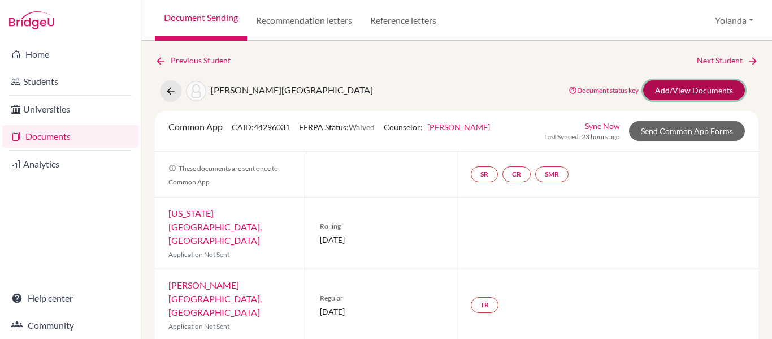
click at [663, 93] on link "Add/View Documents" at bounding box center [694, 90] width 102 height 20
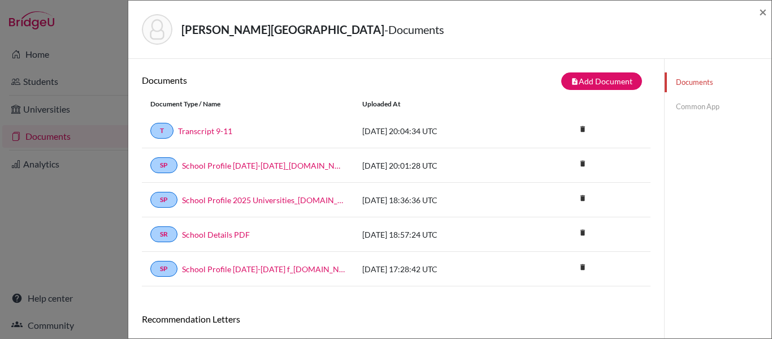
click at [685, 107] on link "Common App" at bounding box center [718, 107] width 107 height 20
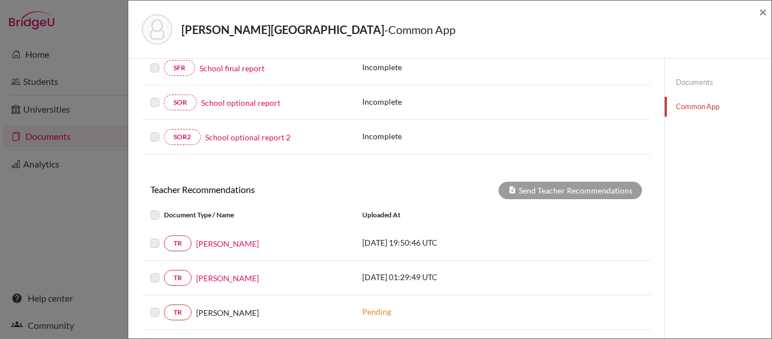
scroll to position [261, 0]
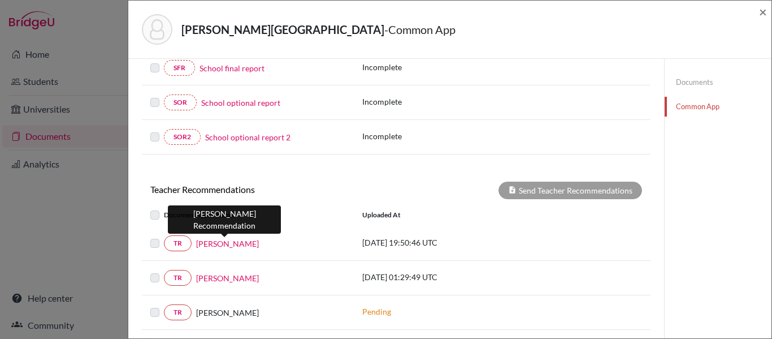
click at [247, 244] on link "[PERSON_NAME]" at bounding box center [227, 243] width 63 height 12
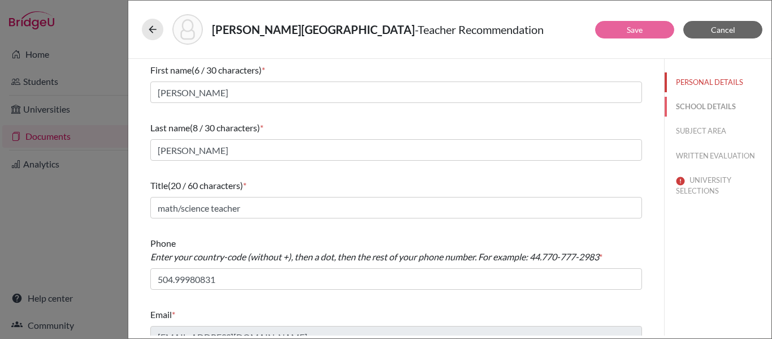
click at [703, 108] on button "SCHOOL DETAILS" at bounding box center [718, 107] width 107 height 20
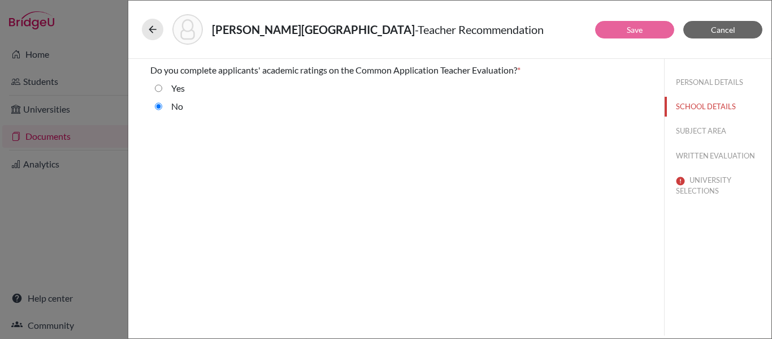
click at [160, 88] on input "Yes" at bounding box center [158, 88] width 7 height 14
radio input "true"
click at [704, 132] on button "SUBJECT AREA" at bounding box center [718, 131] width 107 height 20
select select "0"
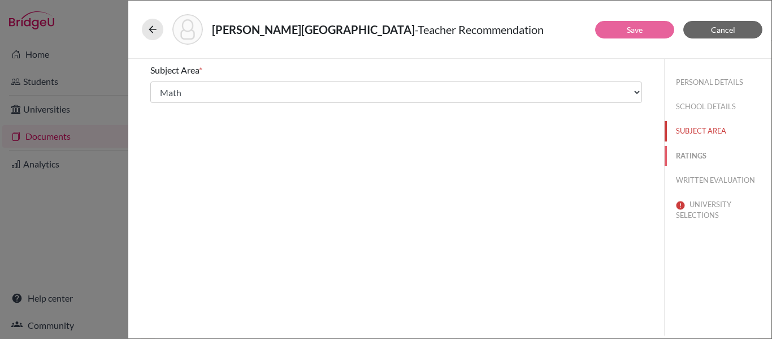
click at [695, 155] on button "RATINGS" at bounding box center [718, 156] width 107 height 20
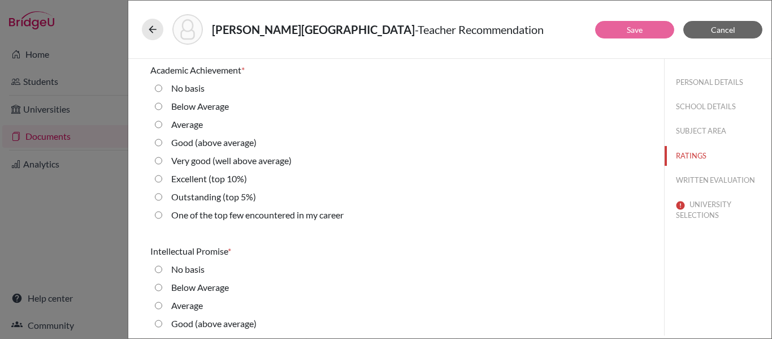
click at [159, 162] on average\) "Very good (well above average)" at bounding box center [158, 161] width 7 height 14
radio average\) "true"
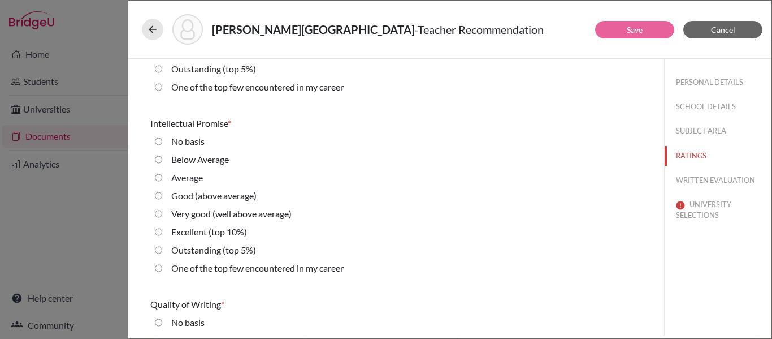
scroll to position [131, 0]
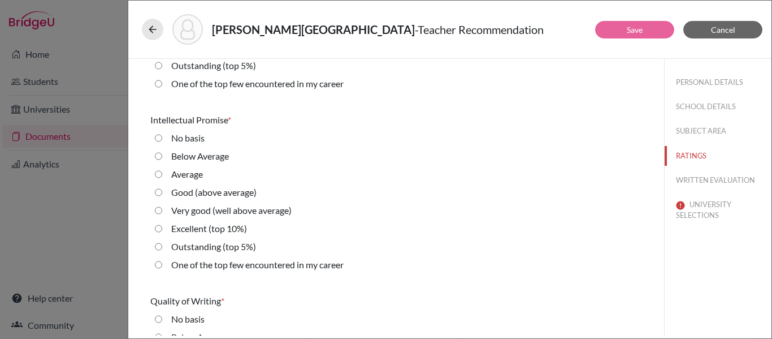
click at [161, 210] on average\) "Very good (well above average)" at bounding box center [158, 211] width 7 height 14
radio average\) "true"
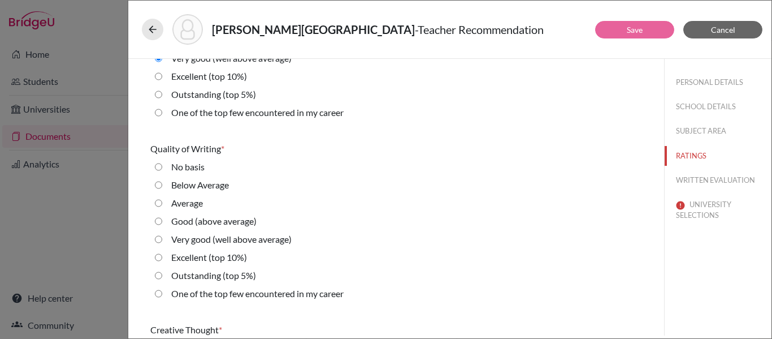
scroll to position [294, 0]
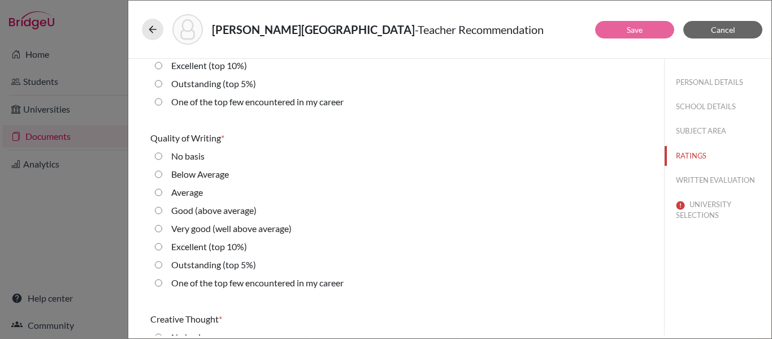
click at [160, 232] on average\) "Very good (well above average)" at bounding box center [158, 229] width 7 height 14
radio average\) "true"
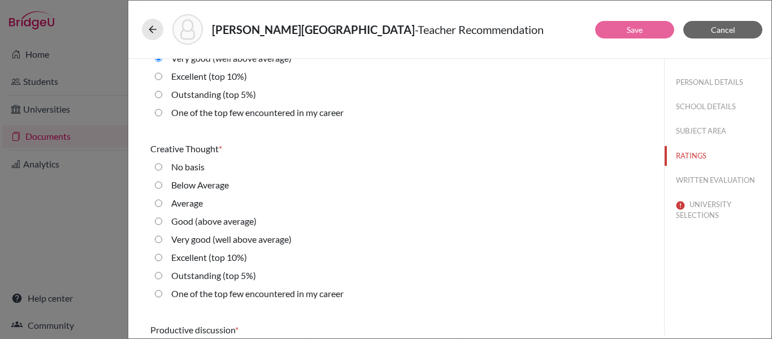
scroll to position [466, 0]
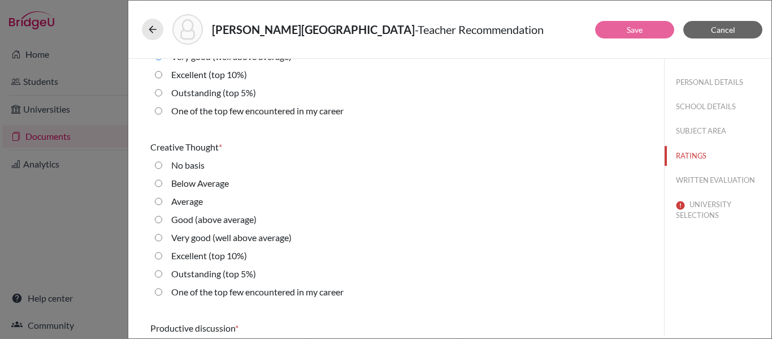
click at [161, 241] on average\) "Very good (well above average)" at bounding box center [158, 238] width 7 height 14
radio average\) "true"
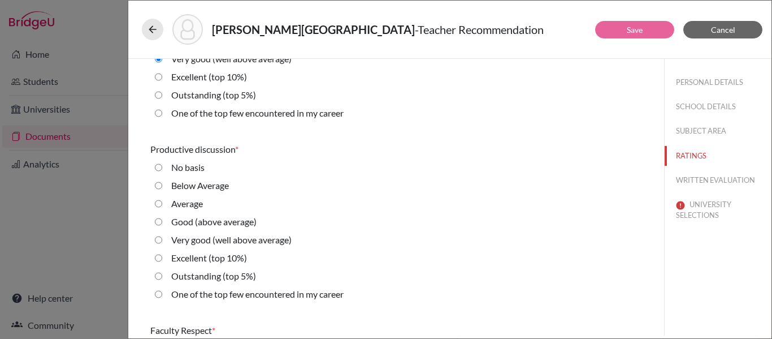
scroll to position [651, 0]
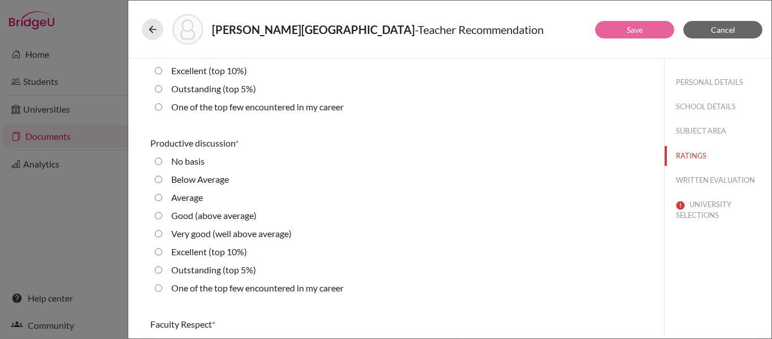
click at [159, 235] on average\) "Very good (well above average)" at bounding box center [158, 234] width 7 height 14
radio average\) "true"
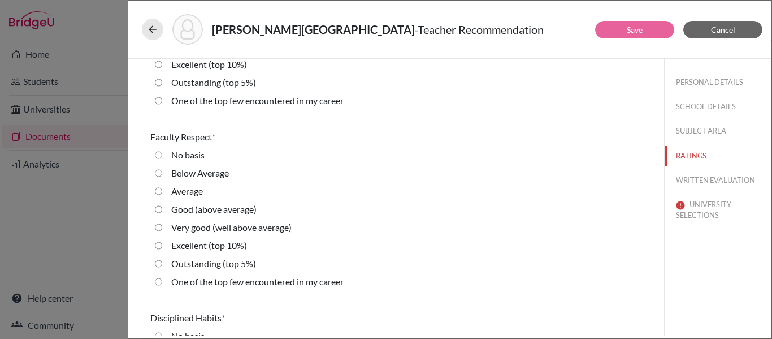
scroll to position [839, 0]
click at [158, 227] on average\) "Very good (well above average)" at bounding box center [158, 226] width 7 height 14
radio average\) "true"
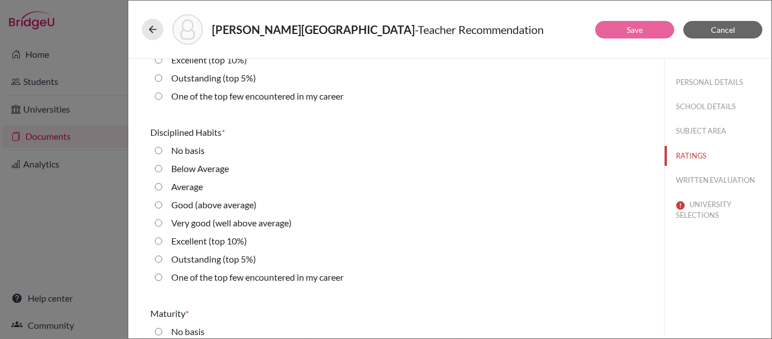
scroll to position [1024, 0]
click at [158, 227] on average\) "Very good (well above average)" at bounding box center [158, 222] width 7 height 14
radio average\) "true"
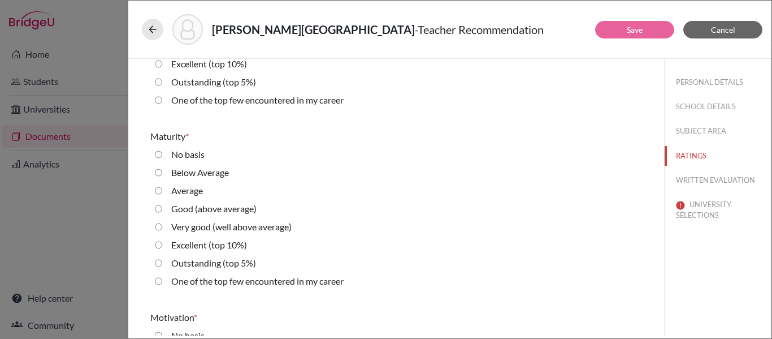
scroll to position [1205, 0]
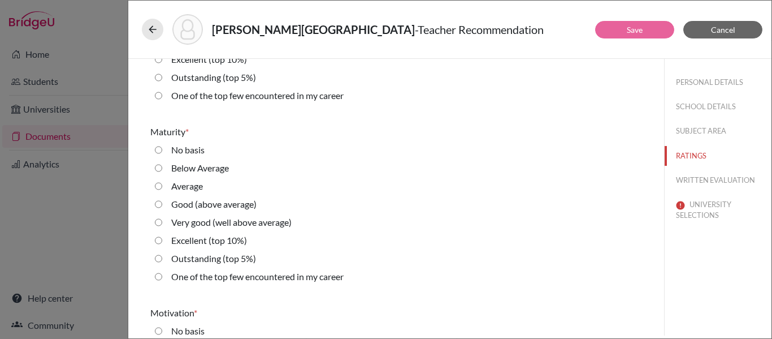
click at [158, 227] on average\) "Very good (well above average)" at bounding box center [158, 222] width 7 height 14
radio average\) "true"
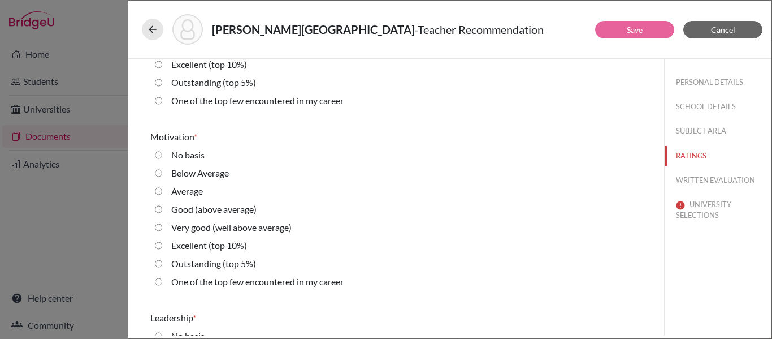
scroll to position [1381, 0]
click at [158, 227] on average\) "Very good (well above average)" at bounding box center [158, 227] width 7 height 14
radio average\) "true"
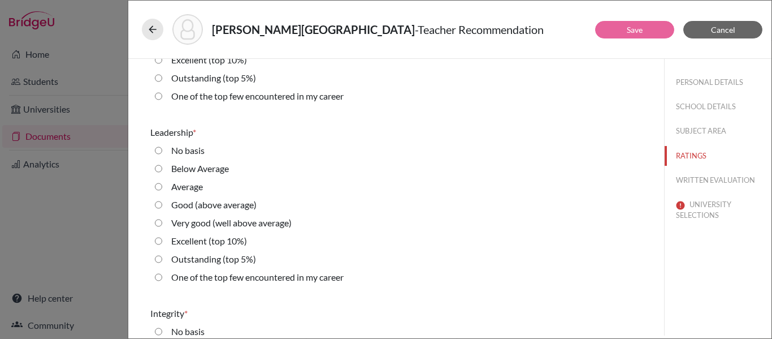
click at [158, 227] on average\) "Very good (well above average)" at bounding box center [158, 223] width 7 height 14
radio average\) "true"
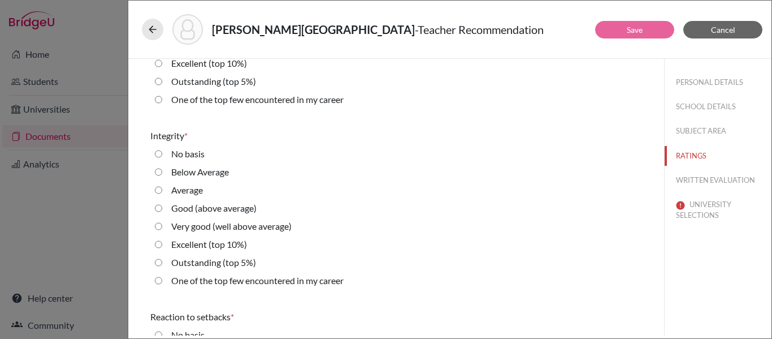
scroll to position [1745, 0]
click at [158, 227] on average\) "Very good (well above average)" at bounding box center [158, 225] width 7 height 14
radio average\) "true"
click at [158, 227] on average\) "Very good (well above average)" at bounding box center [158, 227] width 7 height 14
radio average\) "true"
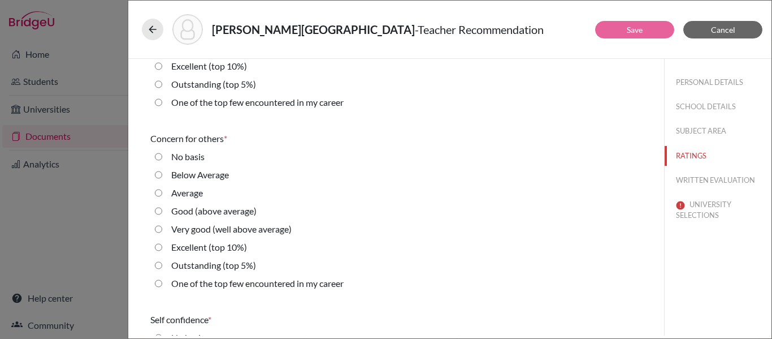
scroll to position [2106, 0]
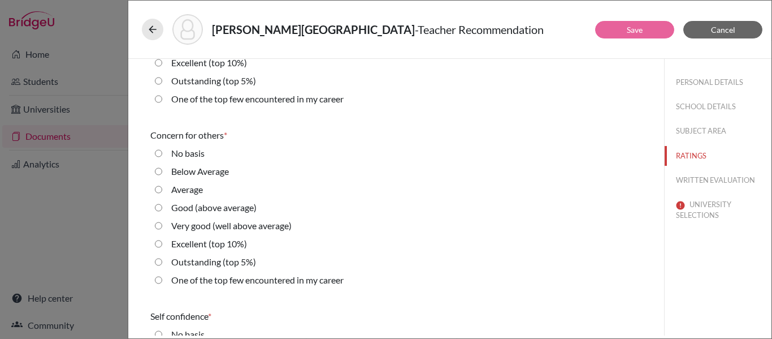
click at [158, 227] on average\) "Very good (well above average)" at bounding box center [158, 226] width 7 height 14
radio average\) "true"
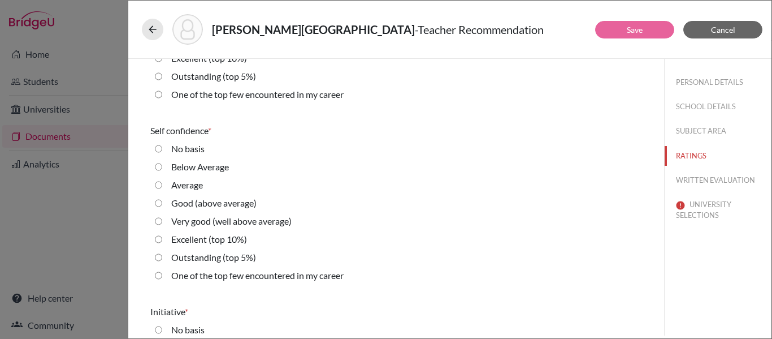
scroll to position [2293, 0]
click at [158, 227] on div "Very good (well above average)" at bounding box center [396, 222] width 492 height 18
click at [159, 216] on average\) "Very good (well above average)" at bounding box center [158, 220] width 7 height 14
radio average\) "true"
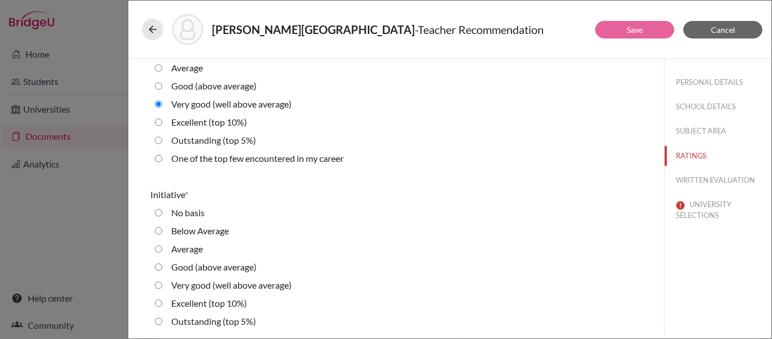
scroll to position [2408, 0]
click at [161, 285] on average\) "Very good (well above average)" at bounding box center [158, 286] width 7 height 14
radio average\) "true"
click at [161, 285] on average\) "Very good (well above average)" at bounding box center [158, 285] width 7 height 14
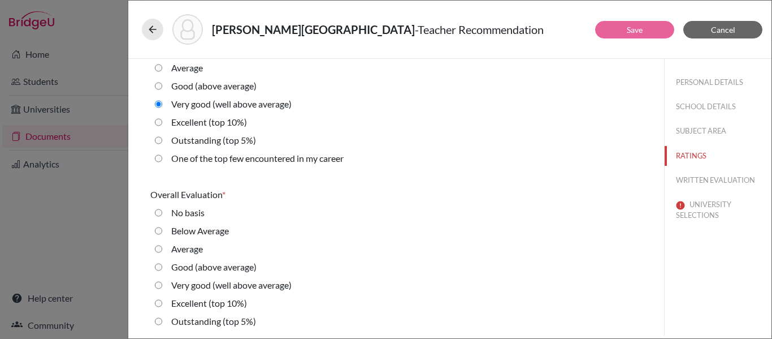
radio average\) "true"
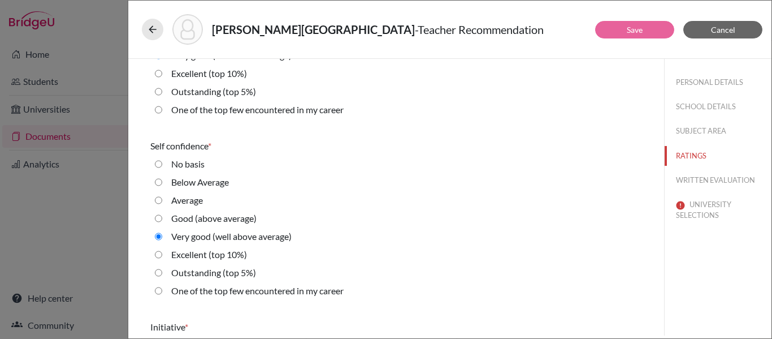
scroll to position [2256, 0]
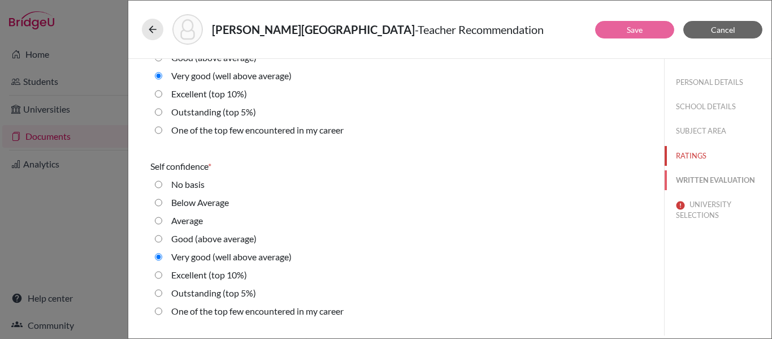
click at [695, 177] on button "WRITTEN EVALUATION" at bounding box center [718, 180] width 107 height 20
radio average\) "true"
radio average\) "false"
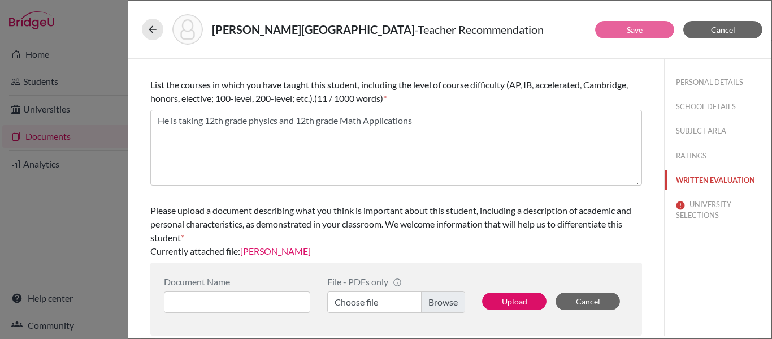
scroll to position [376, 0]
click at [699, 207] on button "UNIVERSITY SELECTIONS" at bounding box center [718, 210] width 107 height 31
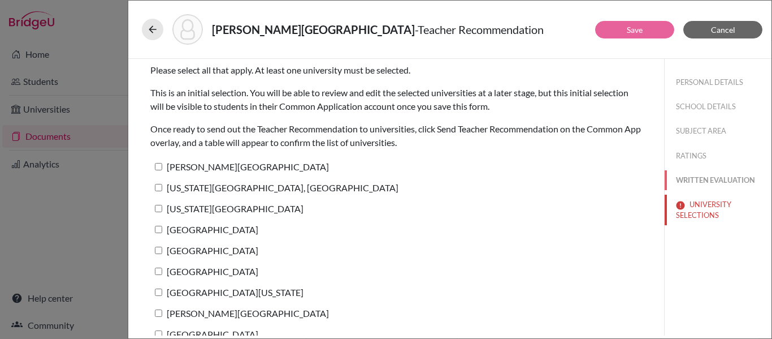
click at [682, 180] on button "WRITTEN EVALUATION" at bounding box center [718, 180] width 107 height 20
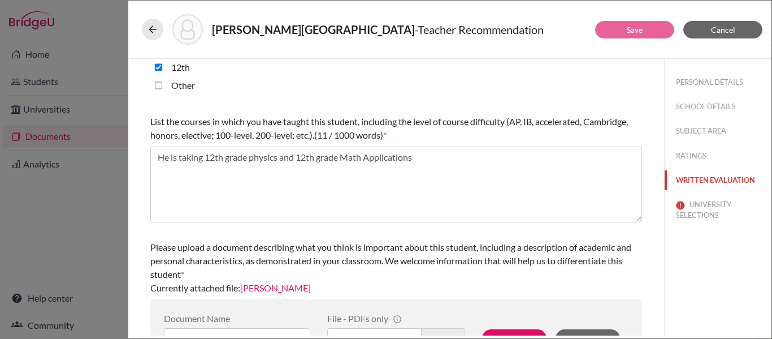
scroll to position [377, 0]
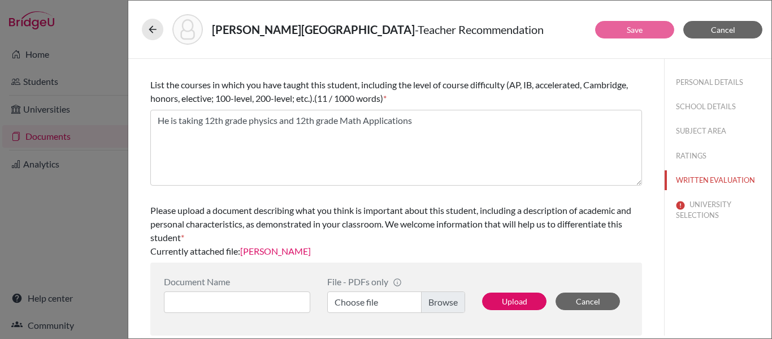
click at [269, 253] on link "Jordan Reyes" at bounding box center [275, 250] width 71 height 11
click at [699, 217] on button "UNIVERSITY SELECTIONS" at bounding box center [718, 210] width 107 height 31
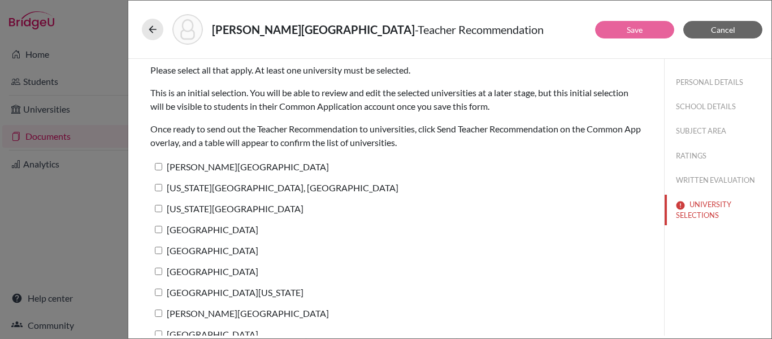
click at [158, 169] on input "Lynn University" at bounding box center [158, 166] width 7 height 7
checkbox input "true"
click at [160, 191] on label "[US_STATE][GEOGRAPHIC_DATA], [GEOGRAPHIC_DATA]" at bounding box center [274, 187] width 248 height 16
click at [160, 191] on input "[US_STATE][GEOGRAPHIC_DATA], [GEOGRAPHIC_DATA]" at bounding box center [158, 187] width 7 height 7
checkbox input "true"
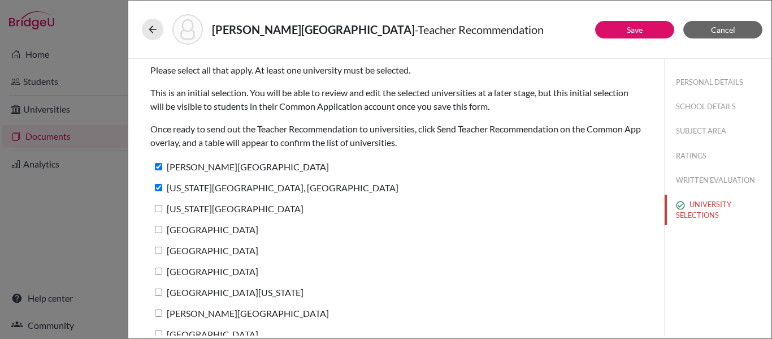
click at [159, 209] on input "[US_STATE][GEOGRAPHIC_DATA]" at bounding box center [158, 208] width 7 height 7
checkbox input "true"
click at [158, 228] on input "Baylor University" at bounding box center [158, 229] width 7 height 7
checkbox input "true"
click at [160, 252] on input "Bentley University" at bounding box center [158, 250] width 7 height 7
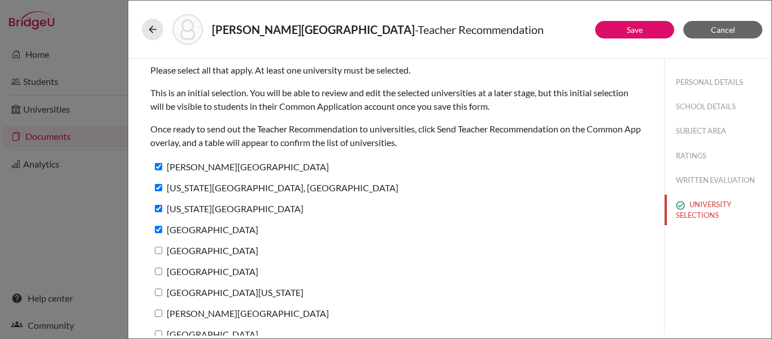
checkbox input "true"
click at [158, 271] on input "Suffolk University" at bounding box center [158, 270] width 7 height 7
checkbox input "true"
click at [159, 290] on input "University of Kentucky" at bounding box center [158, 291] width 7 height 7
checkbox input "true"
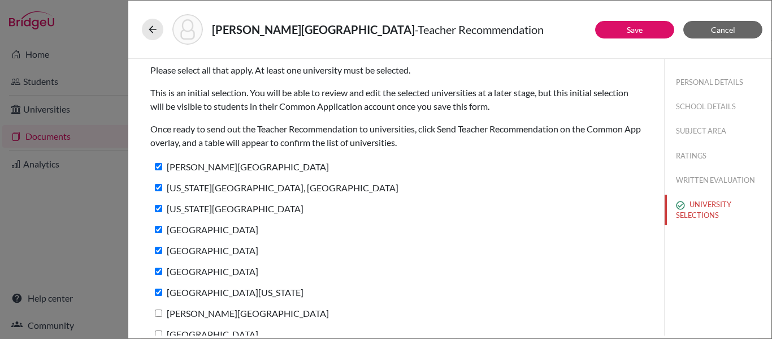
click at [159, 314] on input "Bryant University" at bounding box center [158, 312] width 7 height 7
checkbox input "true"
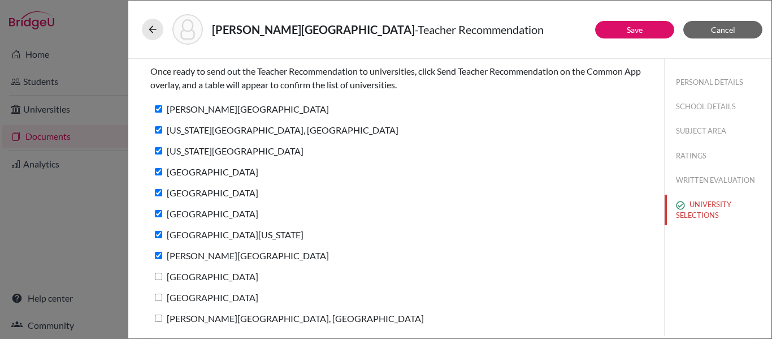
click at [157, 276] on input "St. Edward's University" at bounding box center [158, 276] width 7 height 7
checkbox input "true"
click at [160, 296] on input "Southern Methodist University" at bounding box center [158, 296] width 7 height 7
checkbox input "true"
click at [159, 318] on input "Hult International Business School, Cambridge" at bounding box center [158, 317] width 7 height 7
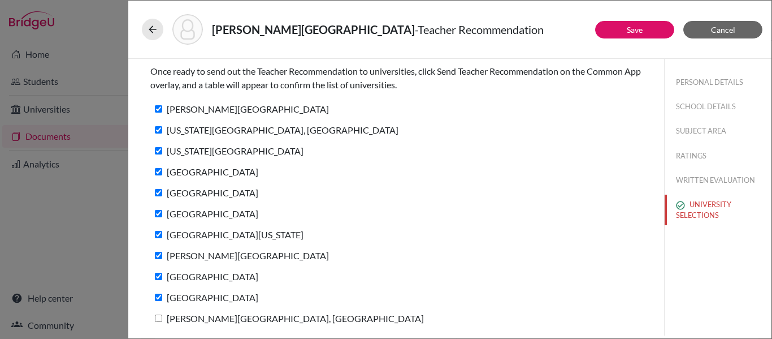
checkbox input "true"
click at [630, 28] on link "Save" at bounding box center [635, 30] width 16 height 10
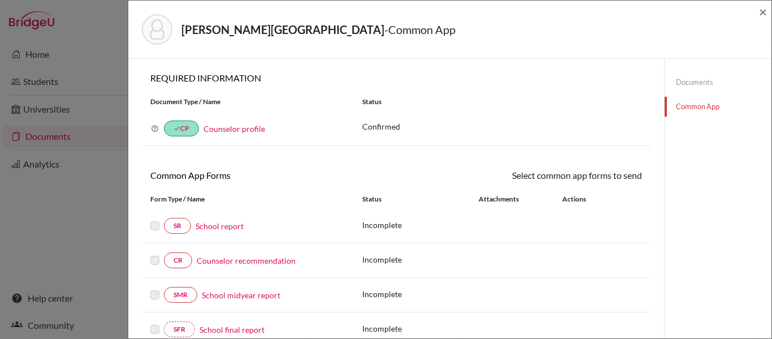
click at [693, 105] on link "Common App" at bounding box center [718, 107] width 107 height 20
click at [694, 83] on link "Documents" at bounding box center [718, 82] width 107 height 20
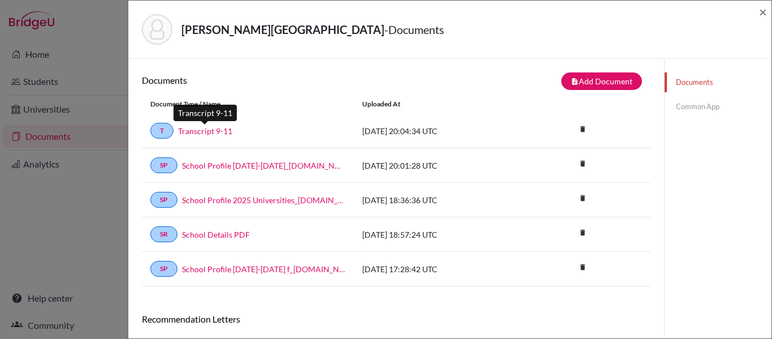
click at [206, 128] on link "Transcript 9-11" at bounding box center [205, 131] width 54 height 12
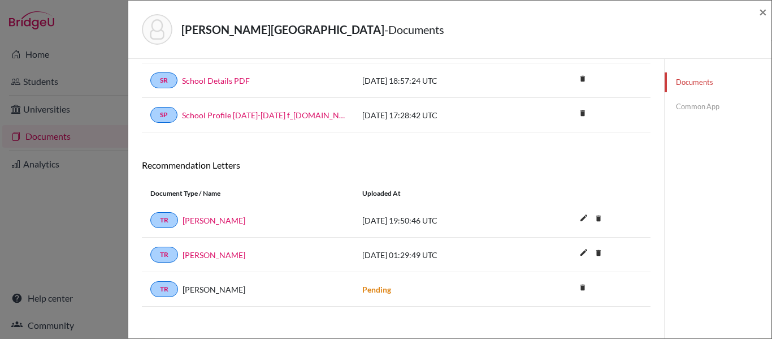
scroll to position [163, 0]
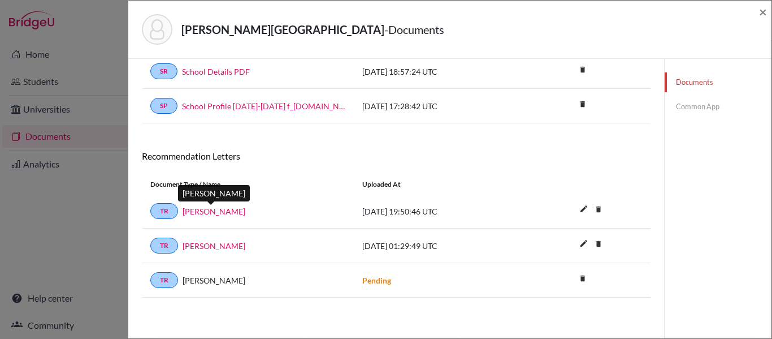
click at [220, 209] on link "Steve McDowell" at bounding box center [214, 211] width 63 height 12
click at [701, 108] on link "Common App" at bounding box center [718, 107] width 107 height 20
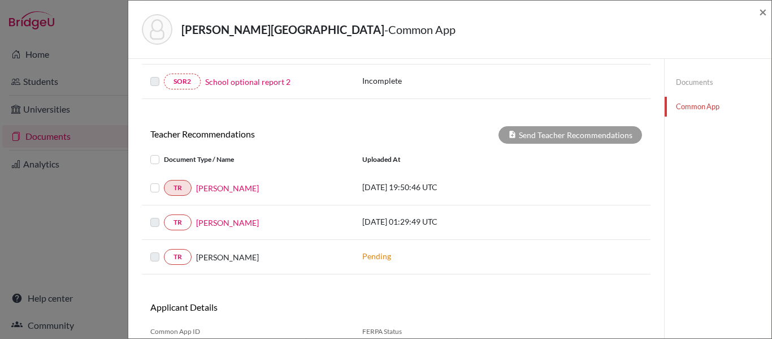
scroll to position [321, 0]
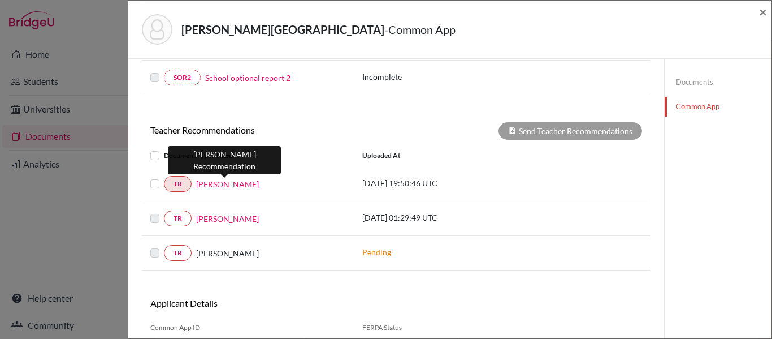
click at [236, 188] on link "Steve McDowell" at bounding box center [227, 184] width 63 height 12
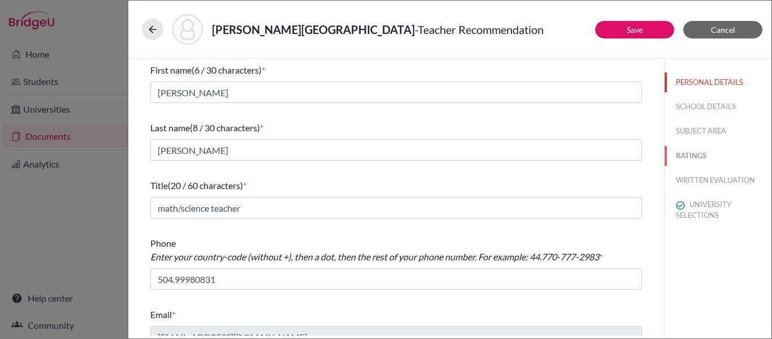
click at [692, 157] on button "RATINGS" at bounding box center [718, 156] width 107 height 20
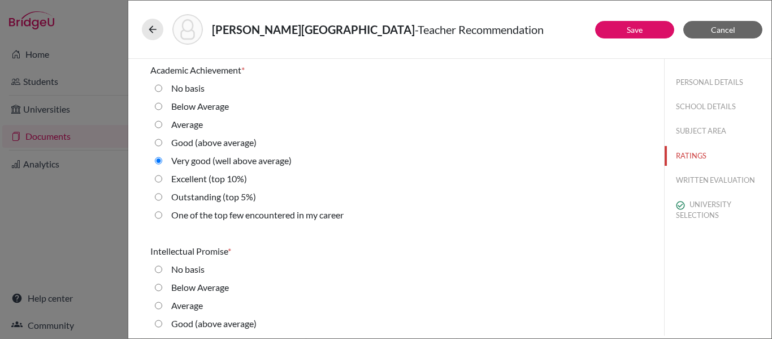
click at [157, 140] on average\) "Good (above average)" at bounding box center [158, 143] width 7 height 14
radio average\) "true"
click at [160, 123] on input "Average" at bounding box center [158, 125] width 7 height 14
radio input "true"
click at [159, 141] on average\) "Good (above average)" at bounding box center [158, 143] width 7 height 14
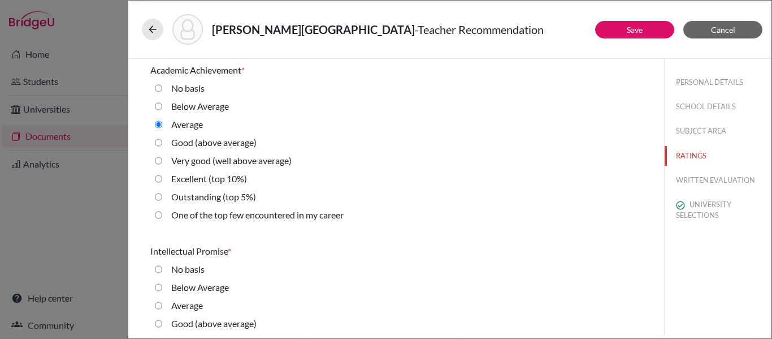
radio average\) "true"
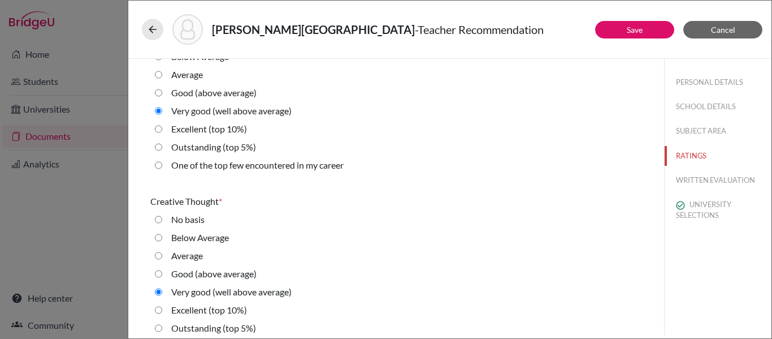
scroll to position [413, 0]
click at [620, 33] on button "Save" at bounding box center [634, 30] width 79 height 18
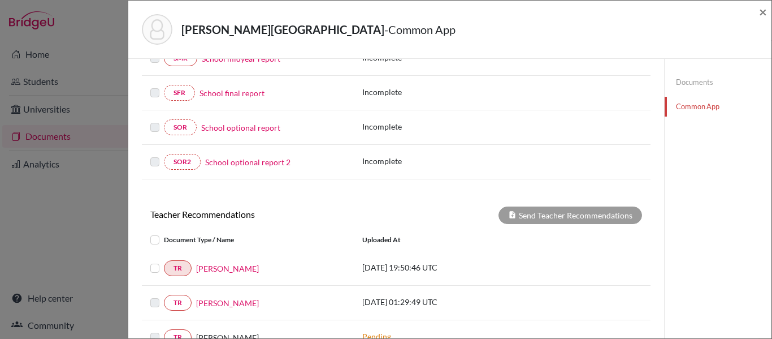
scroll to position [239, 0]
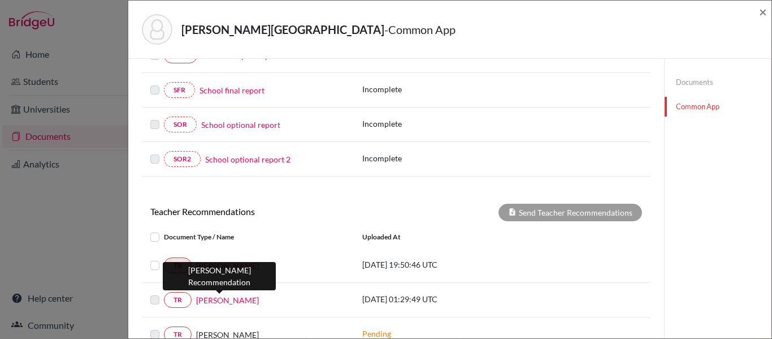
click at [230, 300] on link "Esther Claros" at bounding box center [227, 300] width 63 height 12
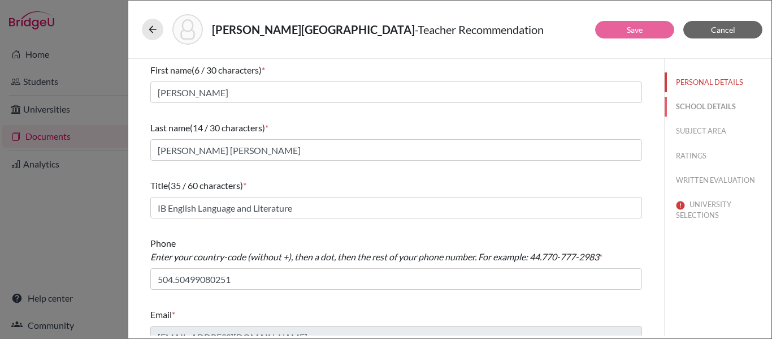
click at [689, 108] on button "SCHOOL DETAILS" at bounding box center [718, 107] width 107 height 20
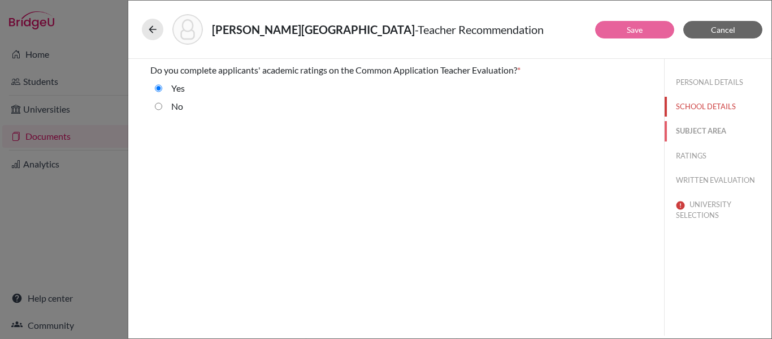
click at [696, 128] on button "SUBJECT AREA" at bounding box center [718, 131] width 107 height 20
select select "1"
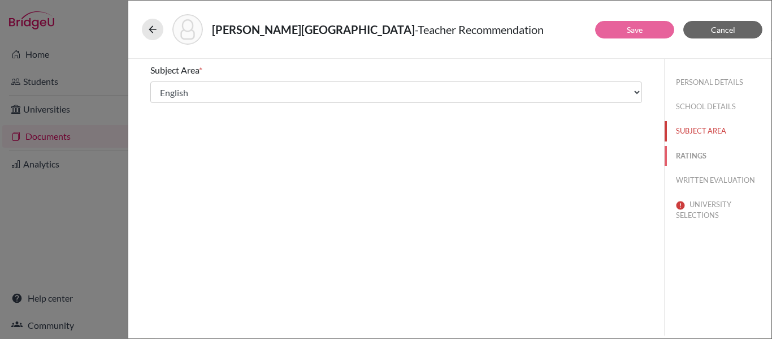
click at [697, 157] on button "RATINGS" at bounding box center [718, 156] width 107 height 20
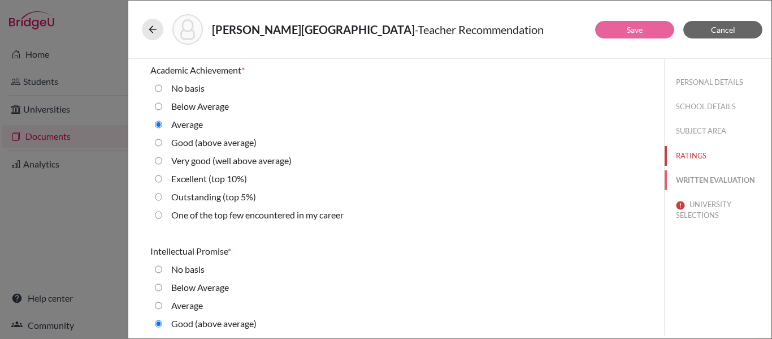
click at [698, 180] on button "WRITTEN EVALUATION" at bounding box center [718, 180] width 107 height 20
radio basis "true"
radio input "false"
radio average\) "true"
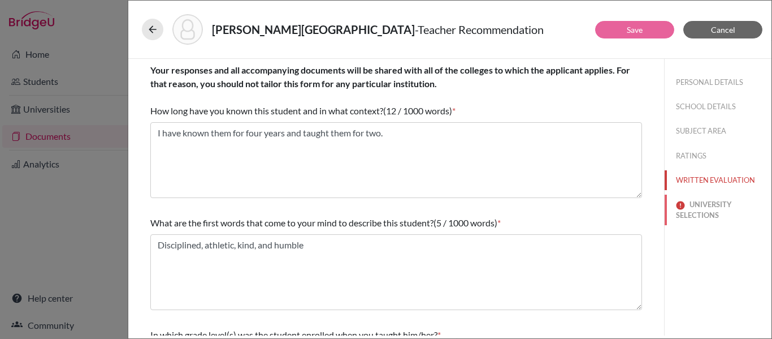
click at [704, 211] on button "UNIVERSITY SELECTIONS" at bounding box center [718, 210] width 107 height 31
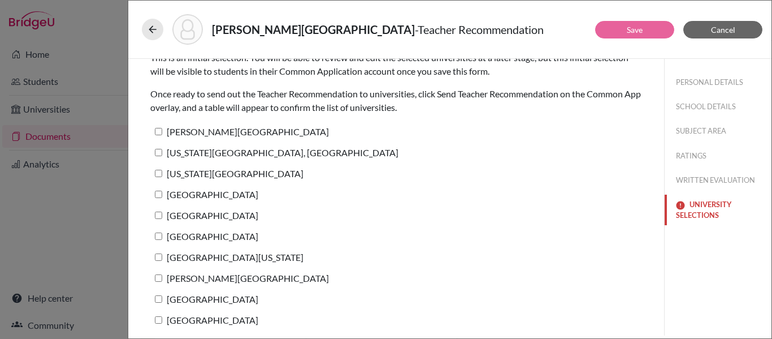
scroll to position [58, 0]
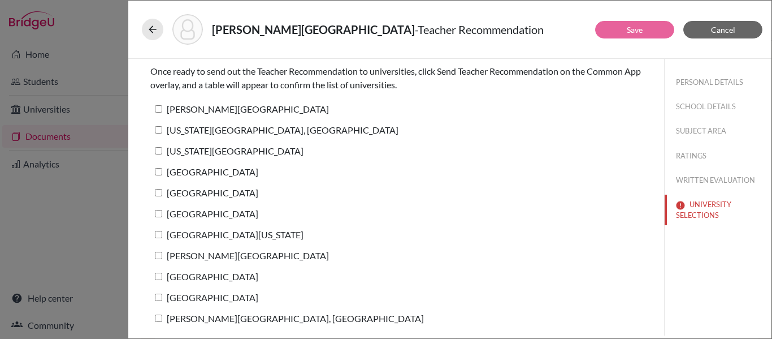
click at [158, 110] on input "Lynn University" at bounding box center [158, 108] width 7 height 7
checkbox input "true"
click at [158, 129] on input "Pennsylvania State University, University Park" at bounding box center [158, 129] width 7 height 7
checkbox input "true"
click at [159, 154] on input "Texas Christian University" at bounding box center [158, 150] width 7 height 7
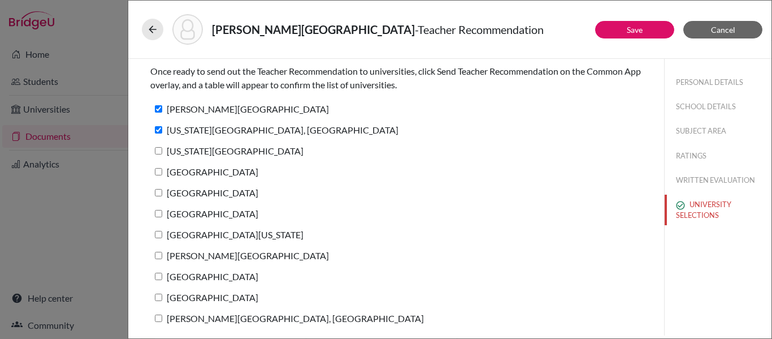
checkbox input "true"
click at [159, 171] on input "Baylor University" at bounding box center [158, 171] width 7 height 7
checkbox input "true"
click at [158, 193] on input "Bentley University" at bounding box center [158, 192] width 7 height 7
checkbox input "true"
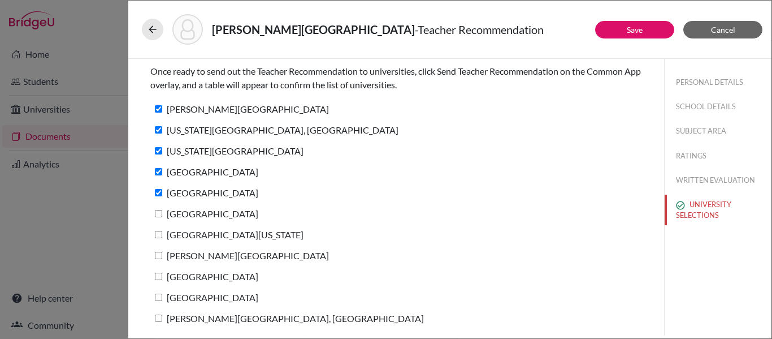
click at [158, 213] on input "Suffolk University" at bounding box center [158, 213] width 7 height 7
checkbox input "true"
click at [159, 237] on input "University of Kentucky" at bounding box center [158, 234] width 7 height 7
checkbox input "true"
click at [159, 260] on label "Bryant University" at bounding box center [239, 255] width 179 height 16
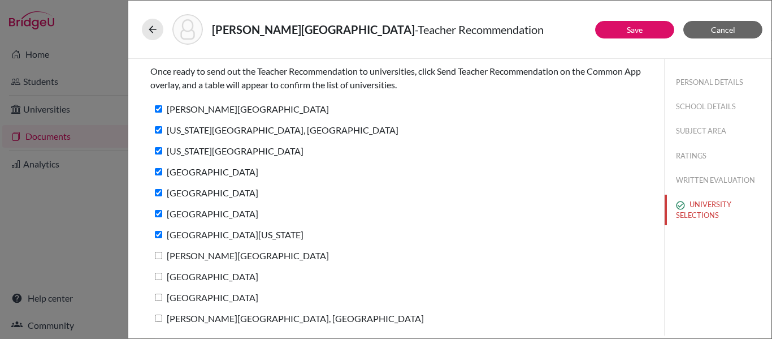
click at [159, 259] on input "Bryant University" at bounding box center [158, 255] width 7 height 7
checkbox input "true"
click at [160, 276] on input "St. Edward's University" at bounding box center [158, 276] width 7 height 7
checkbox input "true"
click at [159, 296] on input "Southern Methodist University" at bounding box center [158, 296] width 7 height 7
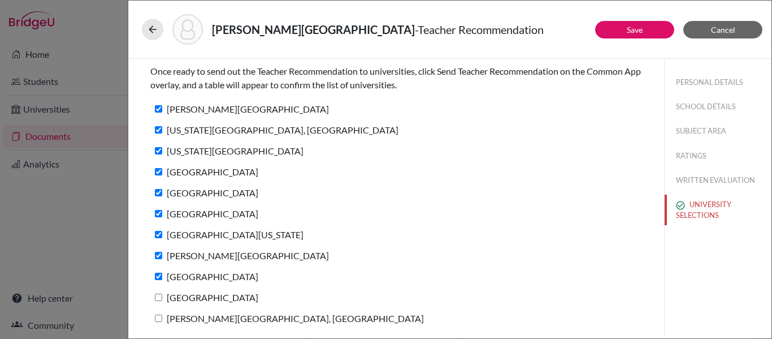
checkbox input "true"
click at [160, 318] on input "Hult International Business School, Cambridge" at bounding box center [158, 317] width 7 height 7
checkbox input "true"
click at [625, 29] on button "Save" at bounding box center [634, 30] width 79 height 18
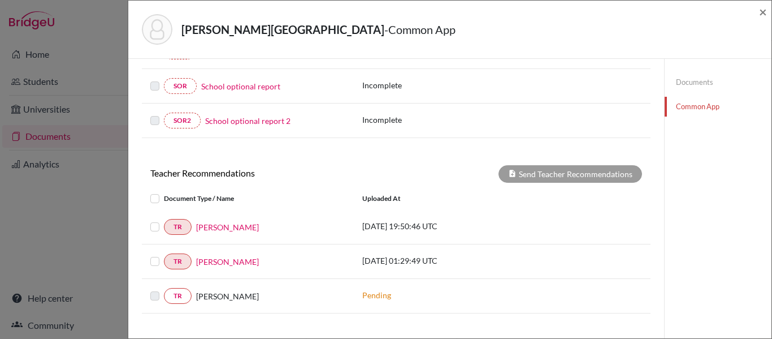
scroll to position [282, 0]
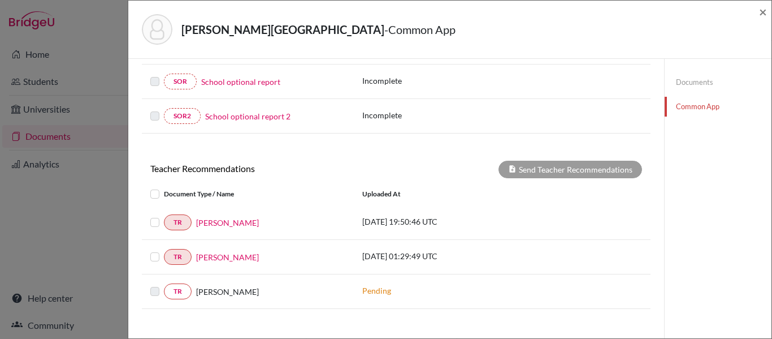
click at [164, 215] on label at bounding box center [164, 215] width 0 height 0
click at [0, 0] on input "checkbox" at bounding box center [0, 0] width 0 height 0
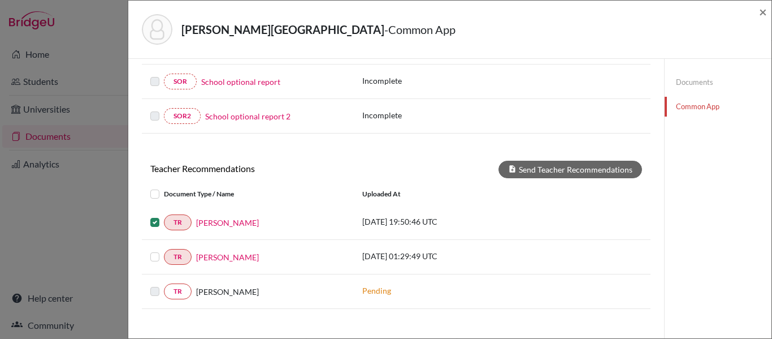
click at [164, 250] on label at bounding box center [164, 250] width 0 height 0
click at [0, 0] on input "checkbox" at bounding box center [0, 0] width 0 height 0
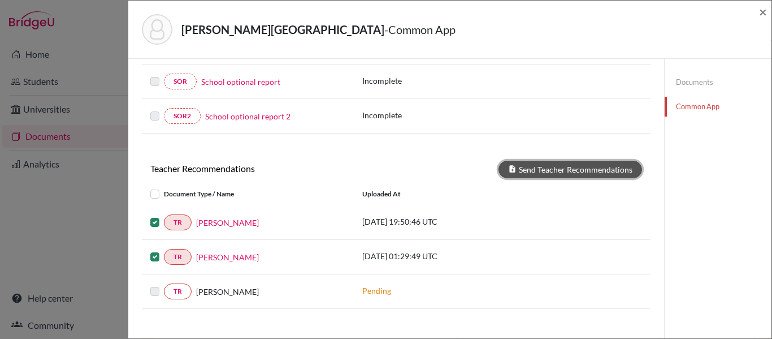
click at [587, 170] on button "Send Teacher Recommendations" at bounding box center [571, 170] width 144 height 18
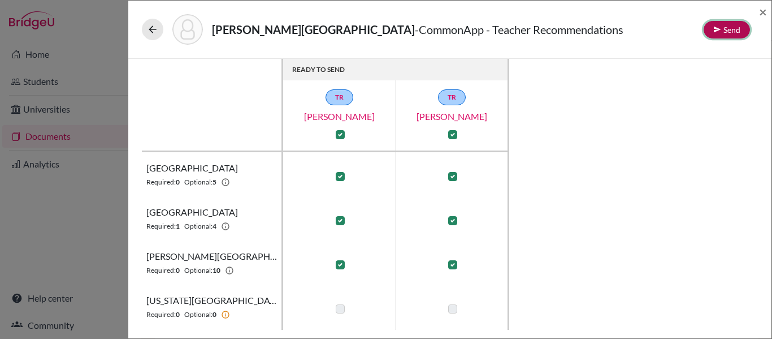
click at [730, 25] on button "Send" at bounding box center [727, 30] width 46 height 18
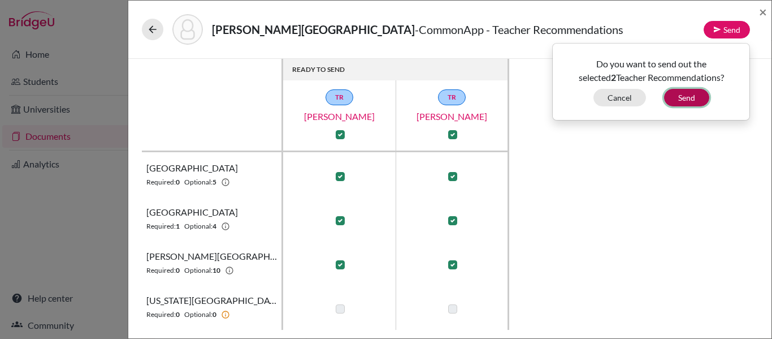
click at [690, 96] on button "Send" at bounding box center [686, 98] width 45 height 18
checkbox input "false"
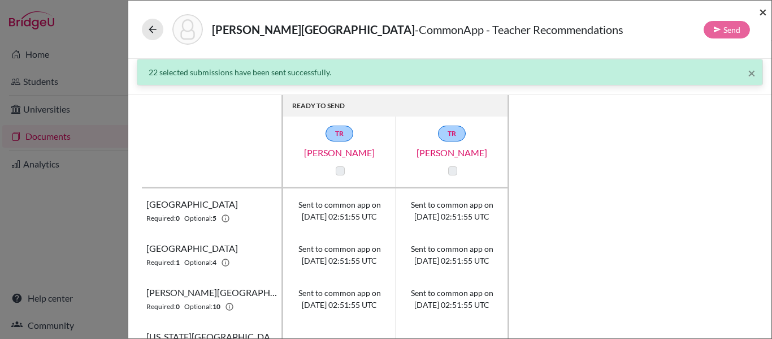
click at [765, 14] on span "×" at bounding box center [763, 11] width 8 height 16
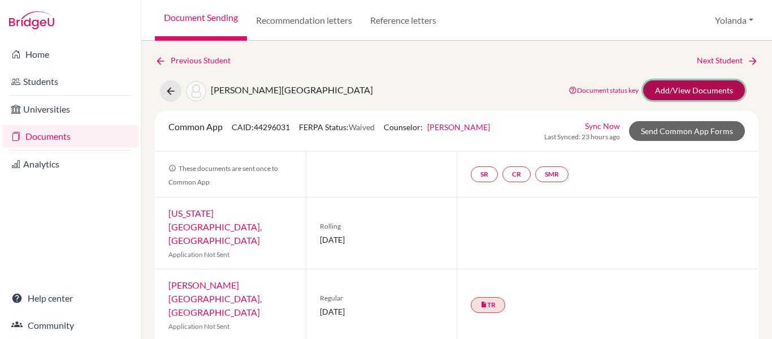
click at [684, 90] on link "Add/View Documents" at bounding box center [694, 90] width 102 height 20
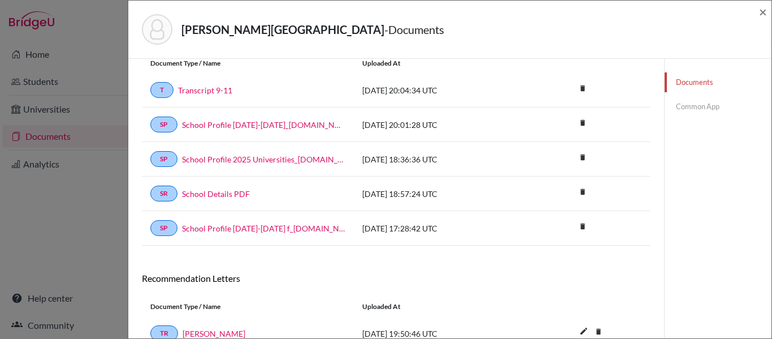
scroll to position [38, 0]
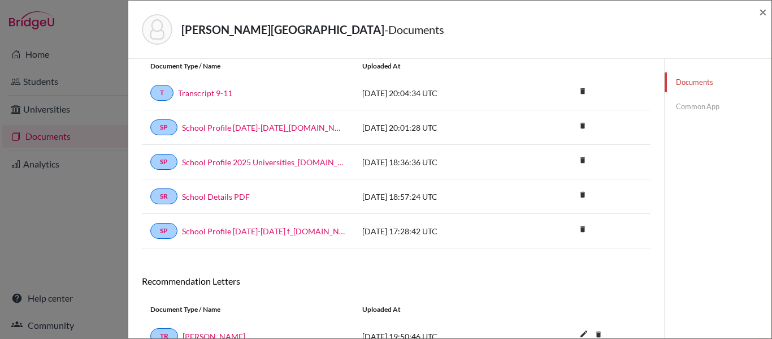
click at [698, 107] on link "Common App" at bounding box center [718, 107] width 107 height 20
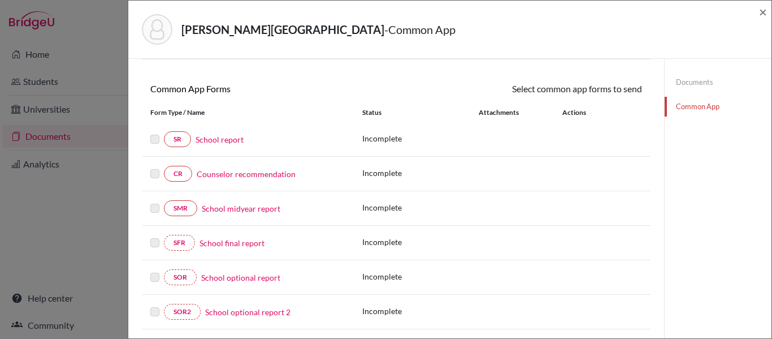
scroll to position [88, 0]
click at [686, 79] on link "Documents" at bounding box center [718, 82] width 107 height 20
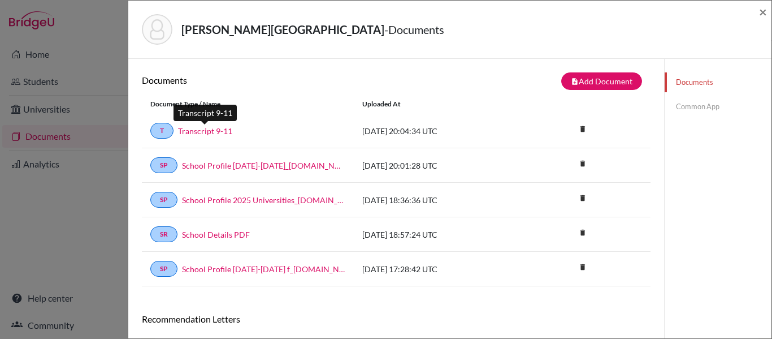
click at [206, 130] on link "Transcript 9-11" at bounding box center [205, 131] width 54 height 12
click at [680, 106] on link "Common App" at bounding box center [718, 107] width 107 height 20
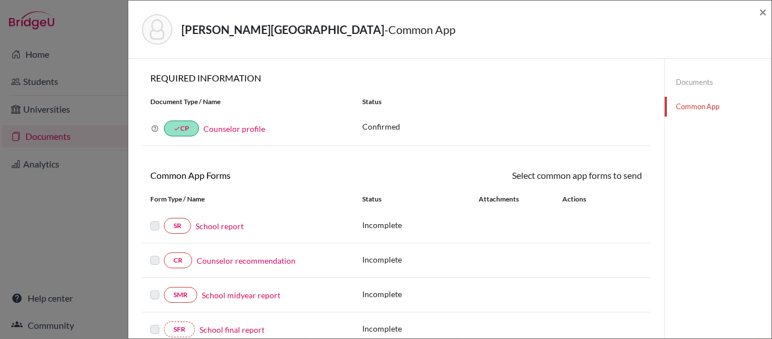
click at [231, 227] on link "School report" at bounding box center [220, 226] width 48 height 12
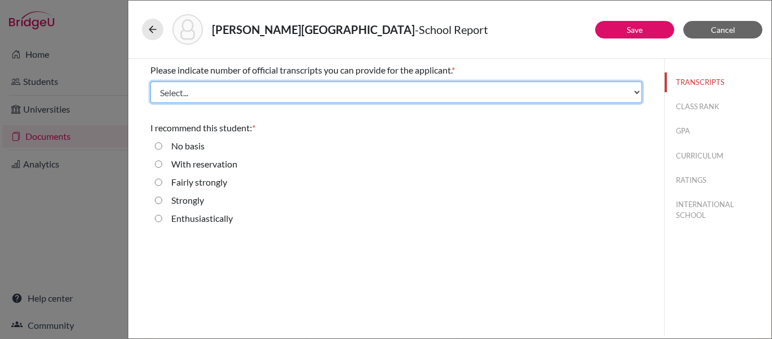
click at [236, 99] on select "Select... 1 2 3 4" at bounding box center [396, 91] width 492 height 21
select select "1"
click at [150, 81] on select "Select... 1 2 3 4" at bounding box center [396, 91] width 492 height 21
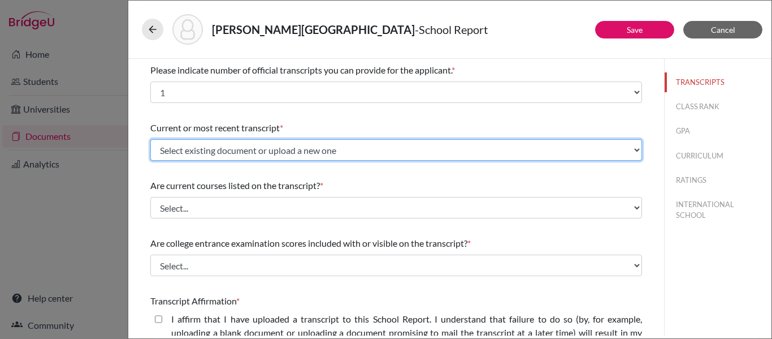
click at [231, 153] on select "Select existing document or upload a new one Transcript 9-11 Upload New File" at bounding box center [396, 149] width 492 height 21
select select "671192"
click at [150, 139] on select "Select existing document or upload a new one Transcript 9-11 Upload New File" at bounding box center [396, 149] width 492 height 21
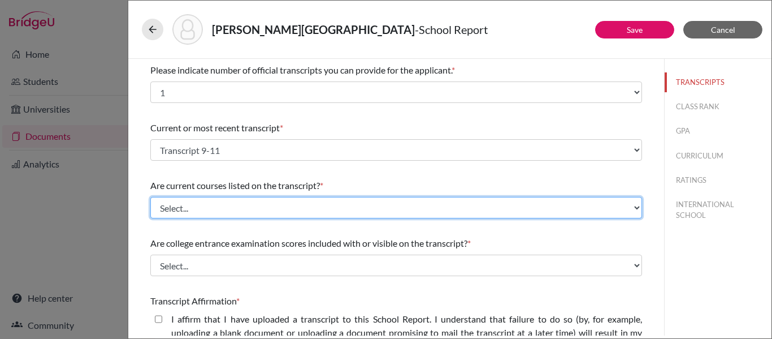
click at [202, 213] on select "Select... Yes No" at bounding box center [396, 207] width 492 height 21
select select "0"
click at [150, 197] on select "Select... Yes No" at bounding box center [396, 207] width 492 height 21
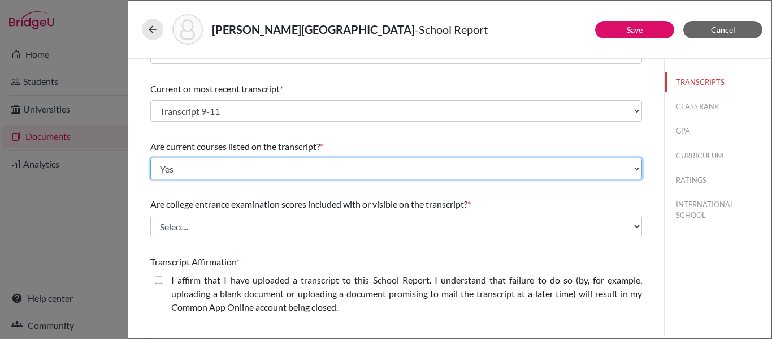
scroll to position [46, 0]
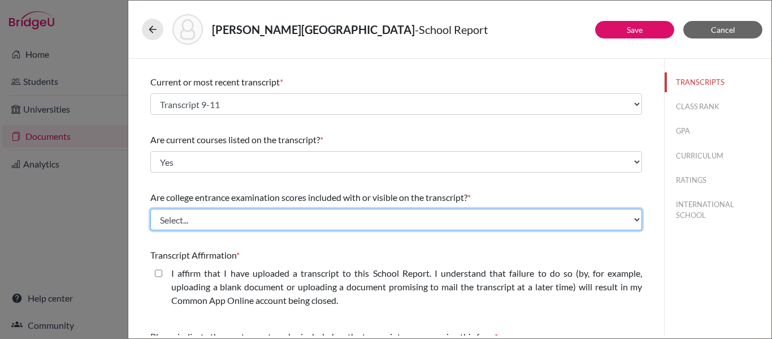
click at [197, 224] on select "Select... Yes No" at bounding box center [396, 219] width 492 height 21
select select "1"
click at [150, 209] on select "Select... Yes No" at bounding box center [396, 219] width 492 height 21
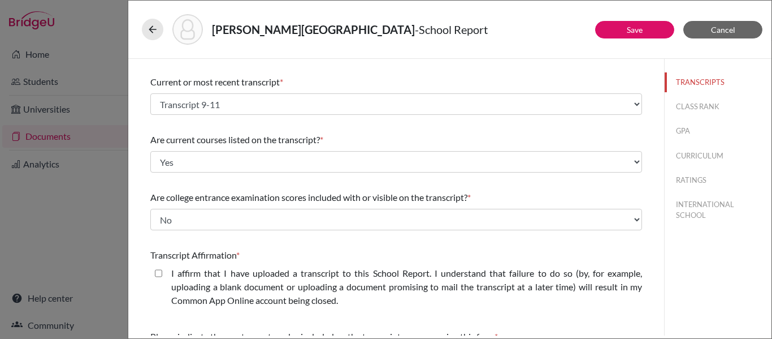
click at [159, 275] on closed\ "I affirm that I have uploaded a transcript to this School Report. I understand …" at bounding box center [158, 273] width 7 height 14
checkbox closed\ "true"
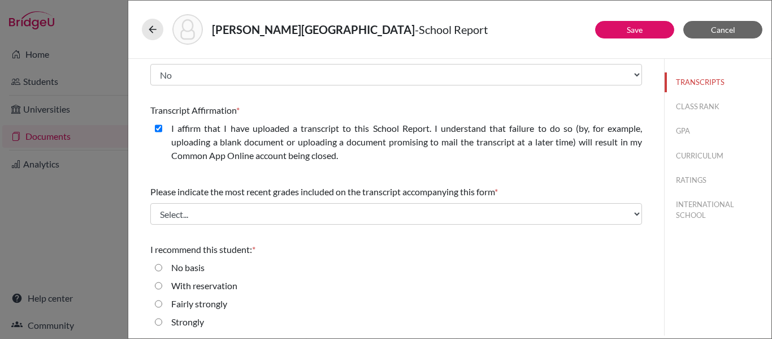
scroll to position [197, 0]
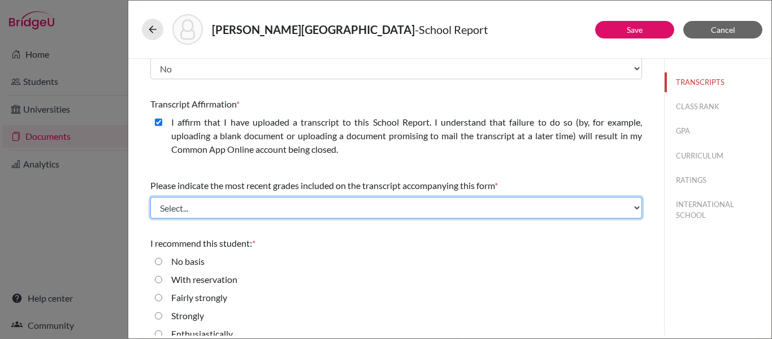
click at [320, 211] on select "Select... Final junior year grades 1st Quarter senior year grades 2nd Quarter/1…" at bounding box center [396, 207] width 492 height 21
select select "0"
click at [150, 197] on select "Select... Final junior year grades 1st Quarter senior year grades 2nd Quarter/1…" at bounding box center [396, 207] width 492 height 21
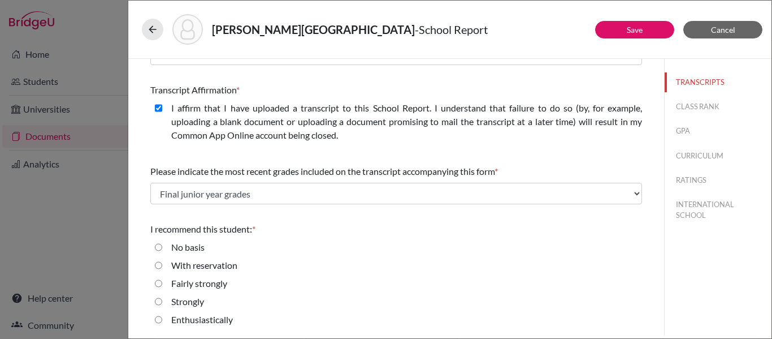
click at [160, 301] on input "Strongly" at bounding box center [158, 302] width 7 height 14
radio input "true"
click at [710, 107] on button "CLASS RANK" at bounding box center [718, 107] width 107 height 20
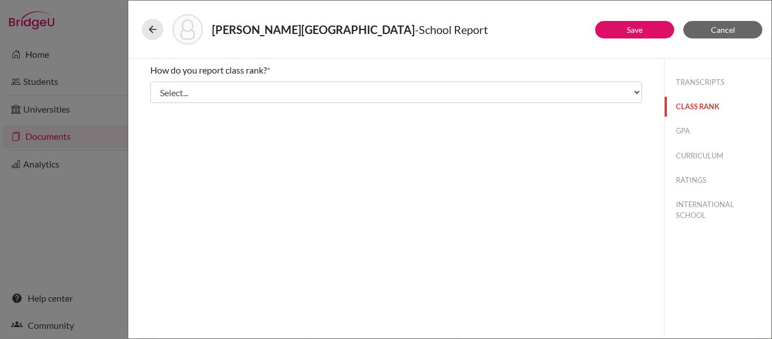
scroll to position [0, 0]
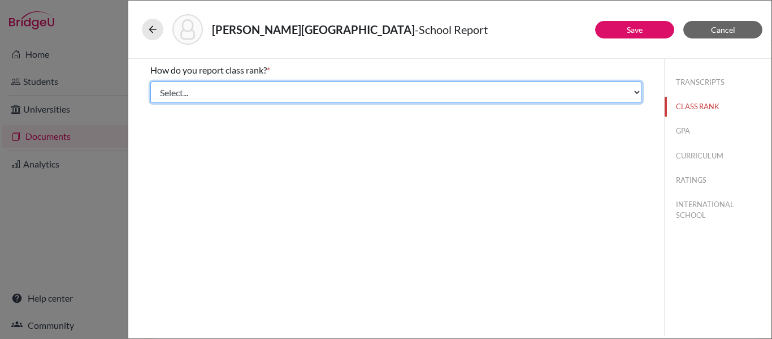
click at [622, 96] on select "Select... Exact Decile Quintile Quartile None" at bounding box center [396, 91] width 492 height 21
select select "5"
click at [150, 81] on select "Select... Exact Decile Quintile Quartile None" at bounding box center [396, 91] width 492 height 21
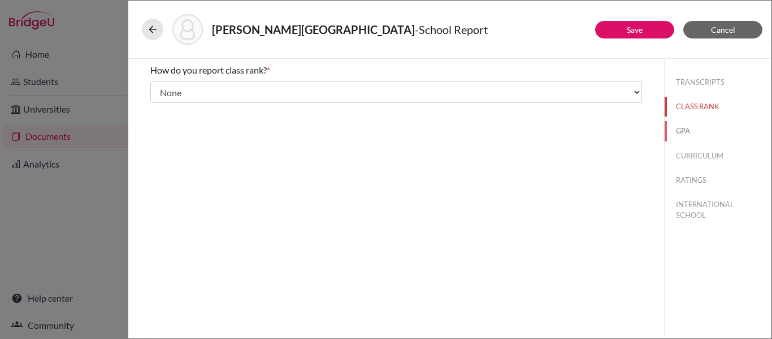
click at [688, 130] on button "GPA" at bounding box center [718, 131] width 107 height 20
click at [159, 86] on input "Yes" at bounding box center [158, 88] width 7 height 14
radio input "true"
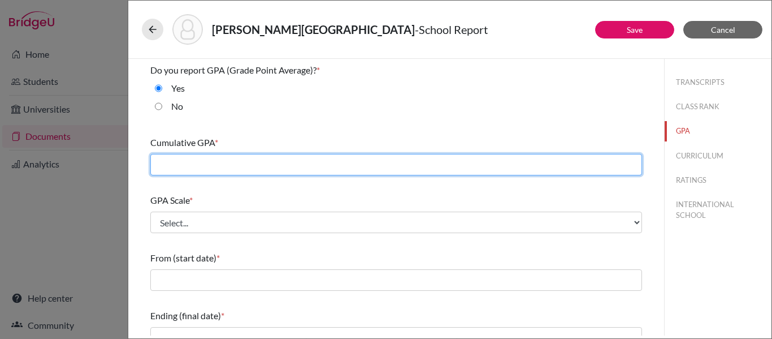
click at [182, 165] on input "text" at bounding box center [396, 164] width 492 height 21
type input "2.48"
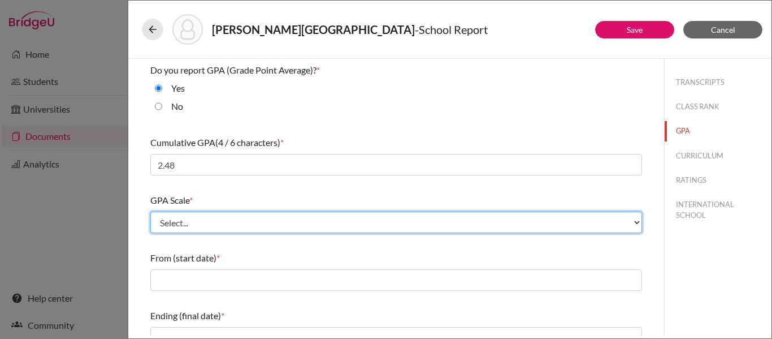
click at [217, 223] on select "Select... 4 5 6 7 8 9 10 11 12 13 14 15 16 17 18 19 20 100" at bounding box center [396, 221] width 492 height 21
select select "4"
click at [150, 211] on select "Select... 4 5 6 7 8 9 10 11 12 13 14 15 16 17 18 19 20 100" at bounding box center [396, 221] width 492 height 21
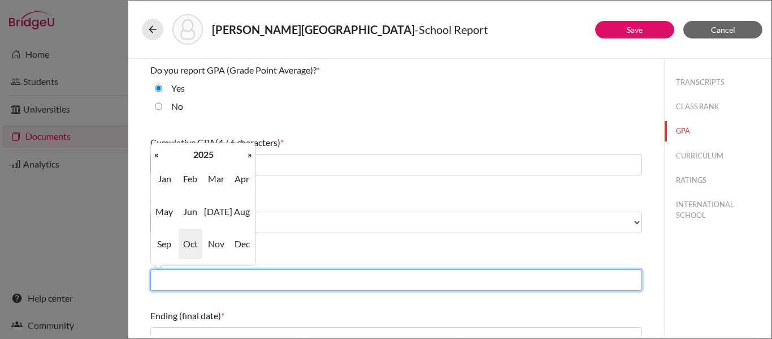
click at [239, 280] on input "text" at bounding box center [396, 279] width 492 height 21
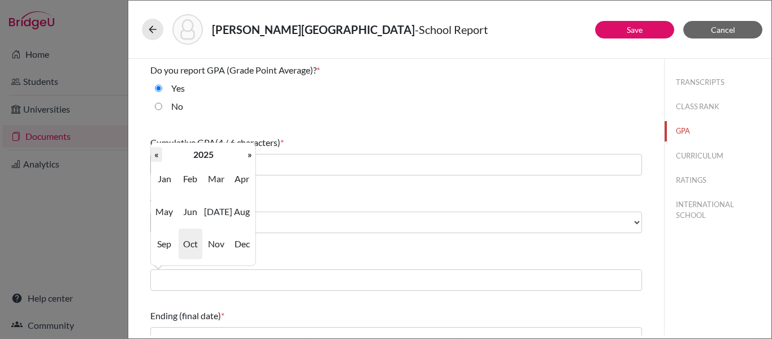
click at [157, 157] on th "«" at bounding box center [156, 154] width 11 height 15
click at [244, 213] on span "Aug" at bounding box center [242, 211] width 24 height 31
type input "08/2022"
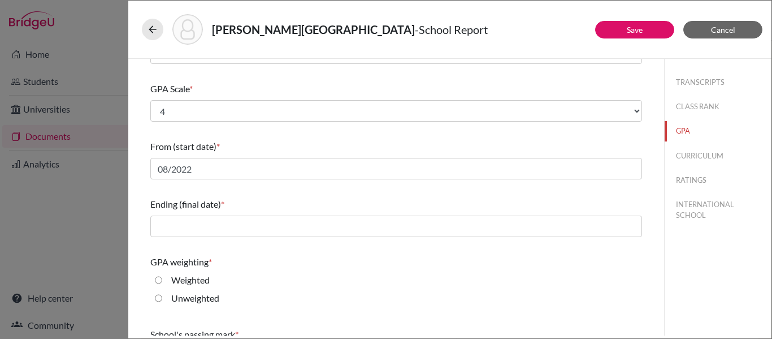
scroll to position [124, 0]
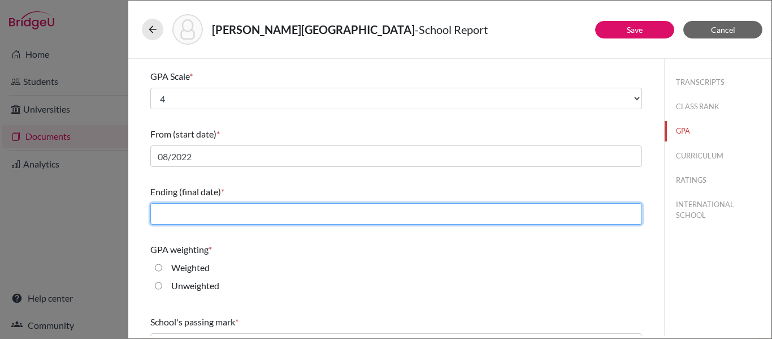
click at [243, 213] on input "text" at bounding box center [396, 213] width 492 height 21
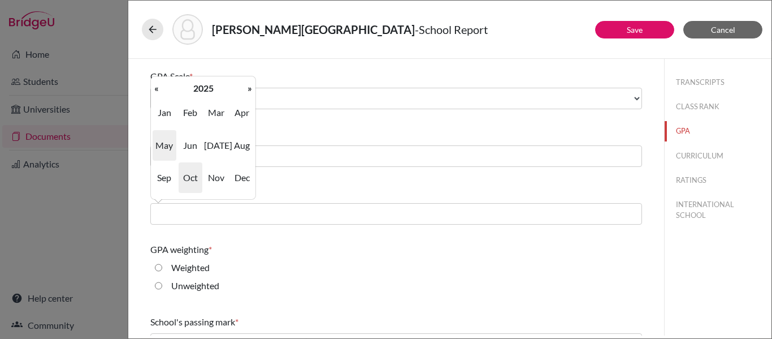
click at [163, 146] on span "May" at bounding box center [165, 145] width 24 height 31
type input "05/2025"
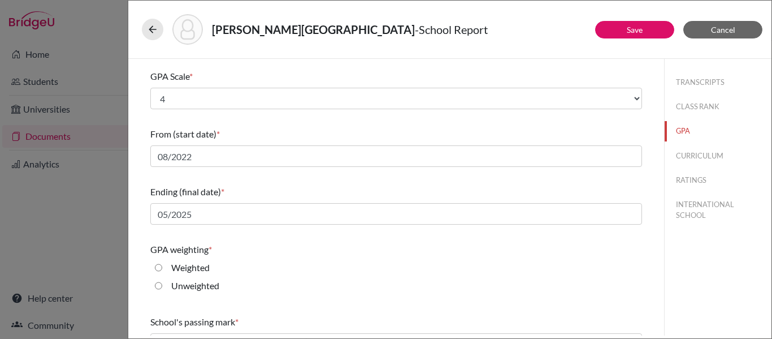
click at [157, 269] on input "Weighted" at bounding box center [158, 268] width 7 height 14
radio input "true"
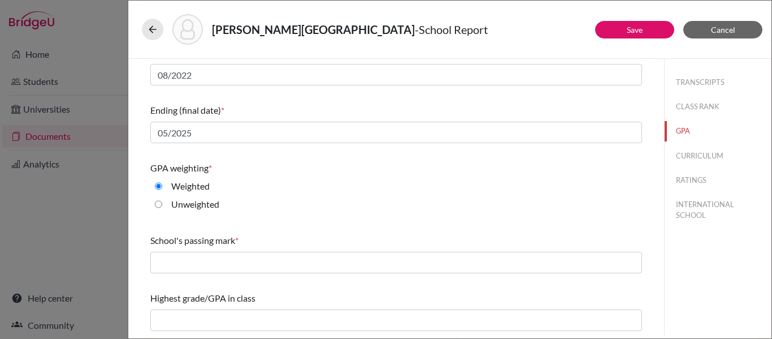
scroll to position [205, 0]
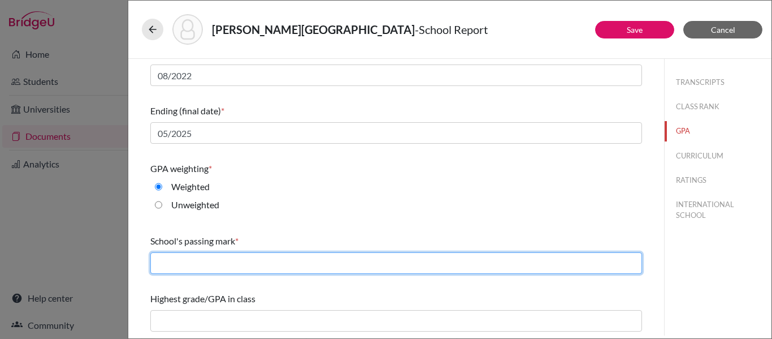
click at [233, 258] on input "text" at bounding box center [396, 262] width 492 height 21
type input "70"
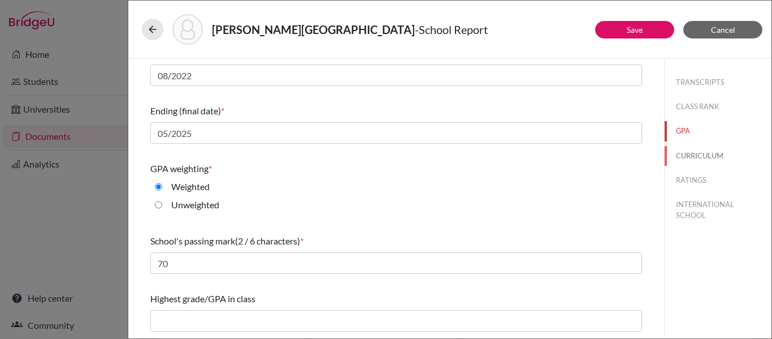
click at [708, 154] on button "CURRICULUM" at bounding box center [718, 156] width 107 height 20
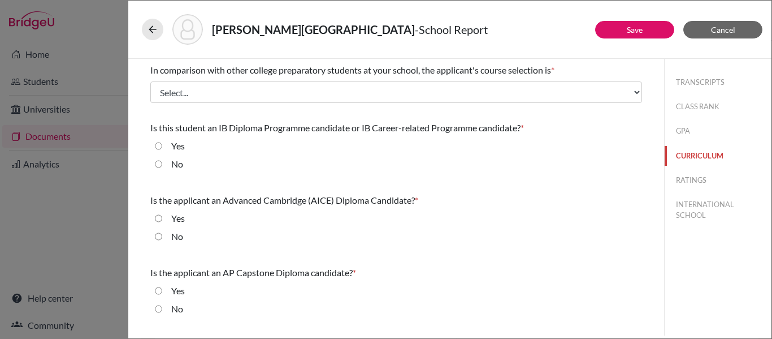
scroll to position [0, 0]
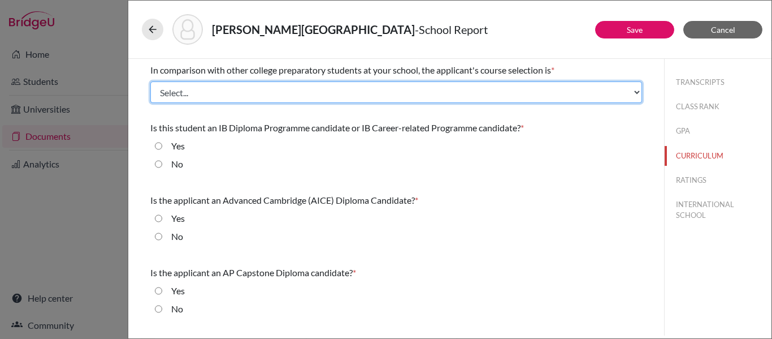
click at [606, 97] on select "Select... Less than demanding Average Demanding Very demanding Most demanding P…" at bounding box center [396, 91] width 492 height 21
select select "3"
click at [150, 81] on select "Select... Less than demanding Average Demanding Very demanding Most demanding P…" at bounding box center [396, 91] width 492 height 21
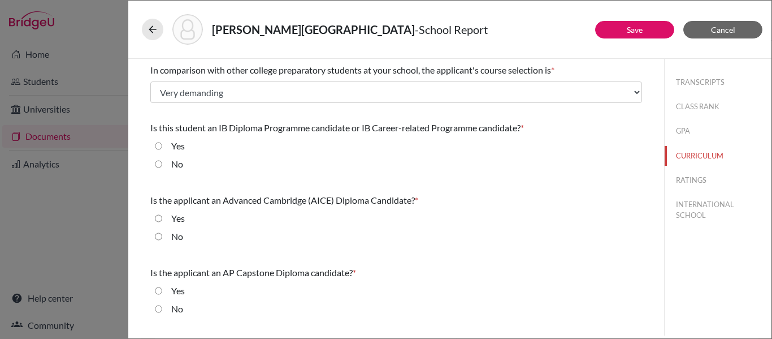
click at [160, 163] on input "No" at bounding box center [158, 164] width 7 height 14
radio input "true"
click at [159, 236] on input "No" at bounding box center [158, 237] width 7 height 14
radio input "true"
click at [161, 311] on input "No" at bounding box center [158, 309] width 7 height 14
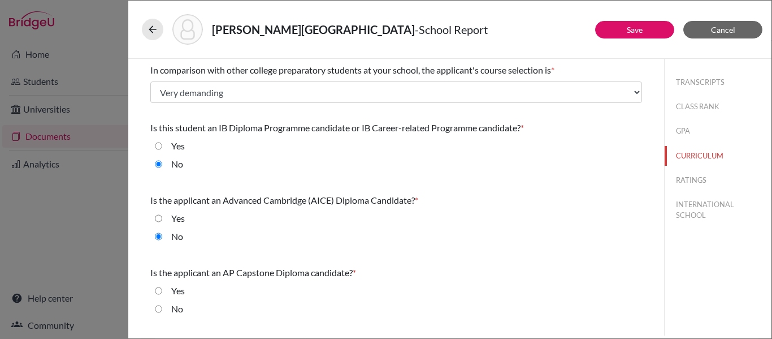
radio input "true"
click at [695, 179] on button "RATINGS" at bounding box center [718, 180] width 107 height 20
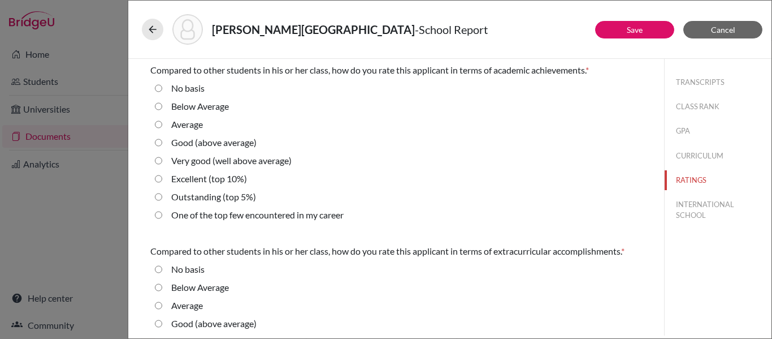
click at [159, 125] on input "Average" at bounding box center [158, 125] width 7 height 14
radio input "true"
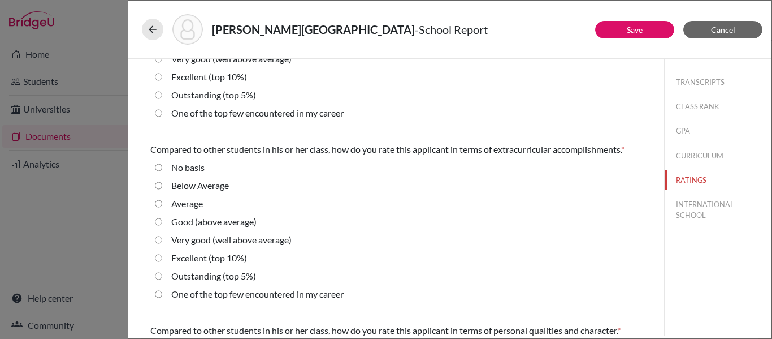
scroll to position [105, 0]
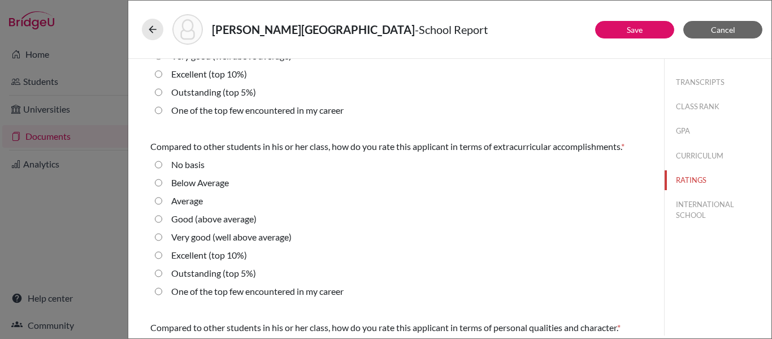
click at [158, 256] on 10\%\) "Excellent (top 10%)" at bounding box center [158, 255] width 7 height 14
radio 10\%\) "true"
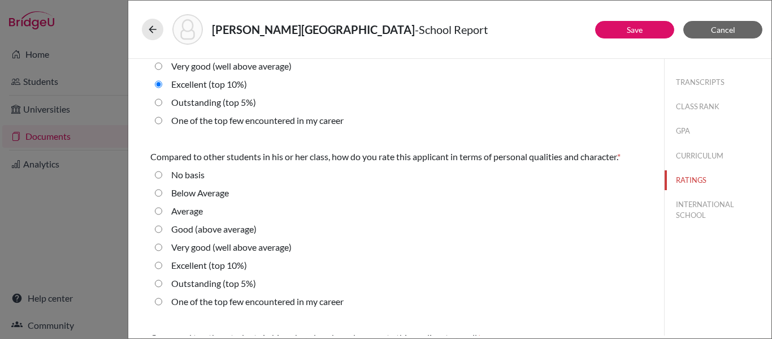
scroll to position [279, 0]
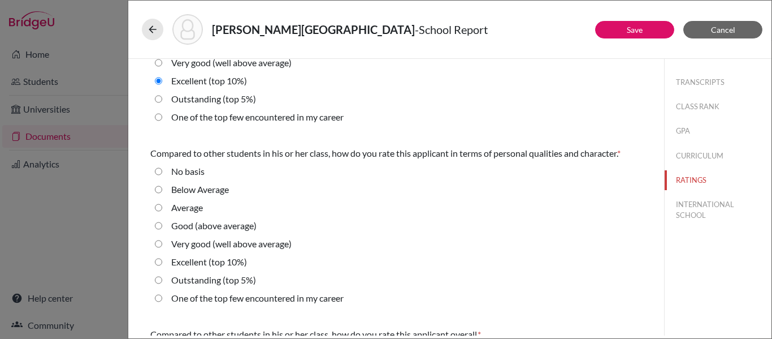
click at [159, 259] on 10\%\) "Excellent (top 10%)" at bounding box center [158, 262] width 7 height 14
radio 10\%\) "true"
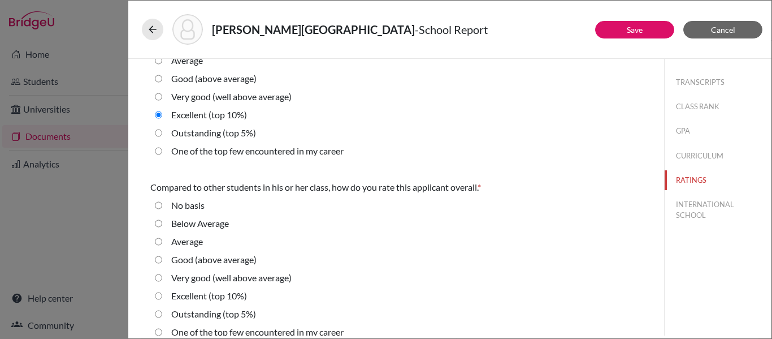
scroll to position [438, 0]
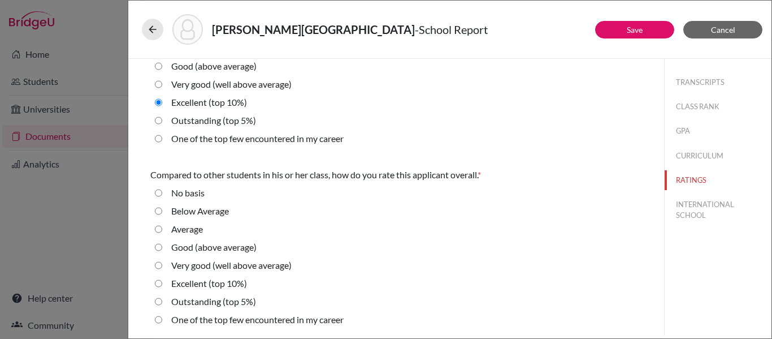
click at [160, 266] on average\) "Very good (well above average)" at bounding box center [158, 265] width 7 height 14
radio average\) "true"
click at [694, 205] on button "INTERNATIONAL SCHOOL" at bounding box center [718, 210] width 107 height 31
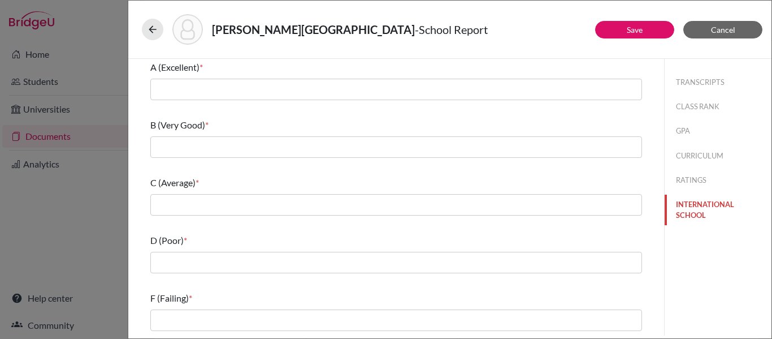
scroll to position [0, 0]
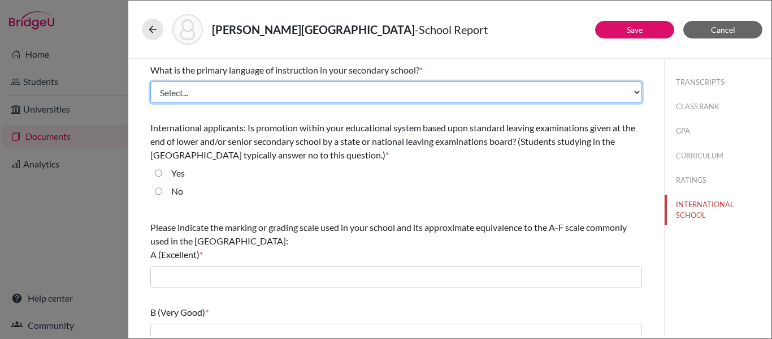
click at [489, 96] on select "Select... Albanian Arabic Armenian Assamese Azerbaijani Belarusian Bengali Bulg…" at bounding box center [396, 91] width 492 height 21
click at [150, 81] on select "Select... Albanian Arabic Armenian Assamese Azerbaijani Belarusian Bengali Bulg…" at bounding box center [396, 91] width 492 height 21
click at [383, 85] on select "Select... Albanian Arabic Armenian Assamese Azerbaijani Belarusian Bengali Bulg…" at bounding box center [396, 91] width 492 height 21
select select "14"
click at [150, 81] on select "Select... Albanian Arabic Armenian Assamese Azerbaijani Belarusian Bengali Bulg…" at bounding box center [396, 91] width 492 height 21
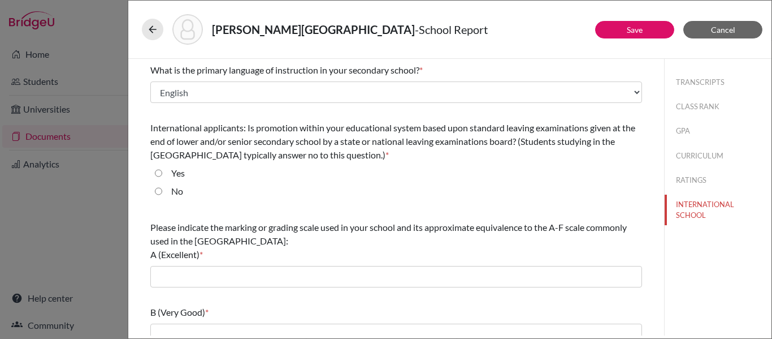
click at [155, 192] on input "No" at bounding box center [158, 191] width 7 height 14
radio input "true"
click at [159, 192] on input "No" at bounding box center [158, 191] width 7 height 14
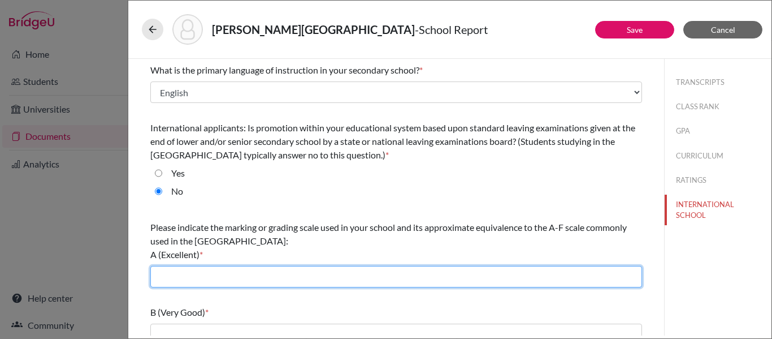
click at [172, 275] on input "text" at bounding box center [396, 276] width 492 height 21
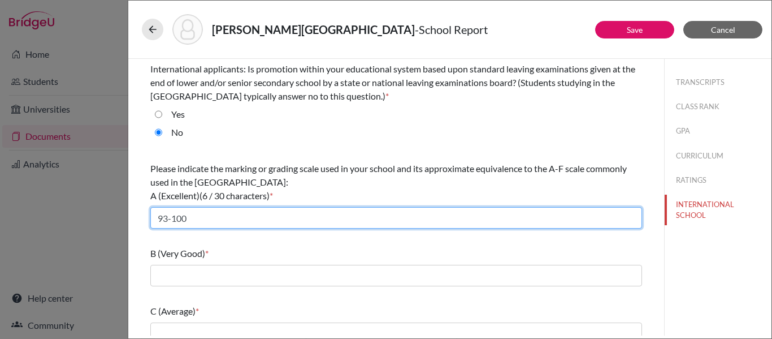
scroll to position [70, 0]
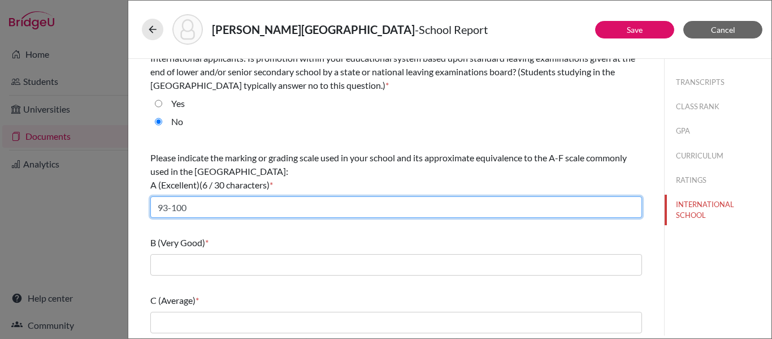
type input "93-100"
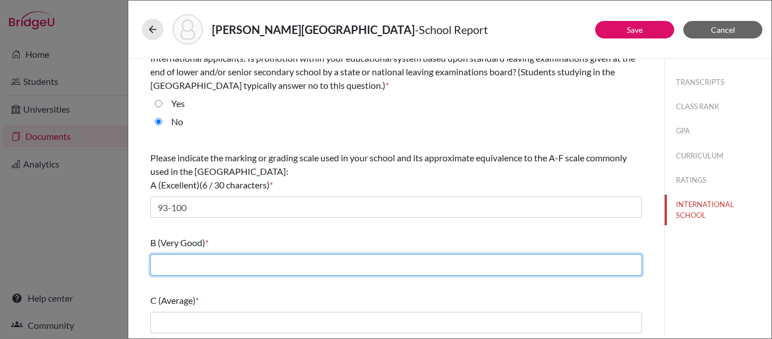
click at [164, 265] on input "text" at bounding box center [396, 264] width 492 height 21
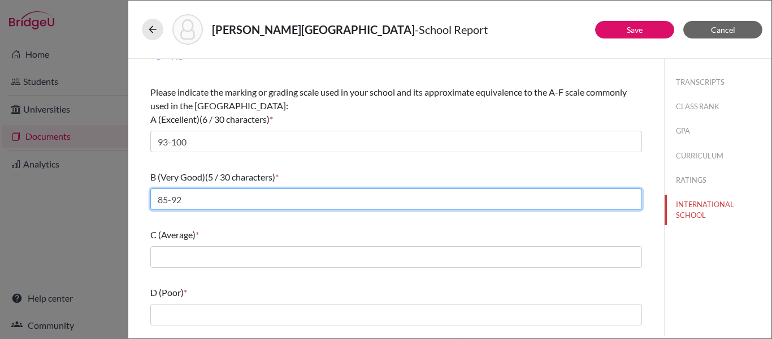
scroll to position [138, 0]
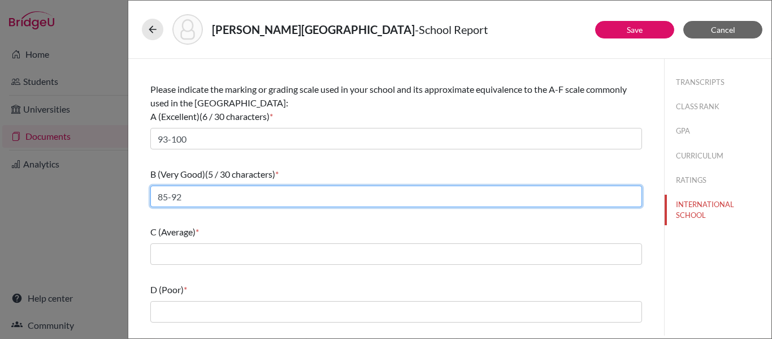
type input "85-92"
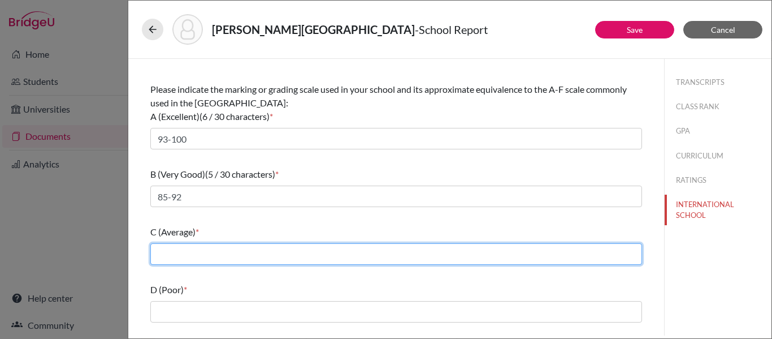
click at [161, 254] on input "text" at bounding box center [396, 253] width 492 height 21
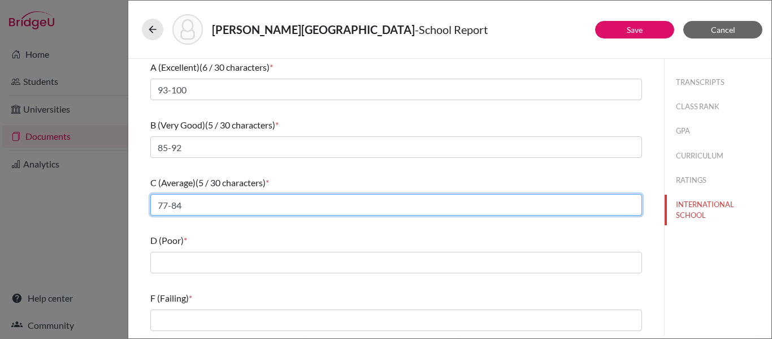
type input "77-84"
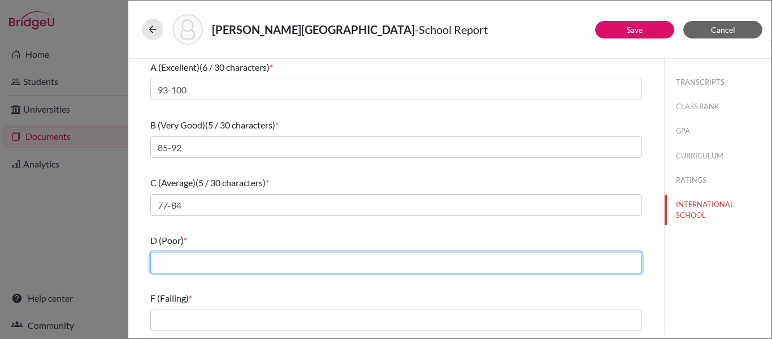
click at [164, 268] on input "text" at bounding box center [396, 262] width 492 height 21
type input "70-76"
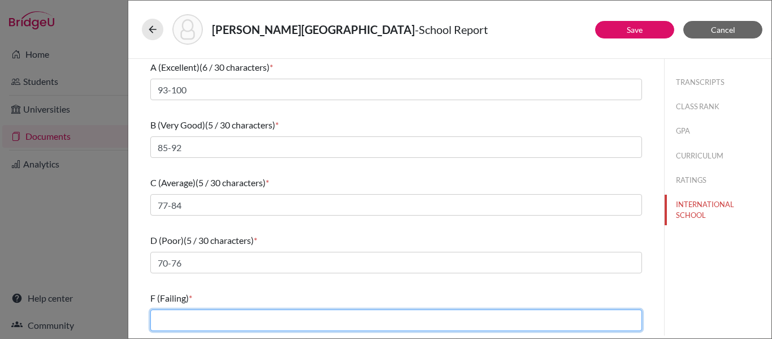
click at [170, 317] on input "text" at bounding box center [396, 319] width 492 height 21
type input "0-69"
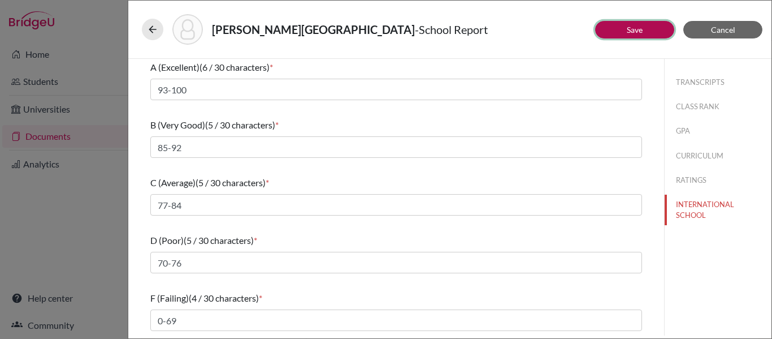
click at [650, 29] on button "Save" at bounding box center [634, 30] width 79 height 18
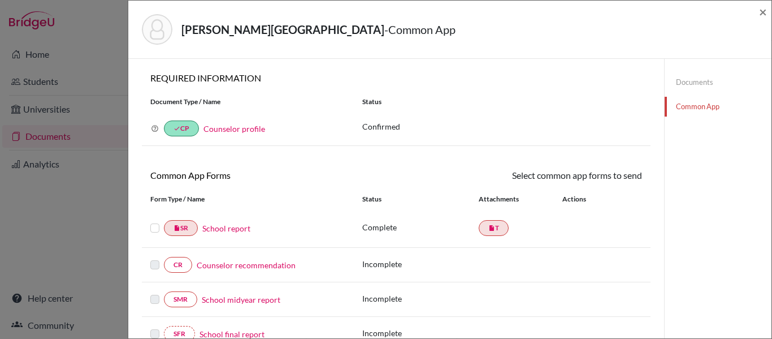
click at [154, 221] on label at bounding box center [154, 221] width 9 height 0
click at [0, 0] on input "checkbox" at bounding box center [0, 0] width 0 height 0
click at [622, 172] on link "Send" at bounding box center [618, 177] width 47 height 18
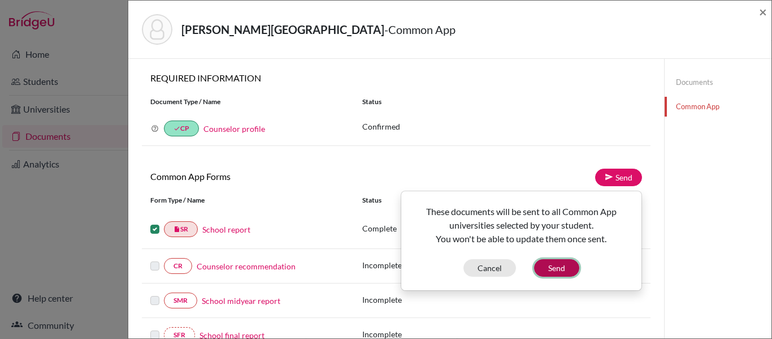
click at [552, 271] on button "Send" at bounding box center [556, 268] width 45 height 18
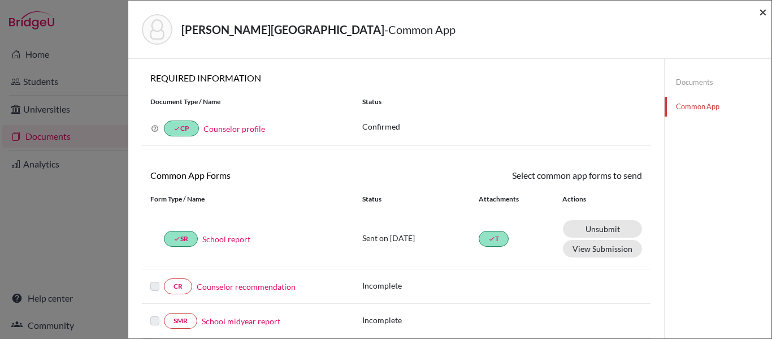
click at [762, 12] on span "×" at bounding box center [763, 11] width 8 height 16
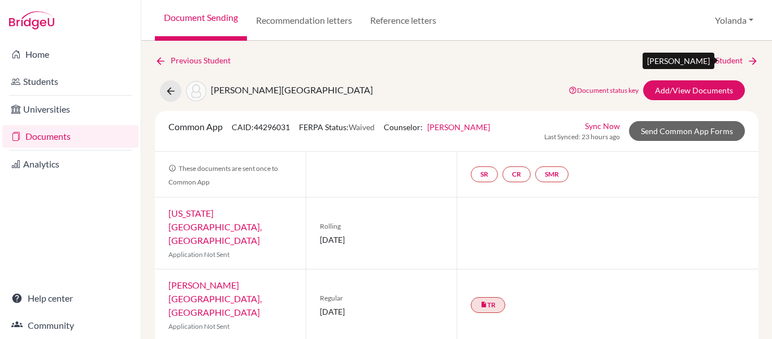
click at [720, 63] on link "Next Student" at bounding box center [728, 60] width 62 height 12
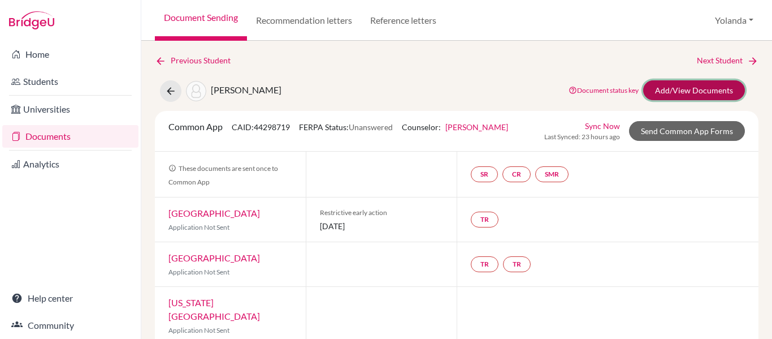
click at [708, 88] on link "Add/View Documents" at bounding box center [694, 90] width 102 height 20
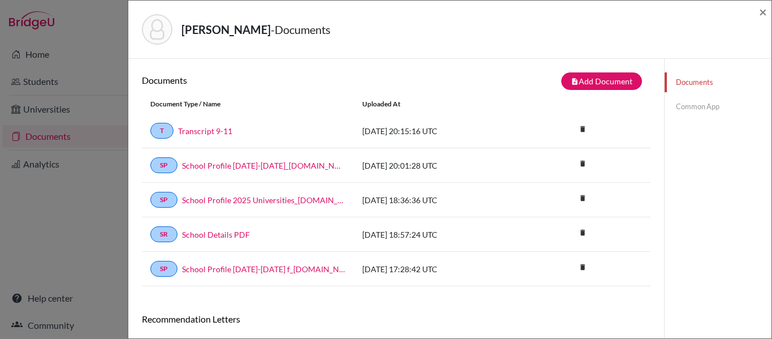
scroll to position [94, 0]
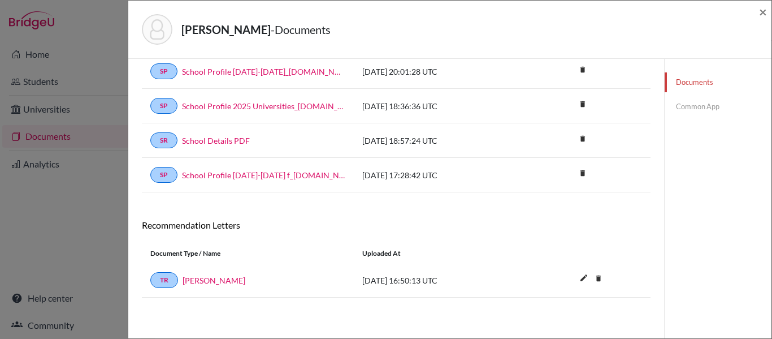
click at [702, 104] on link "Common App" at bounding box center [718, 107] width 107 height 20
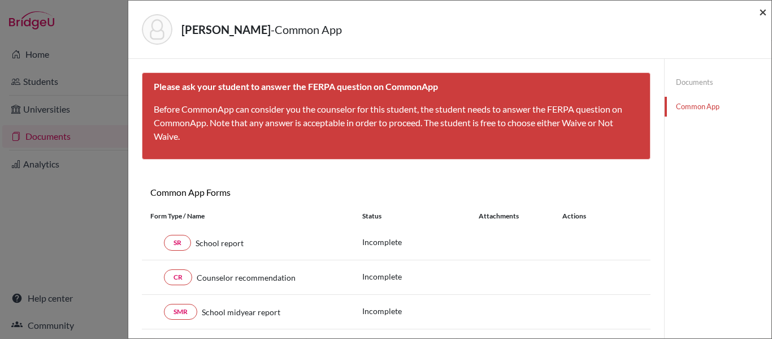
click at [761, 12] on span "×" at bounding box center [763, 11] width 8 height 16
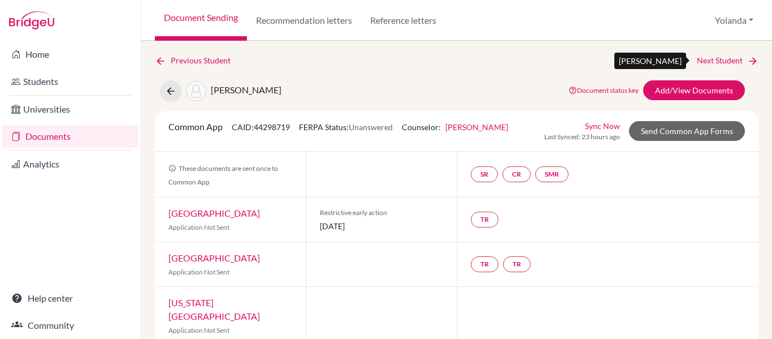
click at [731, 64] on link "Next Student" at bounding box center [728, 60] width 62 height 12
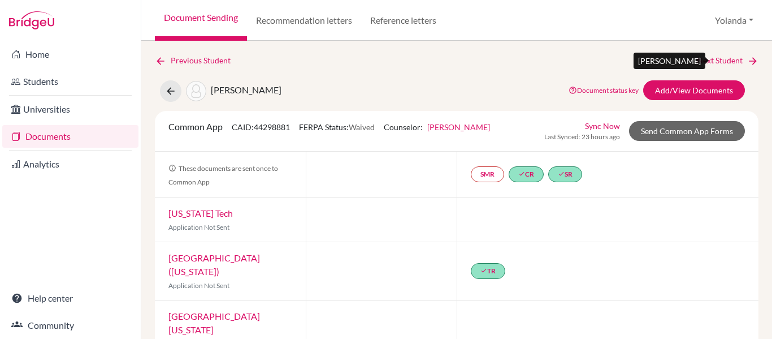
click at [731, 64] on link "Next Student" at bounding box center [728, 60] width 62 height 12
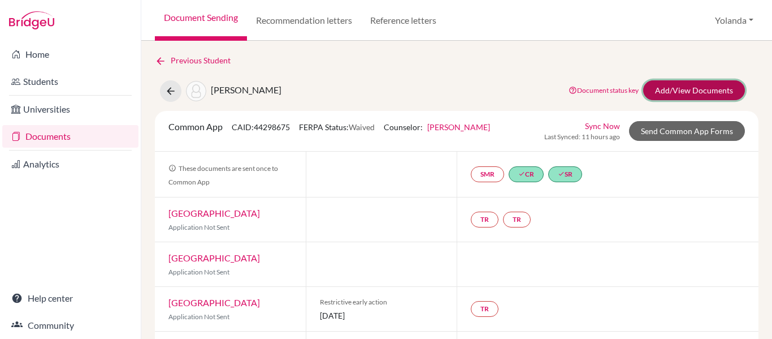
click at [704, 88] on link "Add/View Documents" at bounding box center [694, 90] width 102 height 20
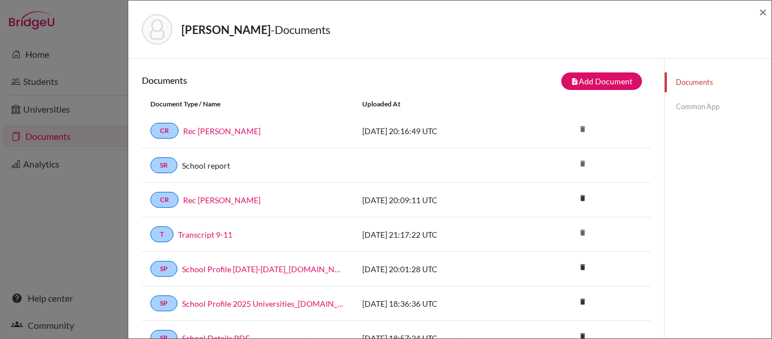
click at [694, 107] on link "Common App" at bounding box center [718, 107] width 107 height 20
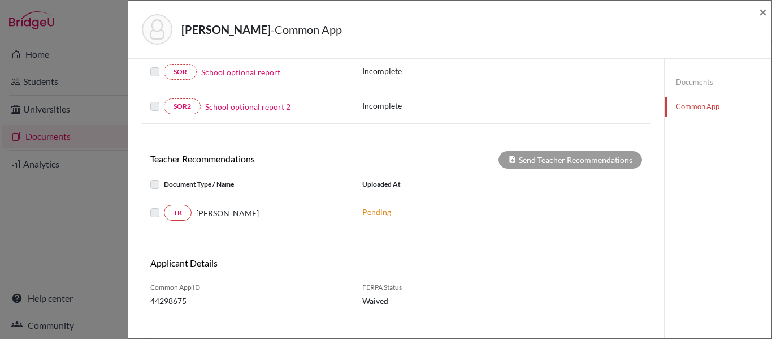
scroll to position [329, 0]
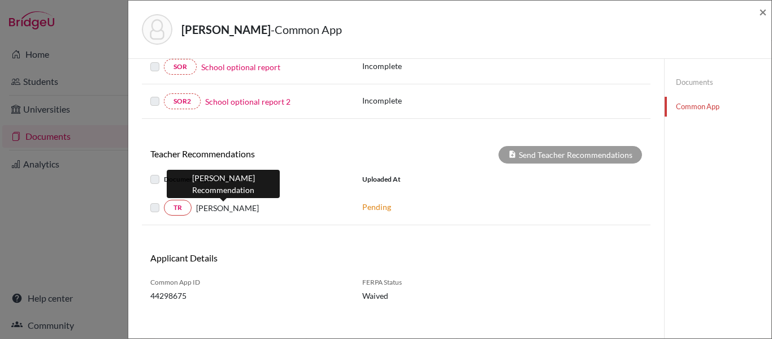
click at [201, 210] on span "Yillian Izaguirre" at bounding box center [227, 208] width 63 height 12
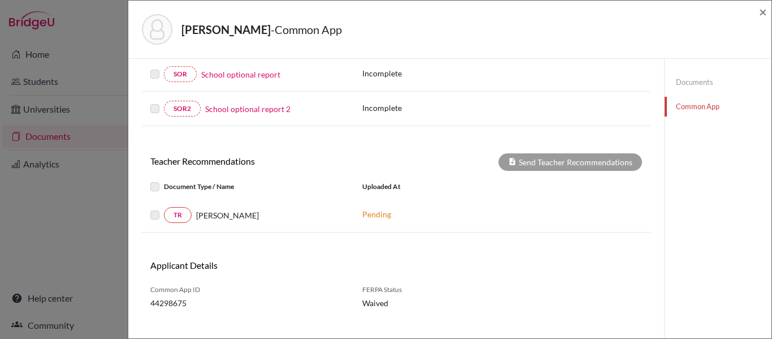
scroll to position [338, 0]
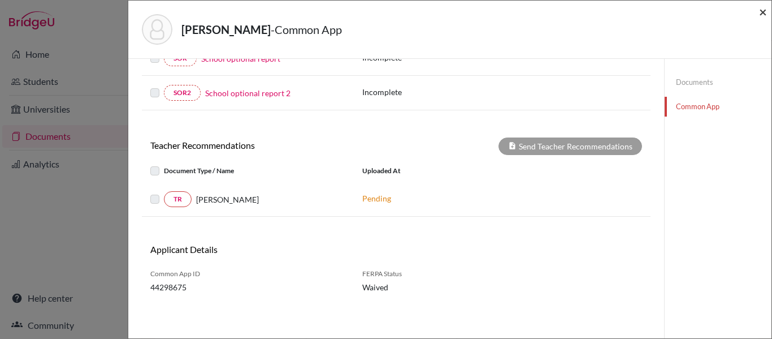
click at [763, 12] on span "×" at bounding box center [763, 11] width 8 height 16
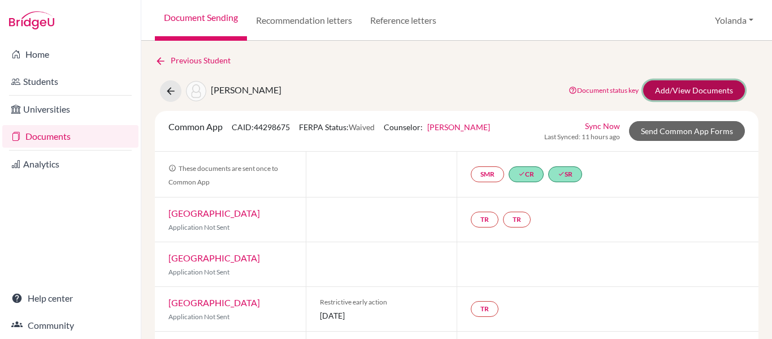
click at [707, 92] on link "Add/View Documents" at bounding box center [694, 90] width 102 height 20
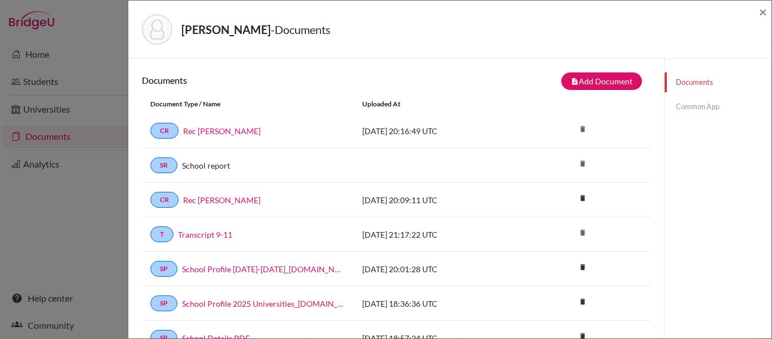
click at [699, 105] on link "Common App" at bounding box center [718, 107] width 107 height 20
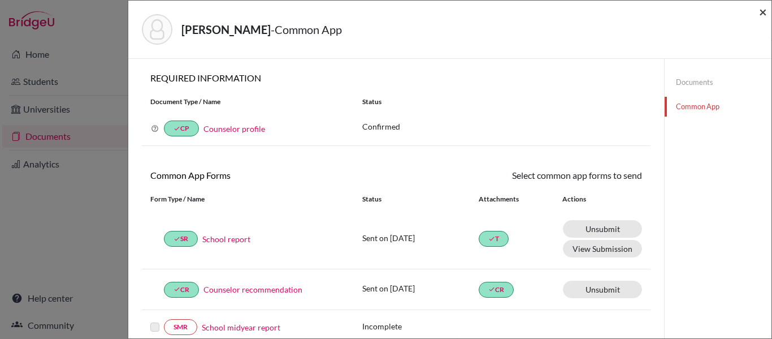
click at [763, 12] on span "×" at bounding box center [763, 11] width 8 height 16
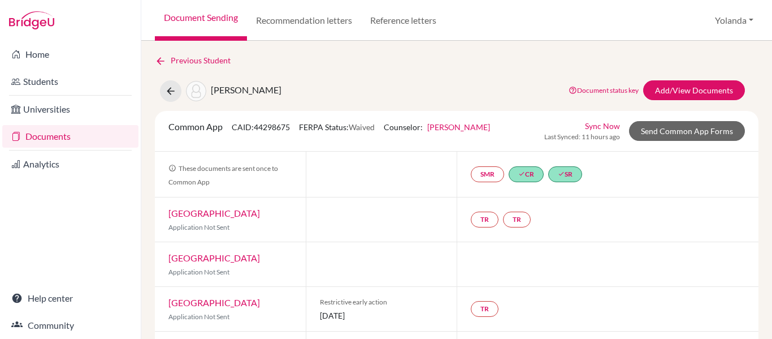
click at [51, 138] on link "Documents" at bounding box center [70, 136] width 136 height 23
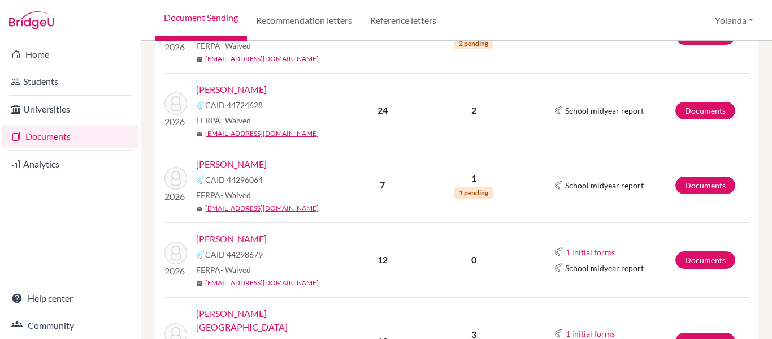
scroll to position [764, 0]
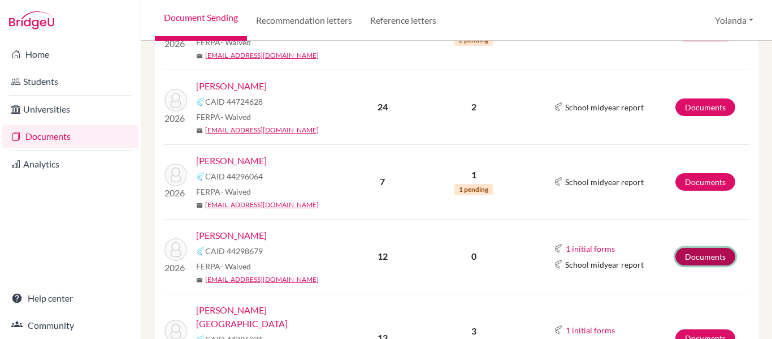
click at [712, 248] on link "Documents" at bounding box center [706, 257] width 60 height 18
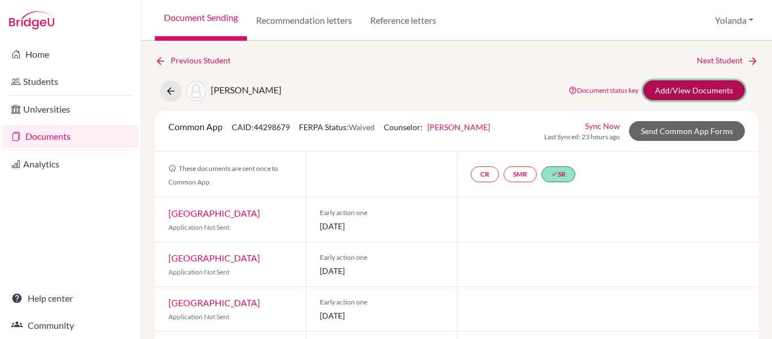
click at [672, 91] on link "Add/View Documents" at bounding box center [694, 90] width 102 height 20
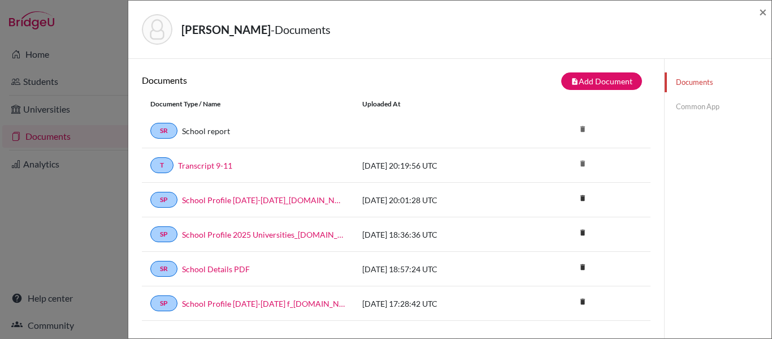
click at [691, 106] on link "Common App" at bounding box center [718, 107] width 107 height 20
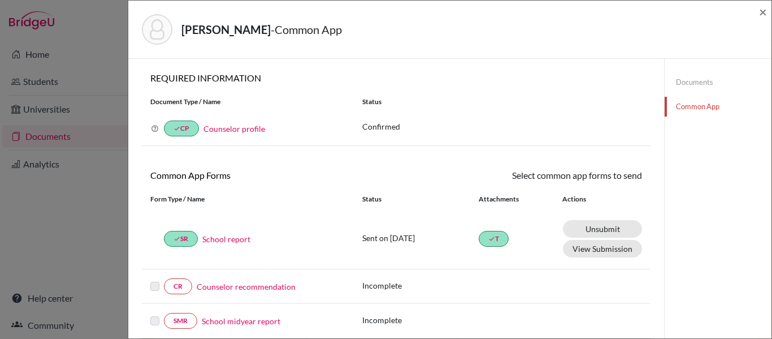
click at [684, 81] on link "Documents" at bounding box center [718, 82] width 107 height 20
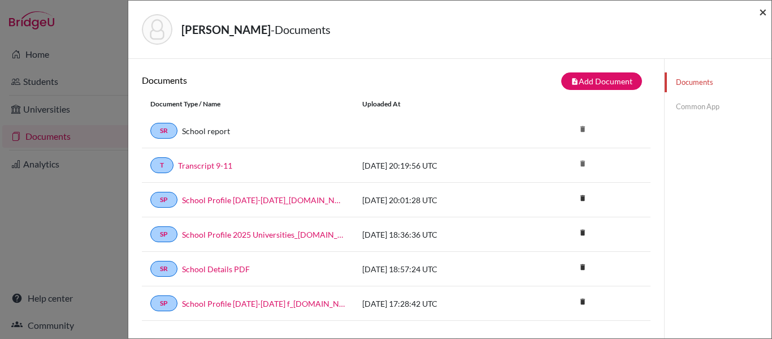
click at [764, 12] on span "×" at bounding box center [763, 11] width 8 height 16
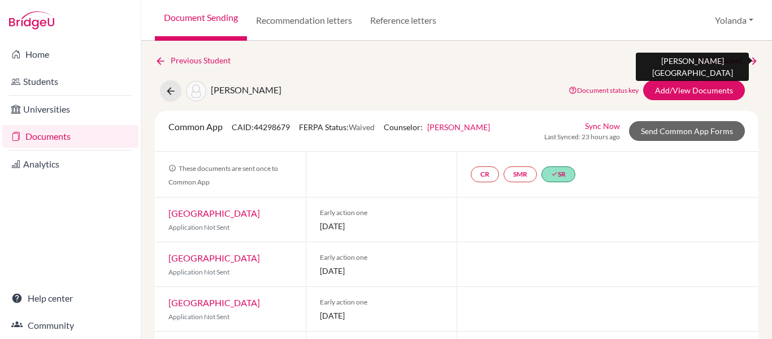
click at [725, 62] on link "Next Student" at bounding box center [728, 60] width 62 height 12
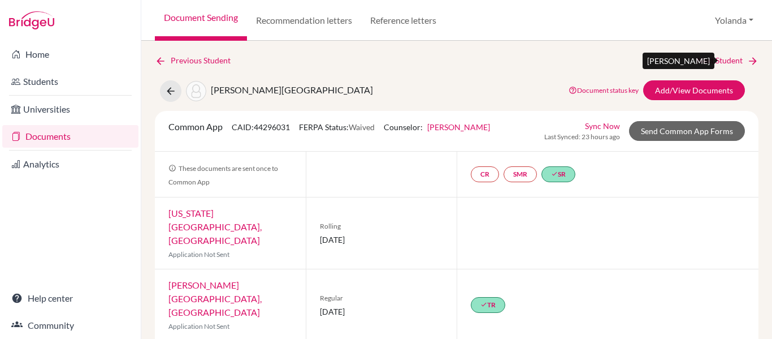
click at [725, 62] on link "Next Student" at bounding box center [728, 60] width 62 height 12
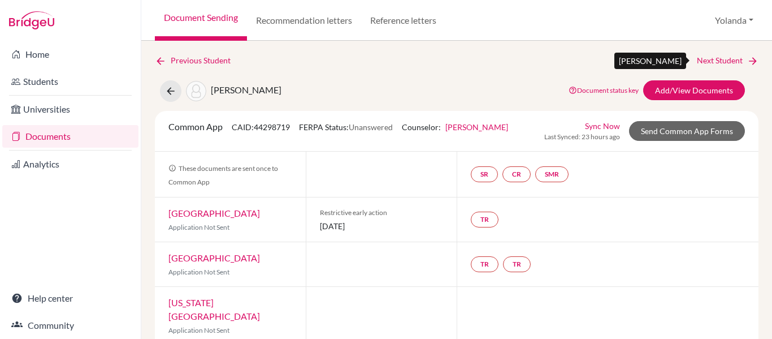
click at [725, 62] on link "Next Student" at bounding box center [728, 60] width 62 height 12
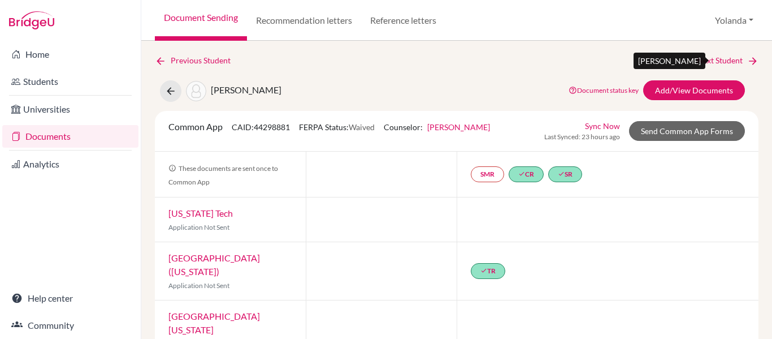
click at [725, 64] on link "Next Student" at bounding box center [728, 60] width 62 height 12
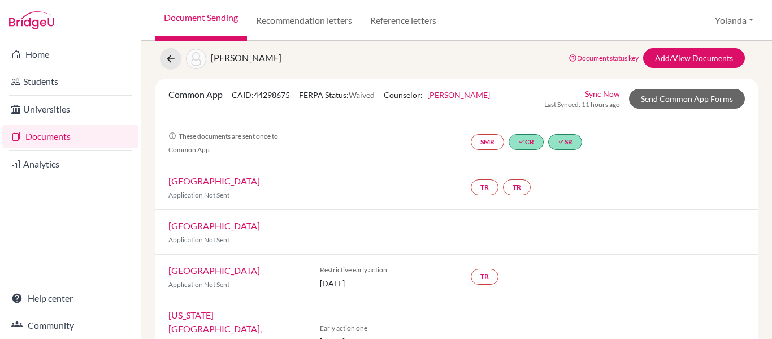
scroll to position [24, 0]
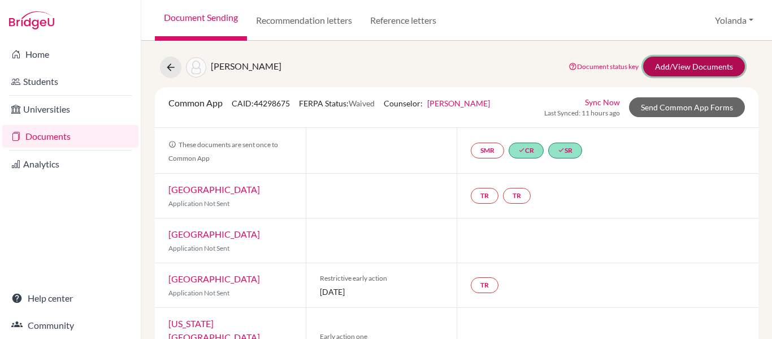
click at [719, 64] on link "Add/View Documents" at bounding box center [694, 67] width 102 height 20
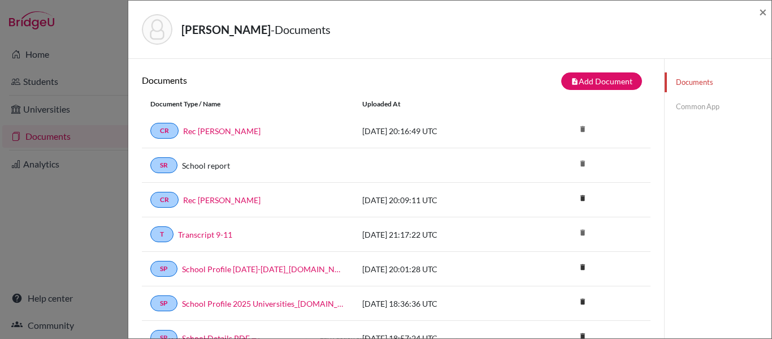
click at [686, 106] on link "Common App" at bounding box center [718, 107] width 107 height 20
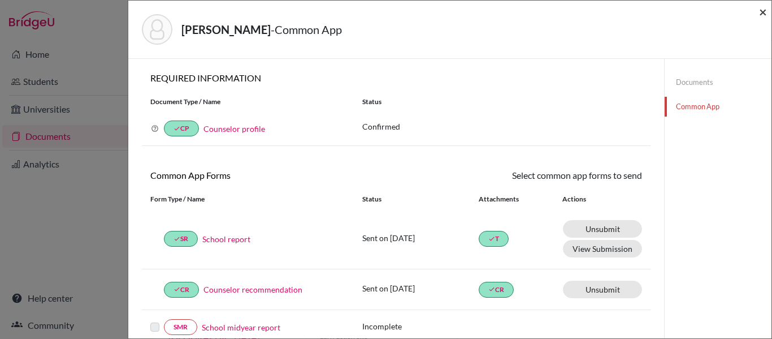
click at [761, 14] on span "×" at bounding box center [763, 11] width 8 height 16
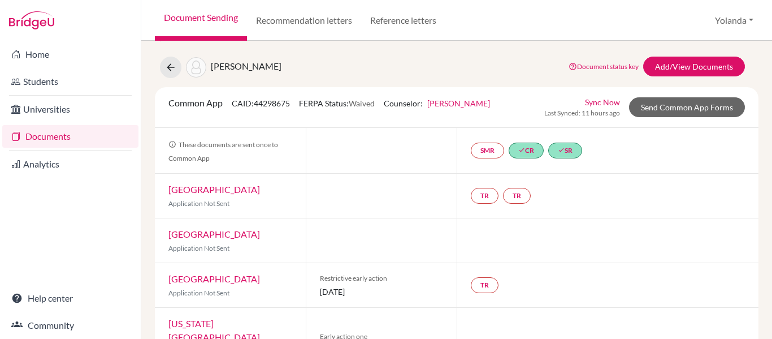
click at [49, 140] on link "Documents" at bounding box center [70, 136] width 136 height 23
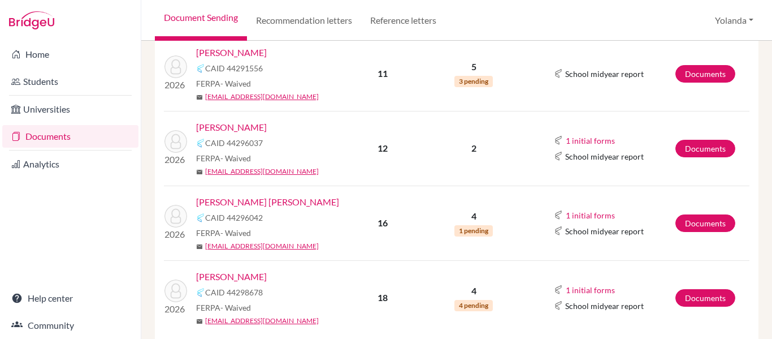
scroll to position [1538, 0]
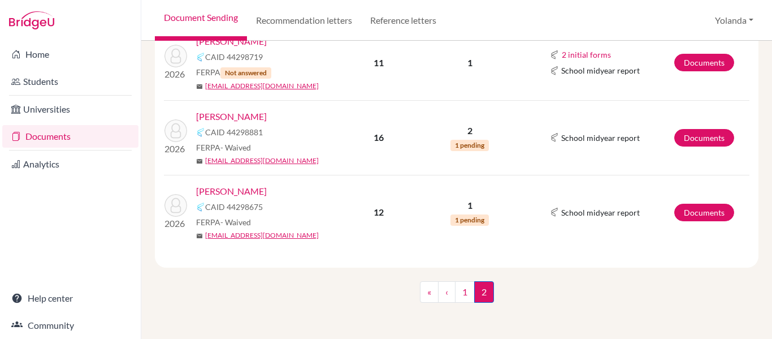
scroll to position [267, 0]
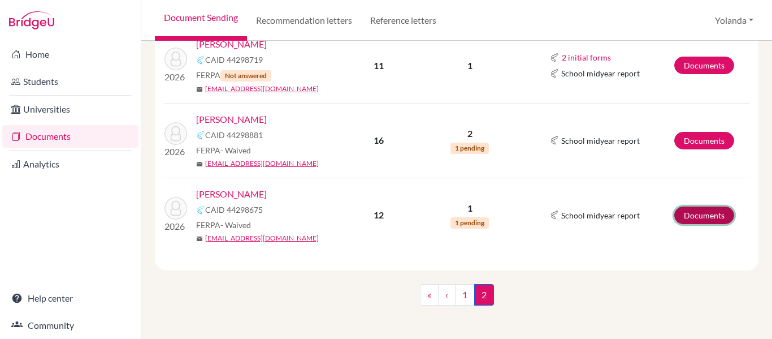
click at [690, 219] on link "Documents" at bounding box center [705, 215] width 60 height 18
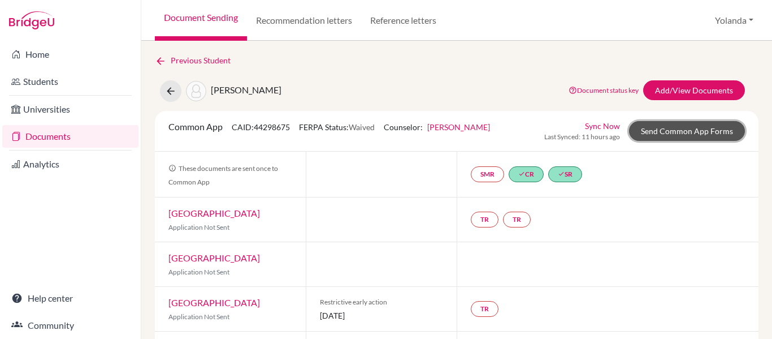
click at [683, 132] on link "Send Common App Forms" at bounding box center [687, 131] width 116 height 20
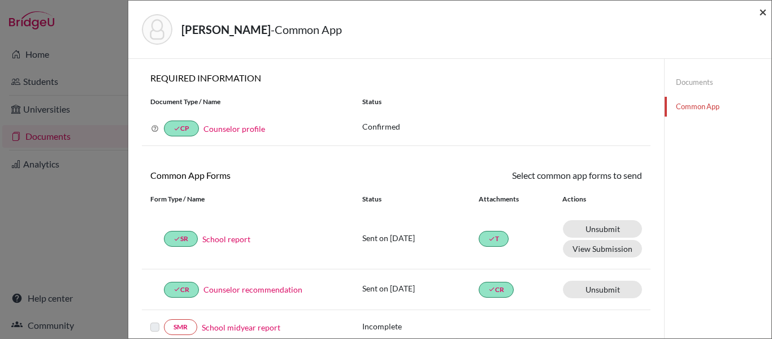
click at [762, 11] on span "×" at bounding box center [763, 11] width 8 height 16
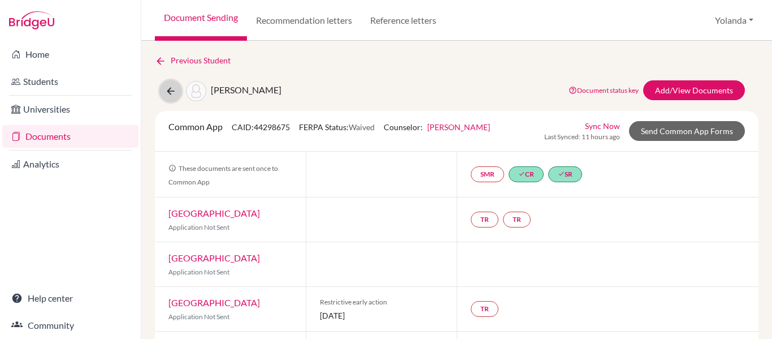
click at [171, 90] on icon at bounding box center [170, 90] width 11 height 11
click at [733, 59] on link "Next Student" at bounding box center [728, 60] width 62 height 12
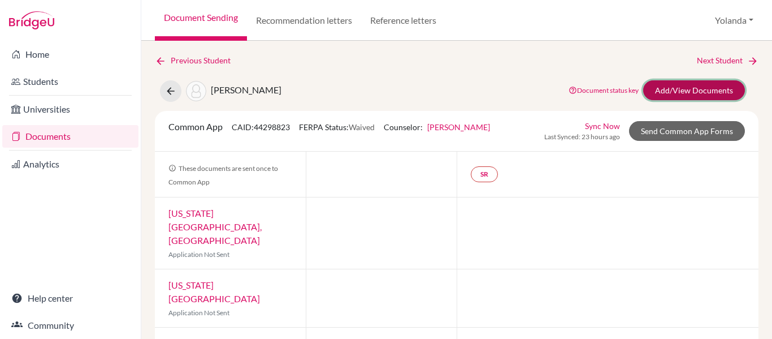
click at [703, 95] on link "Add/View Documents" at bounding box center [694, 90] width 102 height 20
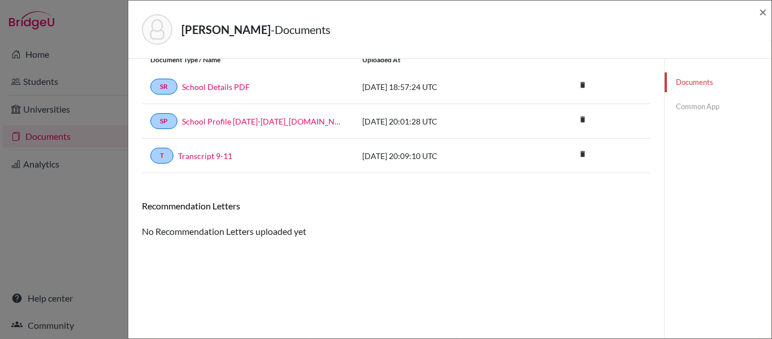
scroll to position [49, 0]
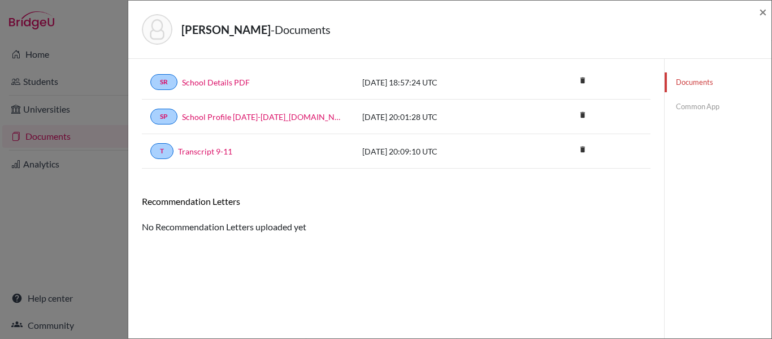
click at [704, 106] on link "Common App" at bounding box center [718, 107] width 107 height 20
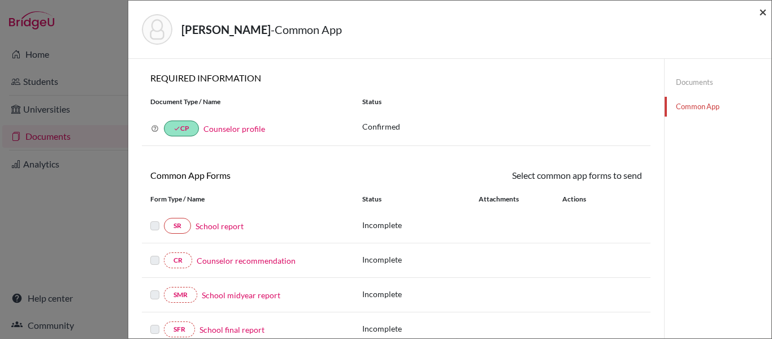
click at [763, 8] on span "×" at bounding box center [763, 11] width 8 height 16
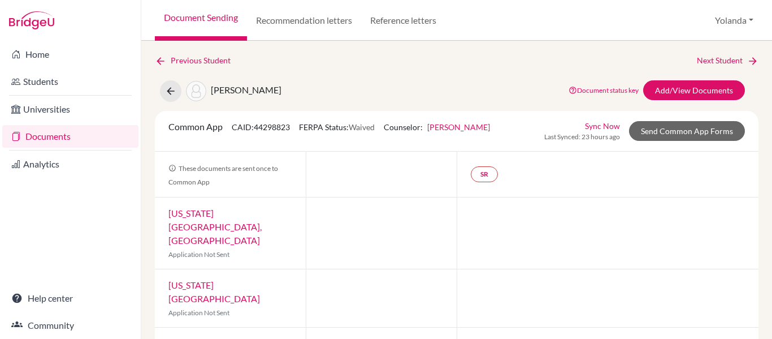
click at [705, 59] on link "Next Student" at bounding box center [728, 60] width 62 height 12
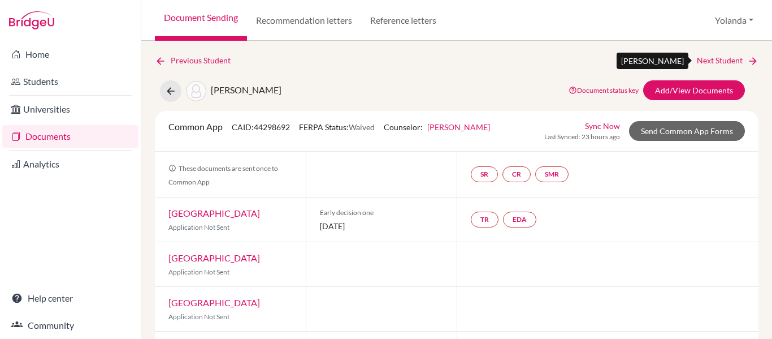
click at [728, 60] on link "Next Student" at bounding box center [728, 60] width 62 height 12
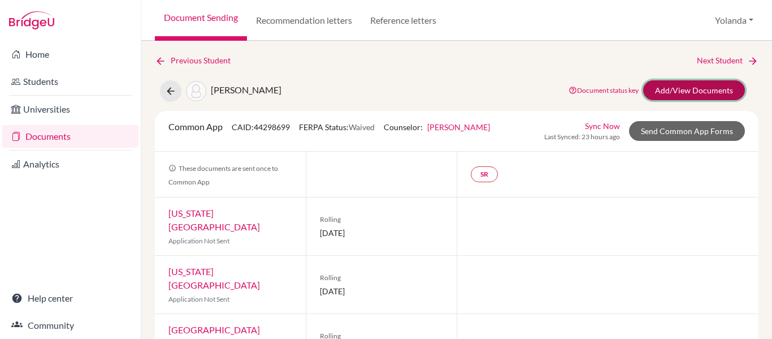
click at [710, 88] on link "Add/View Documents" at bounding box center [694, 90] width 102 height 20
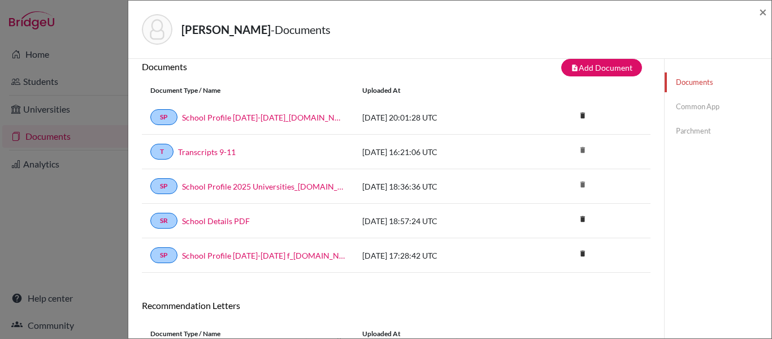
scroll to position [2, 0]
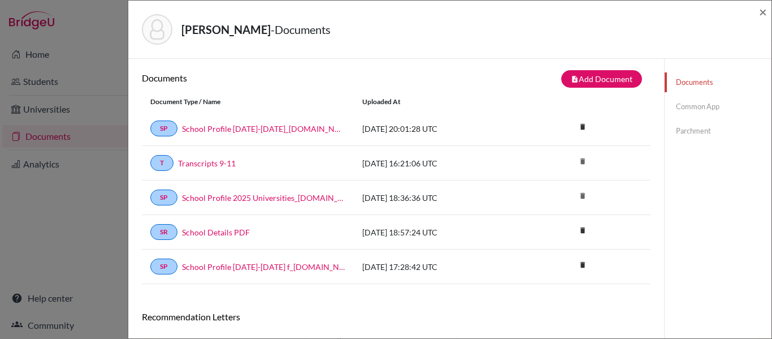
click at [710, 105] on link "Common App" at bounding box center [718, 107] width 107 height 20
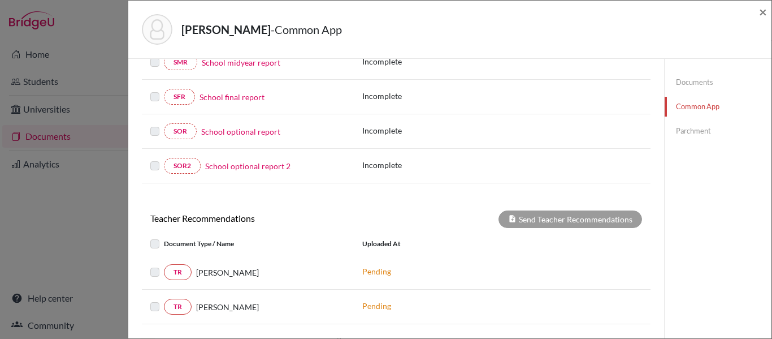
scroll to position [235, 0]
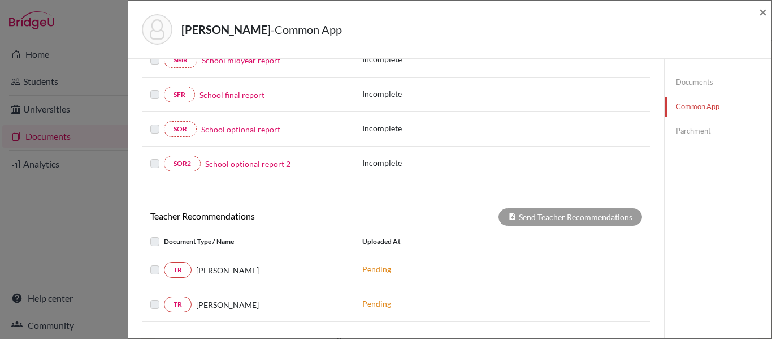
click at [701, 132] on link "Parchment" at bounding box center [718, 131] width 107 height 20
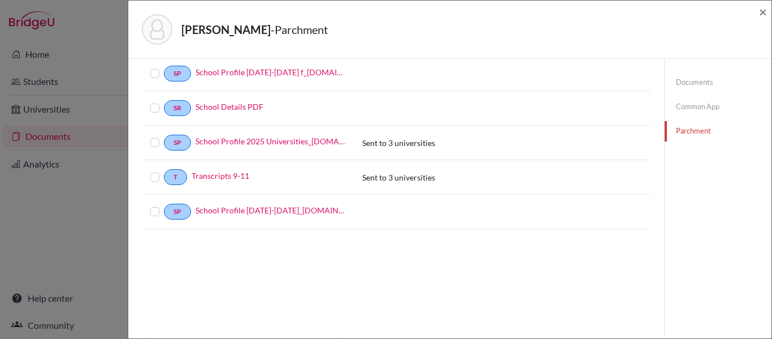
click at [694, 106] on link "Common App" at bounding box center [718, 107] width 107 height 20
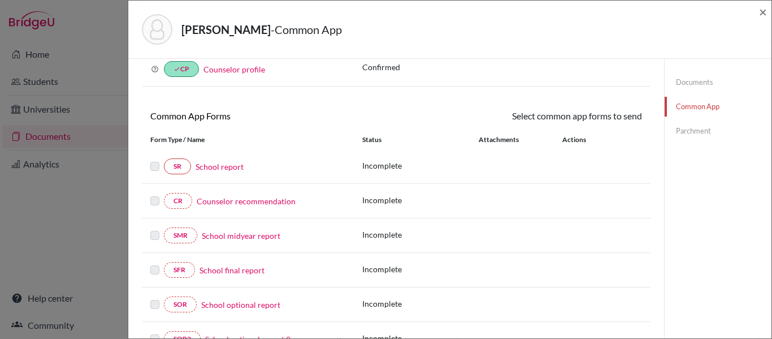
click at [701, 83] on link "Documents" at bounding box center [718, 82] width 107 height 20
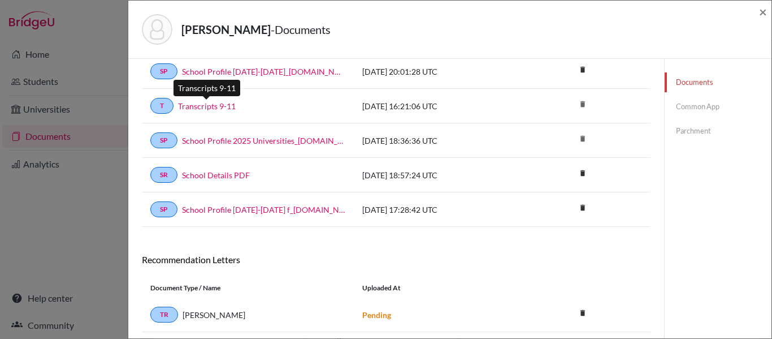
click at [214, 107] on link "Transcripts 9-11" at bounding box center [207, 106] width 58 height 12
click at [762, 11] on span "×" at bounding box center [763, 11] width 8 height 16
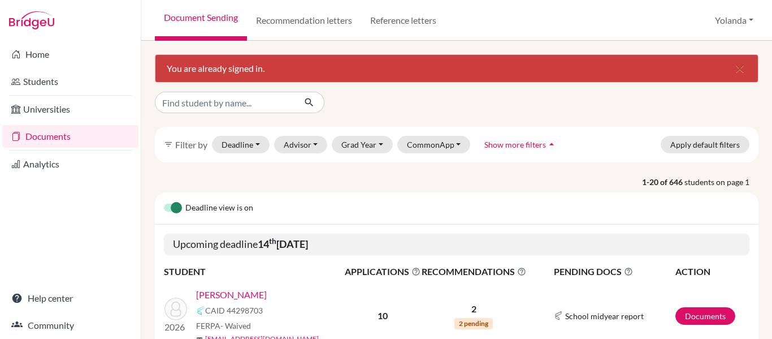
click at [64, 139] on link "Documents" at bounding box center [70, 136] width 136 height 23
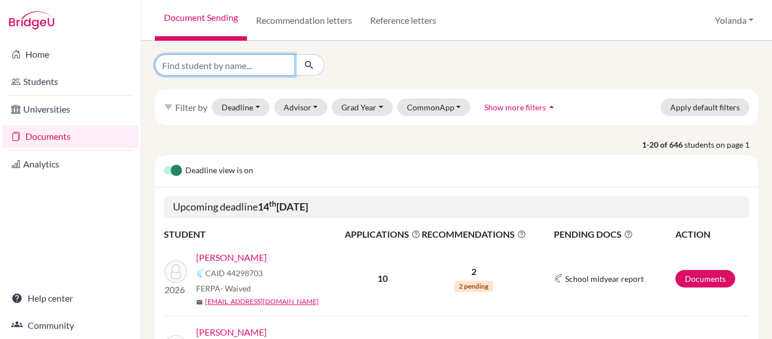
click at [192, 65] on input "Find student by name..." at bounding box center [225, 64] width 140 height 21
type input "[PERSON_NAME]"
click at [317, 68] on button "submit" at bounding box center [310, 64] width 30 height 21
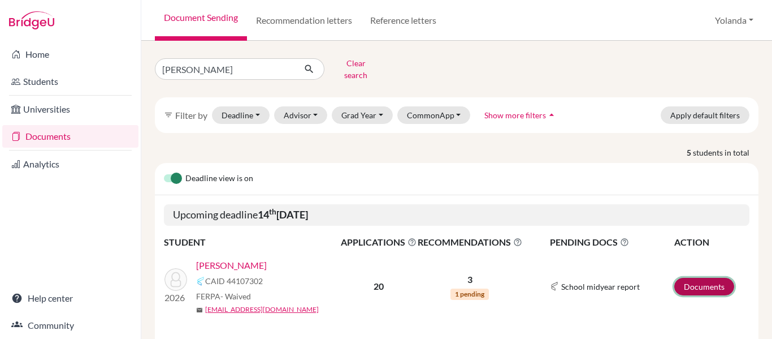
click at [706, 279] on link "Documents" at bounding box center [705, 287] width 60 height 18
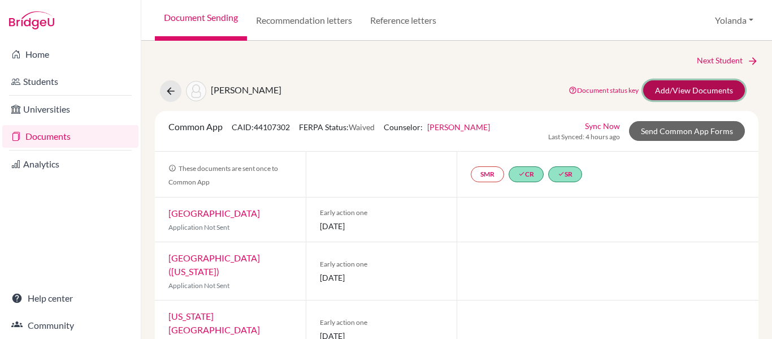
click at [677, 88] on link "Add/View Documents" at bounding box center [694, 90] width 102 height 20
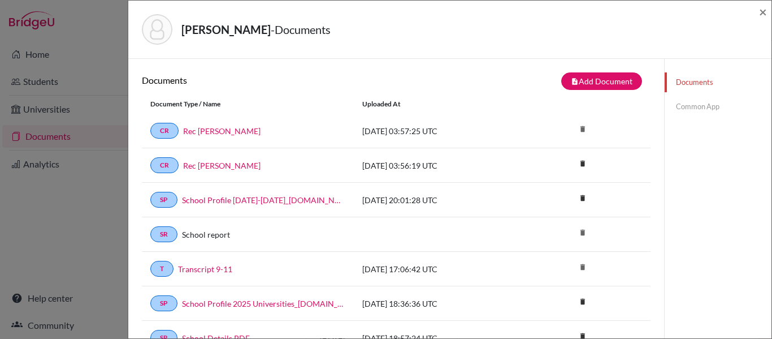
click at [684, 107] on link "Common App" at bounding box center [718, 107] width 107 height 20
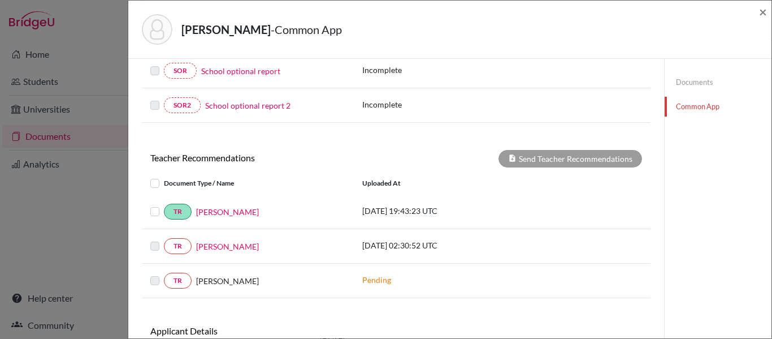
scroll to position [330, 0]
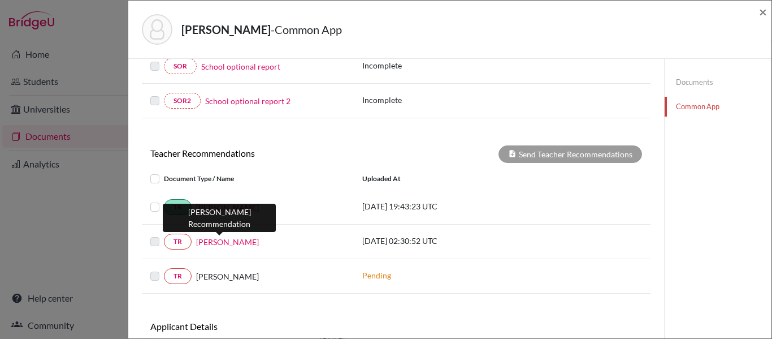
click at [234, 242] on link "[PERSON_NAME]" at bounding box center [227, 242] width 63 height 12
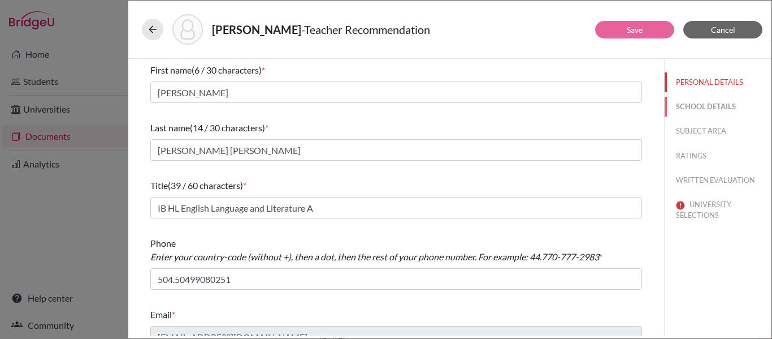
click at [687, 105] on button "SCHOOL DETAILS" at bounding box center [718, 107] width 107 height 20
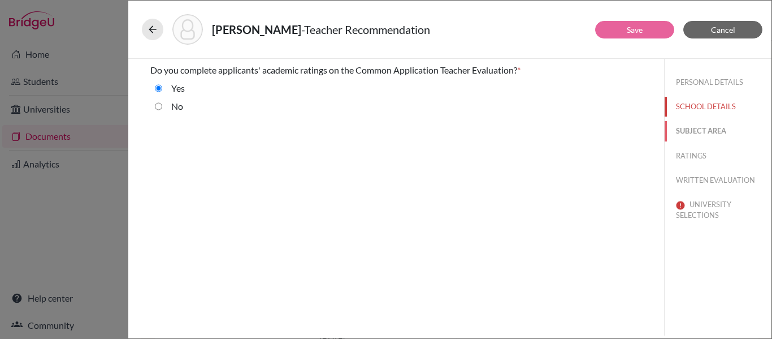
click at [695, 131] on button "SUBJECT AREA" at bounding box center [718, 131] width 107 height 20
select select "1"
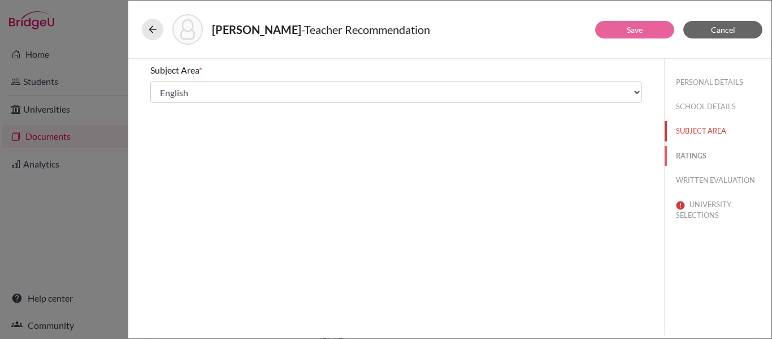
click at [697, 155] on button "RATINGS" at bounding box center [718, 156] width 107 height 20
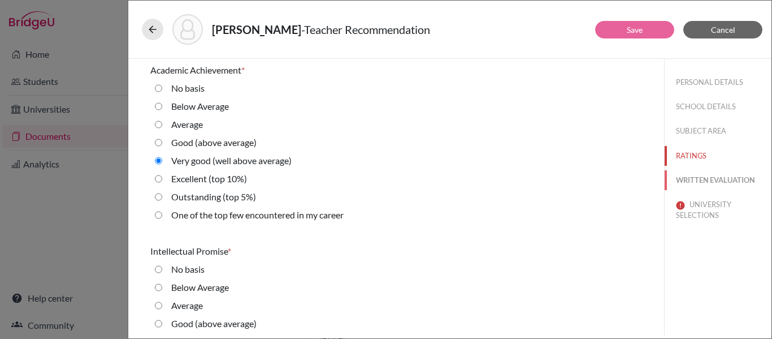
click at [699, 183] on button "WRITTEN EVALUATION" at bounding box center [718, 180] width 107 height 20
radio basis "true"
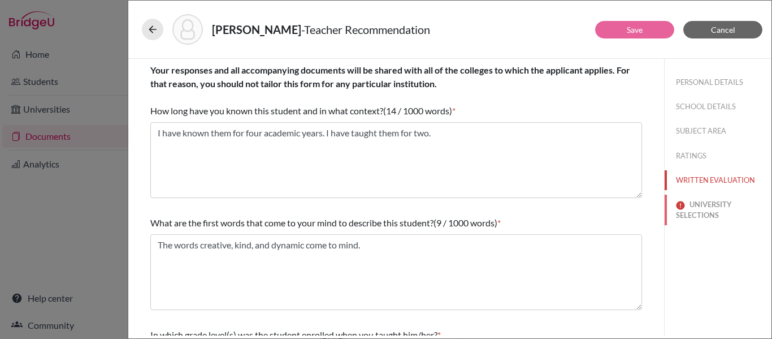
click at [703, 208] on button "UNIVERSITY SELECTIONS" at bounding box center [718, 210] width 107 height 31
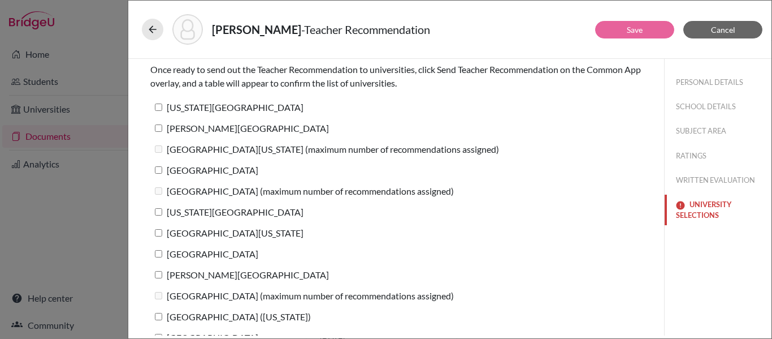
scroll to position [60, 0]
click at [158, 106] on input "Georgia Southern University" at bounding box center [158, 106] width 7 height 7
checkbox input "true"
click at [157, 131] on input "[PERSON_NAME][GEOGRAPHIC_DATA]" at bounding box center [158, 127] width 7 height 7
checkbox input "true"
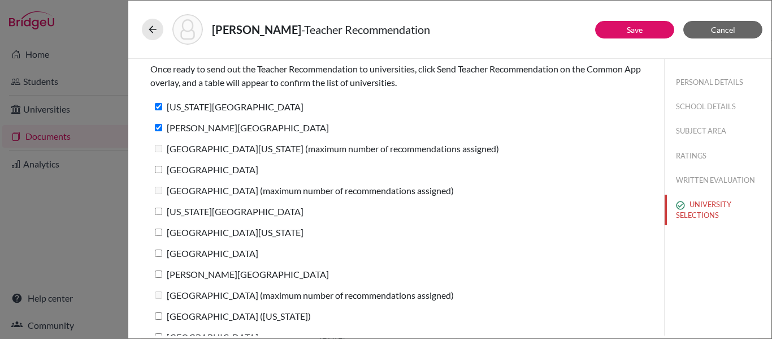
click at [159, 171] on input "Northwestern University" at bounding box center [158, 169] width 7 height 7
checkbox input "true"
click at [158, 213] on input "Texas Christian University" at bounding box center [158, 211] width 7 height 7
checkbox input "true"
click at [160, 235] on input "Loyola University Maryland" at bounding box center [158, 231] width 7 height 7
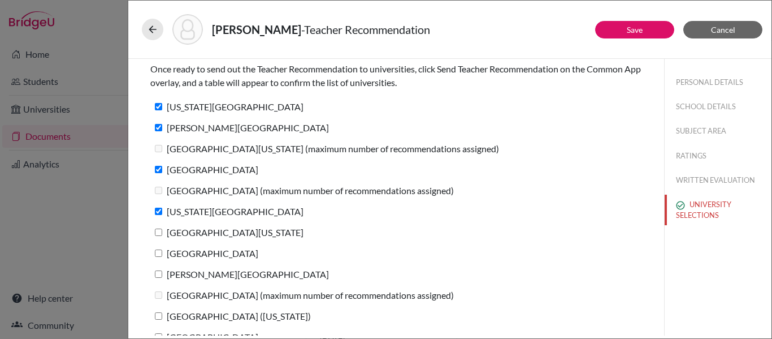
checkbox input "true"
click at [155, 253] on input "American University" at bounding box center [158, 252] width 7 height 7
checkbox input "true"
click at [160, 276] on input "Gannon University" at bounding box center [158, 273] width 7 height 7
checkbox input "true"
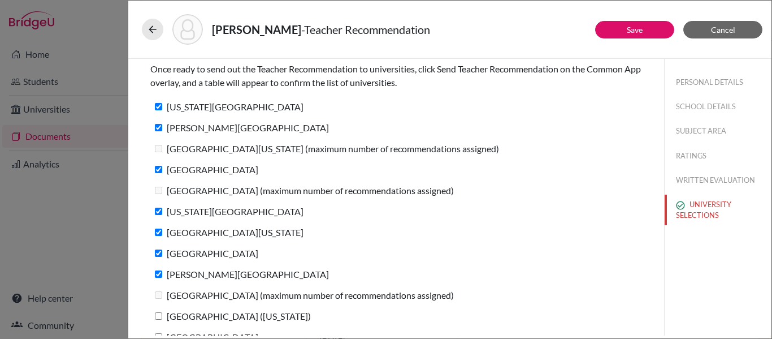
scroll to position [183, 0]
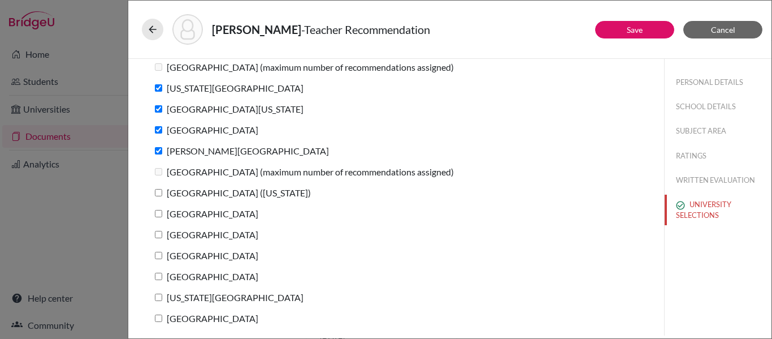
click at [158, 196] on input "Augustana College (Illinois)" at bounding box center [158, 192] width 7 height 7
checkbox input "true"
click at [159, 217] on input "[GEOGRAPHIC_DATA]" at bounding box center [158, 213] width 7 height 7
checkbox input "true"
click at [154, 239] on label "University of Tampa" at bounding box center [204, 234] width 108 height 16
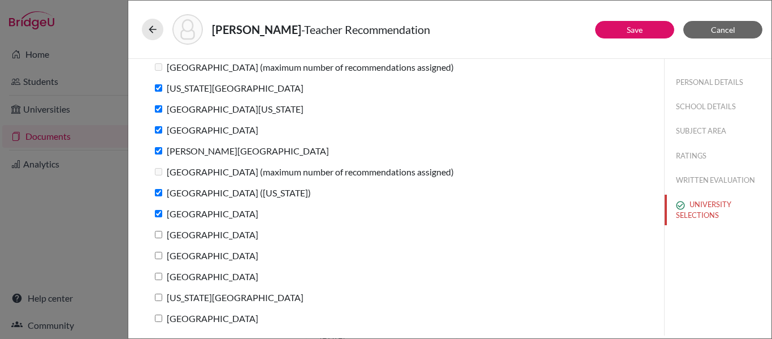
click at [155, 238] on input "University of Tampa" at bounding box center [158, 234] width 7 height 7
checkbox input "true"
click at [158, 253] on input "High Point University" at bounding box center [158, 255] width 7 height 7
checkbox input "true"
click at [160, 275] on input "College of Charleston" at bounding box center [158, 276] width 7 height 7
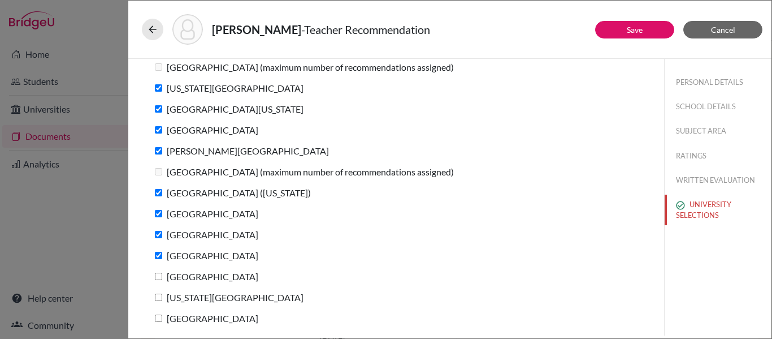
checkbox input "true"
click at [161, 294] on input "Texas Tech University" at bounding box center [158, 296] width 7 height 7
checkbox input "true"
click at [159, 321] on input "[GEOGRAPHIC_DATA]" at bounding box center [158, 317] width 7 height 7
checkbox input "true"
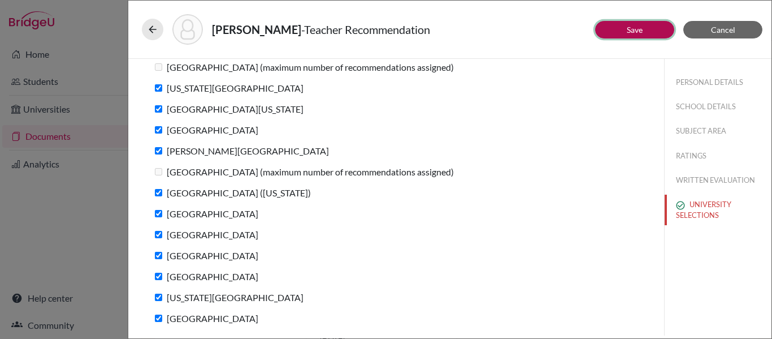
click at [620, 31] on button "Save" at bounding box center [634, 30] width 79 height 18
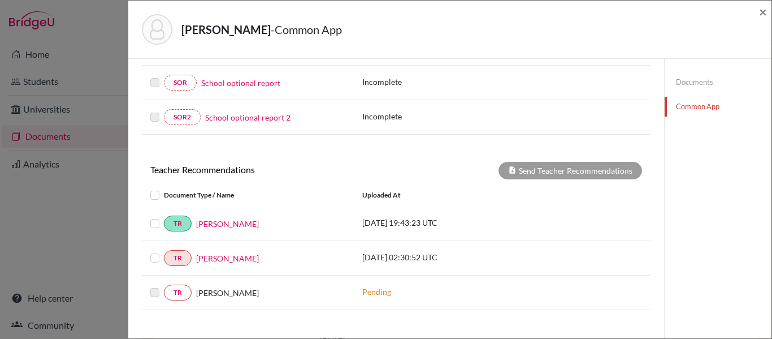
scroll to position [316, 0]
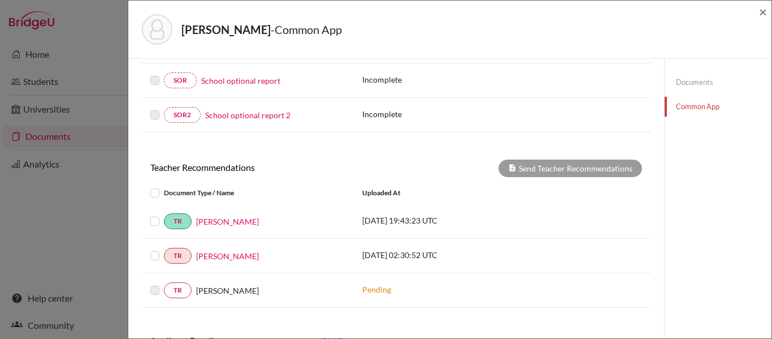
click at [164, 249] on label at bounding box center [164, 249] width 0 height 0
click at [0, 0] on input "checkbox" at bounding box center [0, 0] width 0 height 0
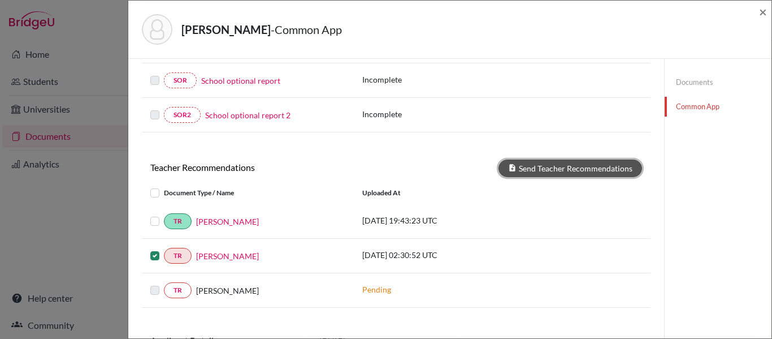
click at [574, 165] on button "Send Teacher Recommendations" at bounding box center [571, 168] width 144 height 18
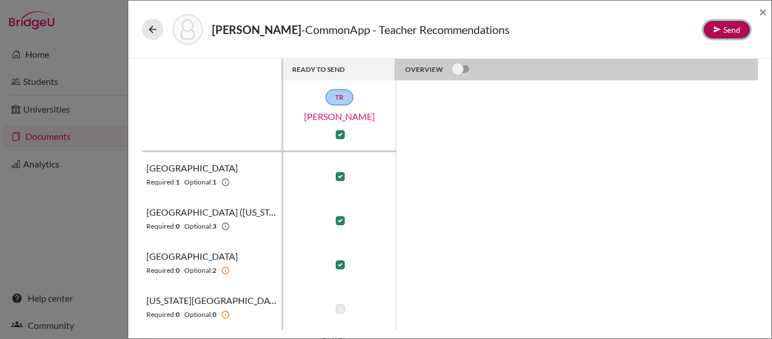
click at [736, 33] on button "Send" at bounding box center [727, 30] width 46 height 18
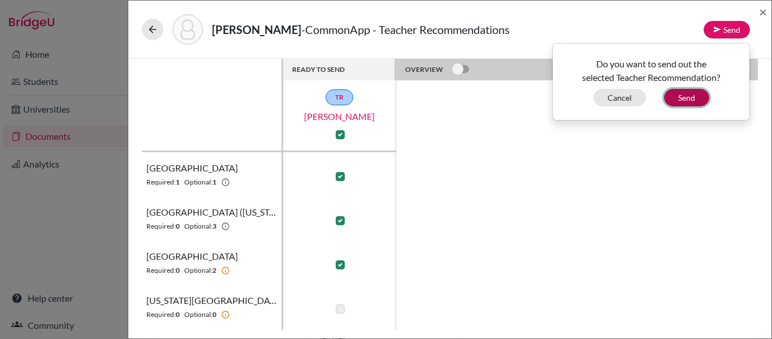
click at [690, 93] on button "Send" at bounding box center [686, 98] width 45 height 18
checkbox input "false"
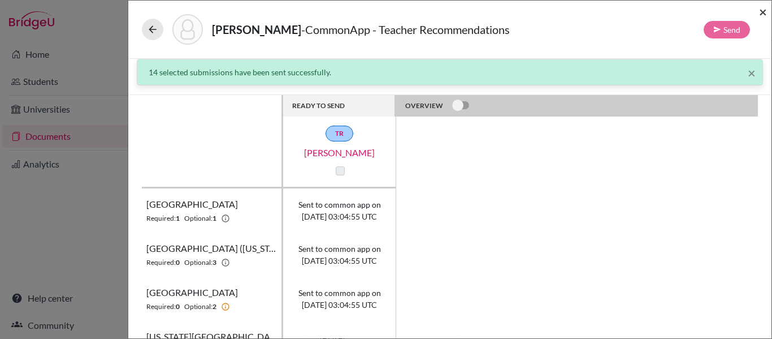
click at [762, 14] on span "×" at bounding box center [763, 11] width 8 height 16
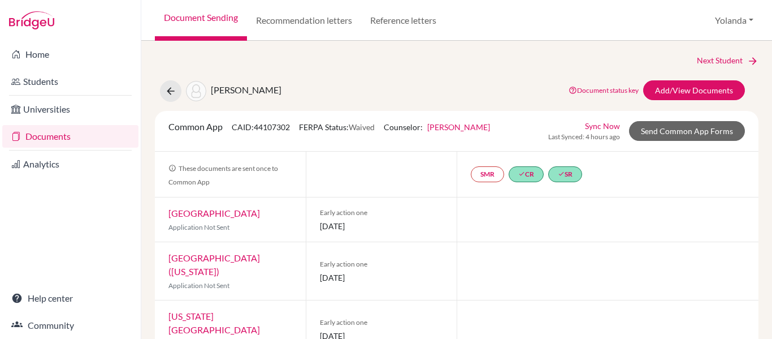
click at [48, 140] on link "Documents" at bounding box center [70, 136] width 136 height 23
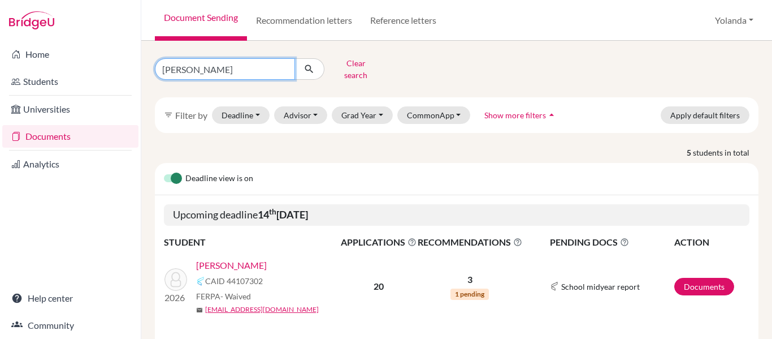
click at [213, 58] on input "[PERSON_NAME]" at bounding box center [225, 68] width 140 height 21
type input "b"
type input "chinchilla"
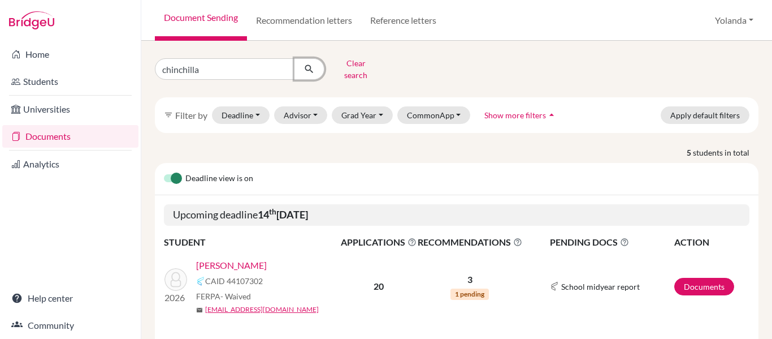
click at [311, 67] on icon "submit" at bounding box center [309, 68] width 11 height 11
click at [692, 278] on link "Documents" at bounding box center [705, 287] width 60 height 18
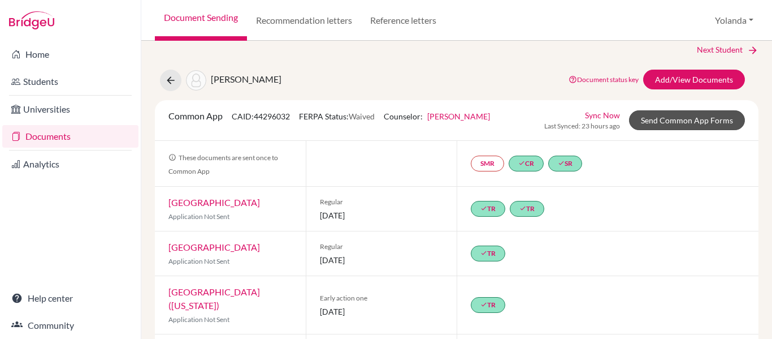
scroll to position [6, 0]
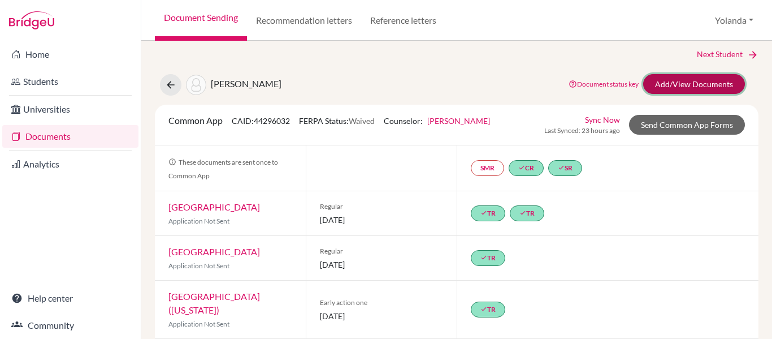
click at [683, 83] on link "Add/View Documents" at bounding box center [694, 84] width 102 height 20
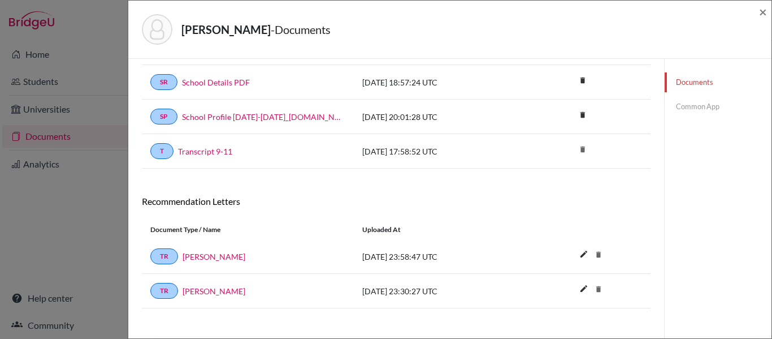
scroll to position [120, 0]
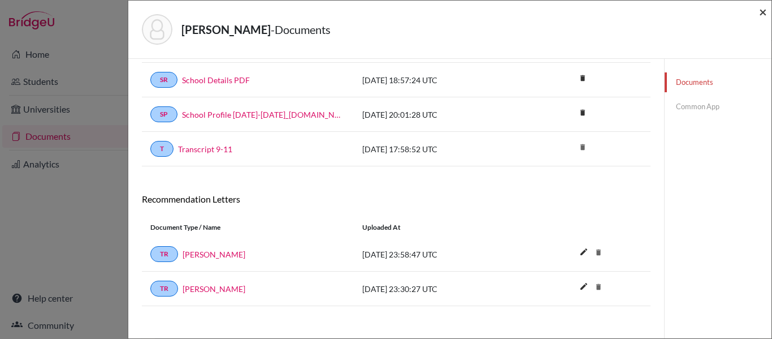
click at [762, 12] on span "×" at bounding box center [763, 11] width 8 height 16
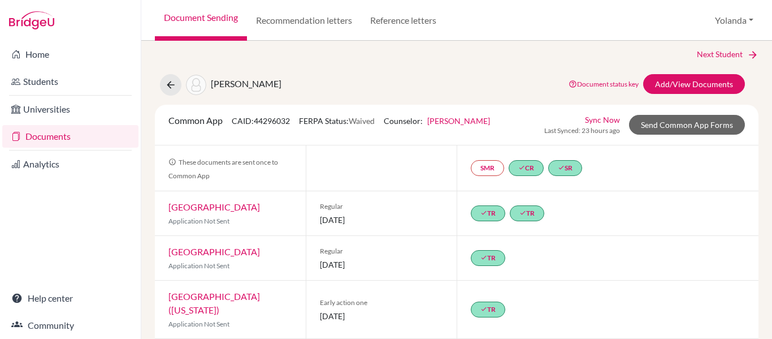
click at [86, 136] on link "Documents" at bounding box center [70, 136] width 136 height 23
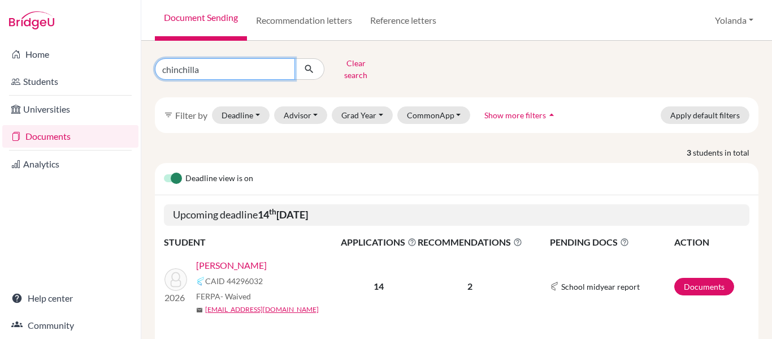
click at [210, 68] on input "chinchilla" at bounding box center [225, 68] width 140 height 21
type input "c"
type input "[PERSON_NAME]"
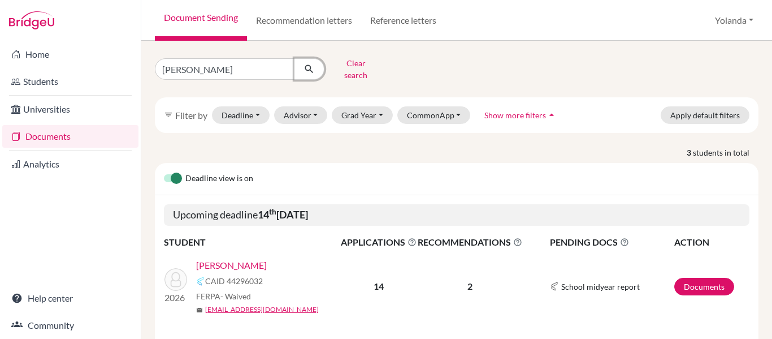
click at [311, 65] on icon "submit" at bounding box center [309, 68] width 11 height 11
click at [704, 278] on link "Documents" at bounding box center [705, 287] width 60 height 18
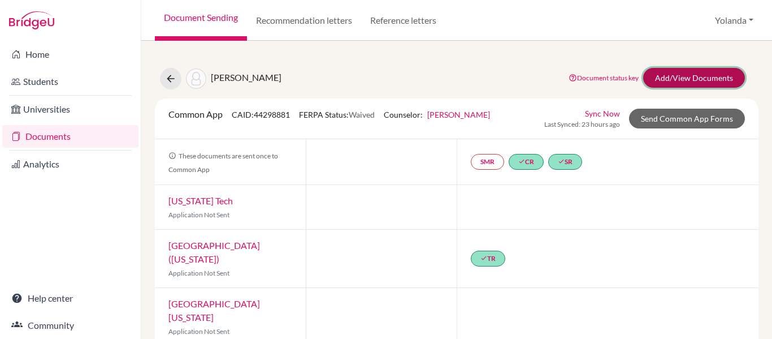
click at [659, 77] on link "Add/View Documents" at bounding box center [694, 78] width 102 height 20
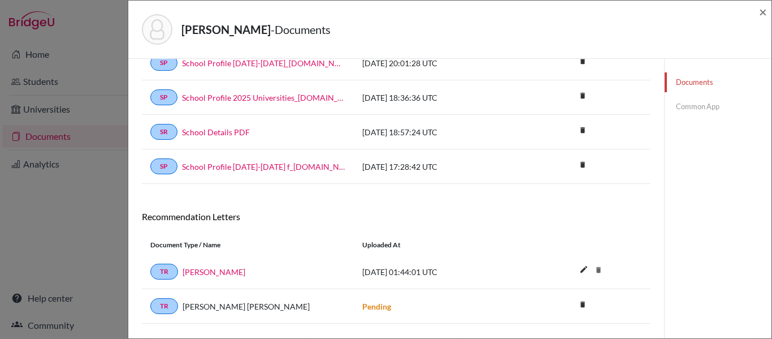
scroll to position [232, 0]
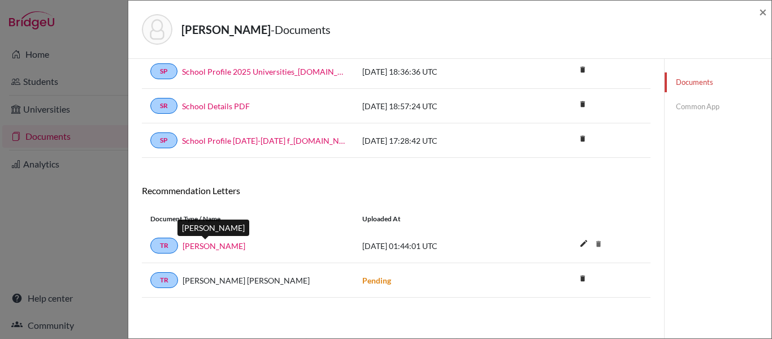
click at [216, 247] on link "[PERSON_NAME]" at bounding box center [214, 246] width 63 height 12
click at [688, 107] on link "Common App" at bounding box center [718, 107] width 107 height 20
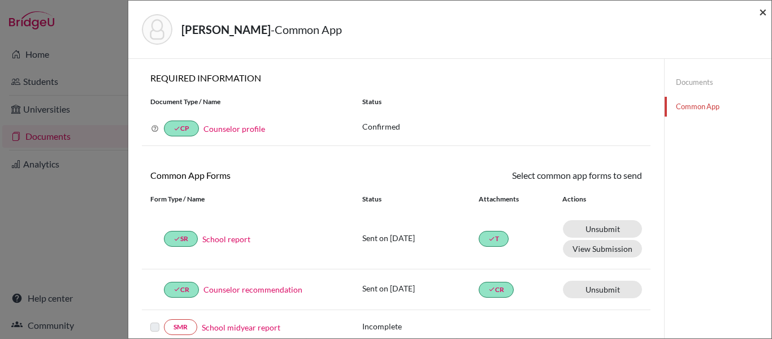
click at [763, 11] on span "×" at bounding box center [763, 11] width 8 height 16
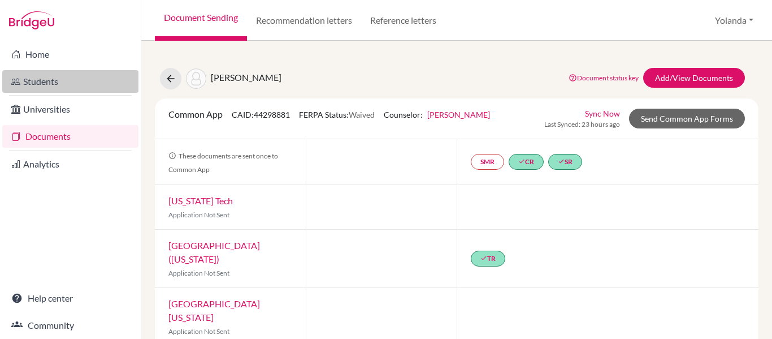
click at [32, 76] on link "Students" at bounding box center [70, 81] width 136 height 23
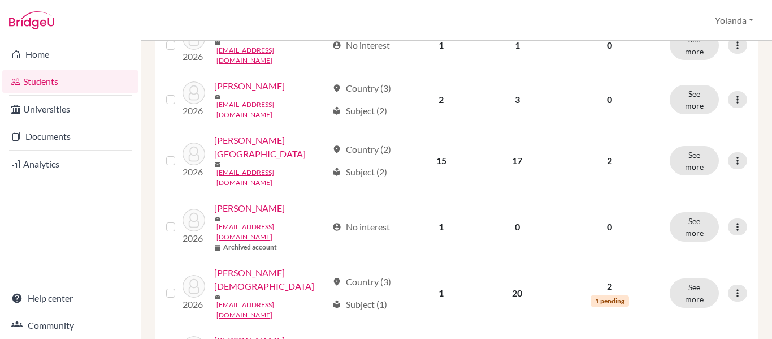
scroll to position [612, 0]
